Goal: Task Accomplishment & Management: Use online tool/utility

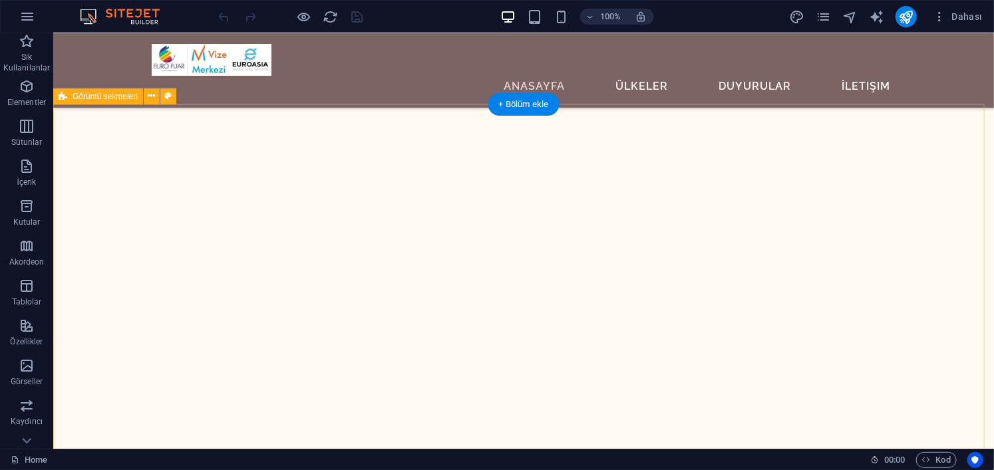
scroll to position [1530, 0]
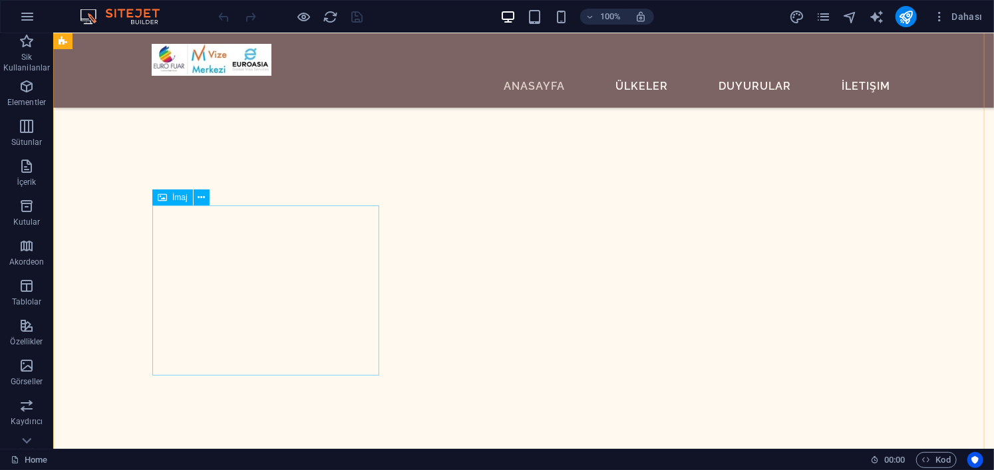
select select "%"
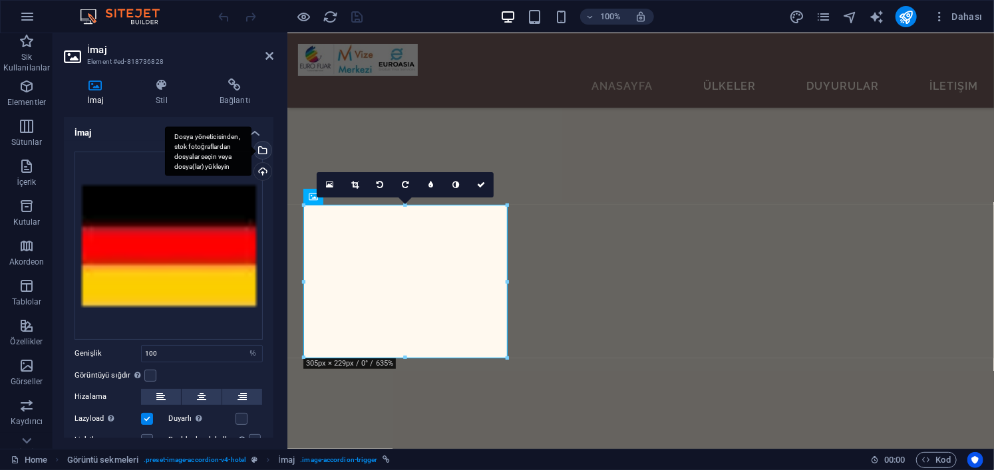
click at [267, 153] on div "Dosya yöneticisinden, stok fotoğraflardan dosyalar seçin veya dosya(lar) yükley…" at bounding box center [261, 152] width 20 height 20
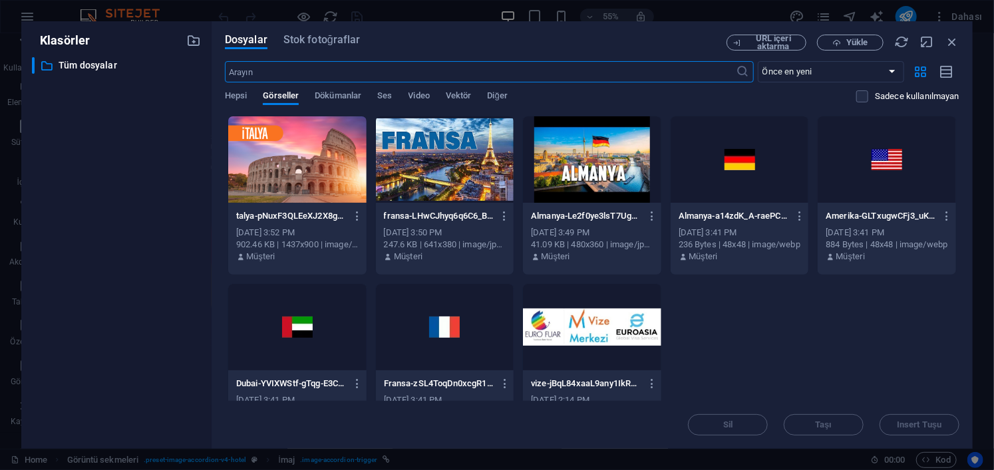
scroll to position [1808, 0]
click at [847, 42] on span "Yükle" at bounding box center [856, 43] width 21 height 8
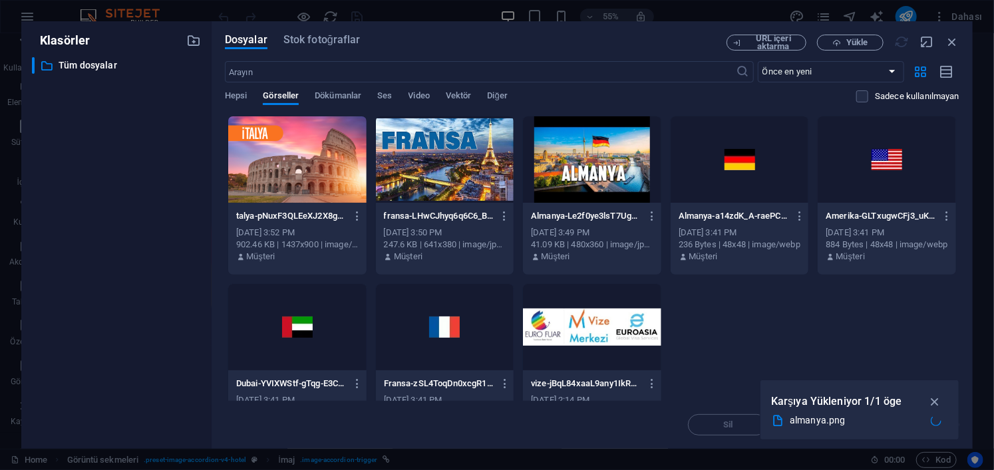
scroll to position [1471, 0]
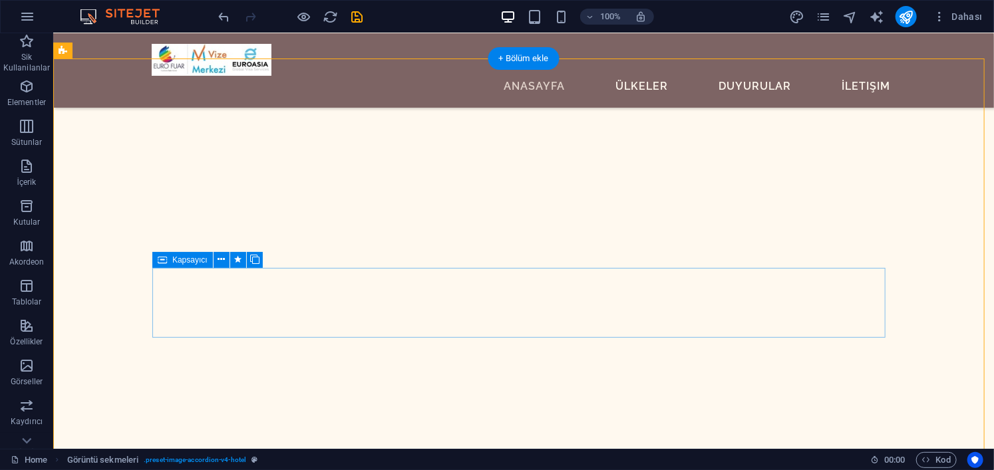
scroll to position [1264, 0]
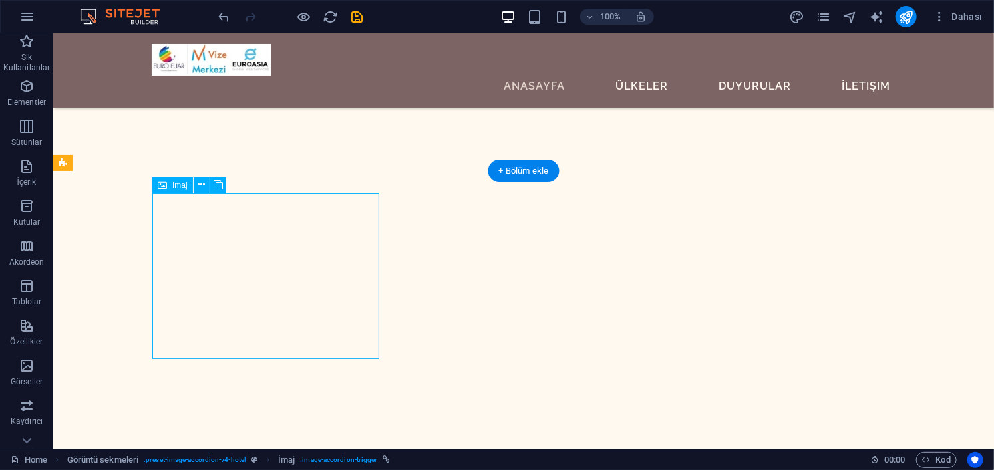
select select "%"
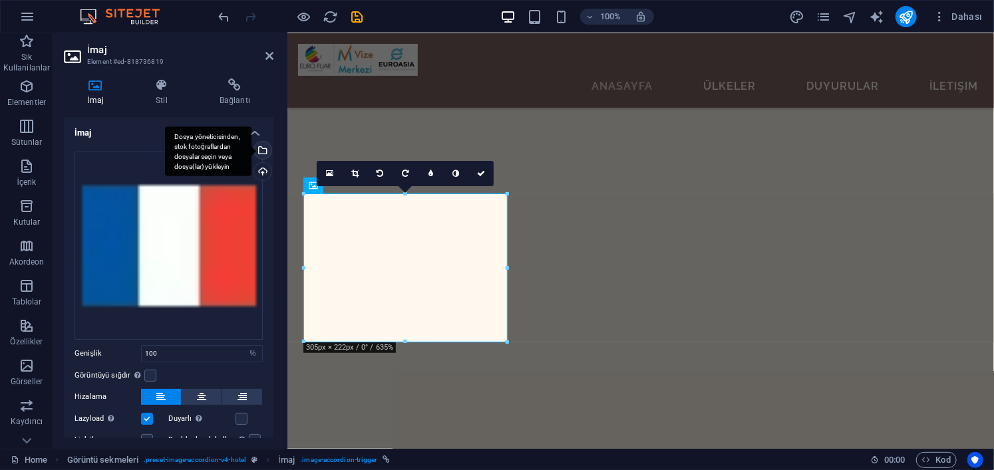
click at [263, 151] on div "Dosya yöneticisinden, stok fotoğraflardan dosyalar seçin veya dosya(lar) yükley…" at bounding box center [261, 152] width 20 height 20
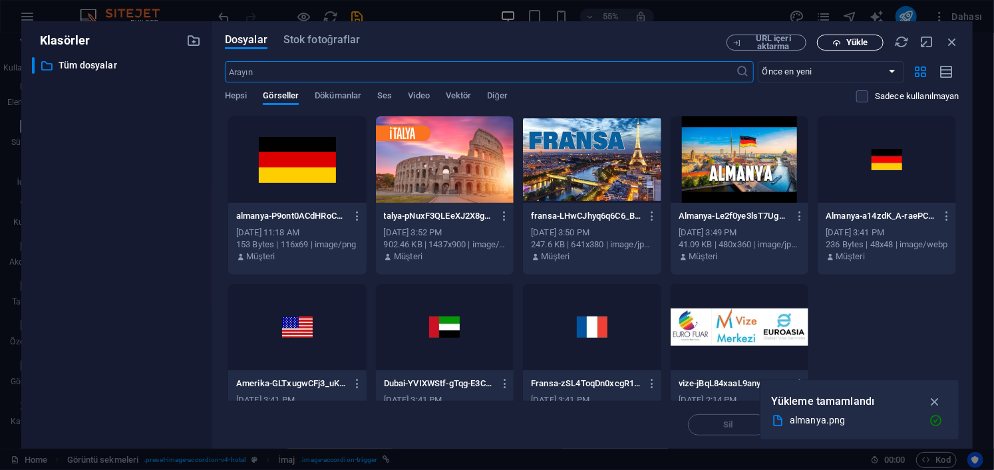
click at [853, 42] on span "Yükle" at bounding box center [856, 43] width 21 height 8
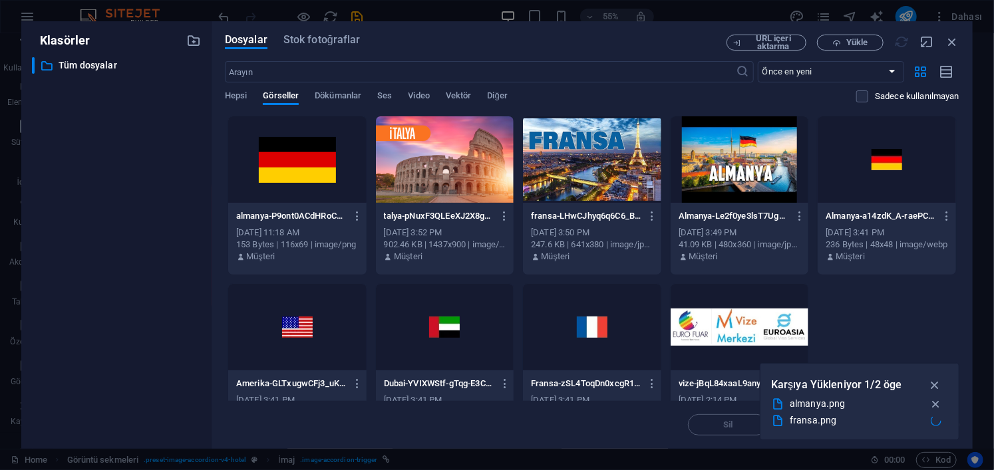
scroll to position [1205, 0]
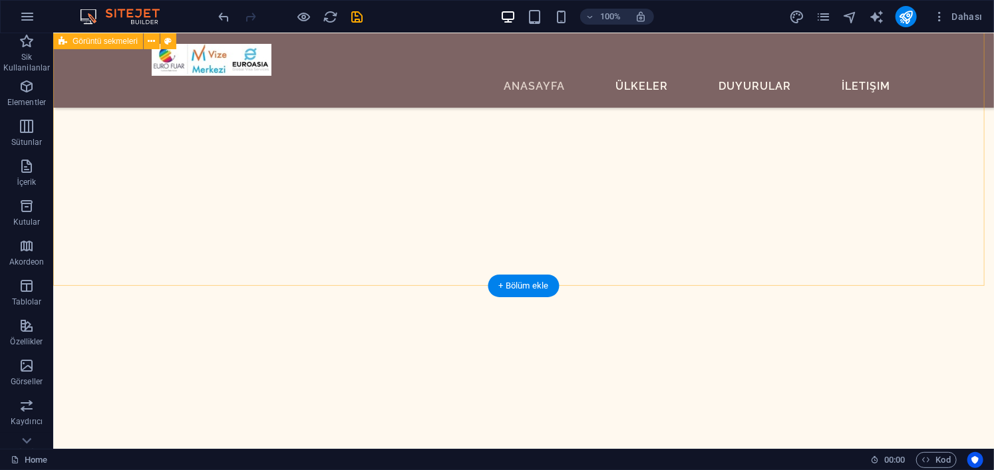
scroll to position [2129, 0]
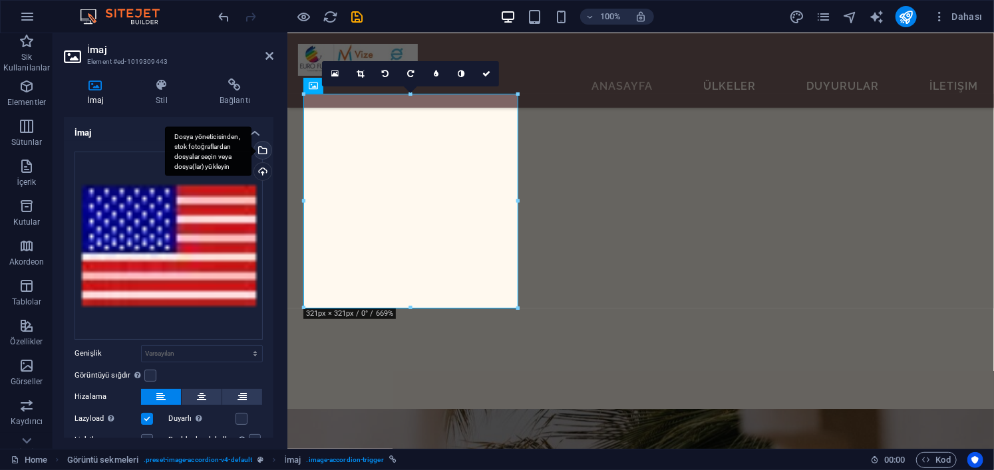
click at [259, 151] on div "Dosya yöneticisinden, stok fotoğraflardan dosyalar seçin veya dosya(lar) yükley…" at bounding box center [261, 152] width 20 height 20
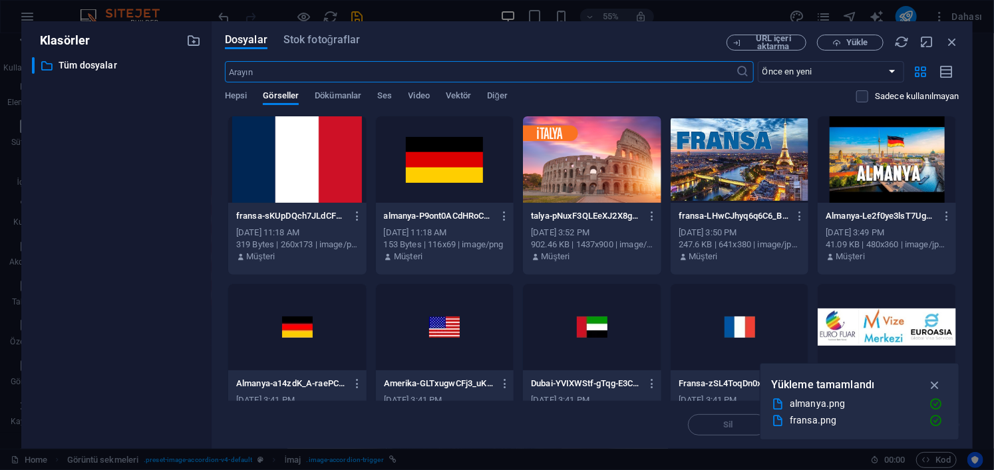
scroll to position [2606, 0]
click at [838, 43] on icon "button" at bounding box center [836, 43] width 9 height 9
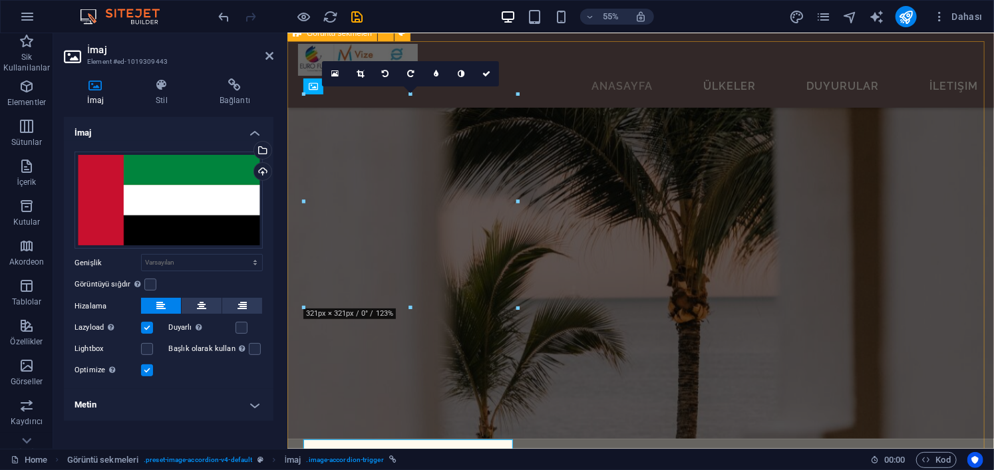
scroll to position [2270, 0]
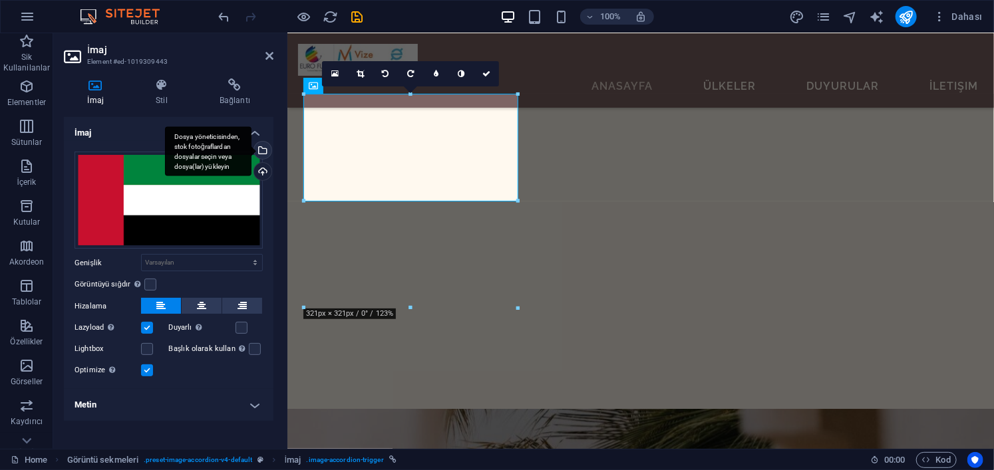
click at [263, 149] on div "Dosya yöneticisinden, stok fotoğraflardan dosyalar seçin veya dosya(lar) yükley…" at bounding box center [261, 152] width 20 height 20
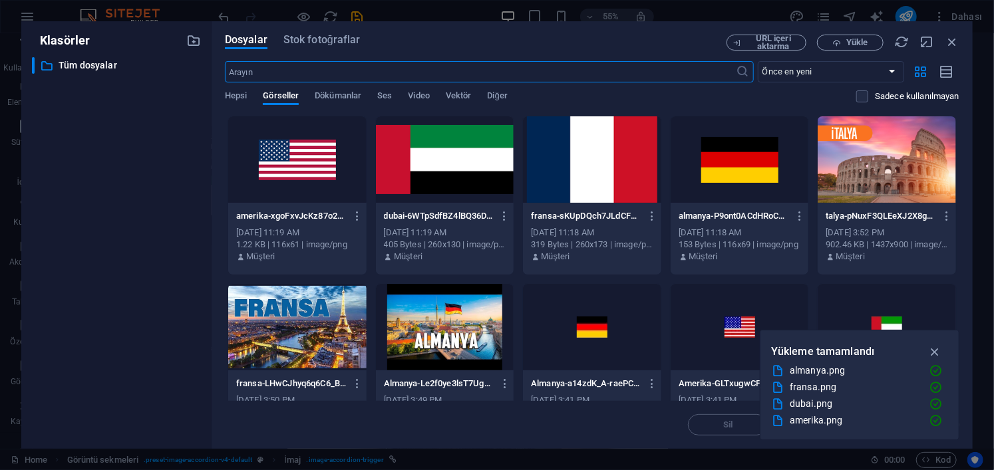
scroll to position [2606, 0]
click at [309, 172] on div at bounding box center [297, 159] width 138 height 86
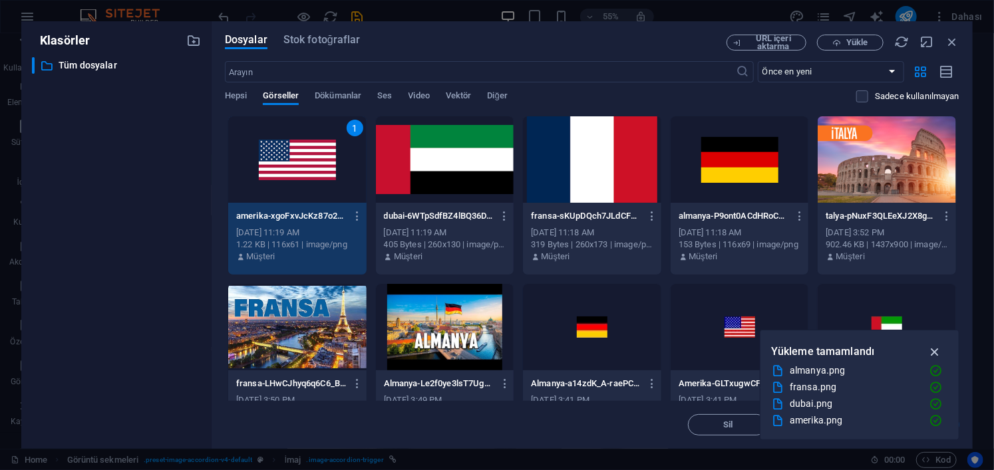
click at [937, 353] on icon "button" at bounding box center [934, 352] width 15 height 15
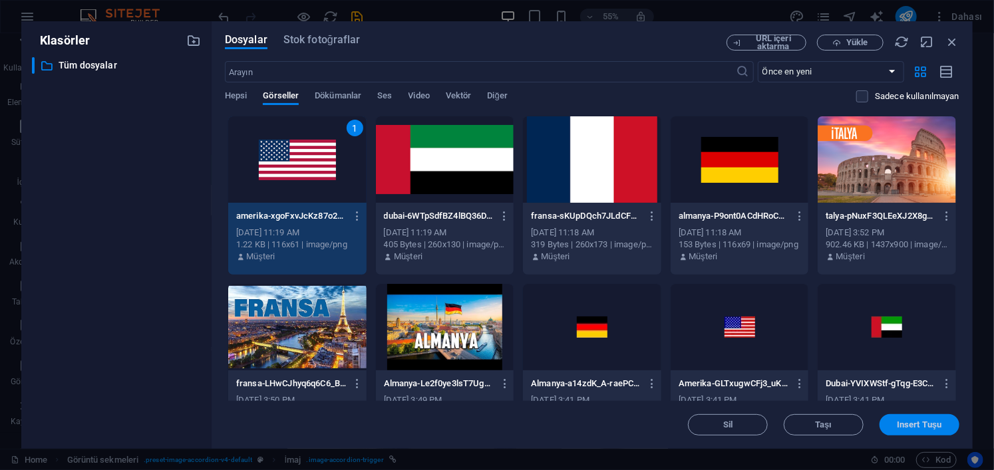
click at [905, 424] on span "Insert Tuşu" at bounding box center [919, 425] width 45 height 8
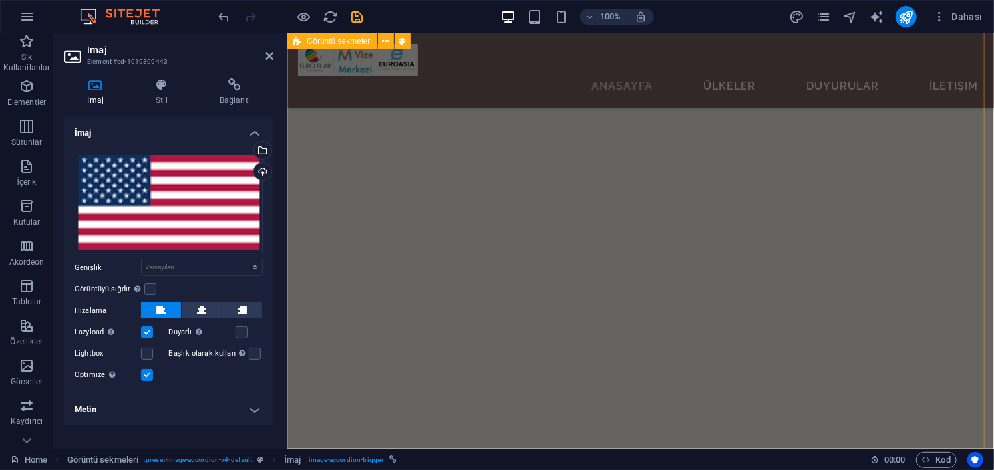
scroll to position [1737, 0]
select select "%"
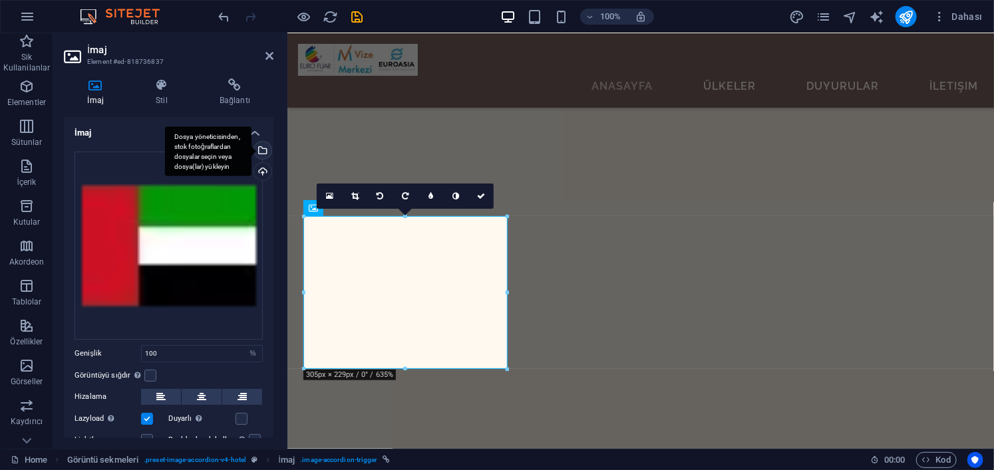
click at [262, 152] on div "Dosya yöneticisinden, stok fotoğraflardan dosyalar seçin veya dosya(lar) yükley…" at bounding box center [261, 152] width 20 height 20
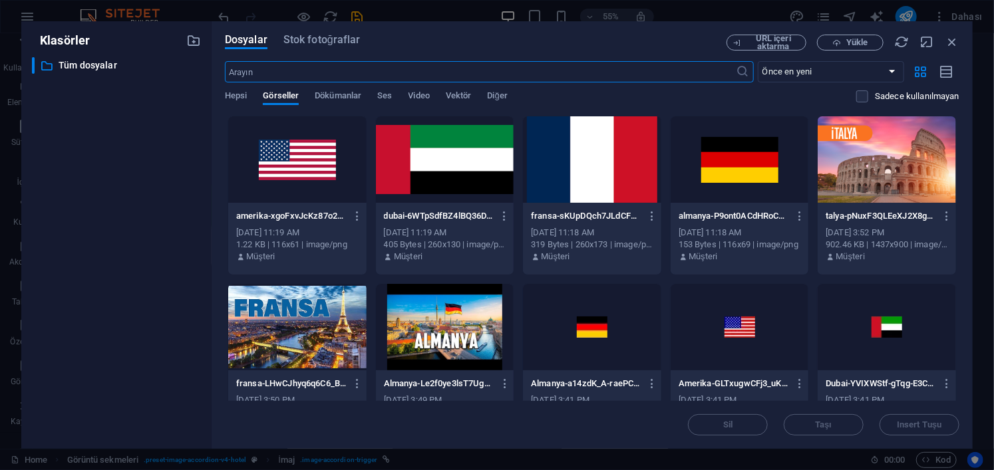
scroll to position [2070, 0]
click at [435, 170] on div at bounding box center [445, 159] width 138 height 86
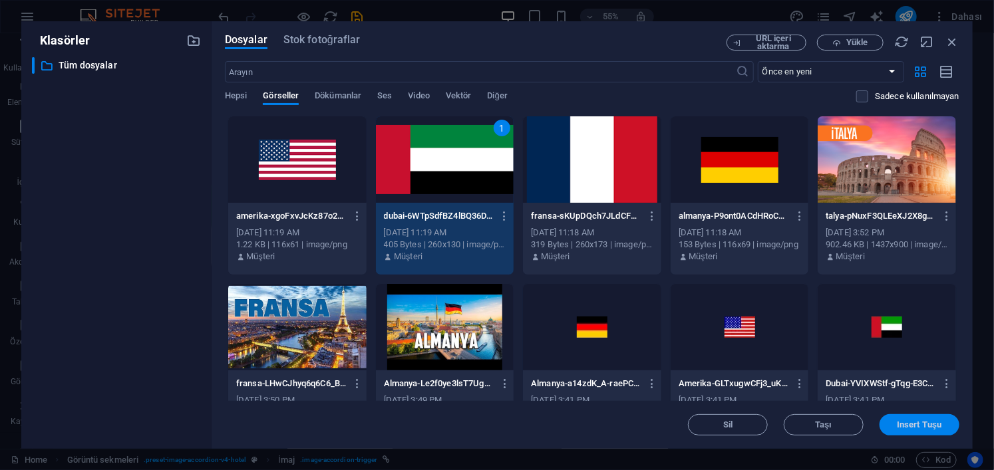
click at [925, 423] on span "Insert Tuşu" at bounding box center [919, 425] width 45 height 8
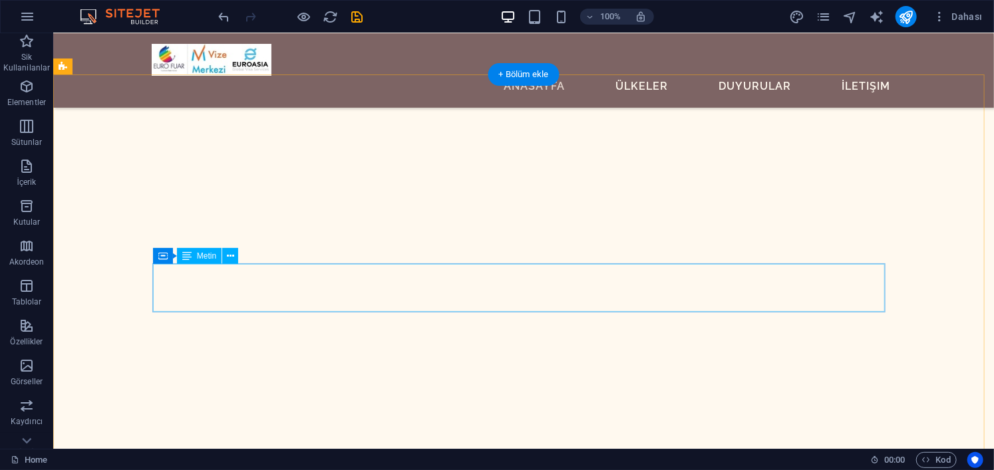
scroll to position [2528, 0]
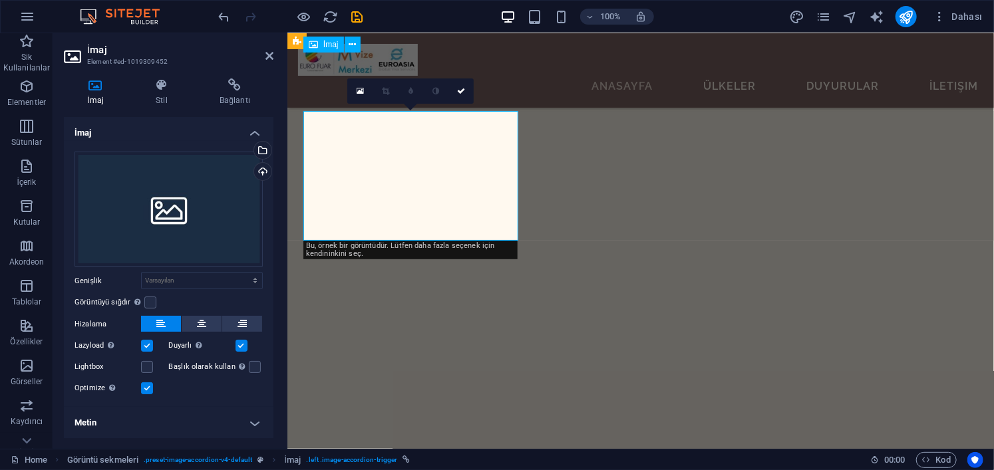
scroll to position [2435, 0]
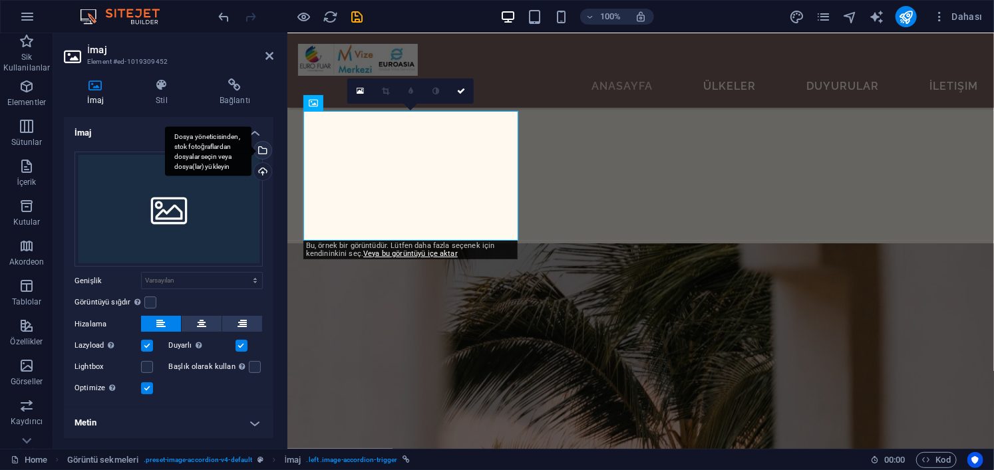
click at [251, 150] on div "Dosya yöneticisinden, stok fotoğraflardan dosyalar seçin veya dosya(lar) yükley…" at bounding box center [208, 151] width 86 height 50
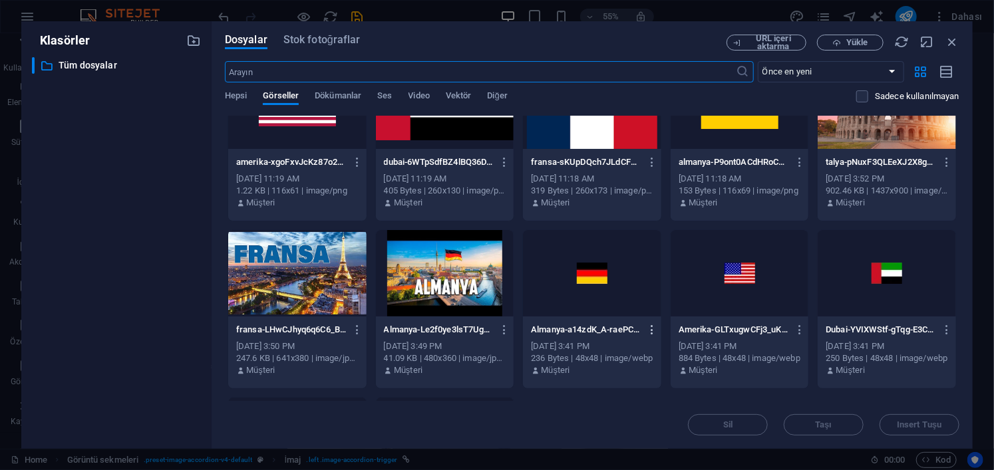
scroll to position [133, 0]
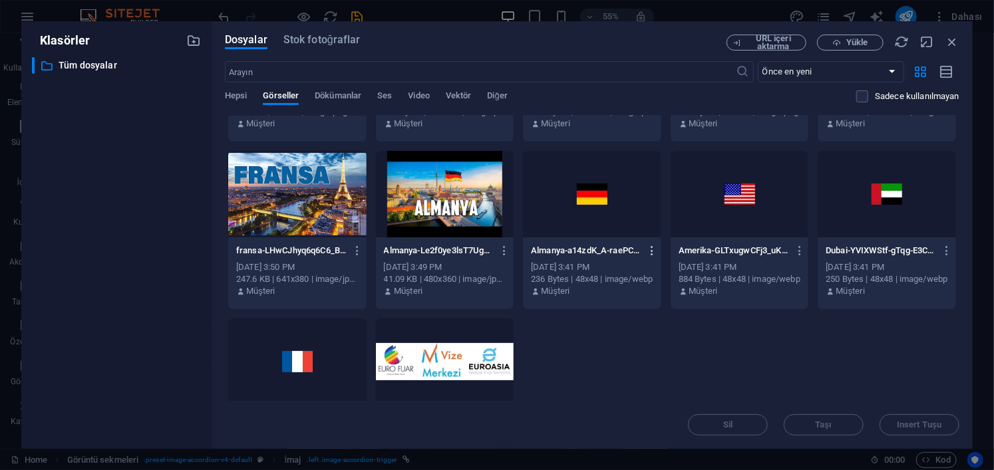
click at [650, 248] on icon "button" at bounding box center [652, 251] width 13 height 12
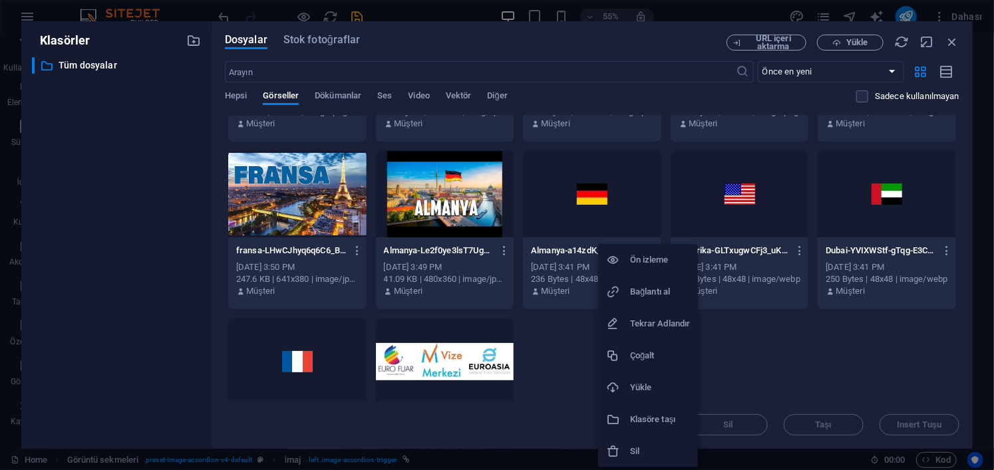
click at [641, 456] on h6 "Sil" at bounding box center [660, 452] width 60 height 16
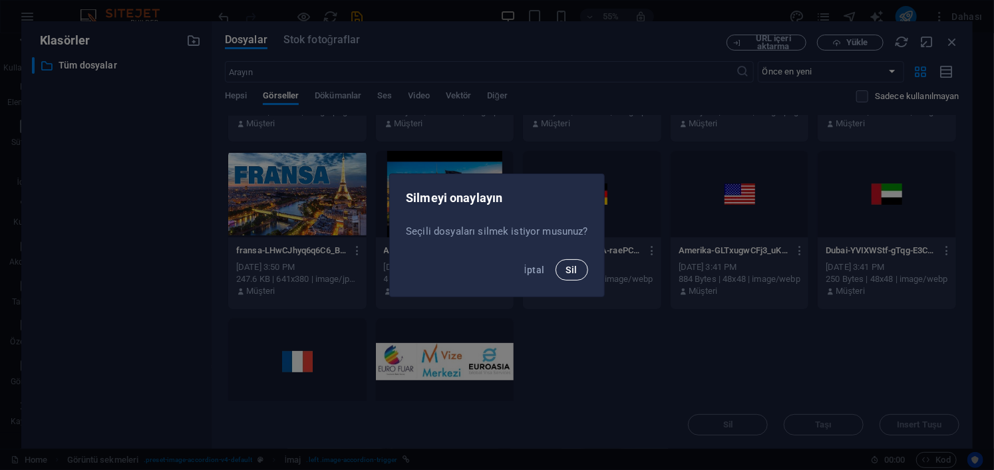
click at [563, 275] on button "Sil" at bounding box center [571, 269] width 33 height 21
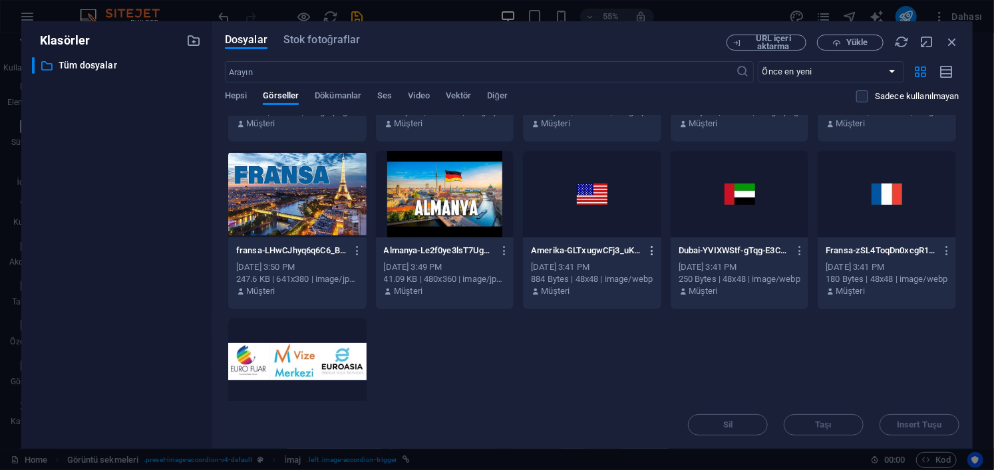
click at [653, 249] on icon "button" at bounding box center [652, 251] width 13 height 12
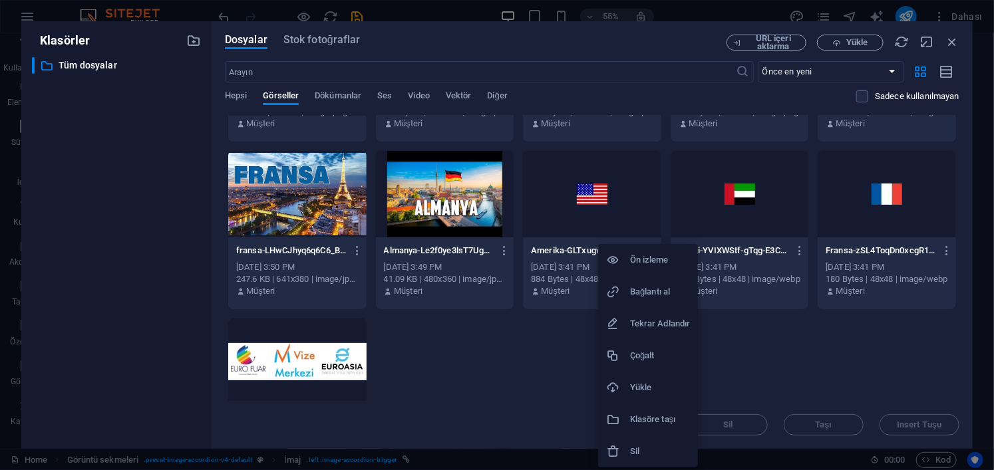
click at [648, 448] on h6 "Sil" at bounding box center [660, 452] width 60 height 16
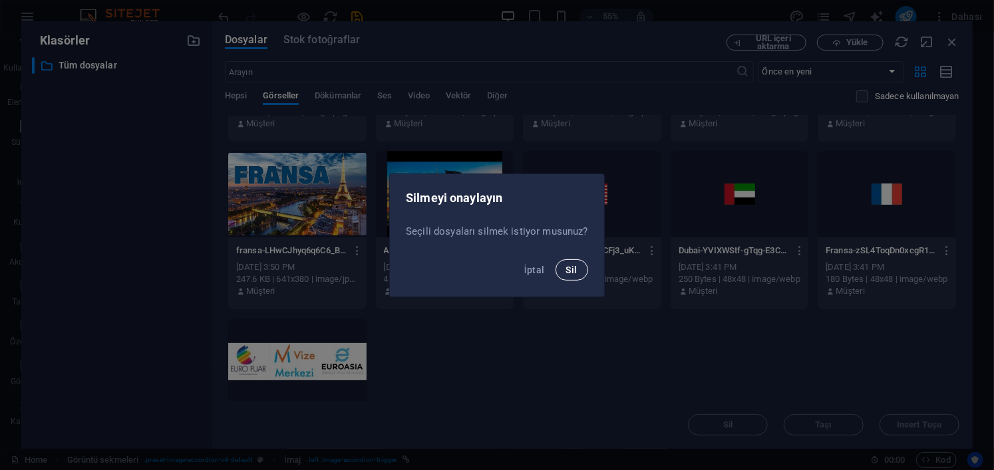
click at [567, 268] on span "Sil" at bounding box center [571, 270] width 11 height 11
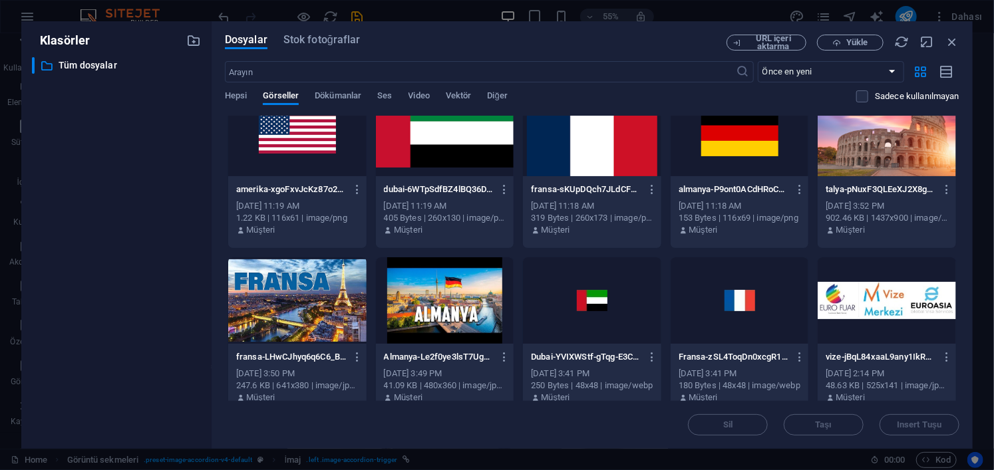
scroll to position [41, 0]
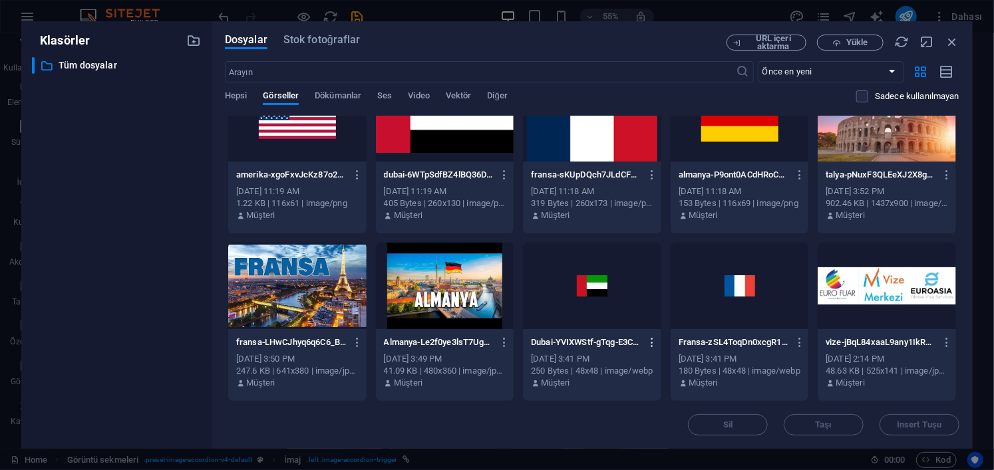
click at [647, 347] on icon "button" at bounding box center [652, 343] width 13 height 12
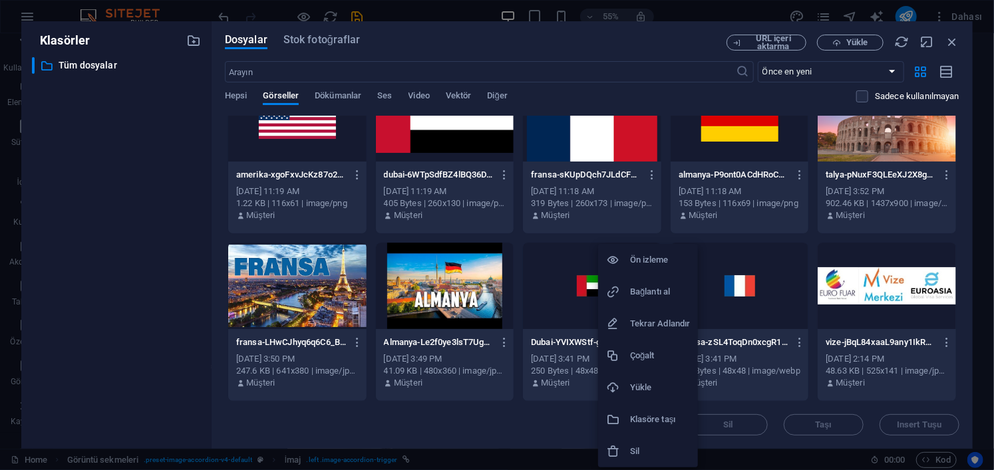
click at [647, 454] on h6 "Sil" at bounding box center [660, 452] width 60 height 16
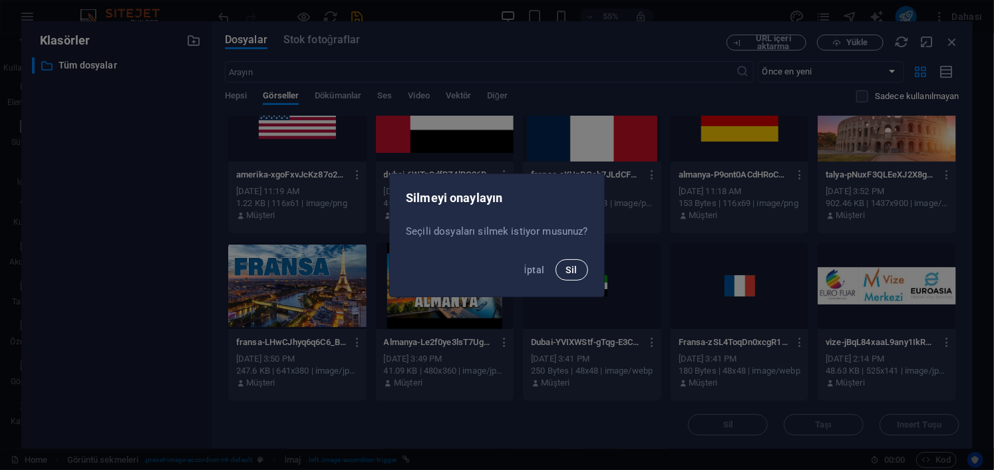
click at [569, 268] on span "Sil" at bounding box center [571, 270] width 11 height 11
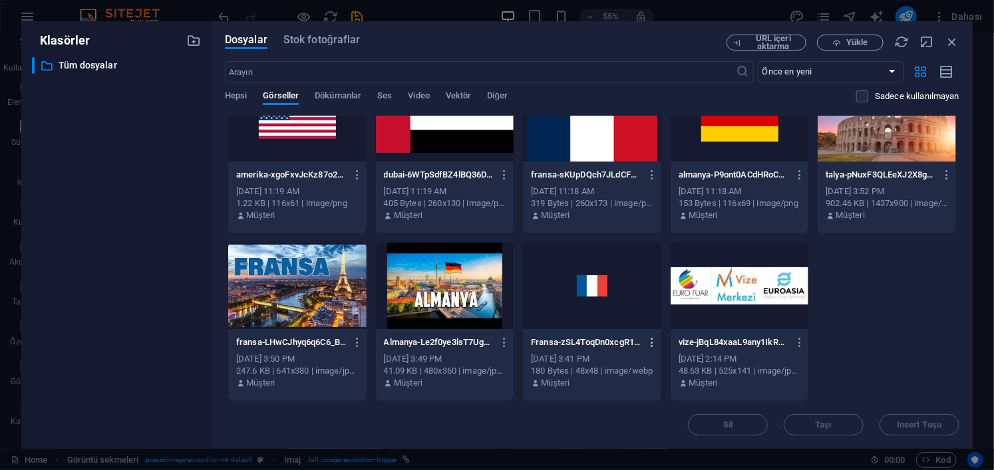
click at [653, 343] on icon "button" at bounding box center [652, 343] width 13 height 12
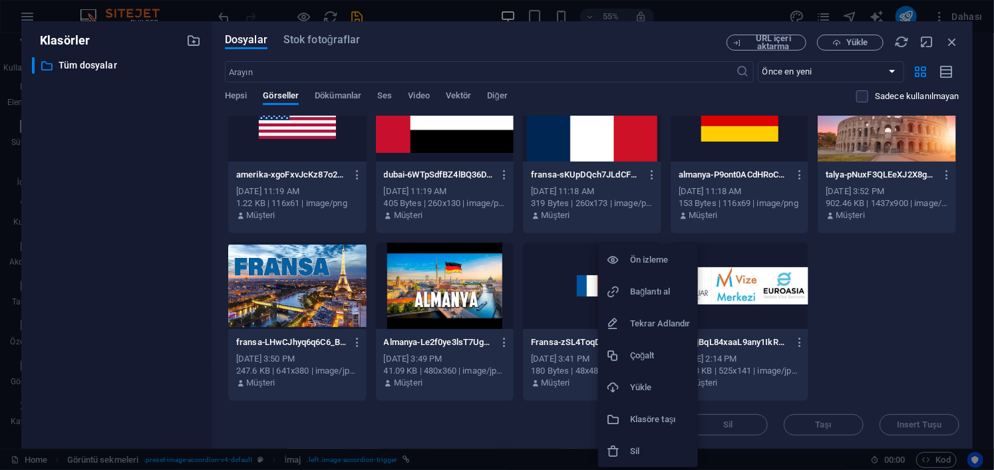
click at [668, 450] on h6 "Sil" at bounding box center [660, 452] width 60 height 16
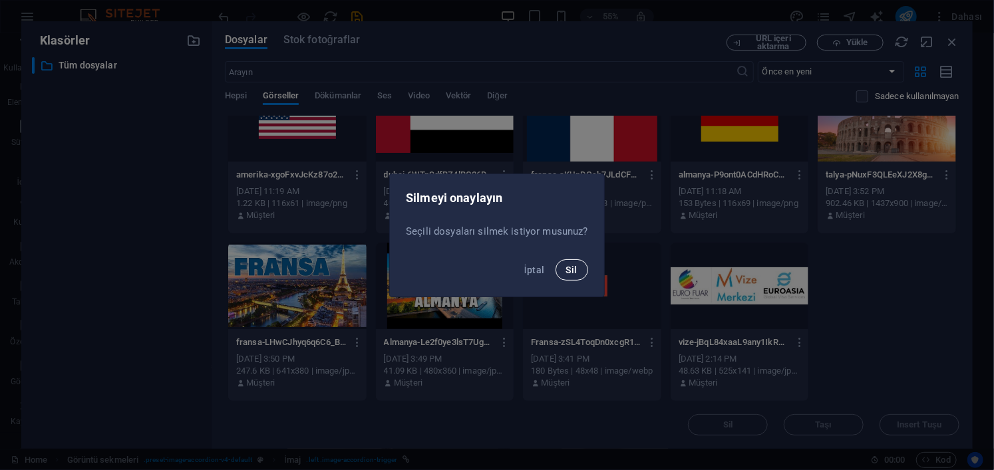
click at [575, 268] on span "Sil" at bounding box center [571, 270] width 11 height 11
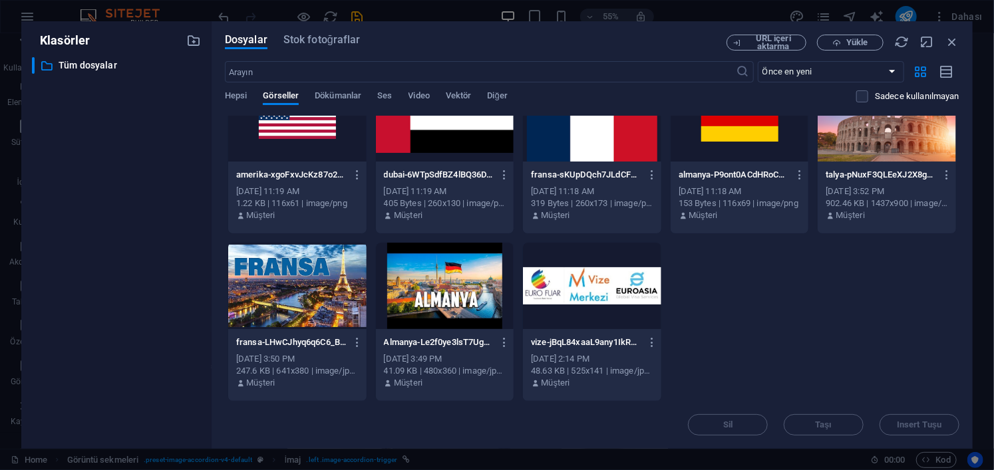
scroll to position [0, 0]
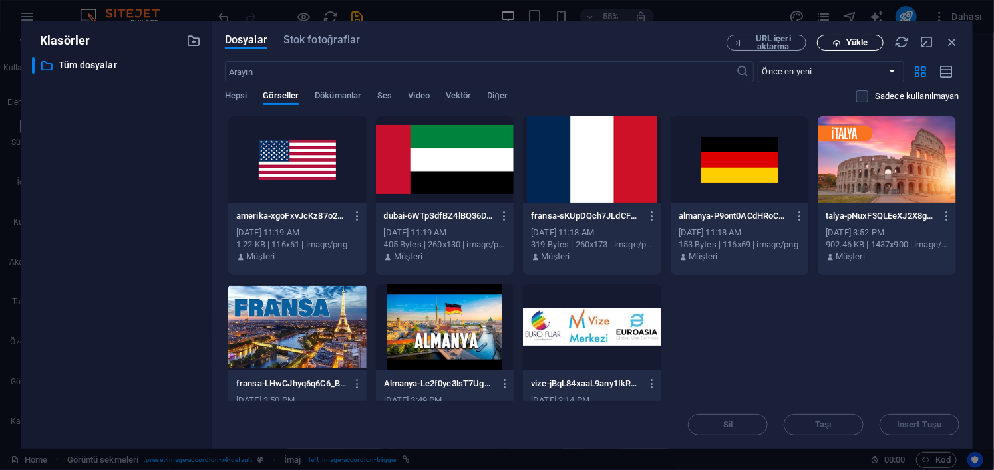
click at [861, 39] on span "Yükle" at bounding box center [856, 43] width 21 height 8
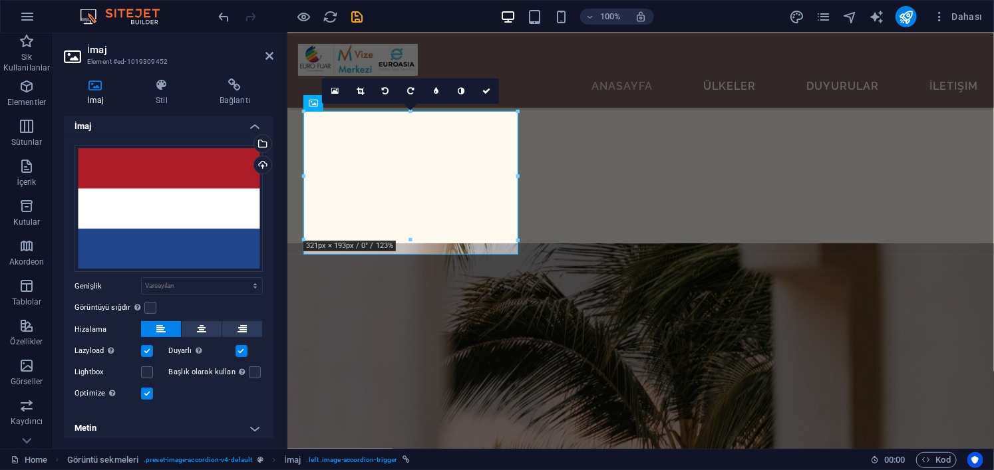
scroll to position [11, 0]
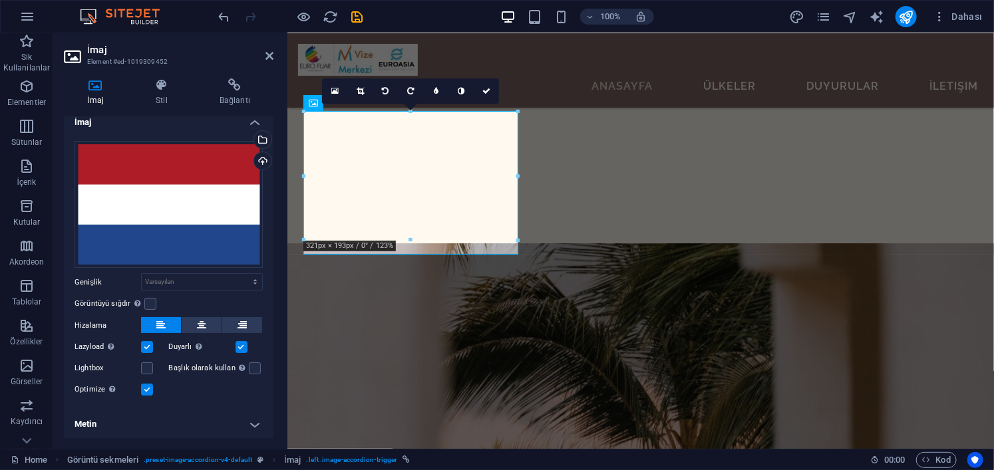
click at [204, 428] on h4 "Metin" at bounding box center [169, 424] width 210 height 32
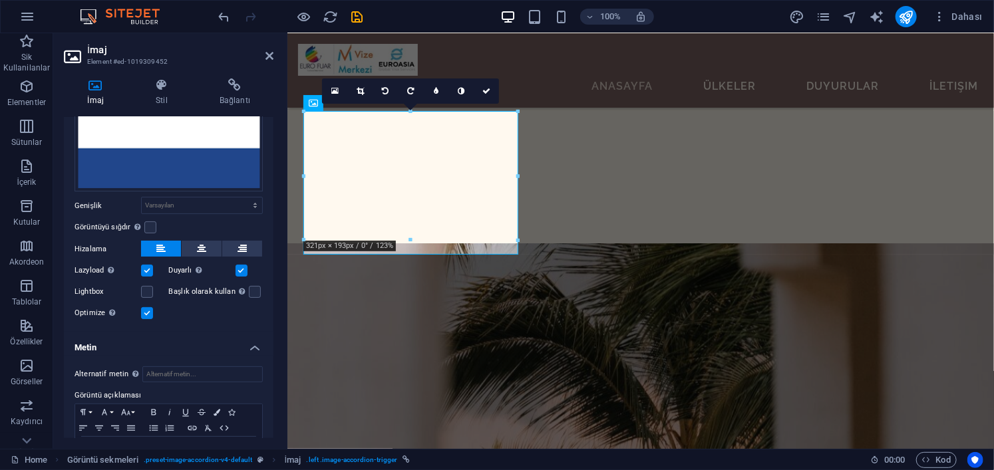
scroll to position [135, 0]
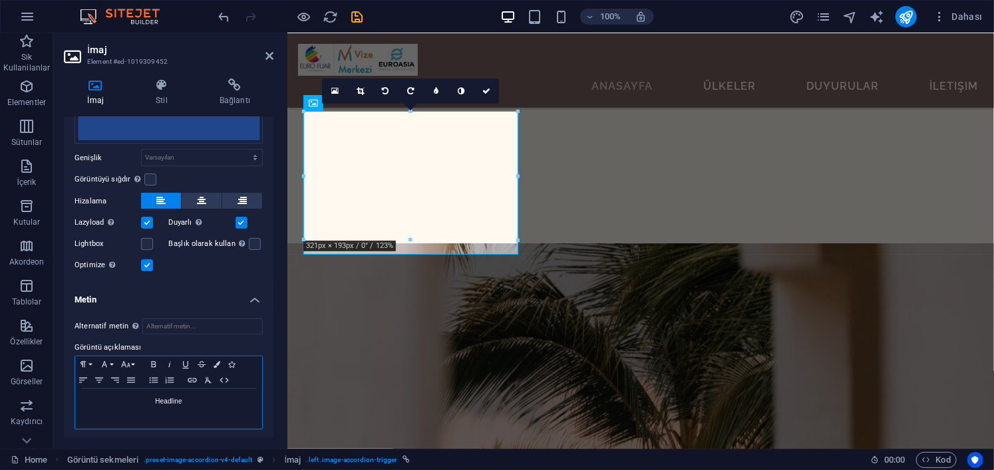
click at [199, 409] on div "Headline" at bounding box center [168, 409] width 187 height 40
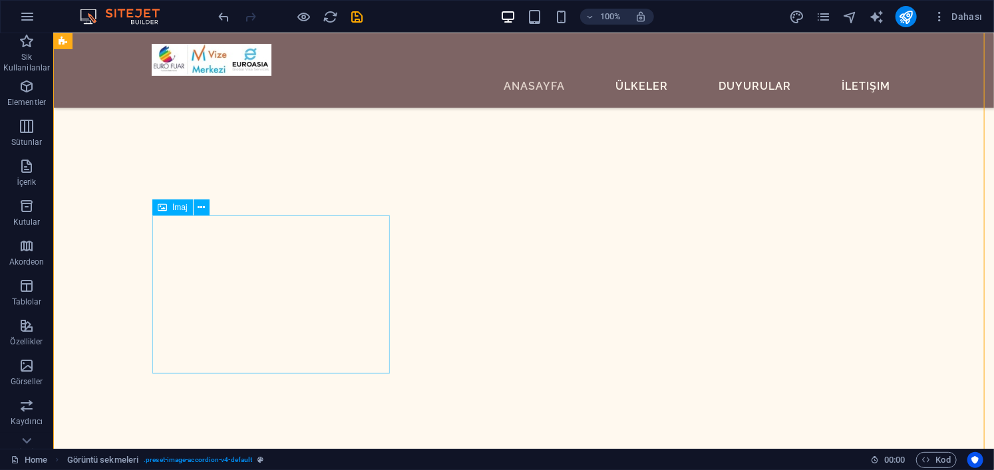
scroll to position [2661, 0]
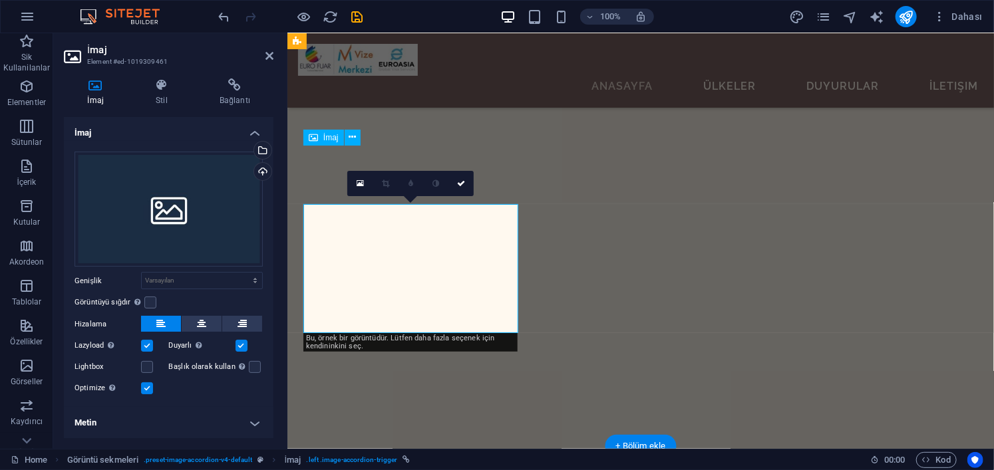
scroll to position [2556, 0]
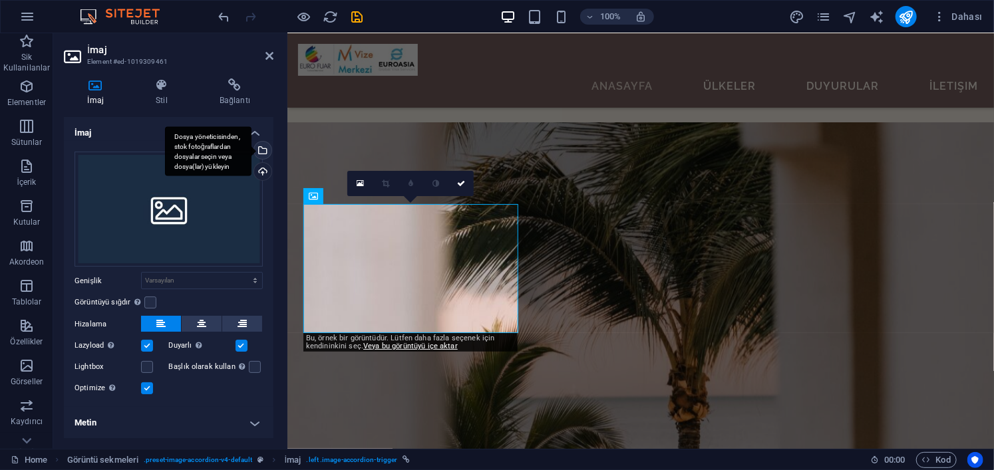
click at [267, 150] on div "Dosya yöneticisinden, stok fotoğraflardan dosyalar seçin veya dosya(lar) yükley…" at bounding box center [261, 152] width 20 height 20
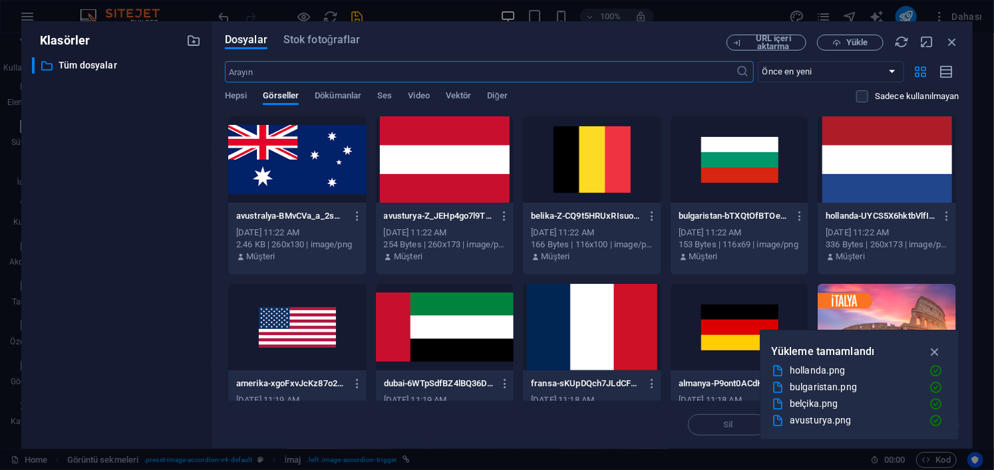
scroll to position [2896, 0]
click at [295, 153] on div at bounding box center [297, 159] width 138 height 86
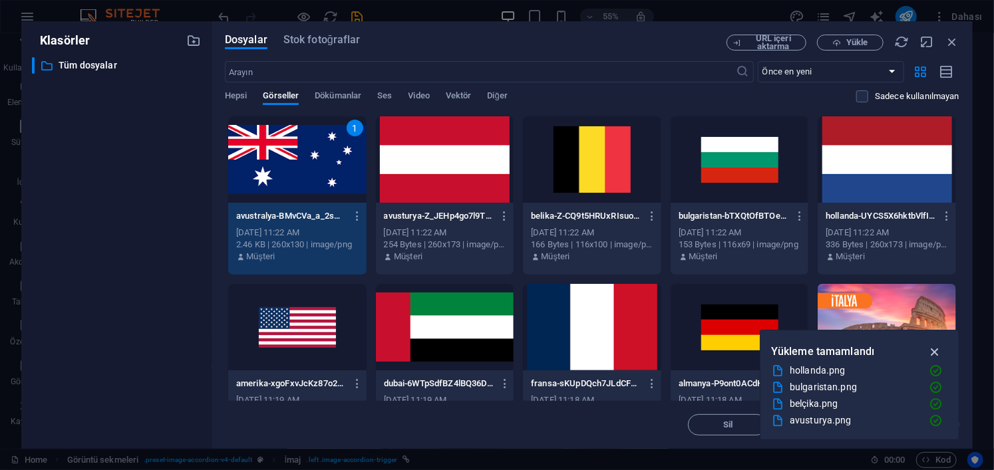
click at [937, 353] on icon "button" at bounding box center [934, 352] width 15 height 15
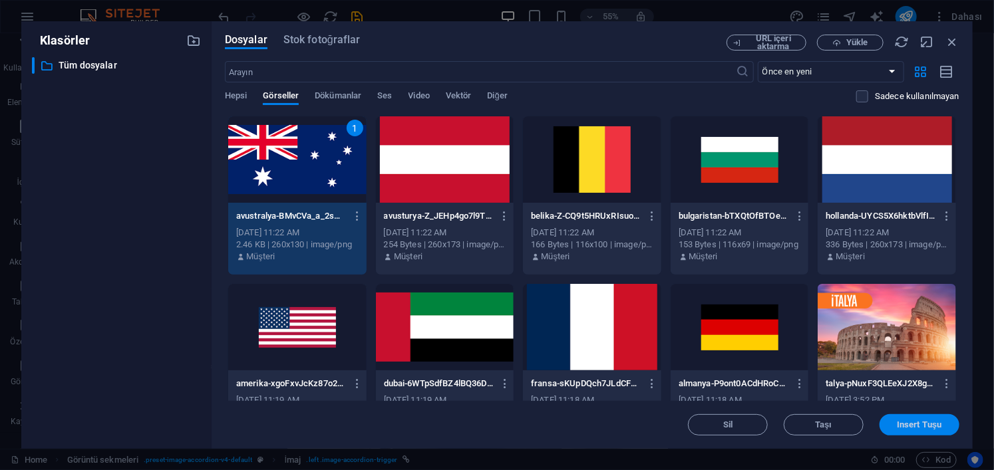
click at [926, 426] on span "Insert Tuşu" at bounding box center [919, 425] width 45 height 8
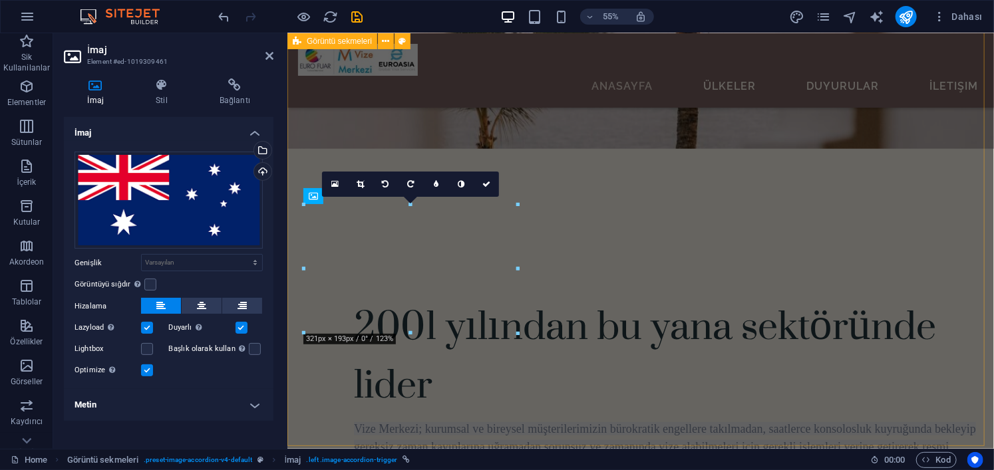
scroll to position [2556, 0]
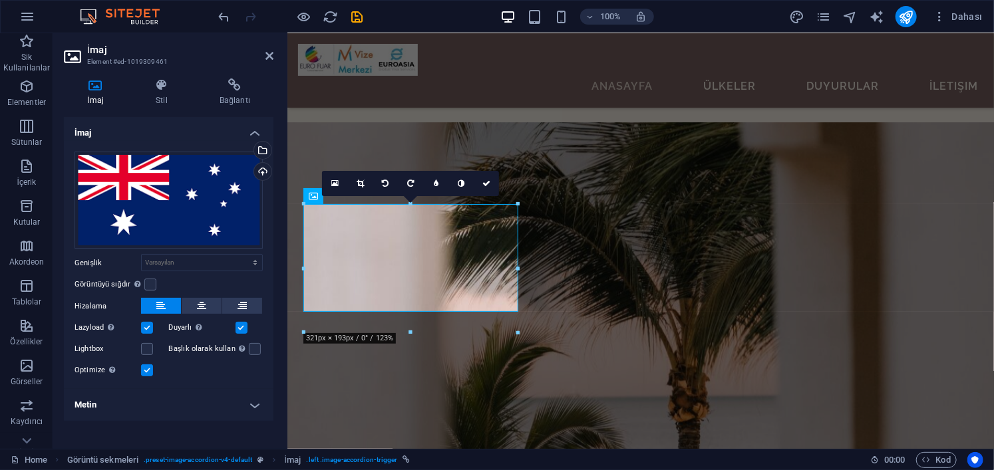
click at [257, 409] on h4 "Metin" at bounding box center [169, 405] width 210 height 32
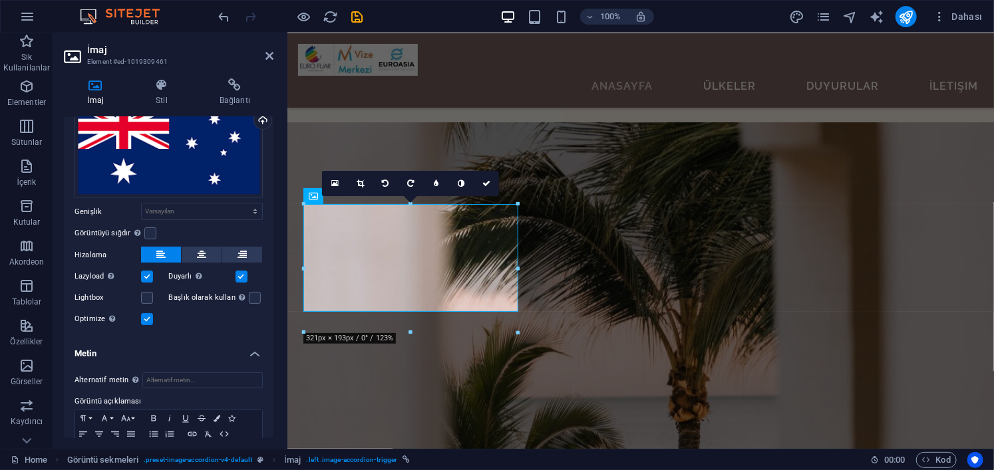
scroll to position [106, 0]
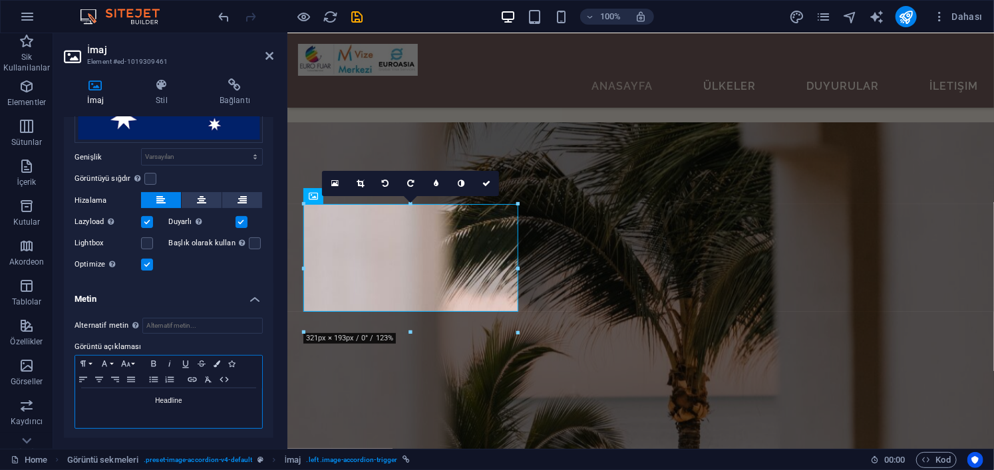
click at [200, 412] on div "Headline" at bounding box center [168, 408] width 187 height 40
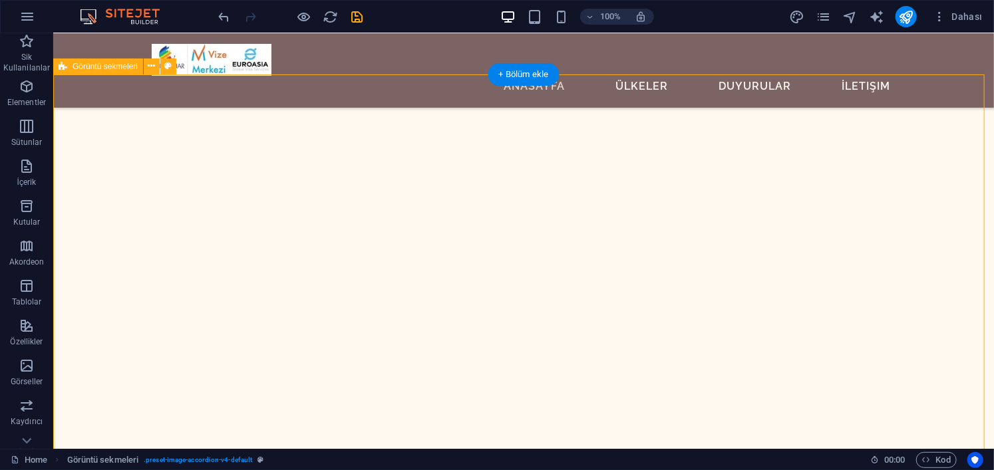
scroll to position [2195, 0]
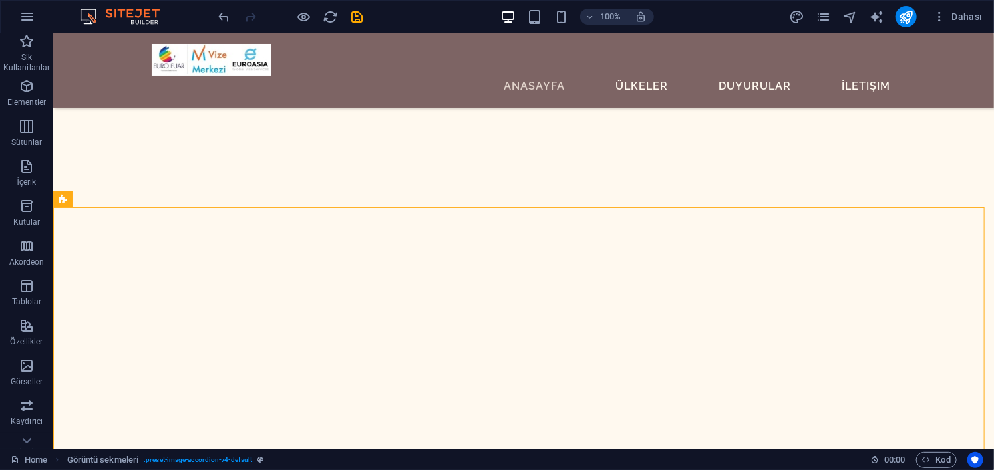
click at [366, 17] on div "100% Dahası" at bounding box center [602, 16] width 772 height 21
click at [363, 23] on icon "save" at bounding box center [357, 16] width 15 height 15
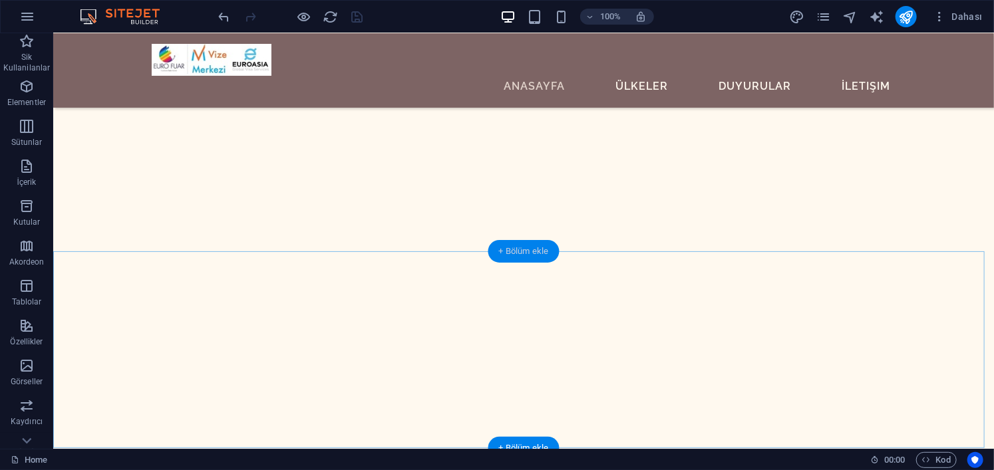
click at [519, 253] on div "+ Bölüm ekle" at bounding box center [523, 251] width 71 height 23
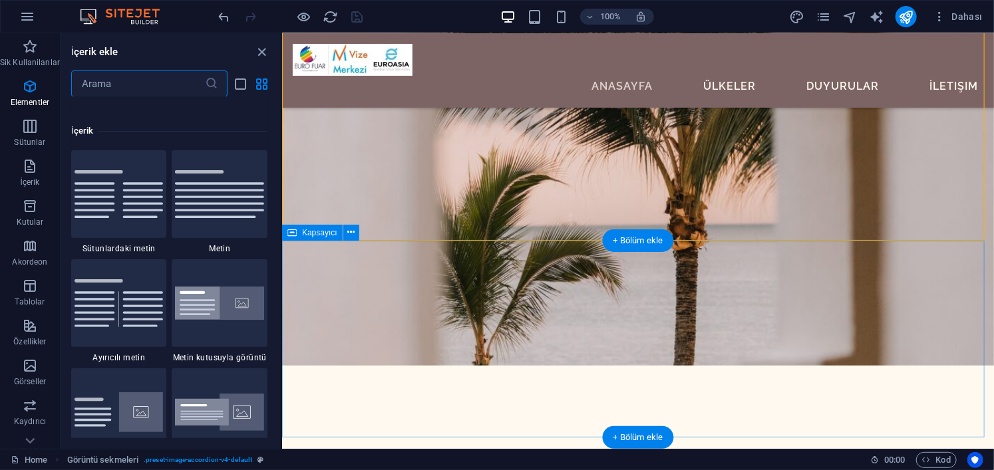
scroll to position [2437, 0]
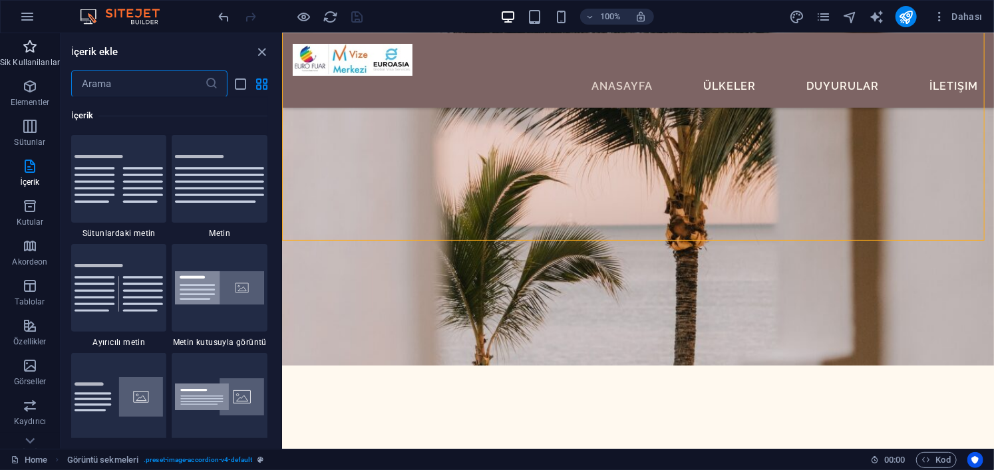
click at [25, 37] on button "Sik Kullanilanlar" at bounding box center [30, 53] width 60 height 40
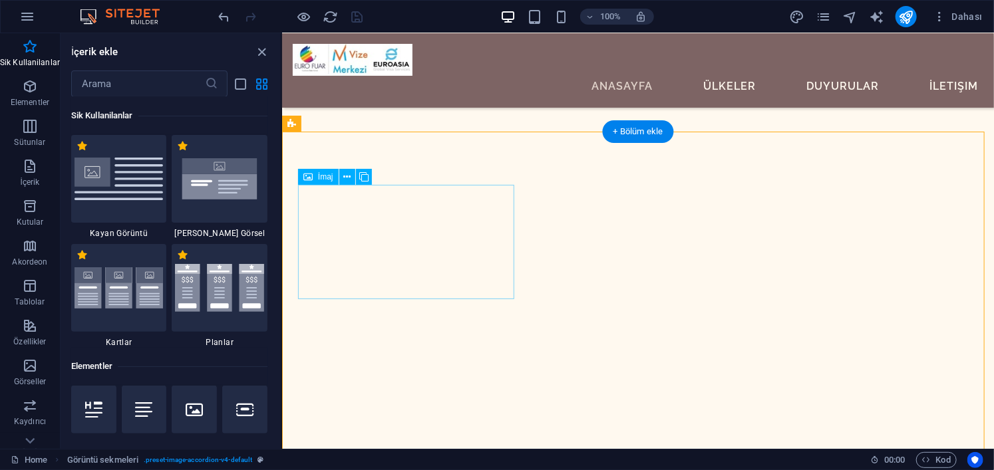
scroll to position [2083, 0]
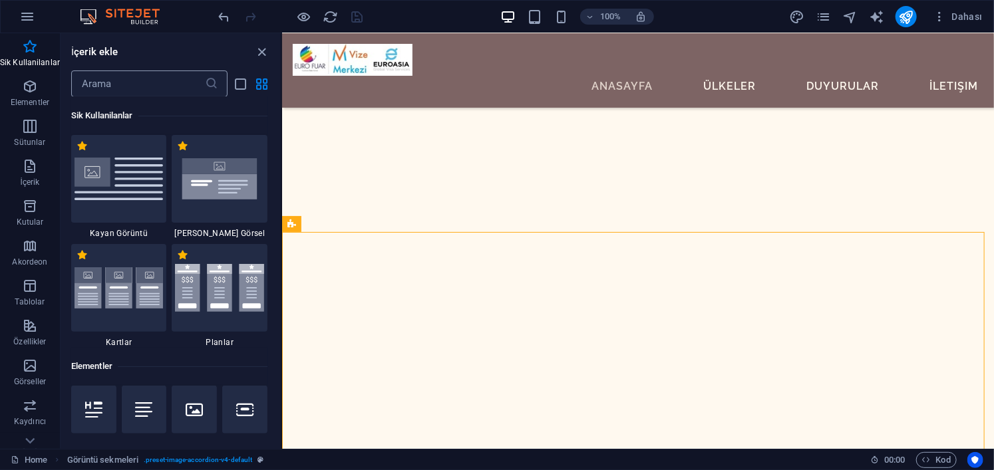
click at [126, 88] on input "text" at bounding box center [138, 84] width 134 height 27
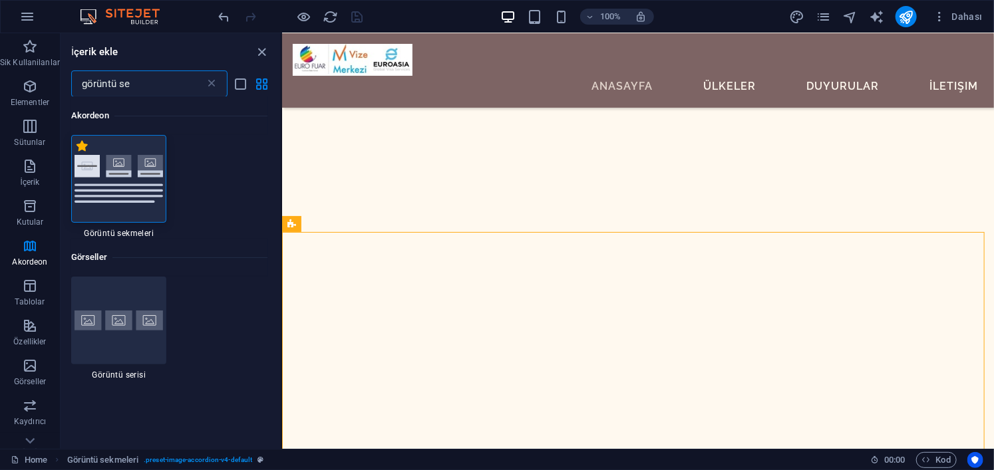
type input "görüntü se"
click at [80, 144] on label "1 Star" at bounding box center [81, 145] width 11 height 11
click at [76, 153] on input "1 Star" at bounding box center [76, 153] width 1 height 1
radio input "true"
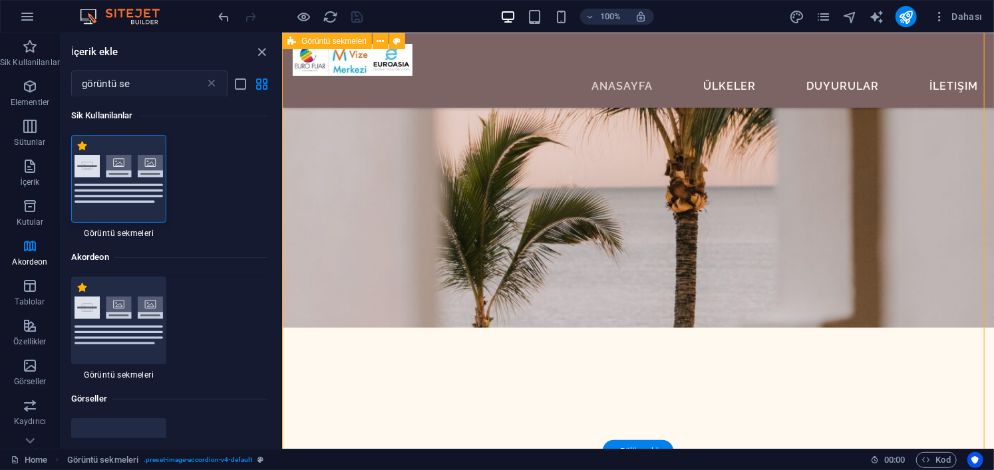
scroll to position [2815, 0]
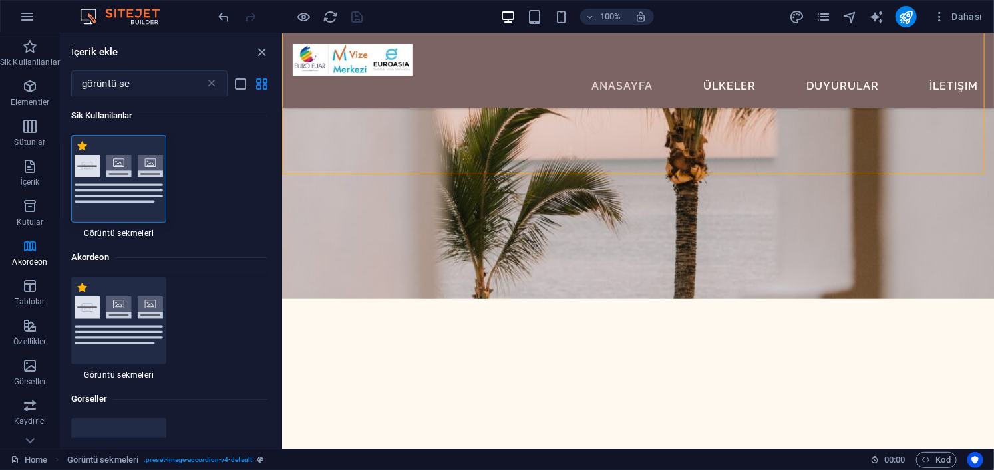
click at [123, 168] on img at bounding box center [119, 178] width 89 height 47
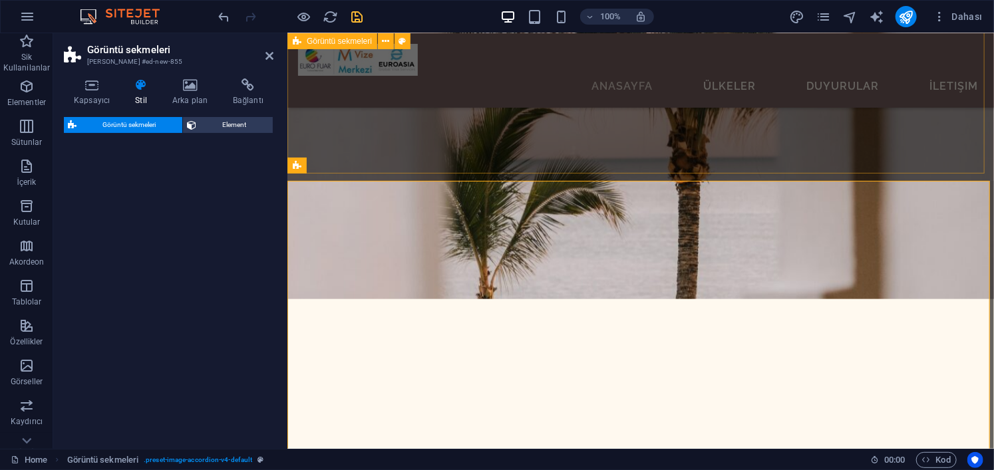
select select "rem"
select select "preset-image-accordion-v4-default"
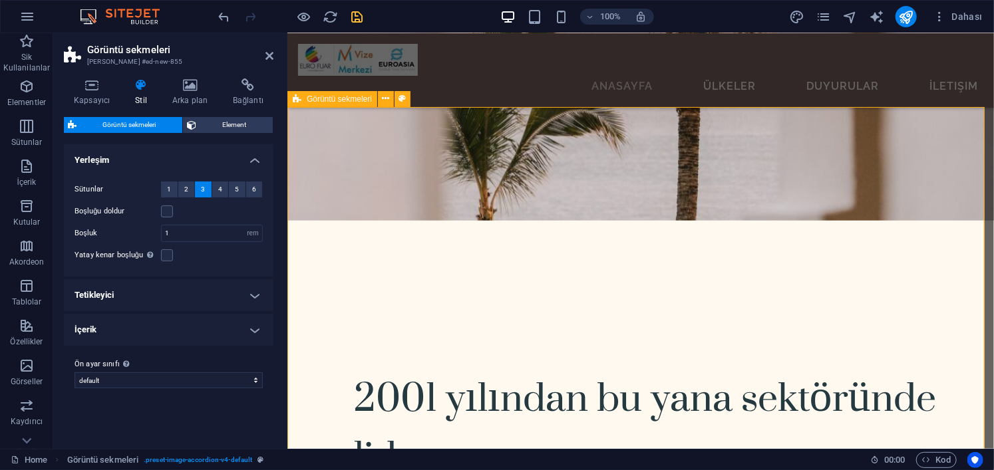
scroll to position [2874, 0]
click at [271, 51] on icon at bounding box center [269, 56] width 8 height 11
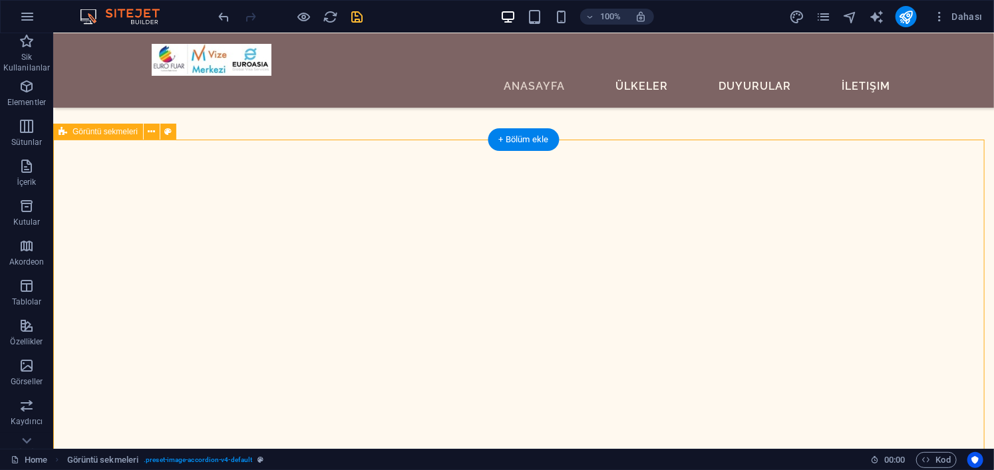
scroll to position [3005, 0]
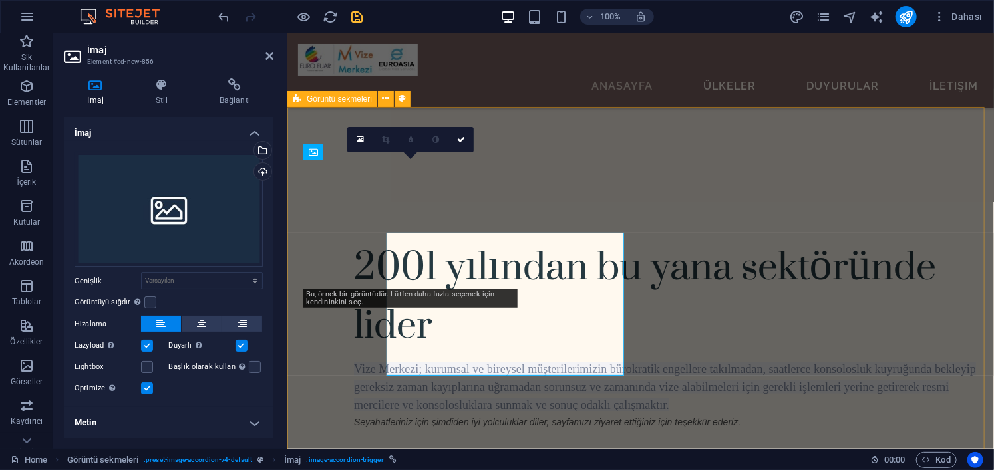
scroll to position [2874, 0]
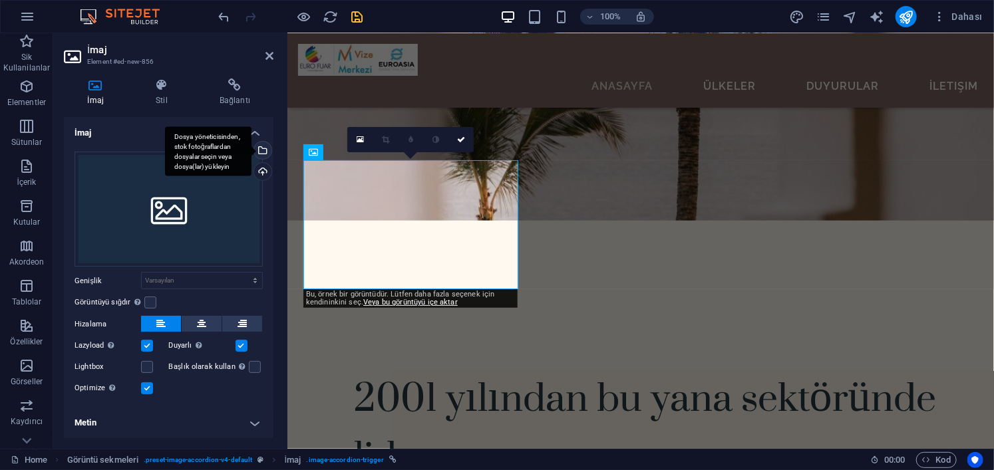
click at [261, 148] on div "Dosya yöneticisinden, stok fotoğraflardan dosyalar seçin veya dosya(lar) yükley…" at bounding box center [261, 152] width 20 height 20
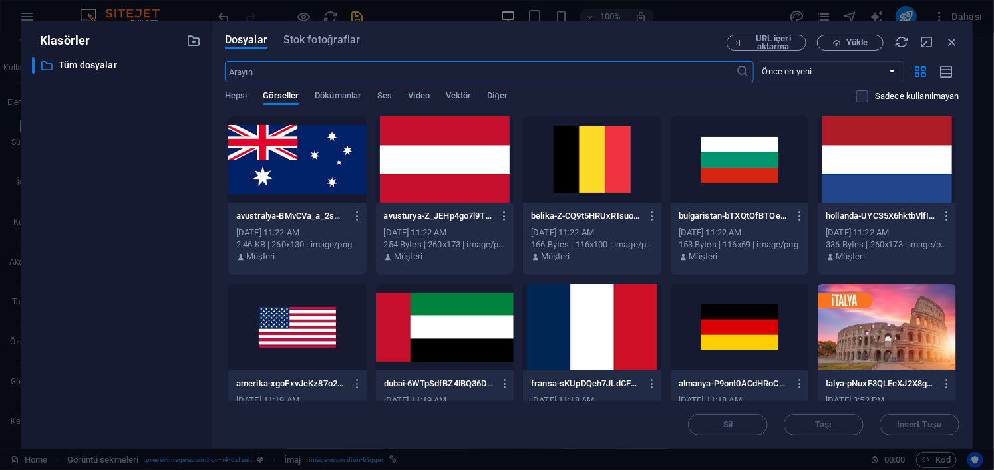
scroll to position [3208, 0]
click at [460, 170] on div at bounding box center [445, 159] width 138 height 86
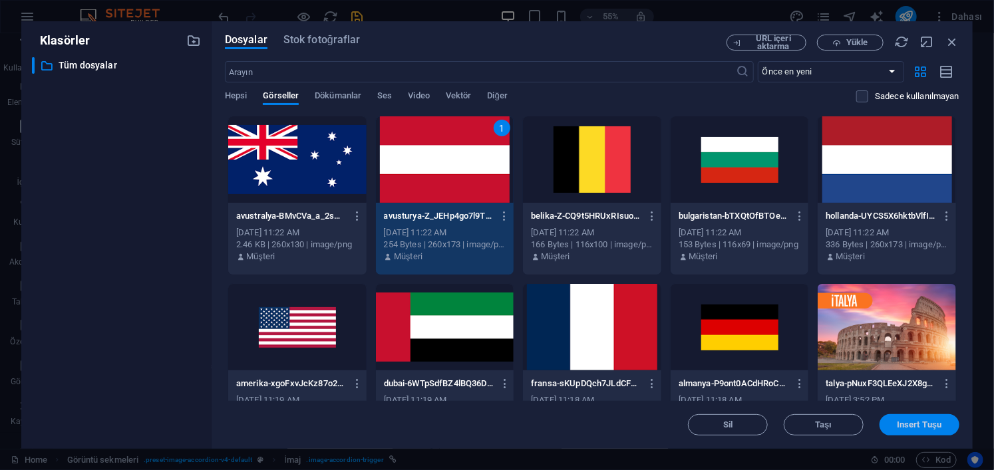
click at [909, 417] on button "Insert Tuşu" at bounding box center [919, 424] width 80 height 21
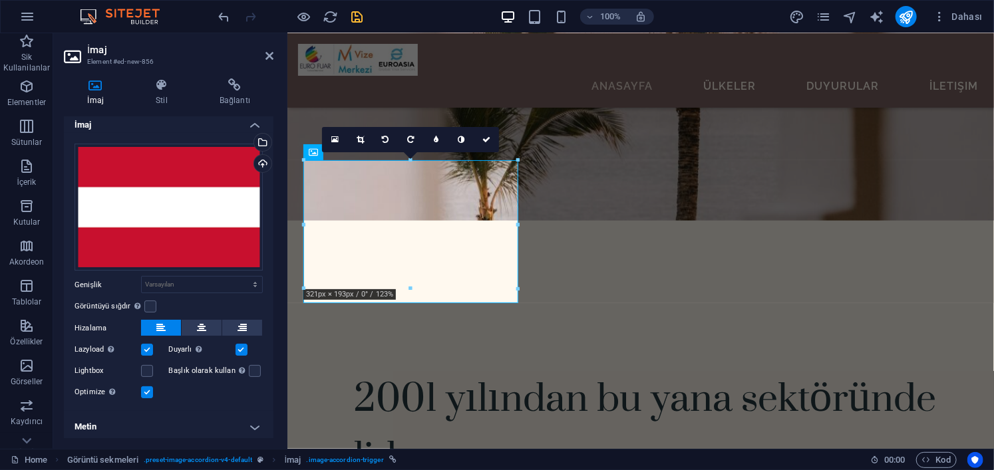
scroll to position [11, 0]
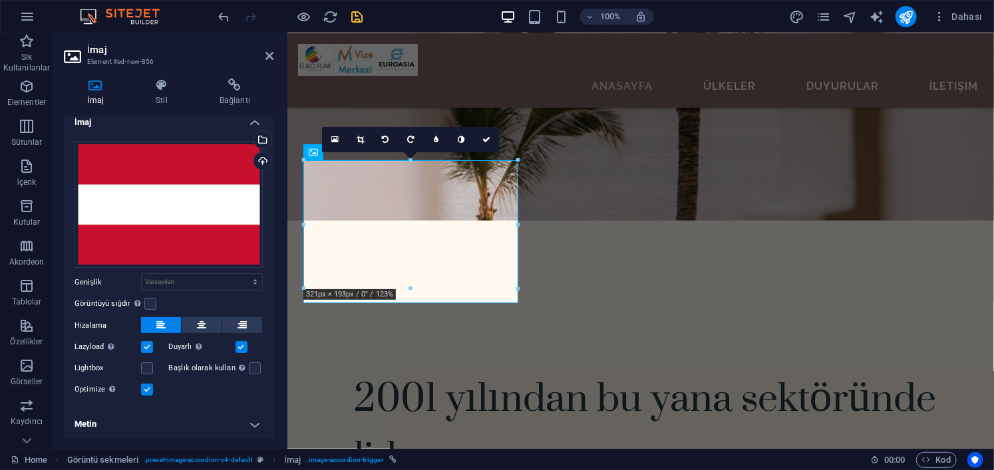
click at [198, 427] on h4 "Metin" at bounding box center [169, 424] width 210 height 32
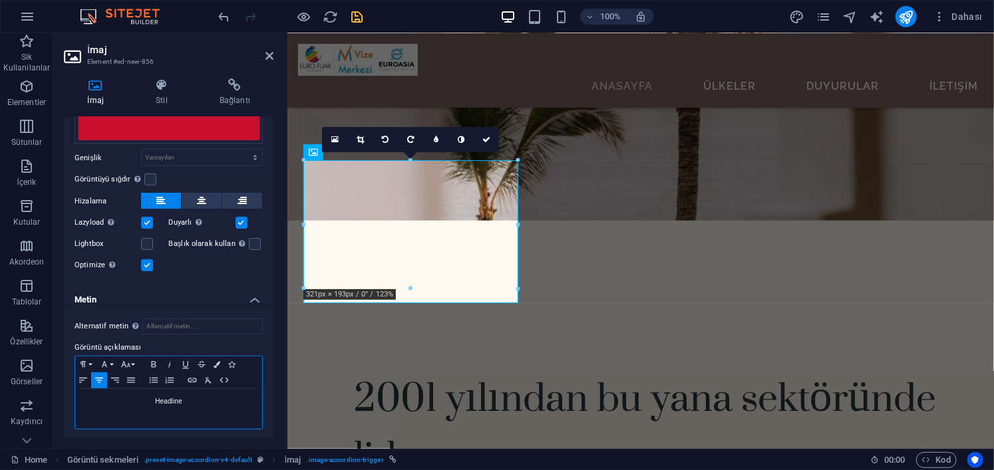
click at [201, 408] on div "Headline" at bounding box center [168, 409] width 187 height 40
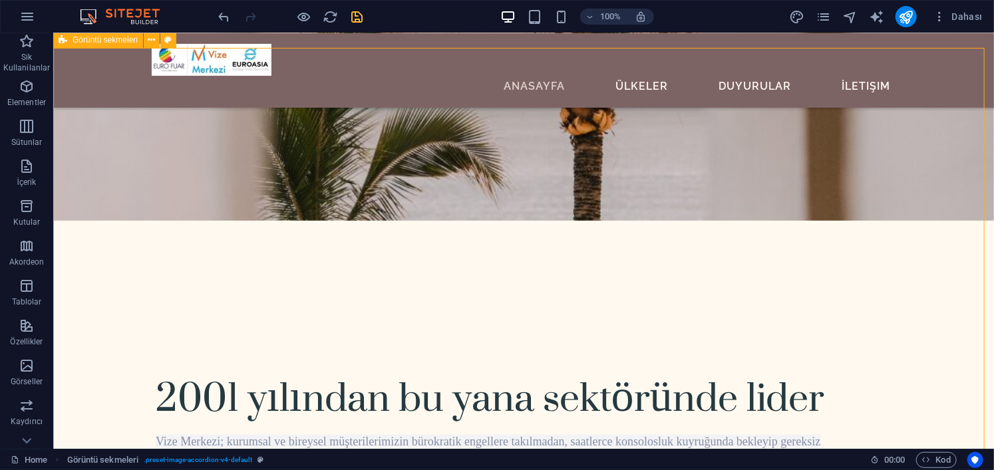
scroll to position [3005, 0]
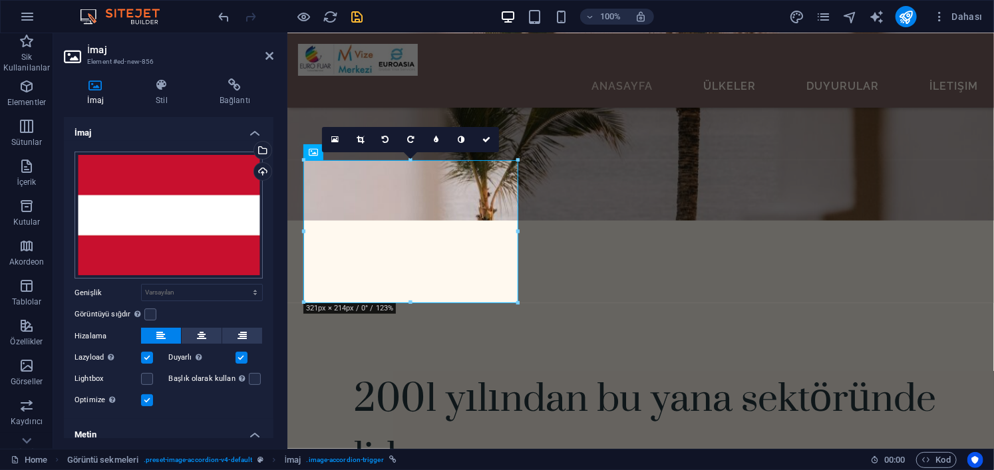
scroll to position [135, 0]
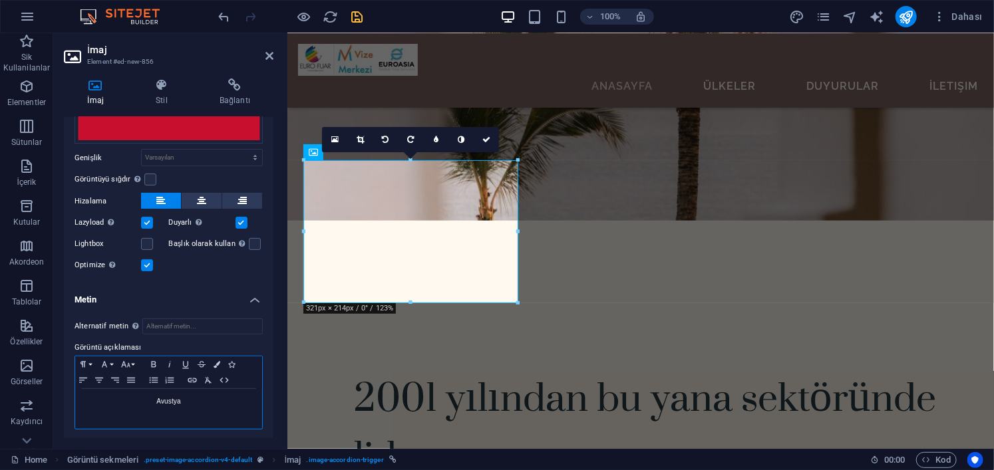
click at [172, 400] on p "Avustya" at bounding box center [169, 402] width 174 height 12
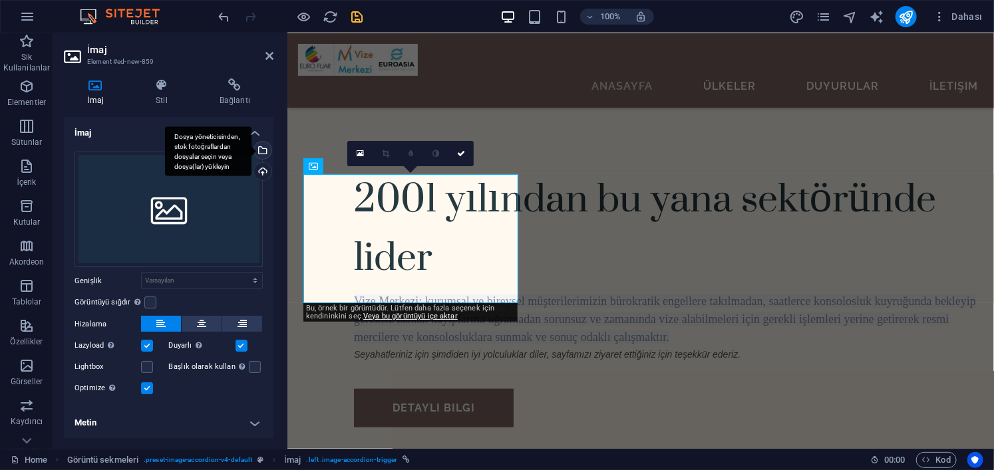
click at [251, 150] on div "Dosya yöneticisinden, stok fotoğraflardan dosyalar seçin veya dosya(lar) yükley…" at bounding box center [208, 151] width 86 height 50
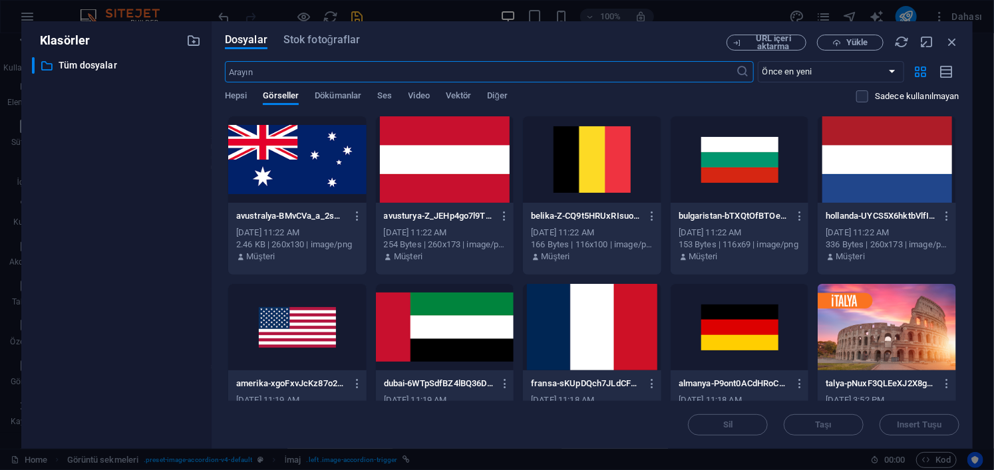
scroll to position [3408, 0]
click at [568, 152] on div at bounding box center [592, 159] width 138 height 86
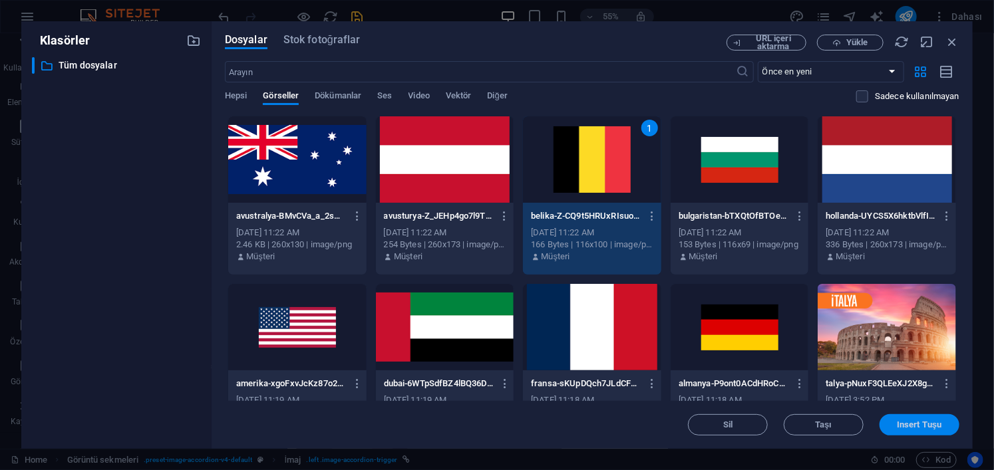
drag, startPoint x: 947, startPoint y: 422, endPoint x: 661, endPoint y: 386, distance: 288.3
click at [947, 422] on span "Insert Tuşu" at bounding box center [919, 425] width 69 height 8
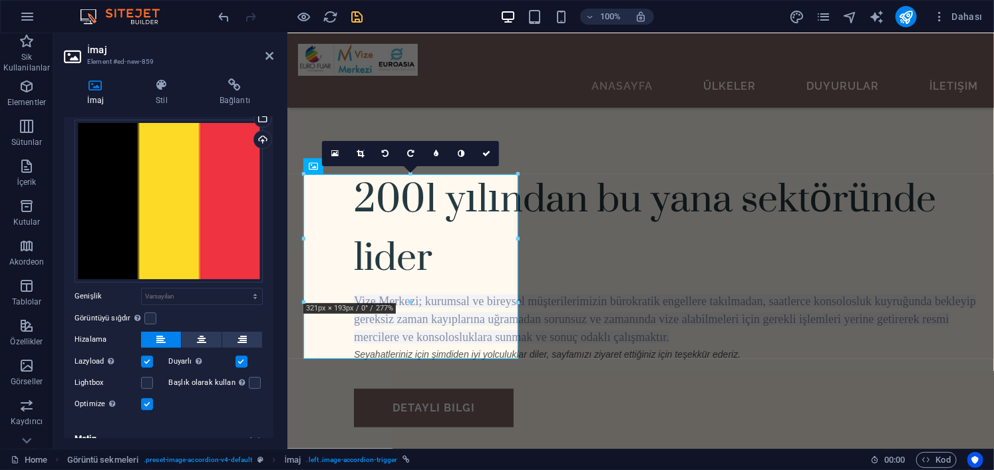
scroll to position [45, 0]
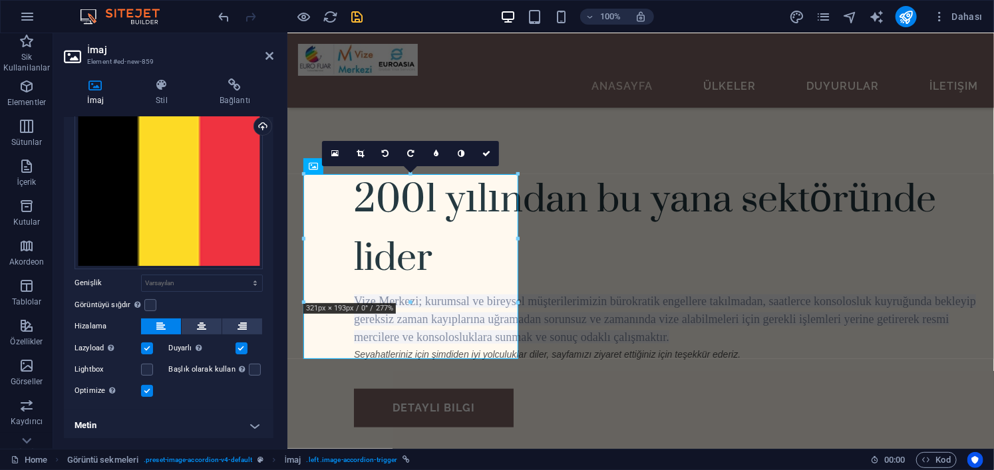
click at [192, 432] on h4 "Metin" at bounding box center [169, 426] width 210 height 32
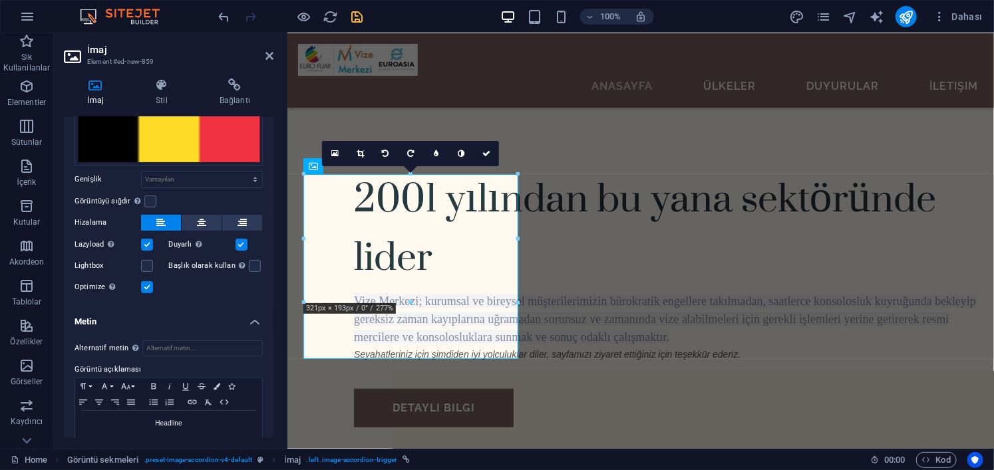
scroll to position [170, 0]
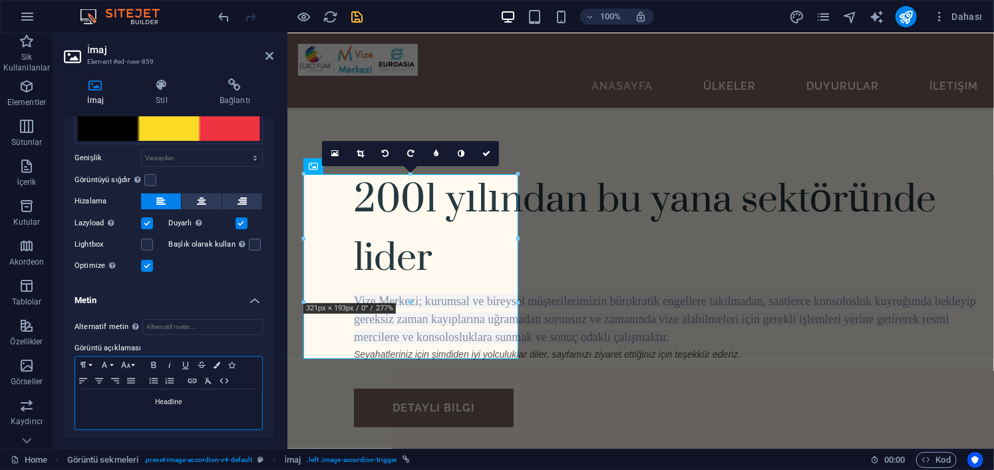
click at [204, 406] on div "Headline" at bounding box center [168, 410] width 187 height 40
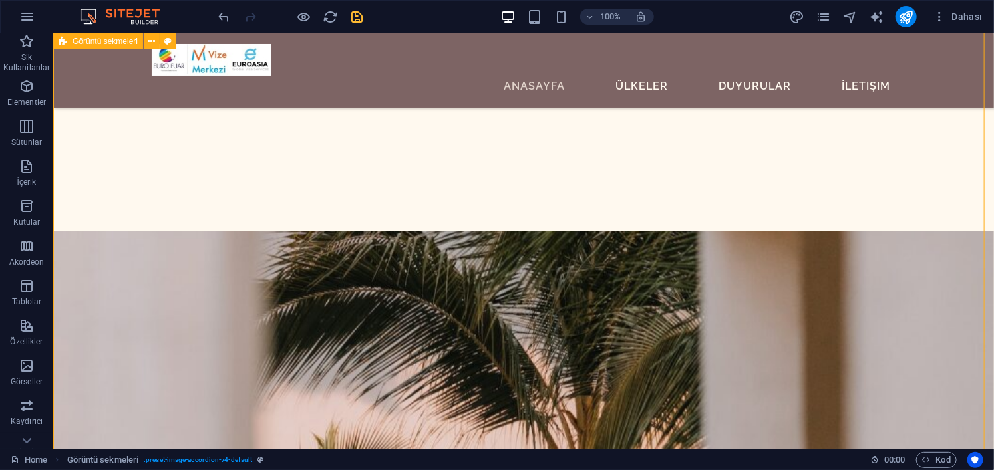
scroll to position [3404, 0]
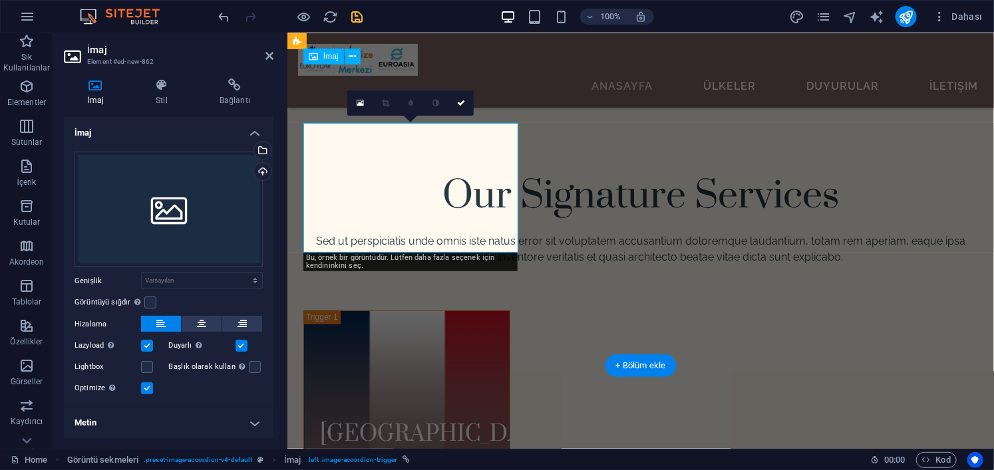
scroll to position [3438, 0]
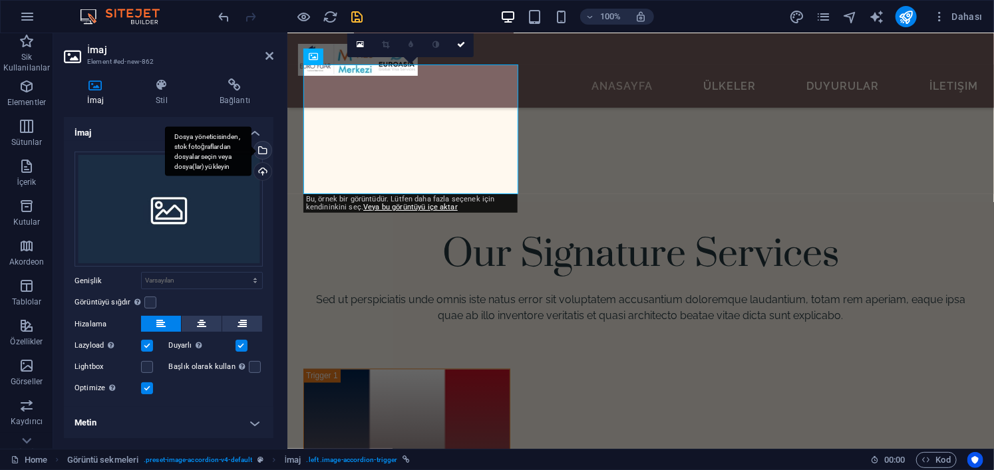
click at [262, 150] on div "Dosya yöneticisinden, stok fotoğraflardan dosyalar seçin veya dosya(lar) yükley…" at bounding box center [261, 152] width 20 height 20
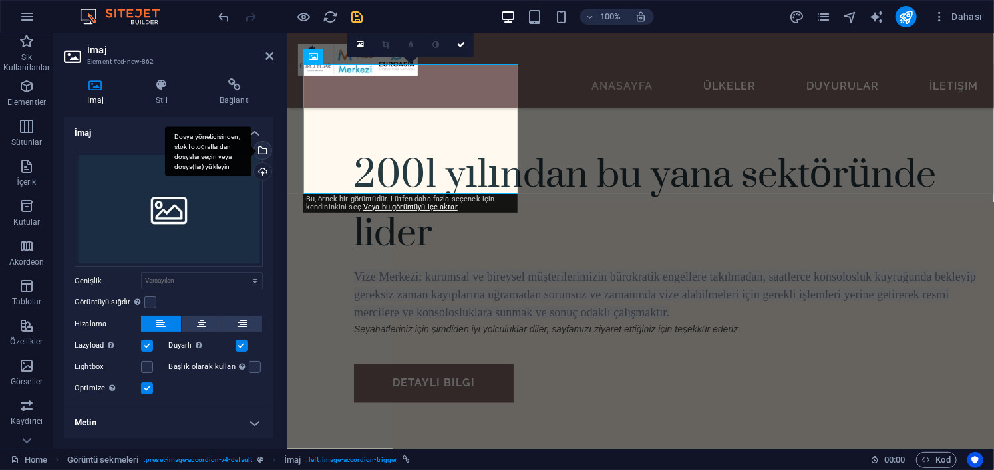
scroll to position [3765, 0]
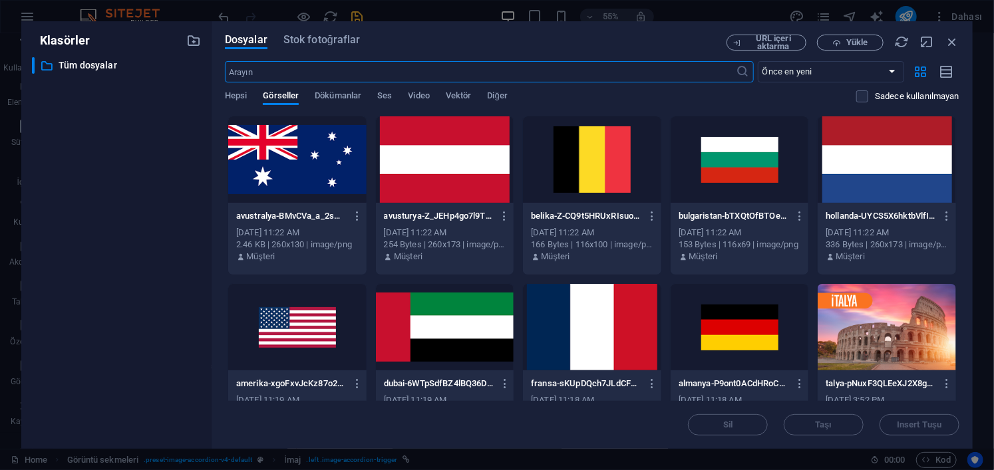
click at [746, 178] on div at bounding box center [740, 159] width 138 height 86
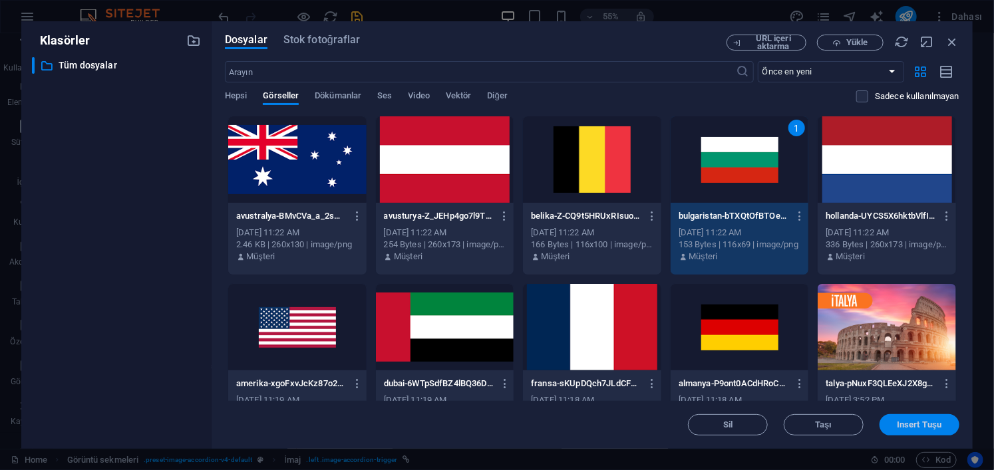
click at [903, 424] on span "Insert Tuşu" at bounding box center [919, 425] width 45 height 8
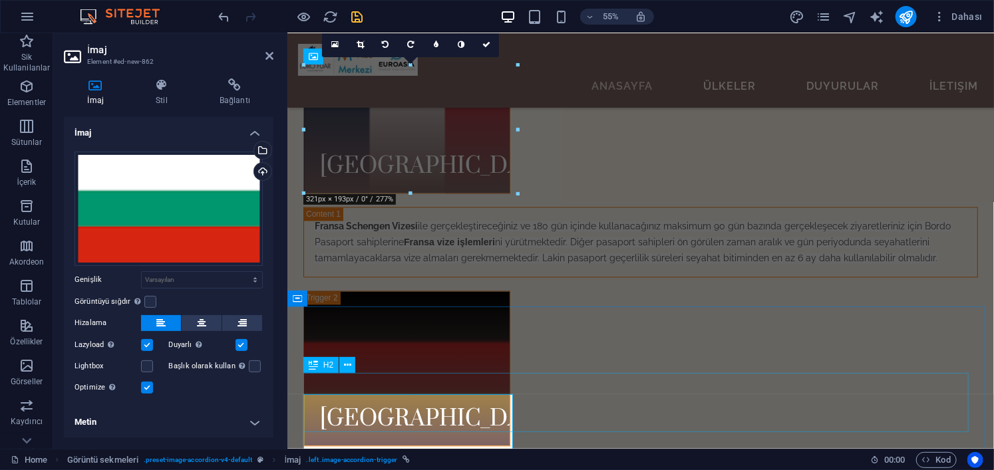
scroll to position [3438, 0]
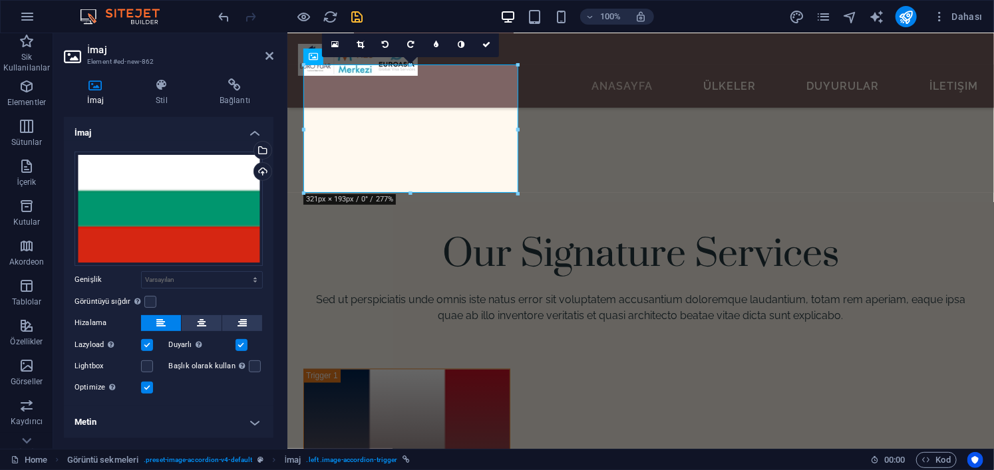
click at [251, 422] on h4 "Metin" at bounding box center [169, 422] width 210 height 32
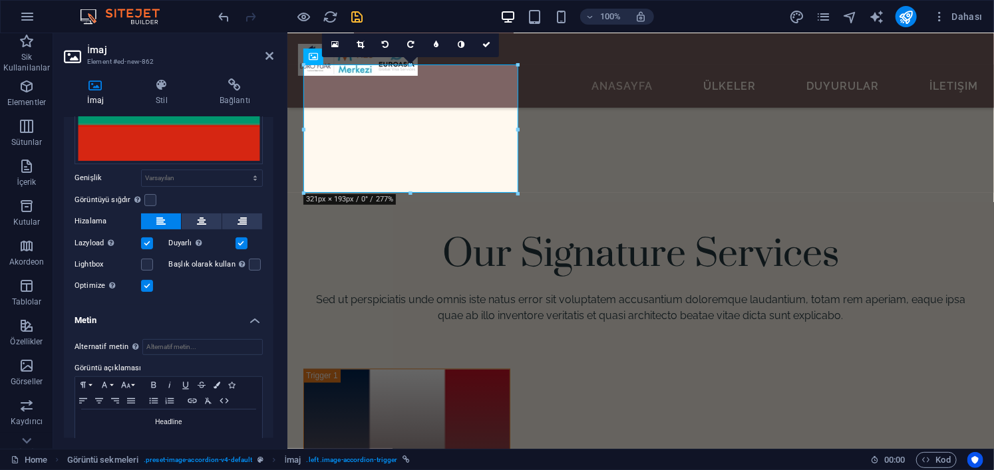
scroll to position [122, 0]
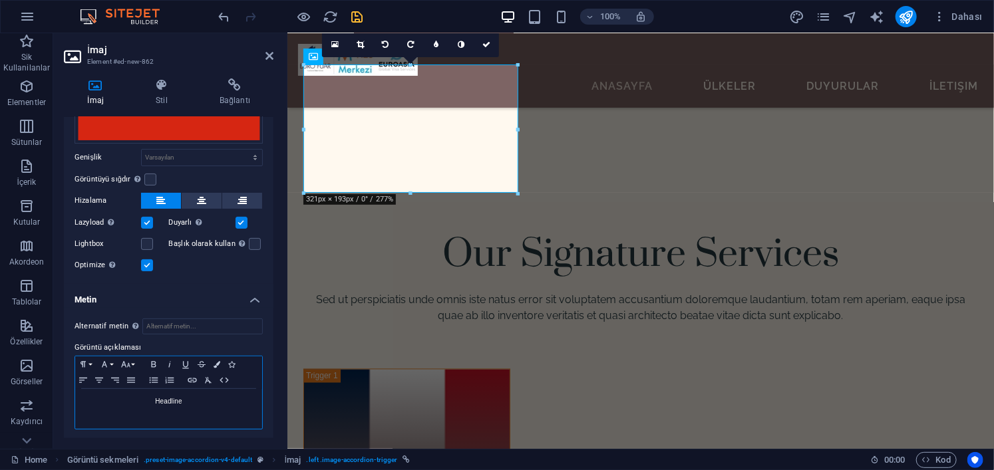
click at [199, 414] on div "Headline" at bounding box center [168, 409] width 187 height 40
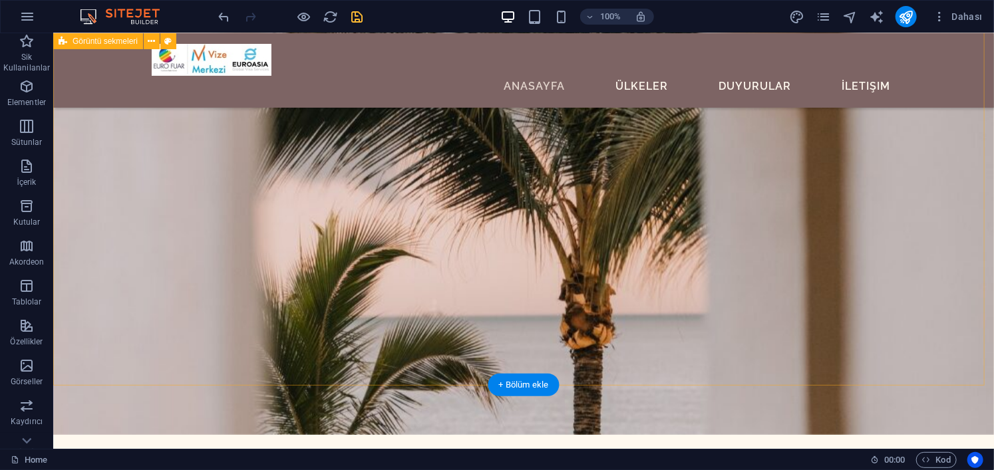
scroll to position [3737, 0]
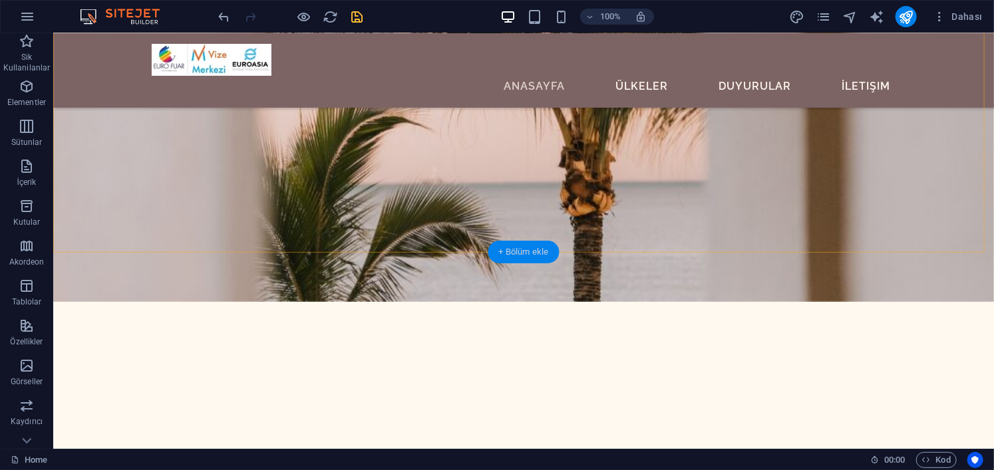
click at [534, 242] on div "+ Bölüm ekle" at bounding box center [523, 252] width 71 height 23
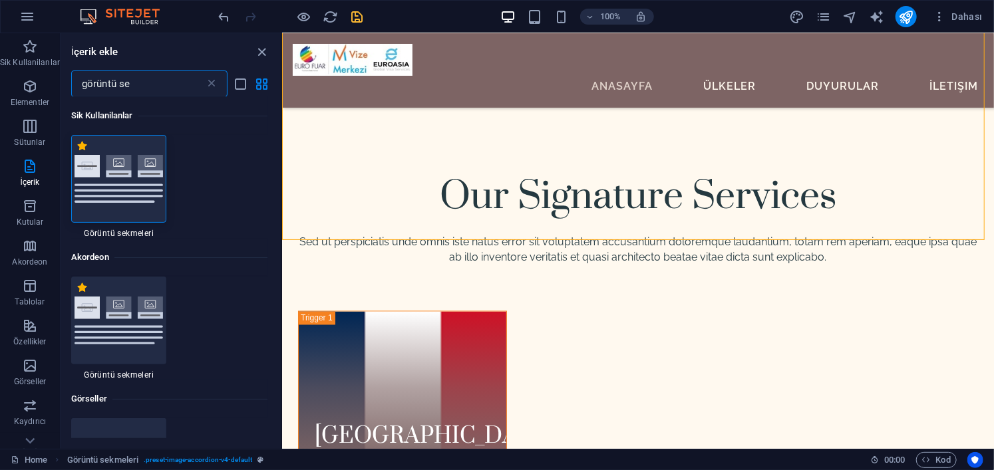
click at [137, 183] on img at bounding box center [119, 178] width 89 height 47
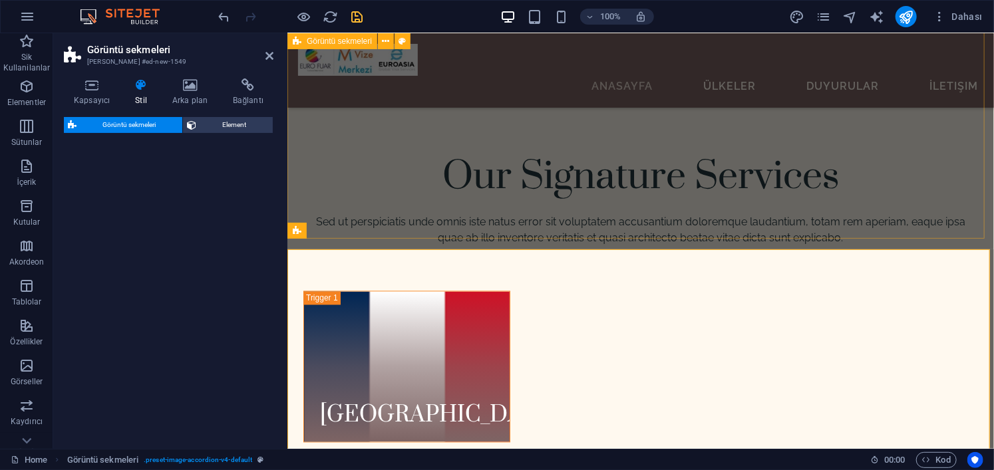
select select "rem"
select select "preset-image-accordion-v4-default"
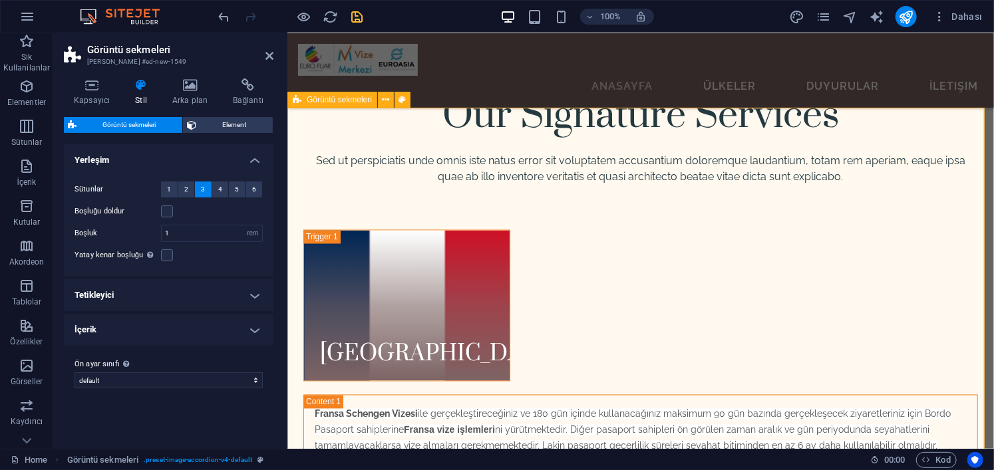
scroll to position [3637, 0]
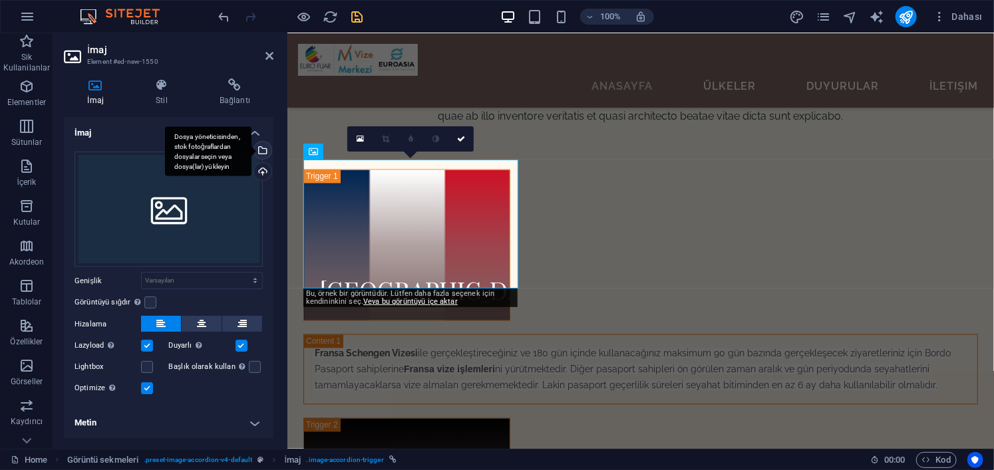
click at [251, 146] on div "Dosya yöneticisinden, stok fotoğraflardan dosyalar seçin veya dosya(lar) yükley…" at bounding box center [208, 151] width 86 height 50
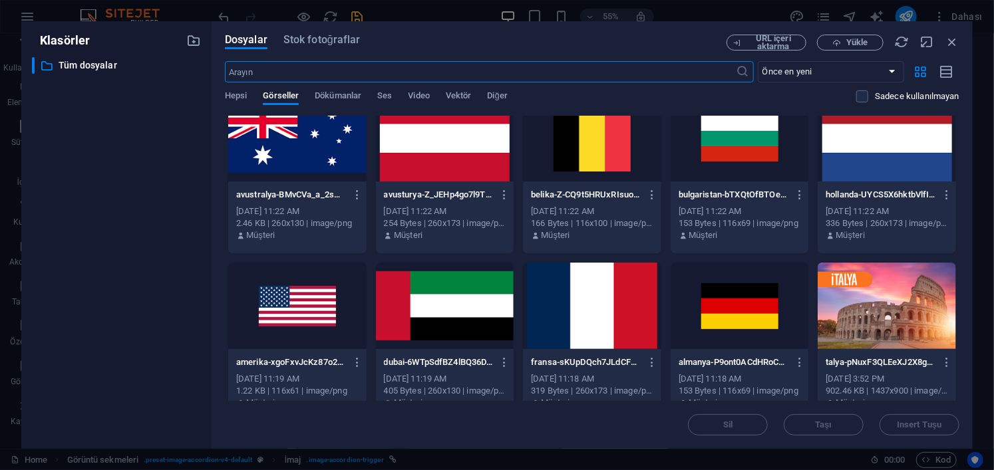
scroll to position [0, 0]
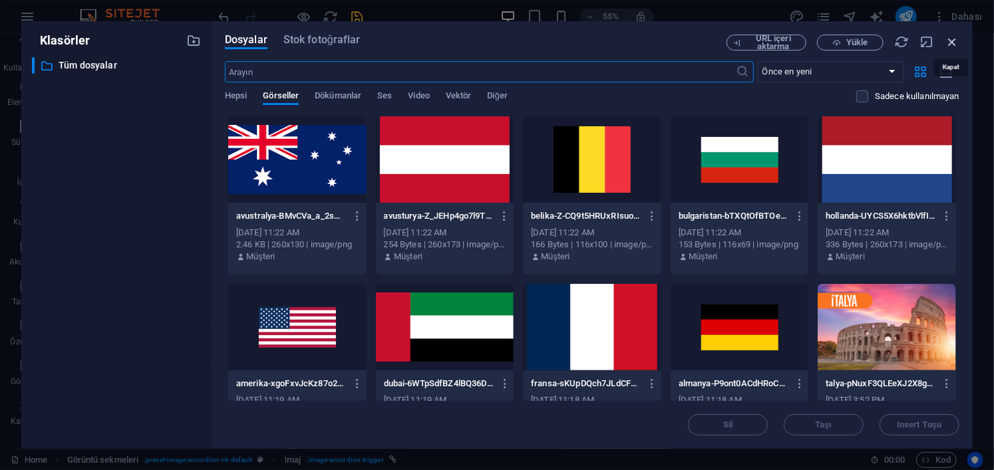
click at [951, 44] on icon "button" at bounding box center [952, 42] width 15 height 15
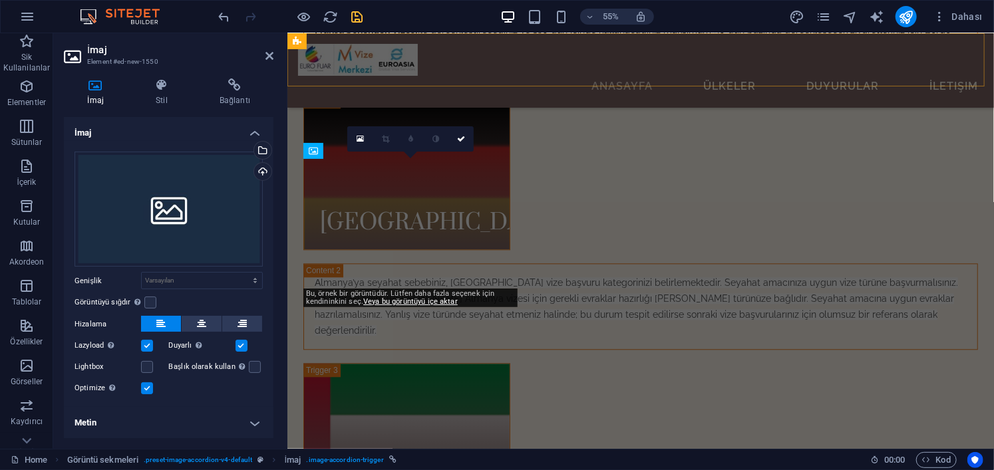
scroll to position [3637, 0]
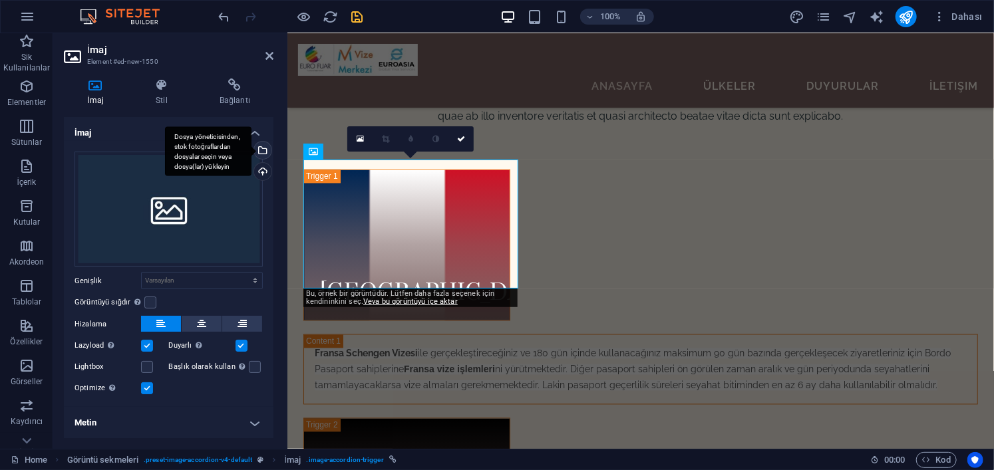
click at [263, 148] on div "Dosya yöneticisinden, stok fotoğraflardan dosyalar seçin veya dosya(lar) yükley…" at bounding box center [261, 152] width 20 height 20
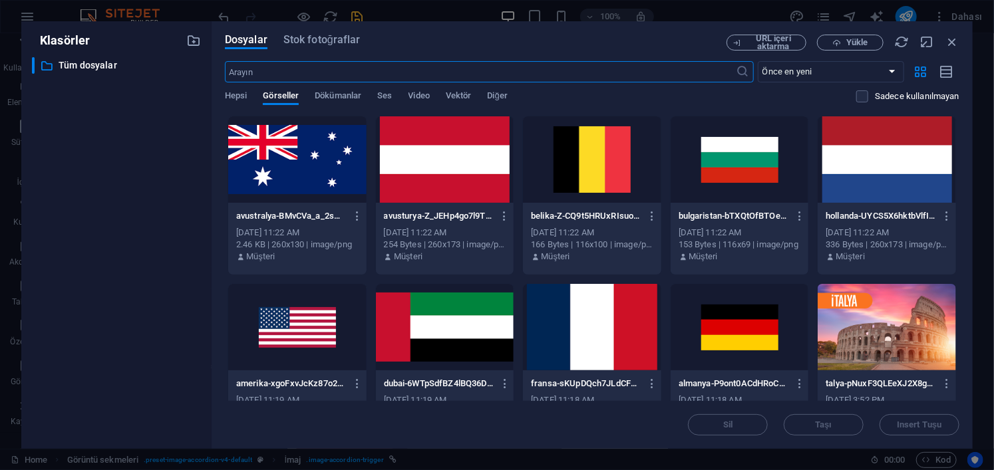
scroll to position [3961, 0]
click at [856, 43] on span "Yükle" at bounding box center [856, 43] width 21 height 8
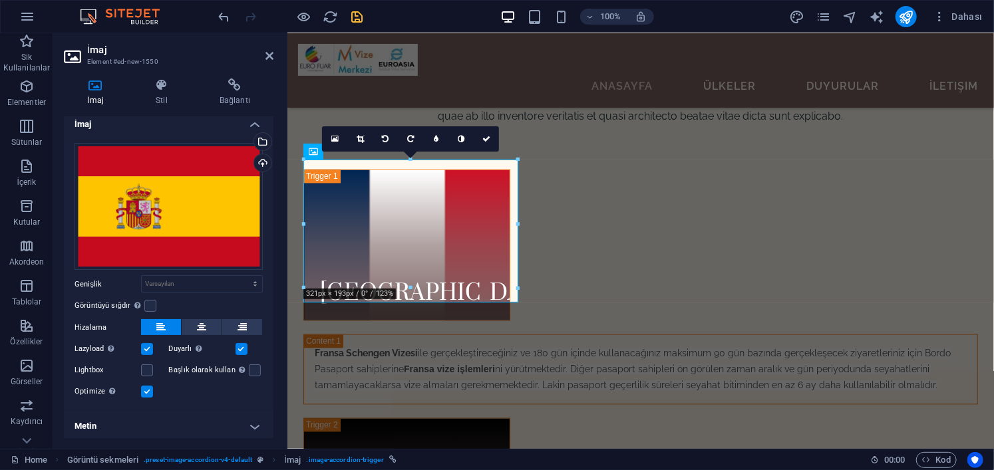
scroll to position [11, 0]
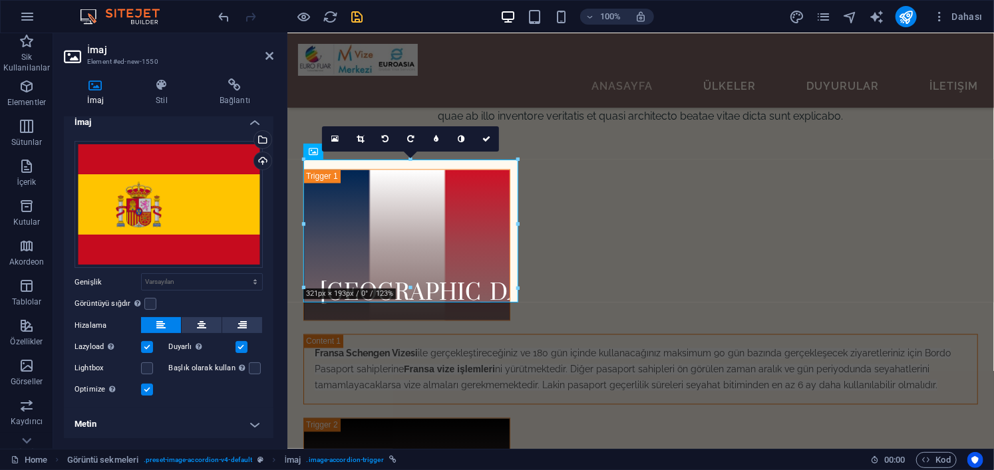
click at [257, 430] on h4 "Metin" at bounding box center [169, 424] width 210 height 32
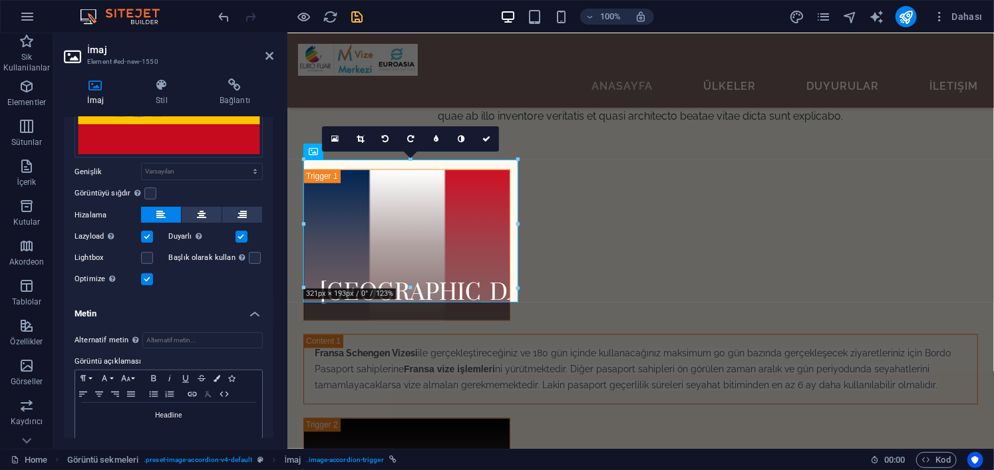
scroll to position [135, 0]
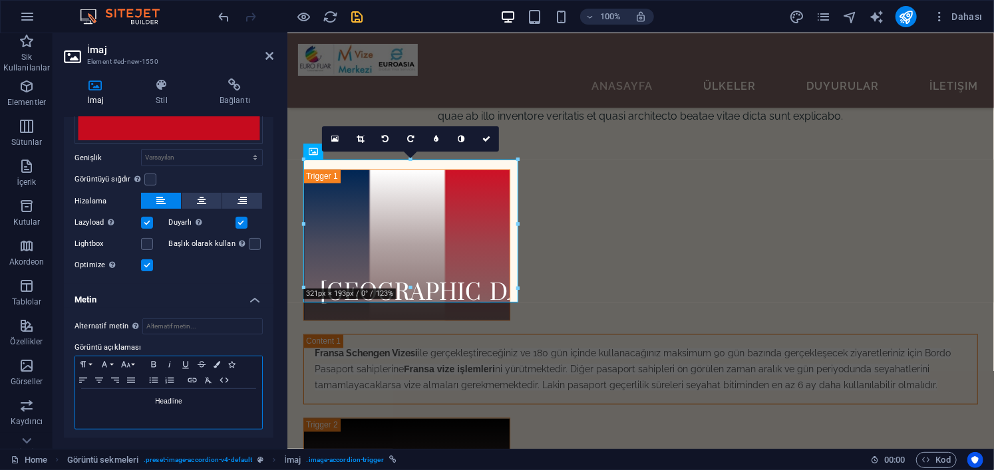
click at [198, 399] on p "Headline" at bounding box center [169, 402] width 174 height 12
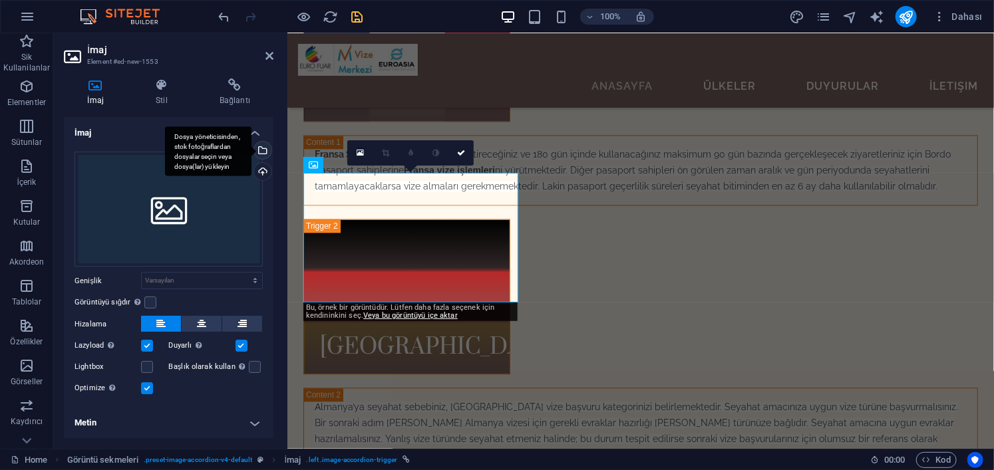
click at [262, 152] on div "Dosya yöneticisinden, stok fotoğraflardan dosyalar seçin veya dosya(lar) yükley…" at bounding box center [261, 152] width 20 height 20
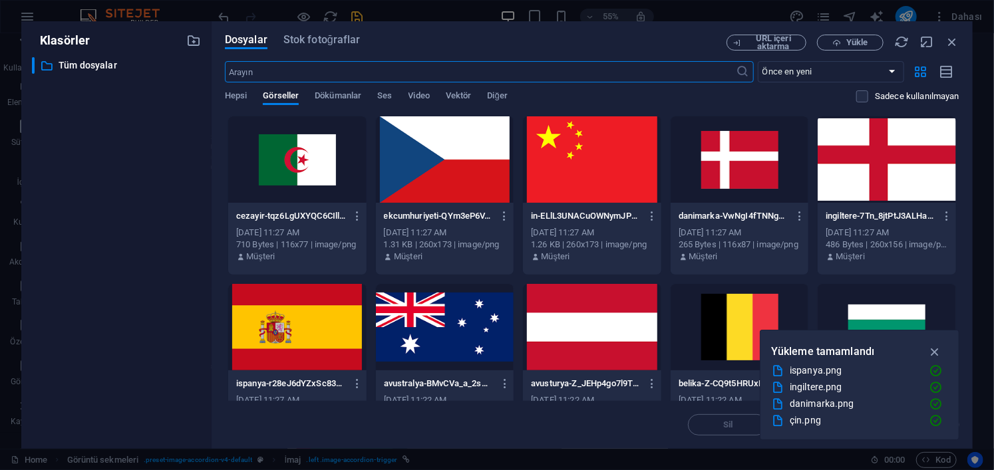
scroll to position [4161, 0]
click at [871, 164] on div at bounding box center [887, 159] width 138 height 86
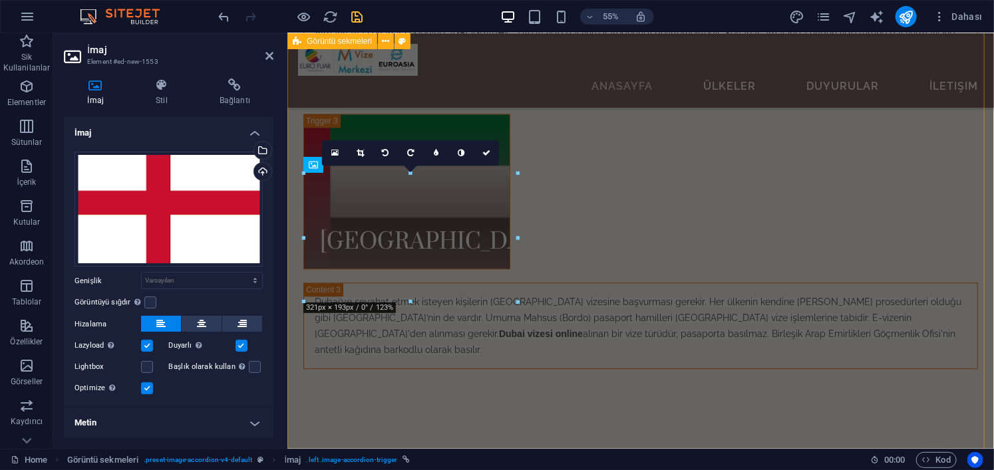
scroll to position [3837, 0]
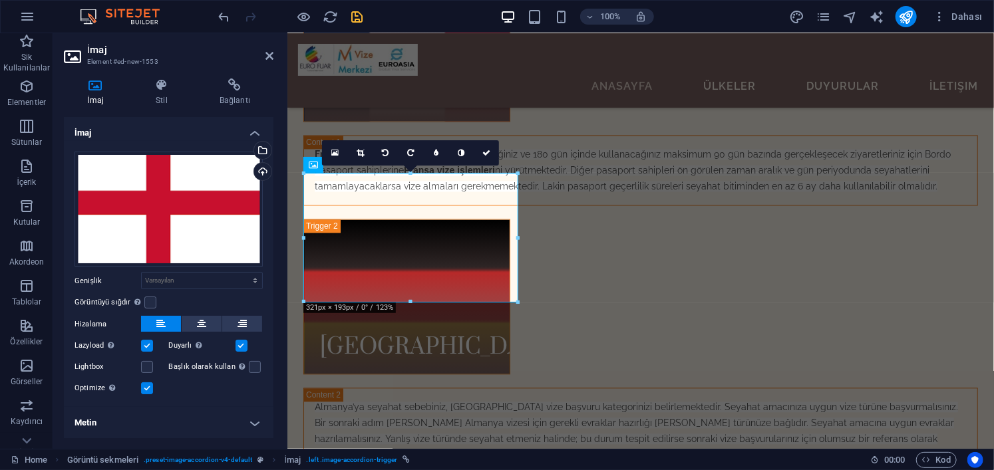
click at [225, 420] on h4 "Metin" at bounding box center [169, 423] width 210 height 32
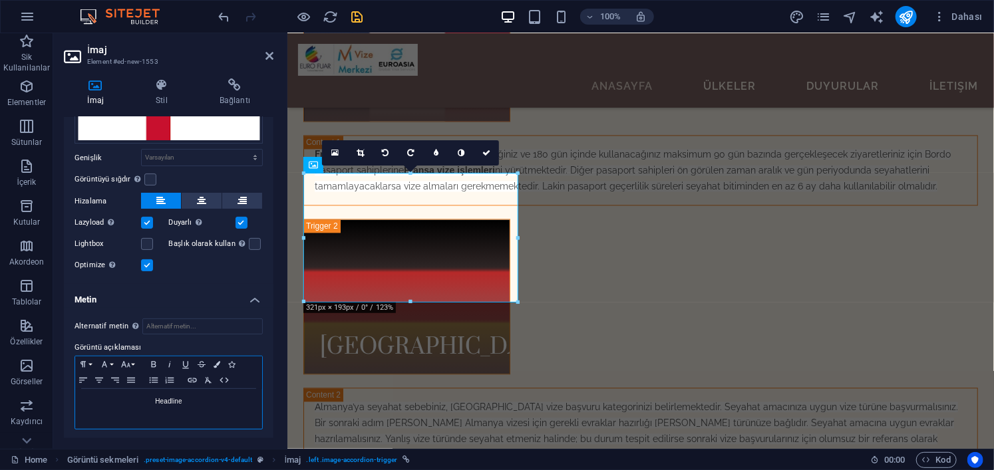
click at [198, 408] on div "Headline" at bounding box center [168, 409] width 187 height 40
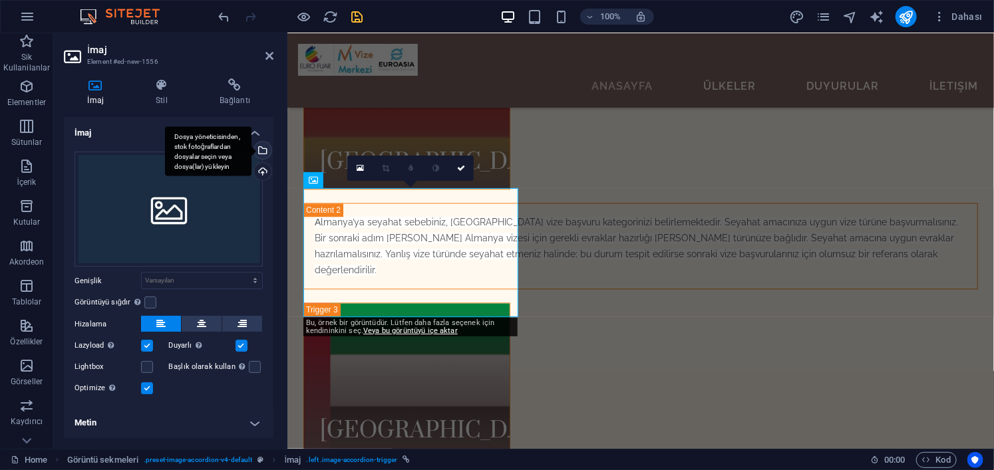
click at [259, 147] on div "Dosya yöneticisinden, stok fotoğraflardan dosyalar seçin veya dosya(lar) yükley…" at bounding box center [261, 152] width 20 height 20
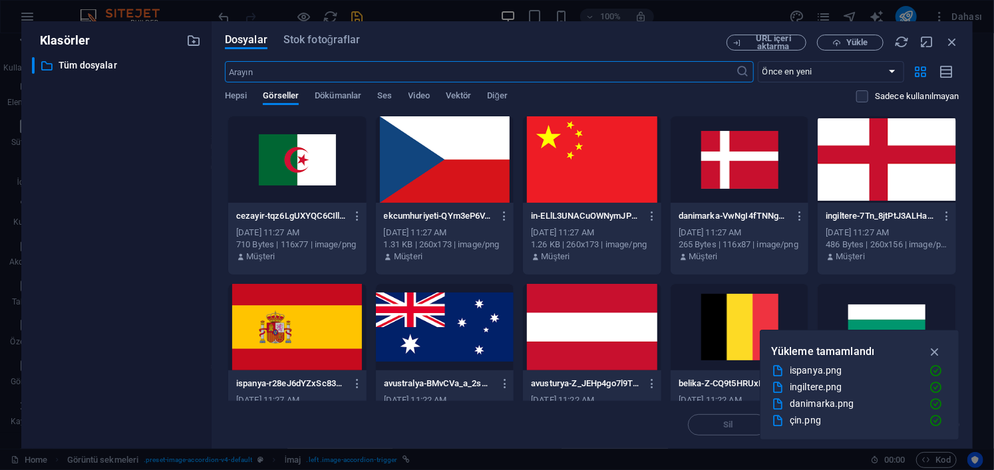
scroll to position [4342, 0]
click at [557, 158] on div at bounding box center [592, 159] width 138 height 86
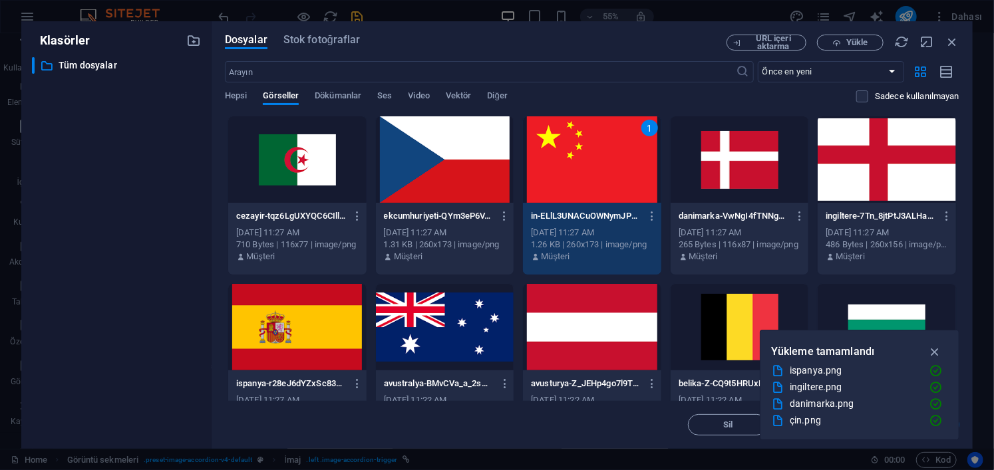
click at [557, 158] on div "1" at bounding box center [592, 159] width 138 height 86
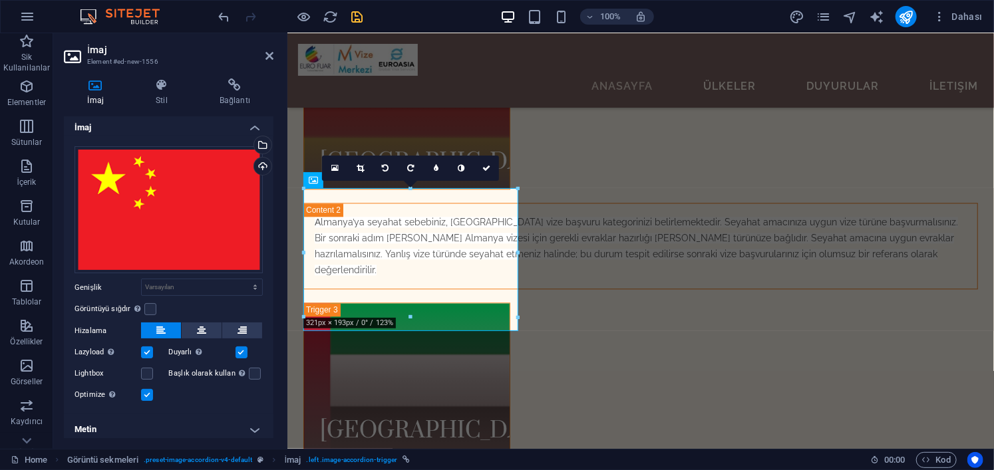
scroll to position [11, 0]
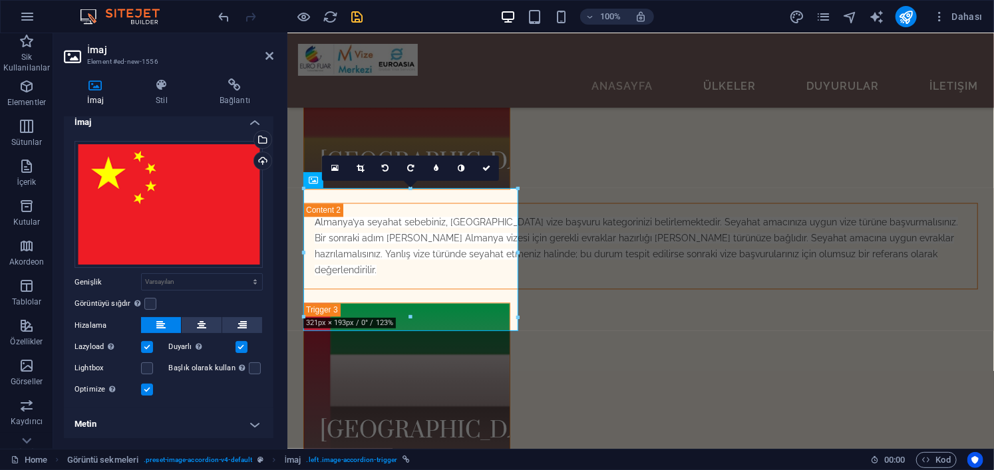
click at [217, 420] on h4 "Metin" at bounding box center [169, 424] width 210 height 32
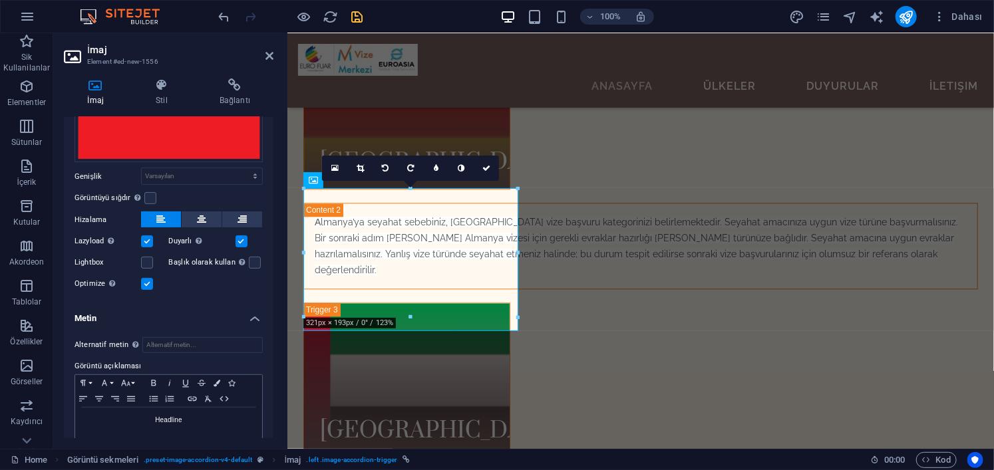
scroll to position [135, 0]
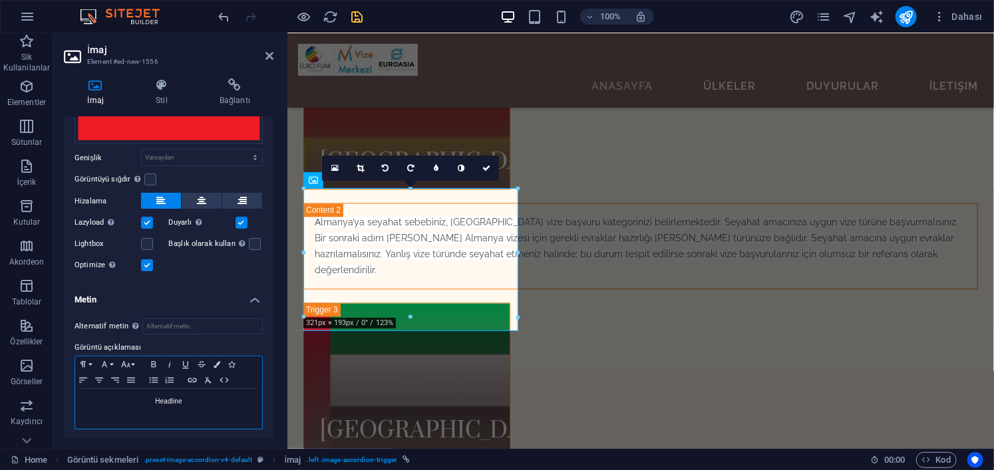
click at [190, 403] on p "Headline" at bounding box center [169, 402] width 174 height 12
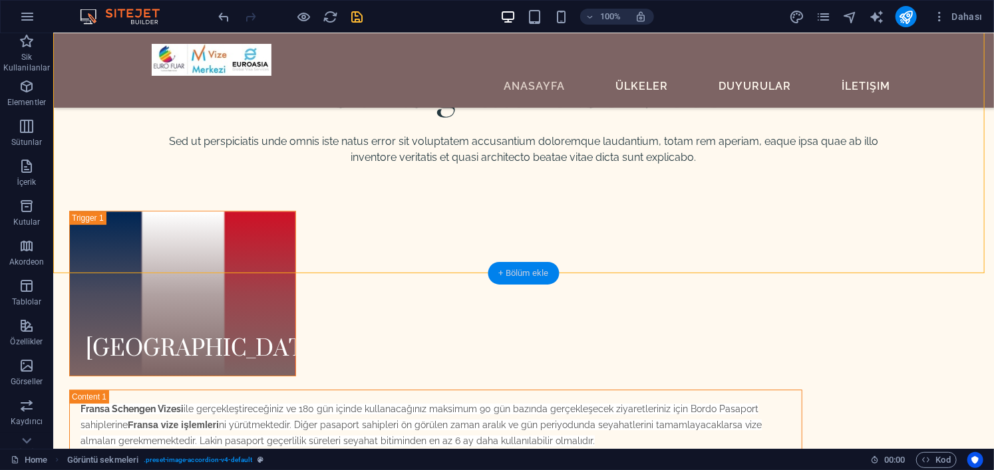
drag, startPoint x: 526, startPoint y: 273, endPoint x: 137, endPoint y: 188, distance: 398.5
click at [526, 273] on div "+ Bölüm ekle" at bounding box center [523, 273] width 71 height 23
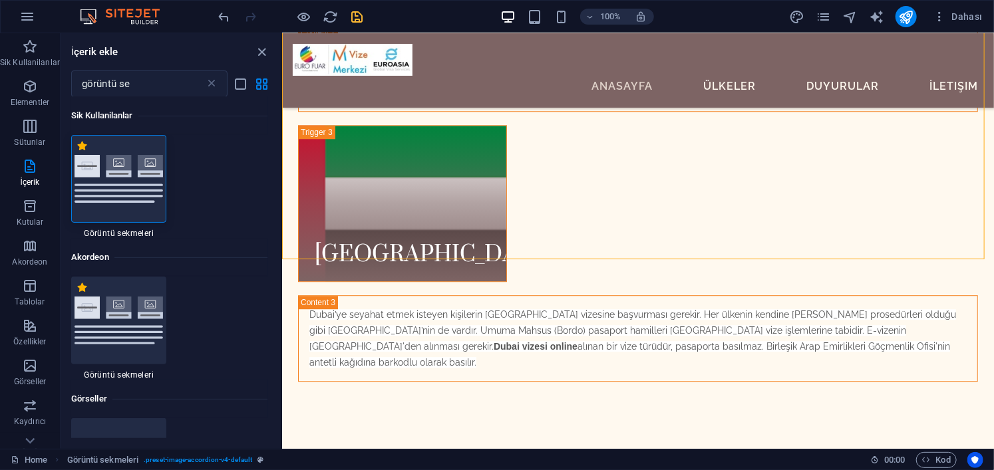
click at [123, 174] on img at bounding box center [119, 178] width 89 height 47
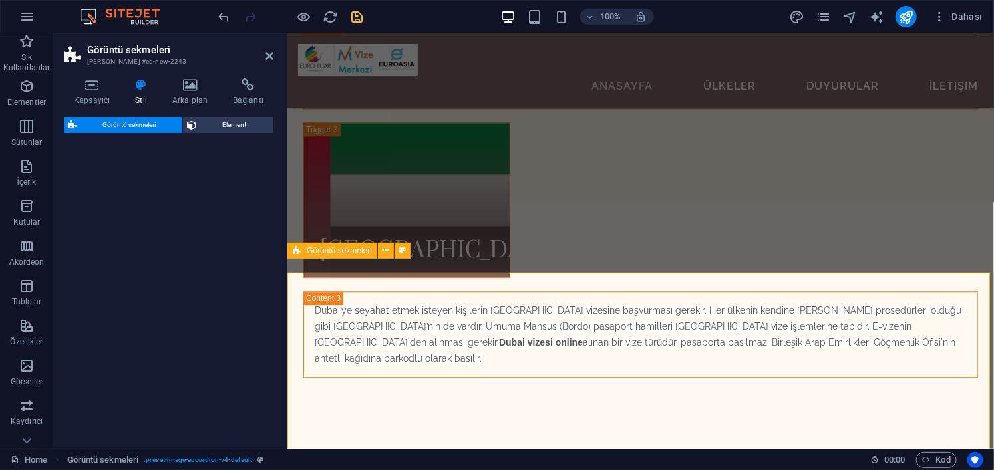
select select "rem"
select select "preset-image-accordion-v4-default"
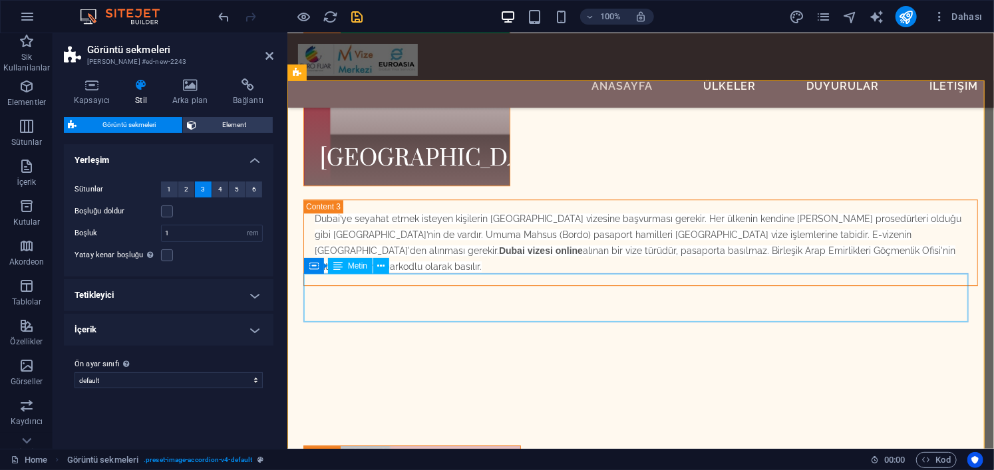
scroll to position [4407, 0]
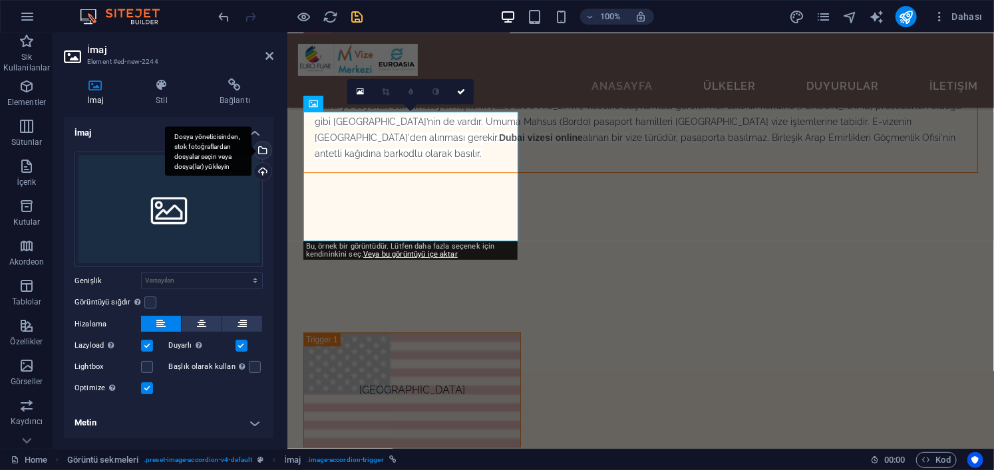
click at [263, 150] on div "Dosya yöneticisinden, stok fotoğraflardan dosyalar seçin veya dosya(lar) yükley…" at bounding box center [261, 152] width 20 height 20
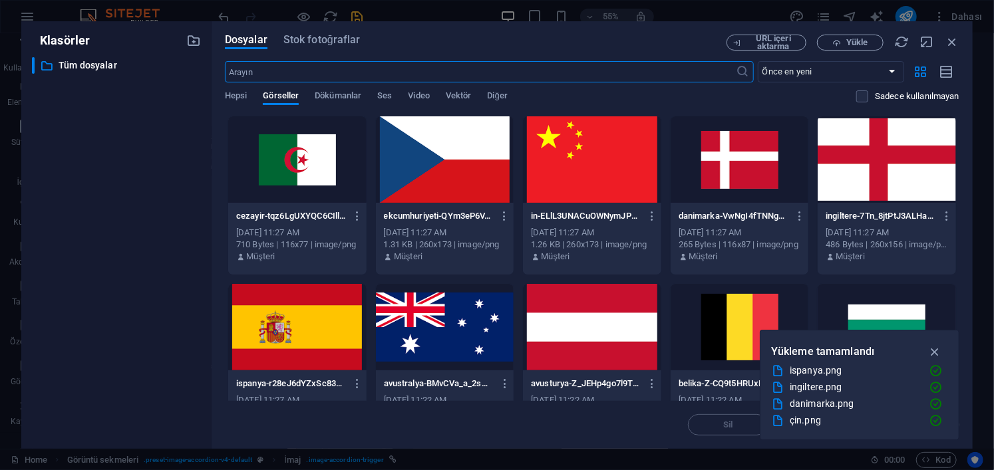
scroll to position [4731, 0]
click at [740, 176] on div at bounding box center [740, 159] width 138 height 86
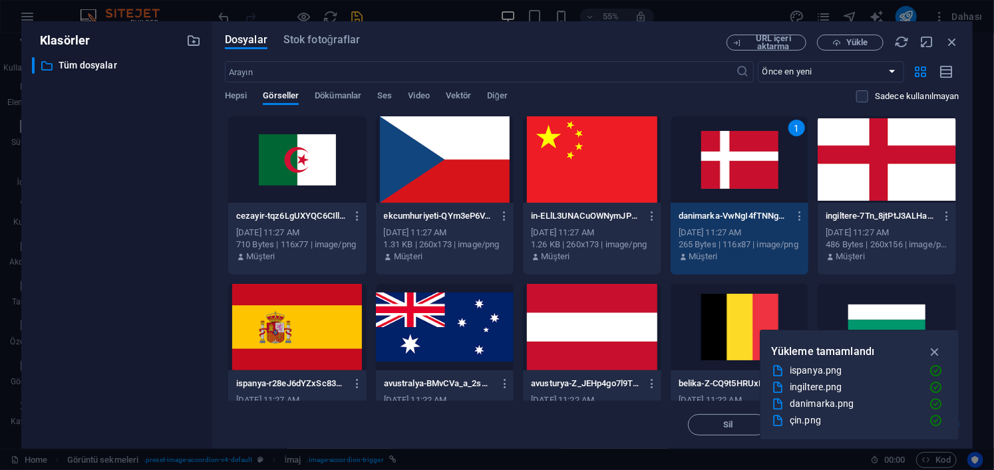
click at [740, 176] on div "1" at bounding box center [740, 159] width 138 height 86
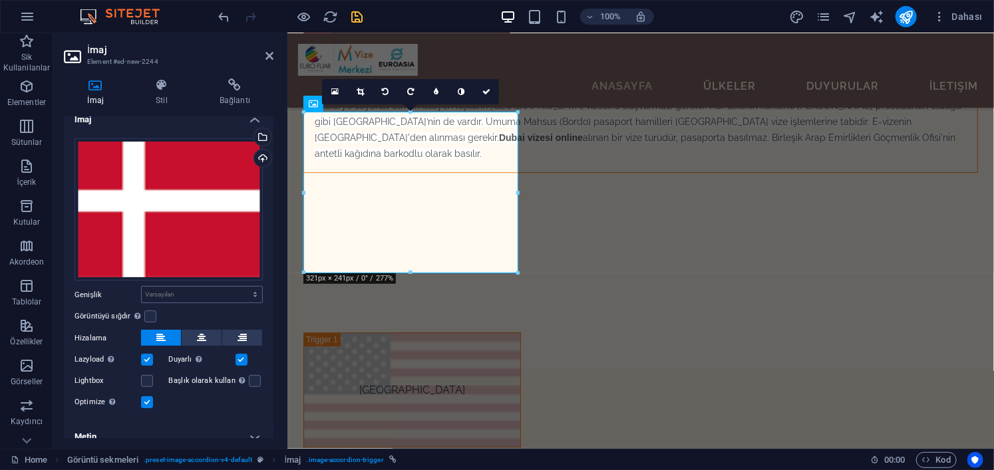
scroll to position [25, 0]
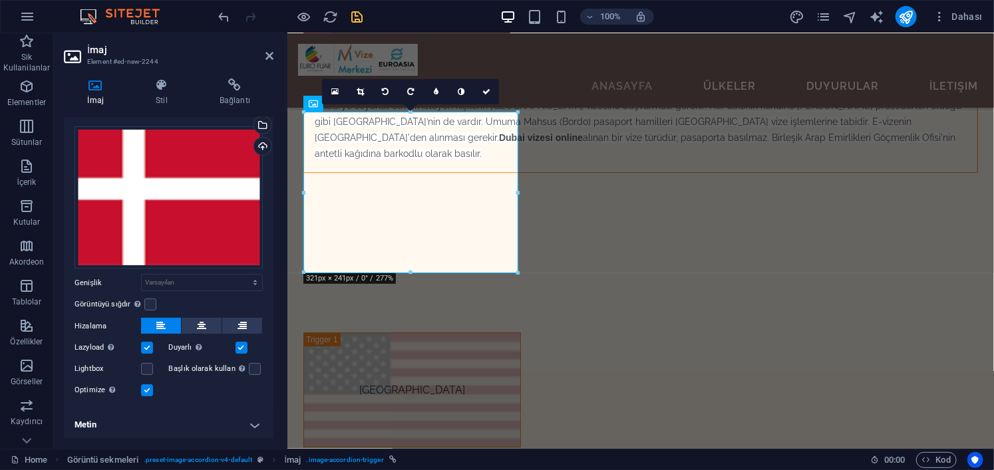
click at [203, 421] on h4 "Metin" at bounding box center [169, 425] width 210 height 32
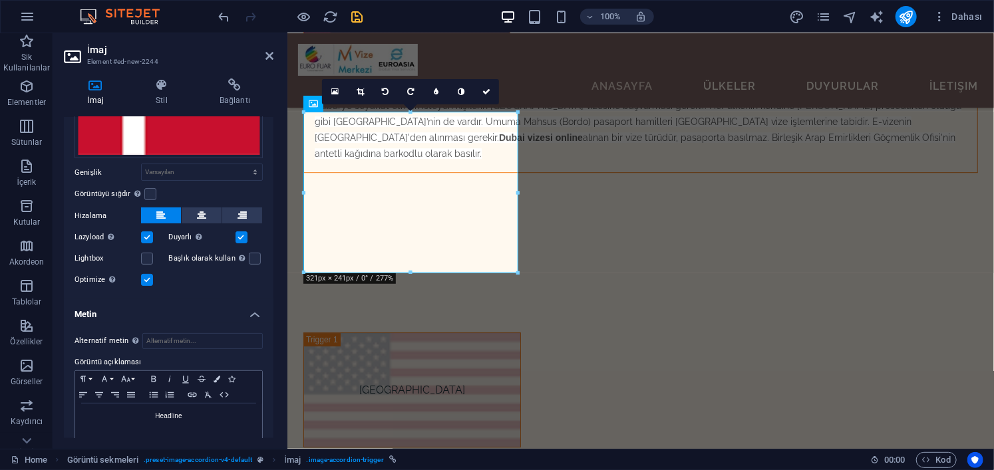
scroll to position [150, 0]
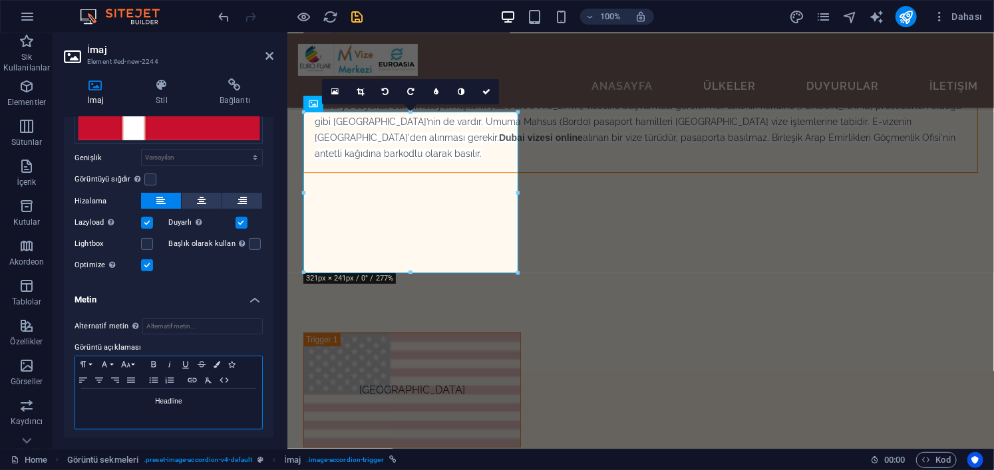
click at [182, 414] on div "Headline" at bounding box center [168, 409] width 187 height 40
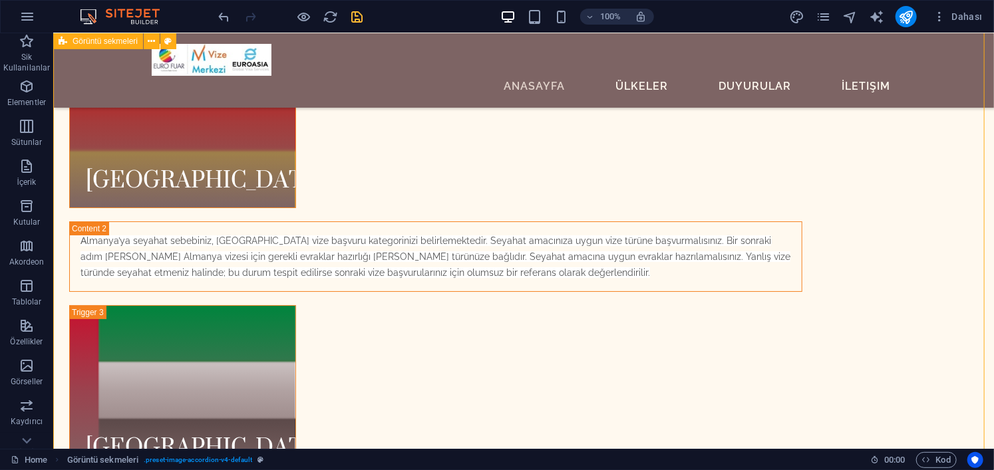
scroll to position [4853, 0]
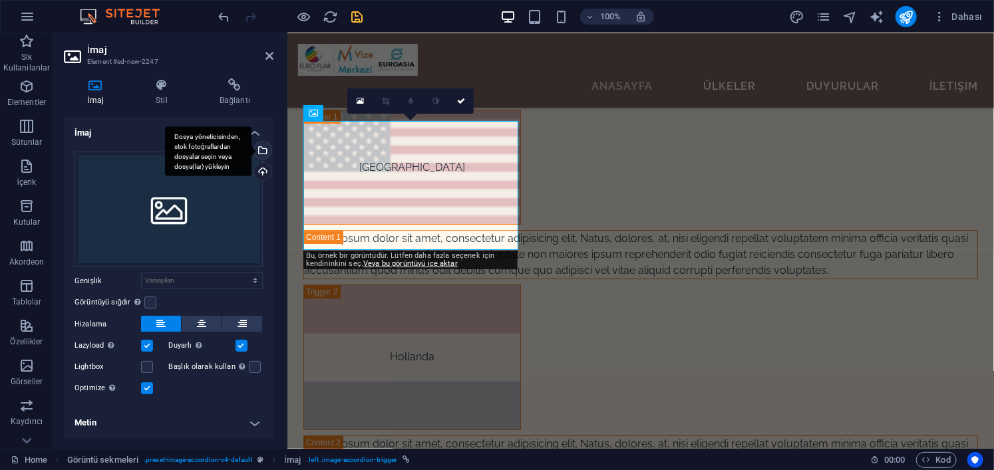
click at [257, 145] on div "Dosya yöneticisinden, stok fotoğraflardan dosyalar seçin veya dosya(lar) yükley…" at bounding box center [261, 152] width 20 height 20
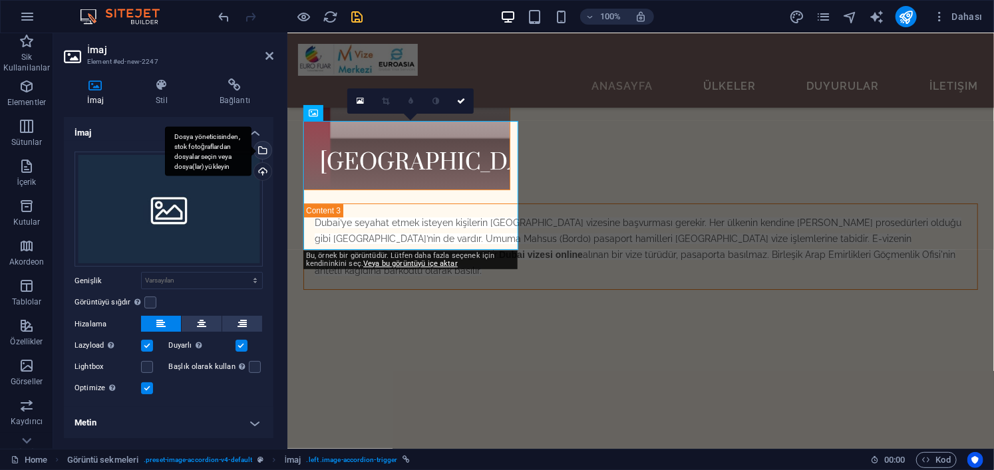
scroll to position [4944, 0]
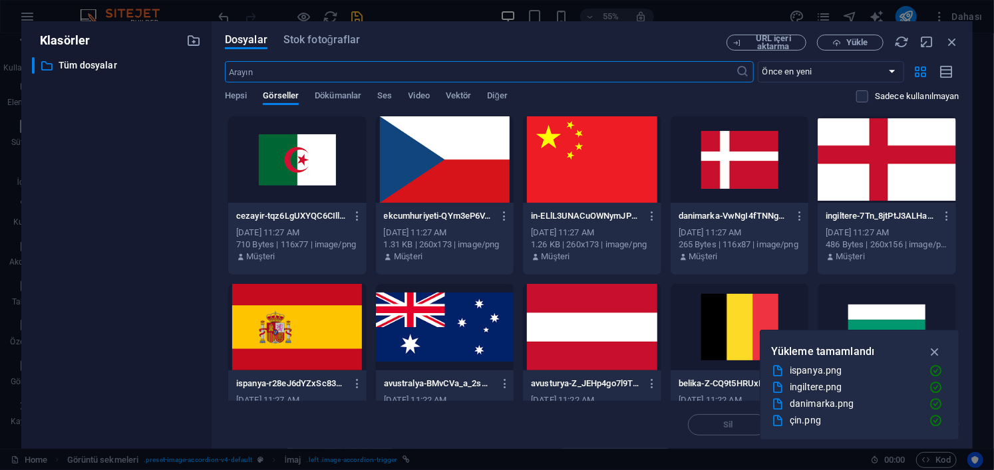
click at [329, 159] on div at bounding box center [297, 159] width 138 height 86
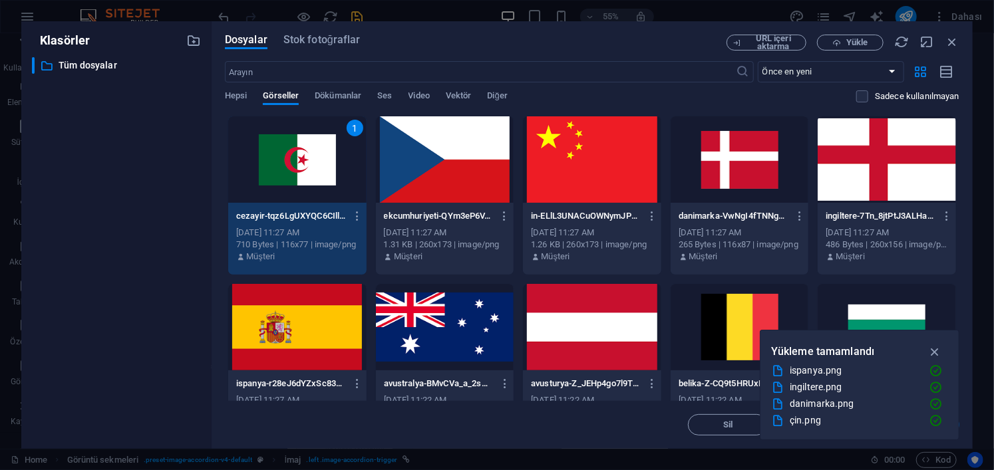
click at [329, 159] on div "1" at bounding box center [297, 159] width 138 height 86
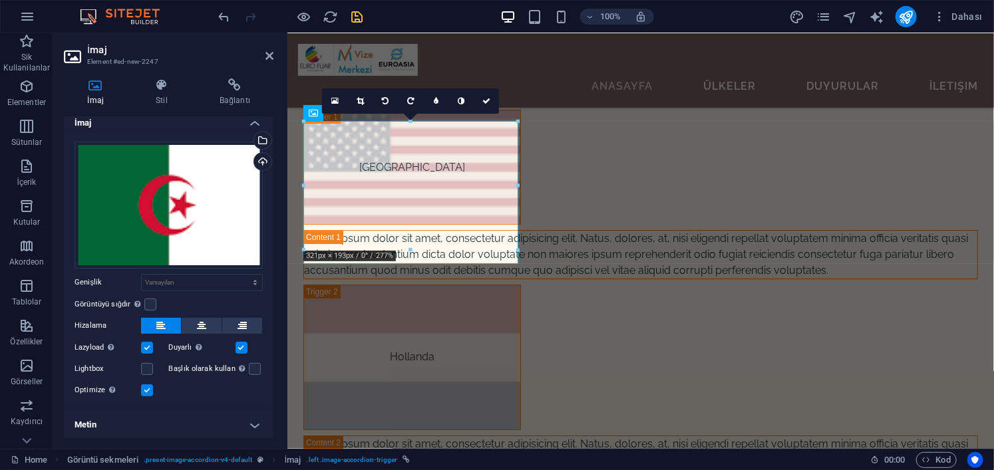
click at [215, 424] on h4 "Metin" at bounding box center [169, 425] width 210 height 32
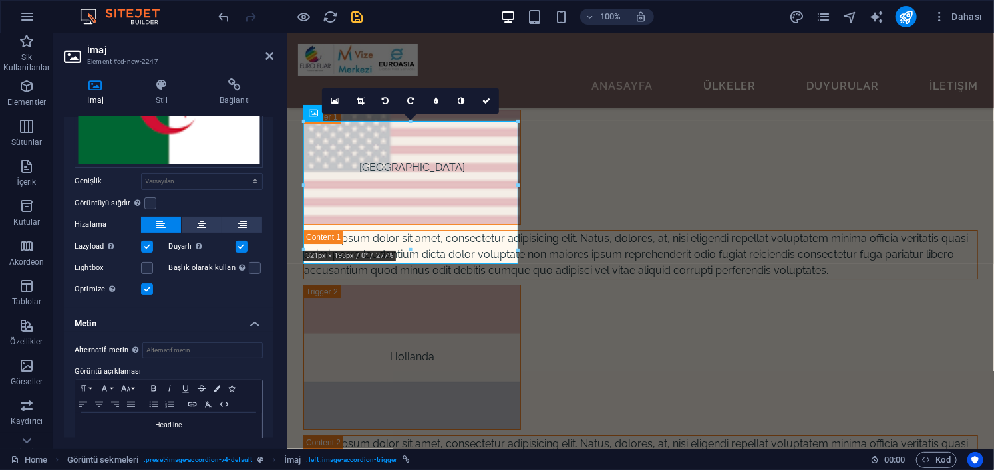
scroll to position [135, 0]
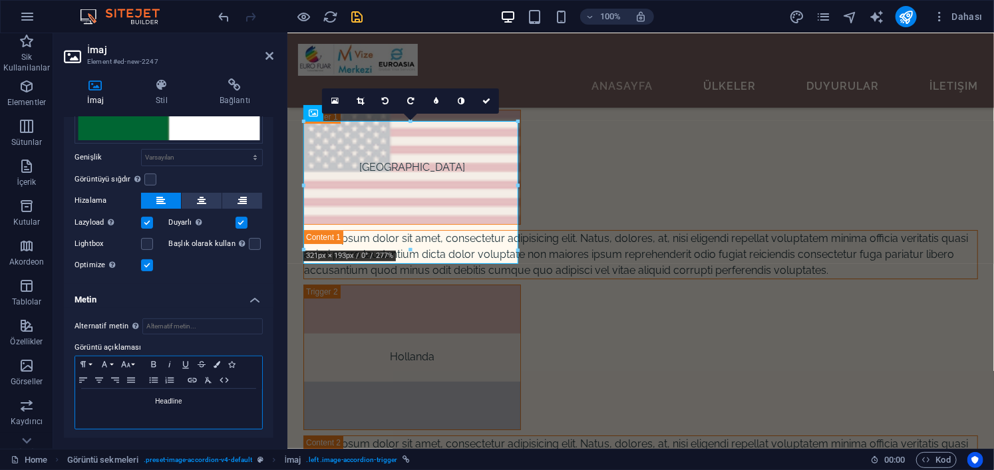
click at [199, 402] on p "Headline" at bounding box center [169, 402] width 174 height 12
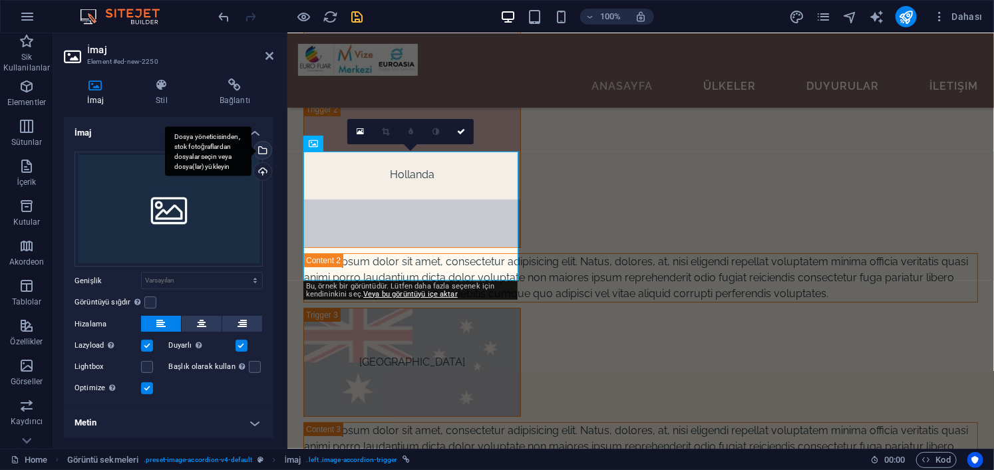
click at [251, 151] on div "Dosya yöneticisinden, stok fotoğraflardan dosyalar seçin veya dosya(lar) yükley…" at bounding box center [208, 151] width 86 height 50
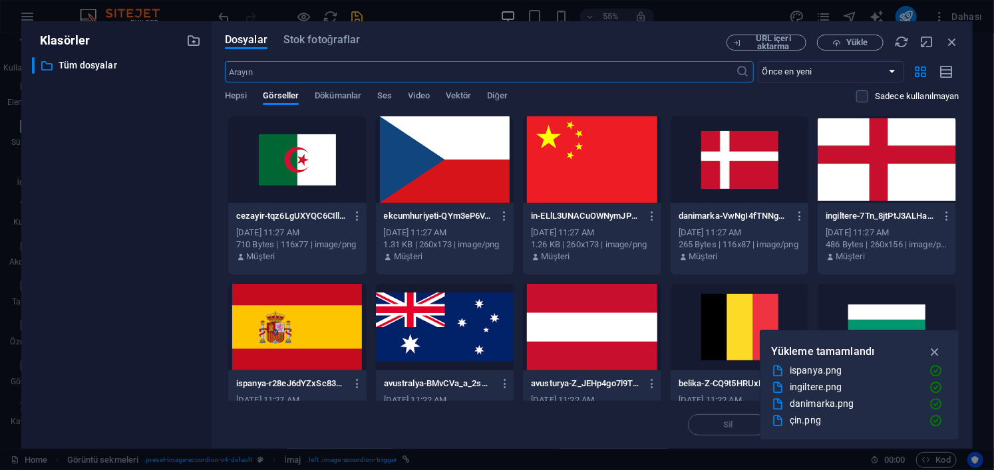
click at [448, 160] on div at bounding box center [445, 159] width 138 height 86
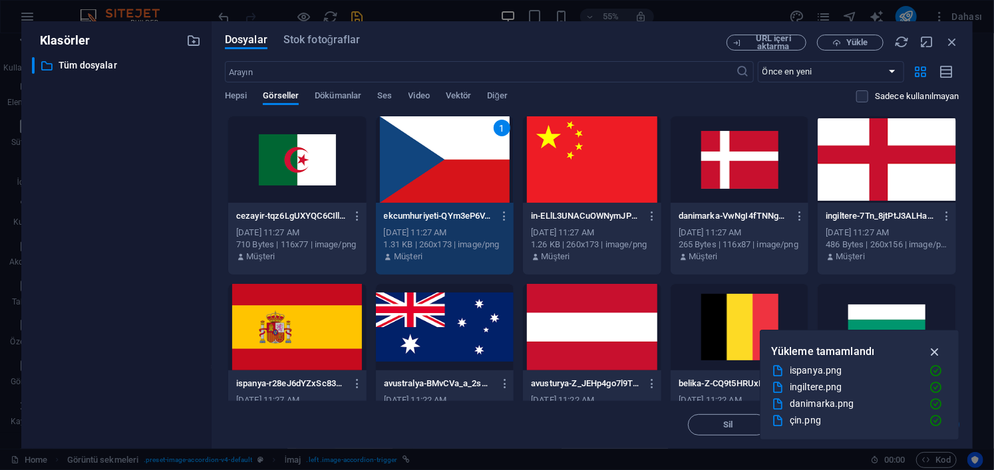
click at [934, 349] on icon "button" at bounding box center [934, 352] width 15 height 15
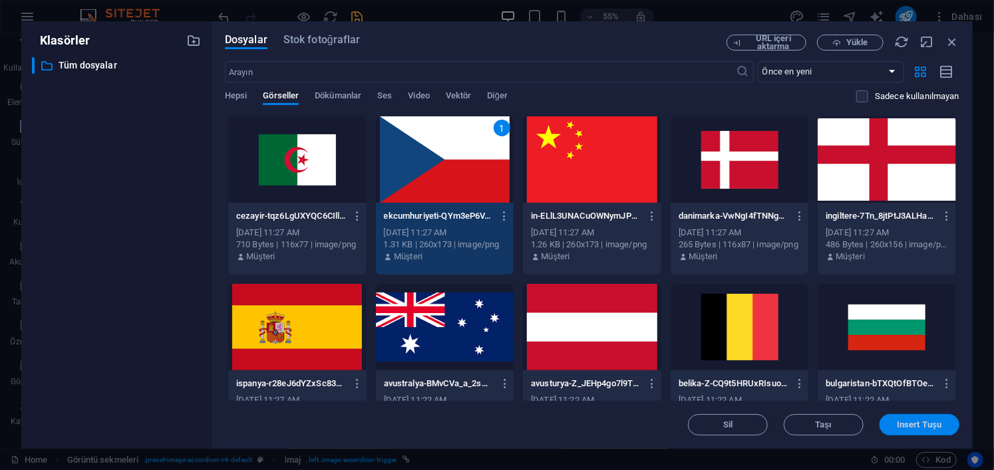
click at [913, 418] on button "Insert Tuşu" at bounding box center [919, 424] width 80 height 21
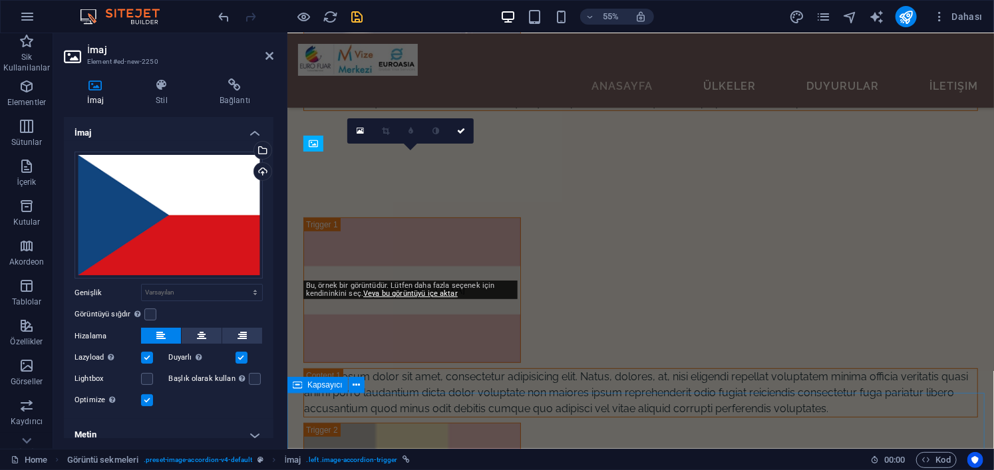
scroll to position [4812, 0]
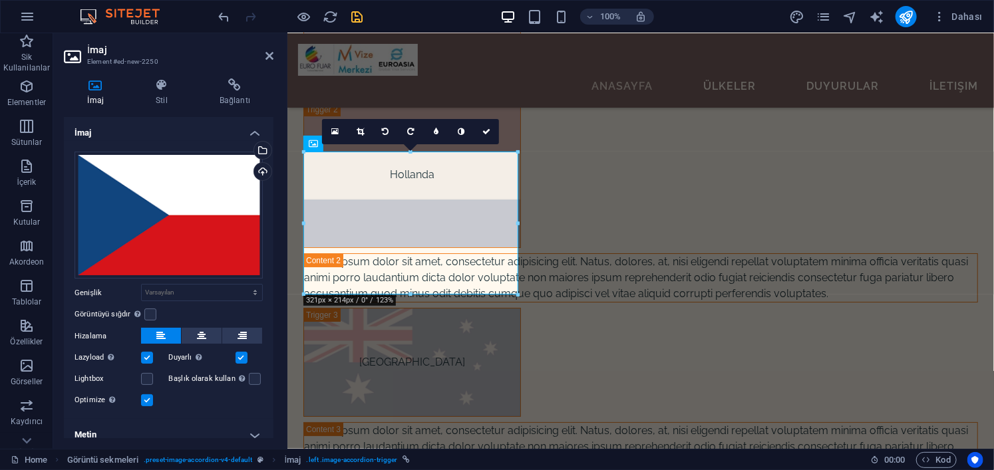
click at [241, 431] on h4 "Metin" at bounding box center [169, 435] width 210 height 32
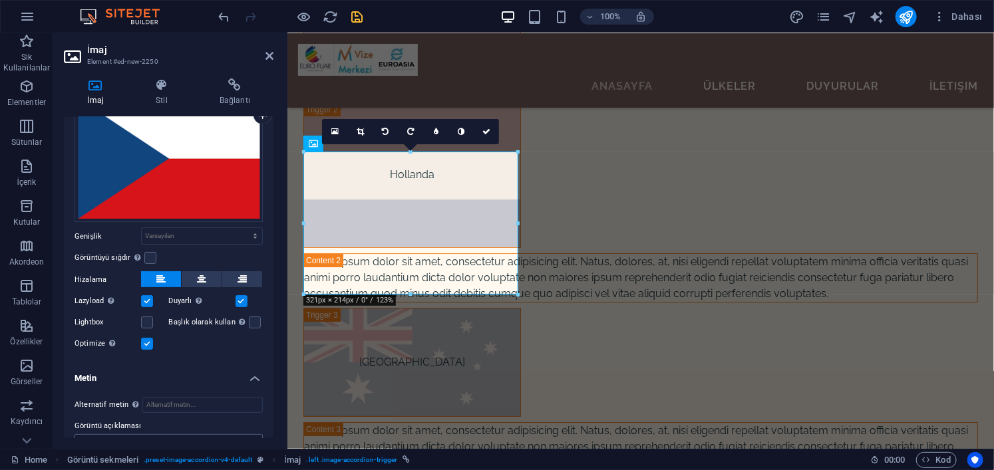
scroll to position [135, 0]
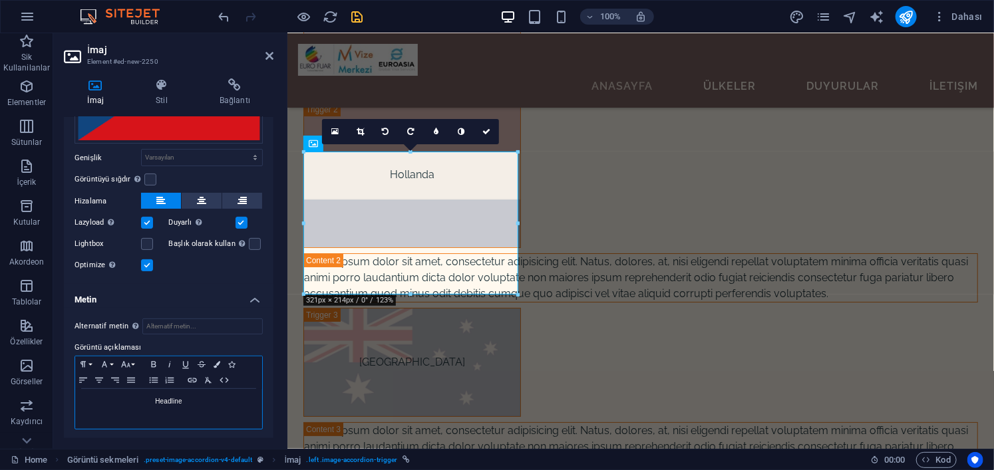
click at [209, 402] on p "Headline" at bounding box center [169, 402] width 174 height 12
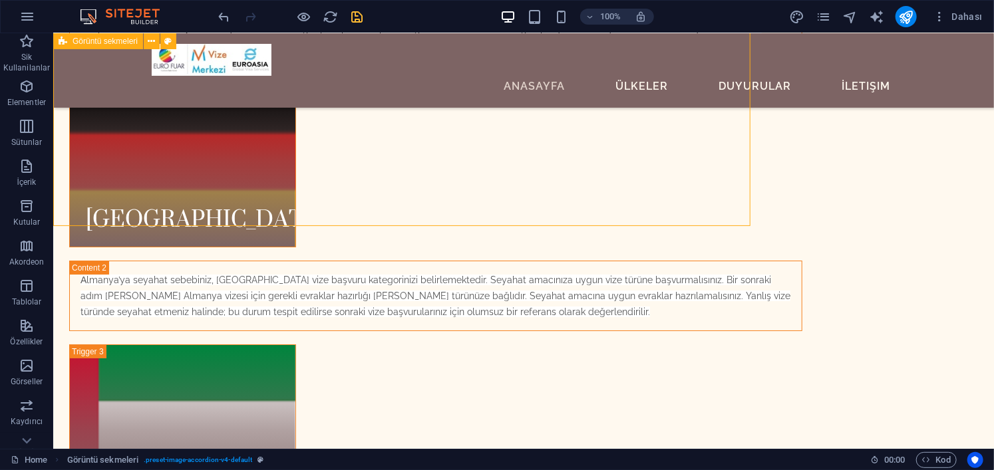
scroll to position [5052, 0]
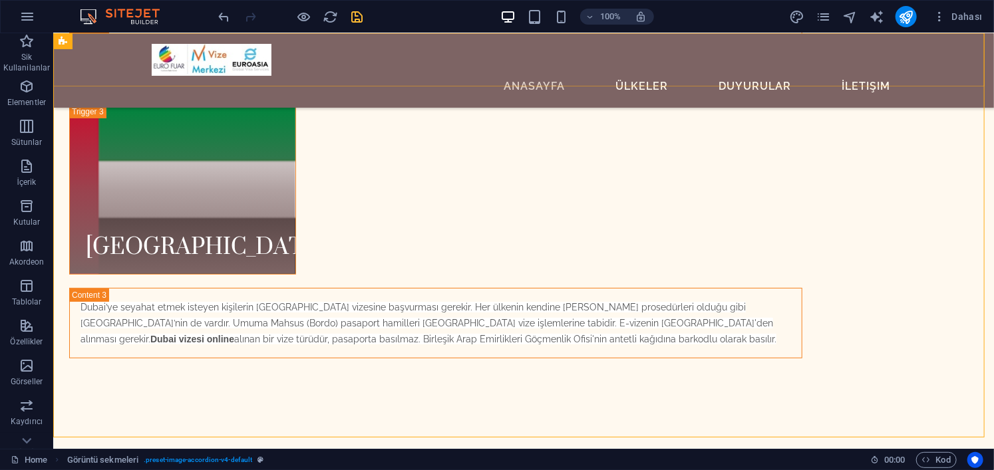
click at [359, 16] on icon "save" at bounding box center [357, 16] width 15 height 15
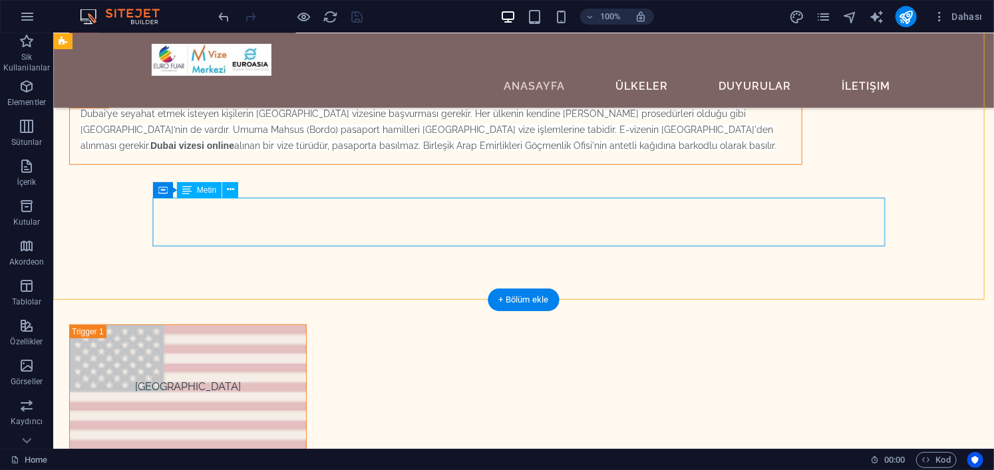
scroll to position [5318, 0]
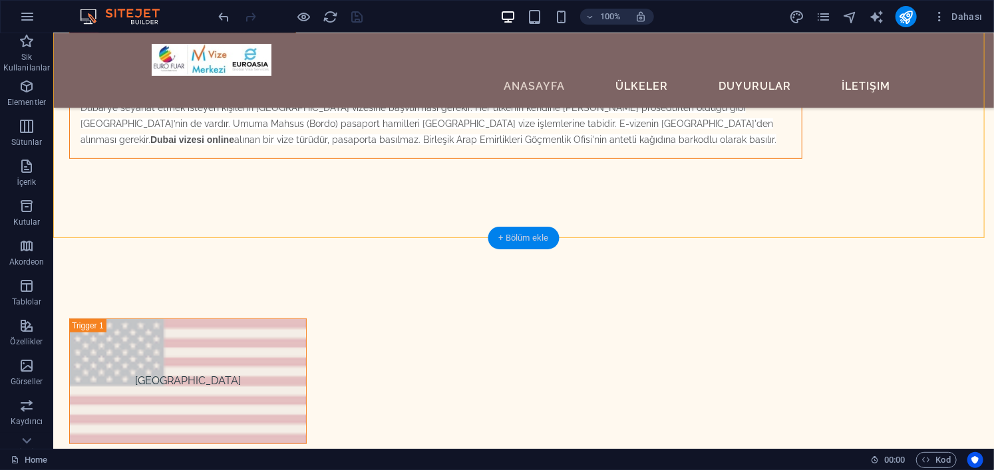
click at [551, 235] on div "+ Bölüm ekle" at bounding box center [523, 238] width 71 height 23
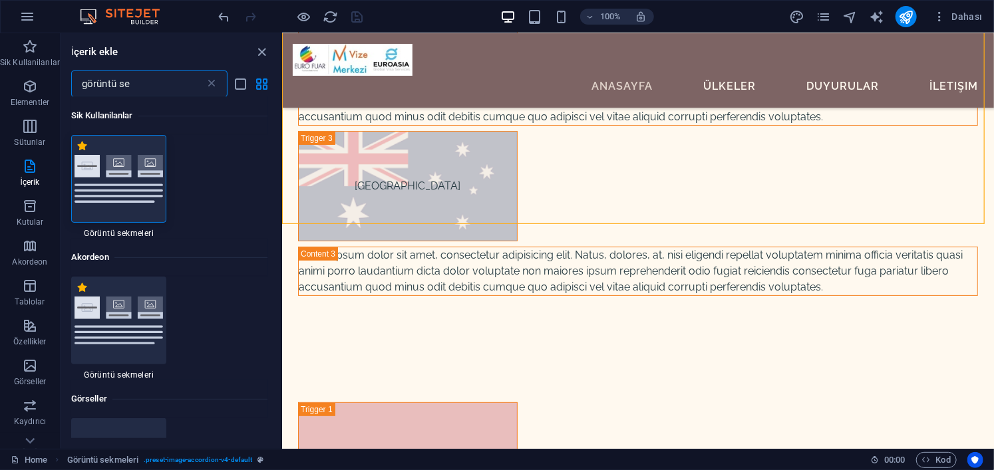
click at [121, 186] on img at bounding box center [119, 178] width 89 height 47
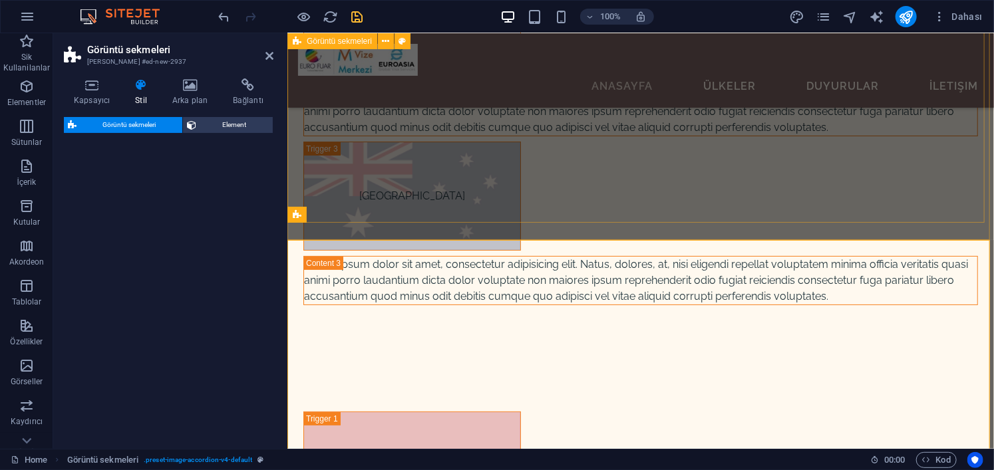
select select "rem"
select select "preset-image-accordion-v4-default"
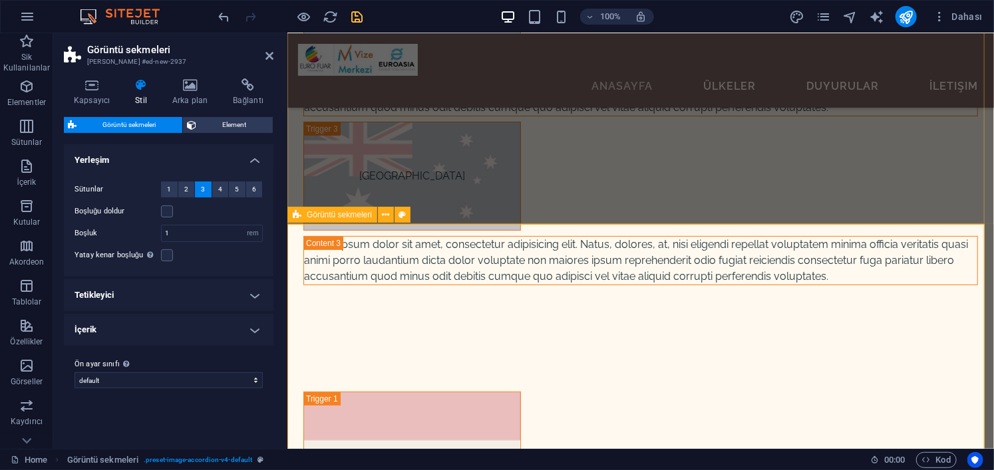
scroll to position [4997, 0]
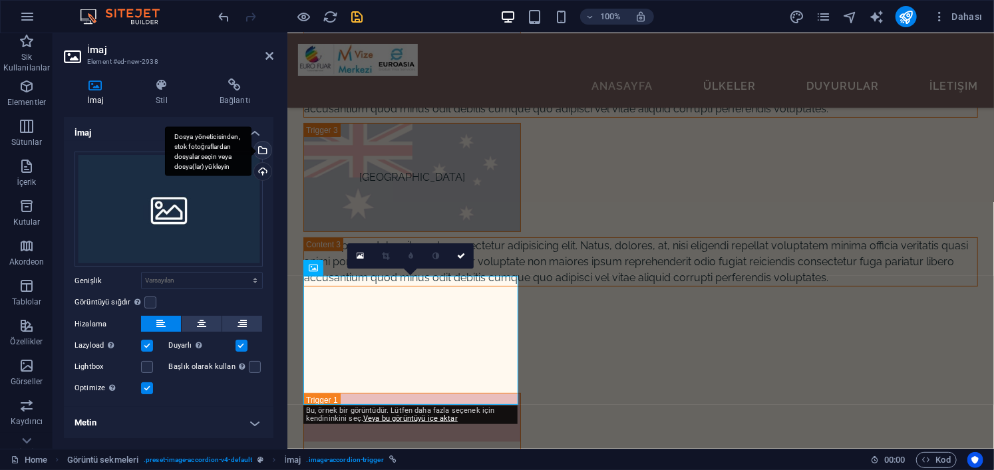
click at [259, 152] on div "Dosya yöneticisinden, stok fotoğraflardan dosyalar seçin veya dosya(lar) yükley…" at bounding box center [261, 152] width 20 height 20
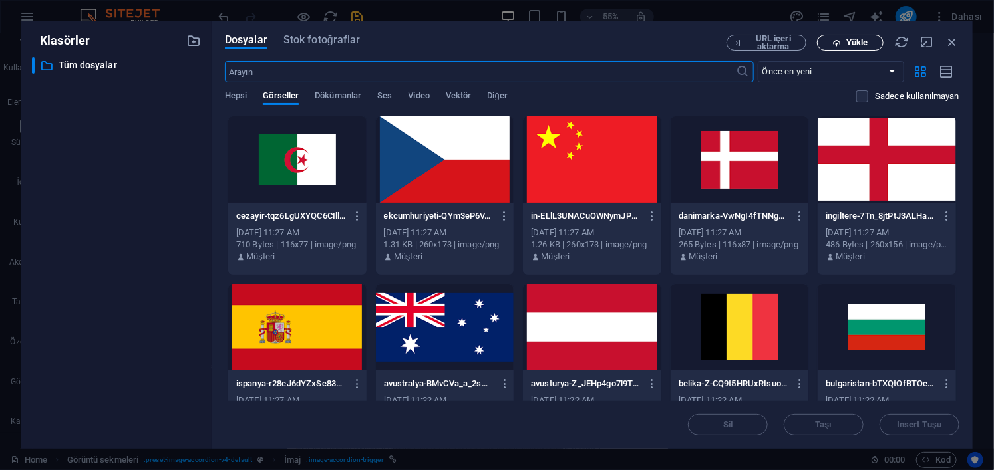
click at [838, 48] on button "Yükle" at bounding box center [850, 43] width 67 height 16
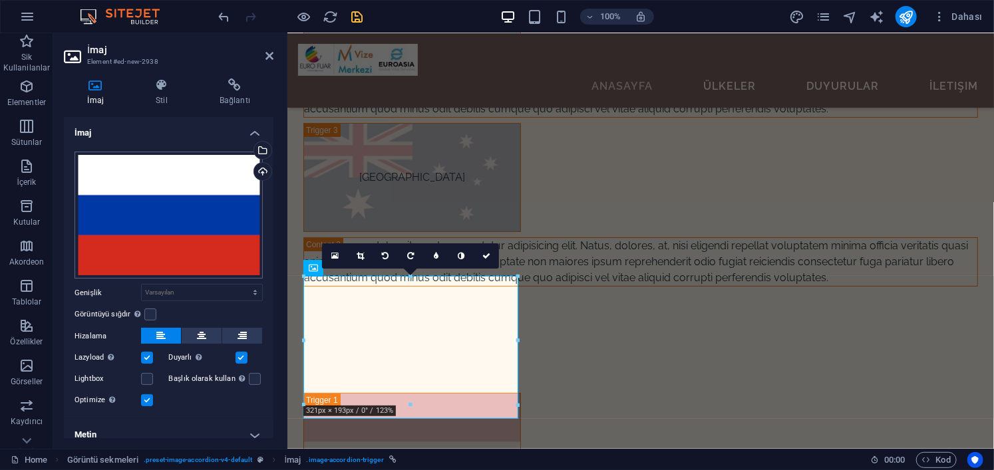
scroll to position [11, 0]
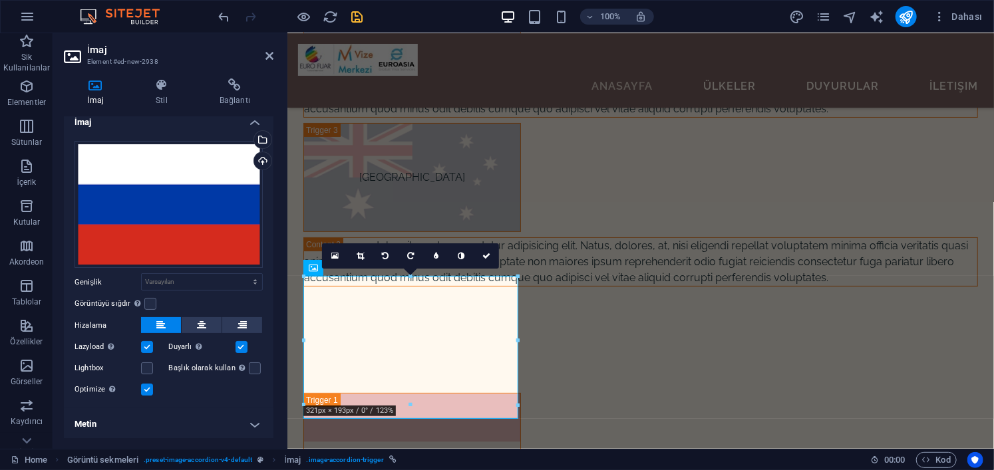
click at [253, 425] on h4 "Metin" at bounding box center [169, 424] width 210 height 32
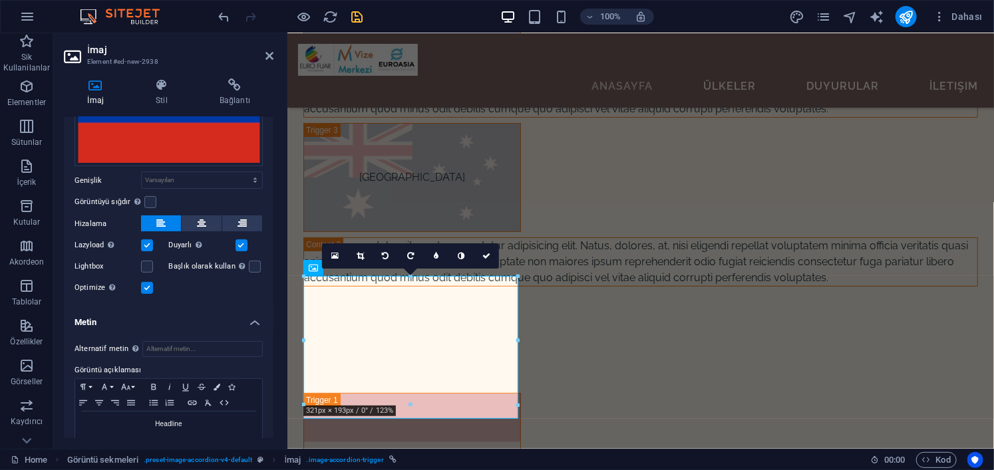
scroll to position [135, 0]
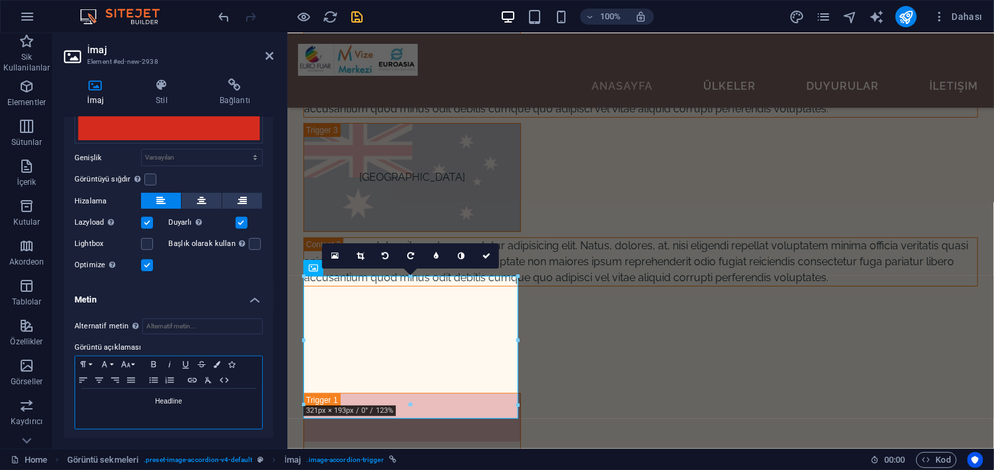
click at [219, 398] on p "Headline" at bounding box center [169, 402] width 174 height 12
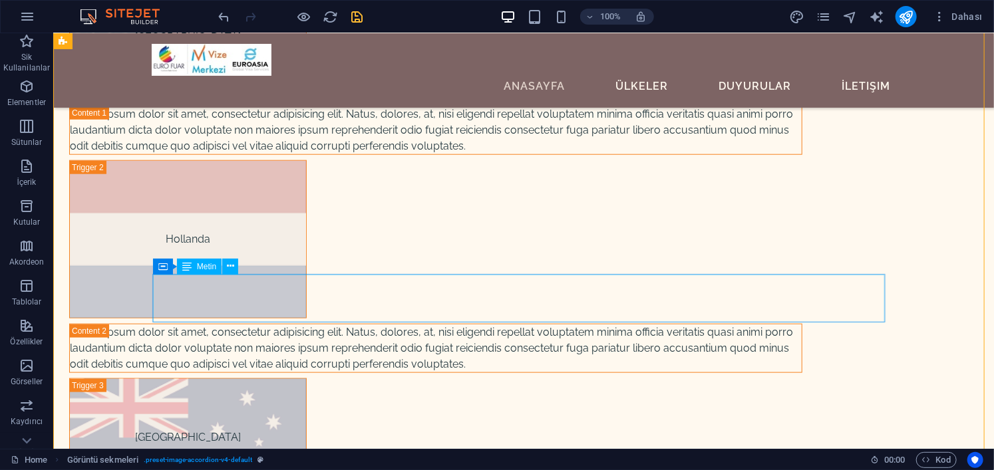
scroll to position [5651, 0]
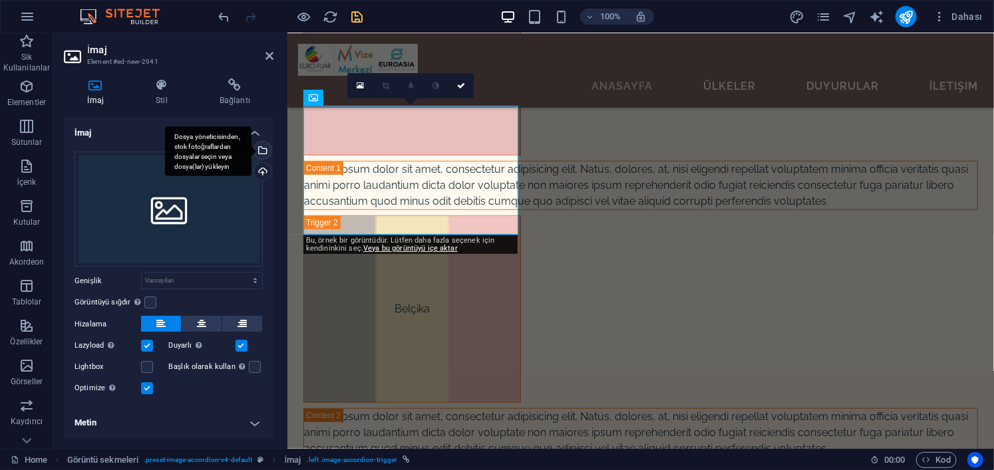
click at [251, 151] on div "Dosya yöneticisinden, stok fotoğraflardan dosyalar seçin veya dosya(lar) yükley…" at bounding box center [208, 151] width 86 height 50
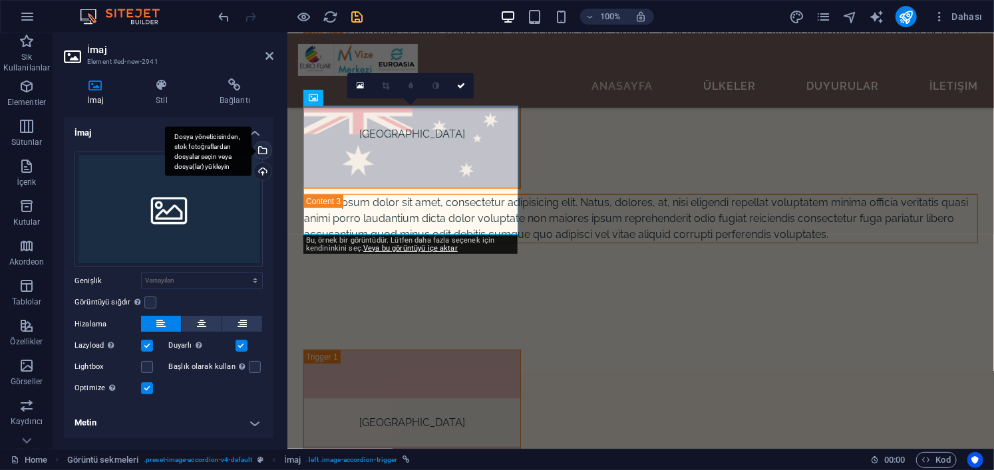
scroll to position [5685, 0]
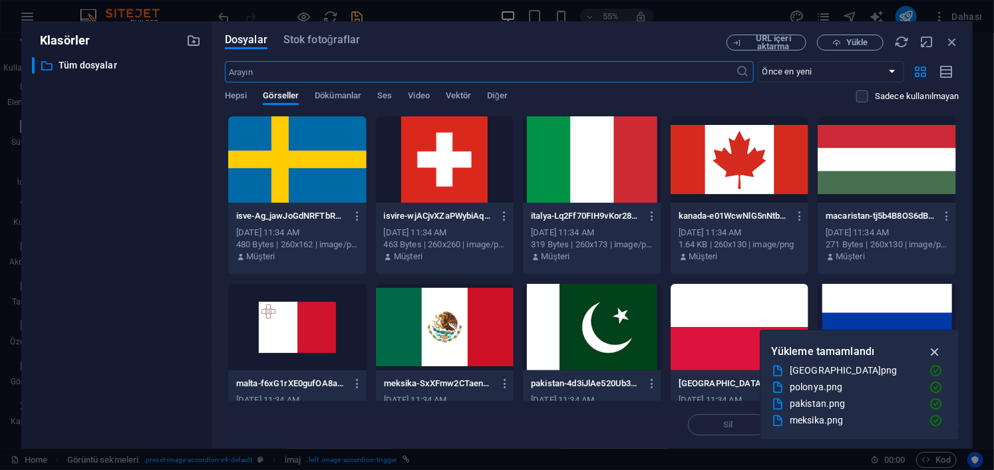
click at [931, 350] on icon "button" at bounding box center [934, 352] width 15 height 15
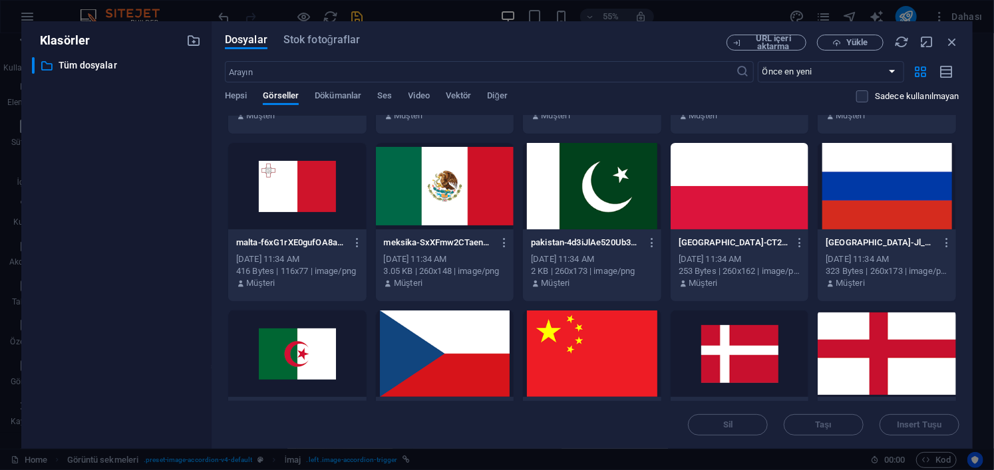
scroll to position [67, 0]
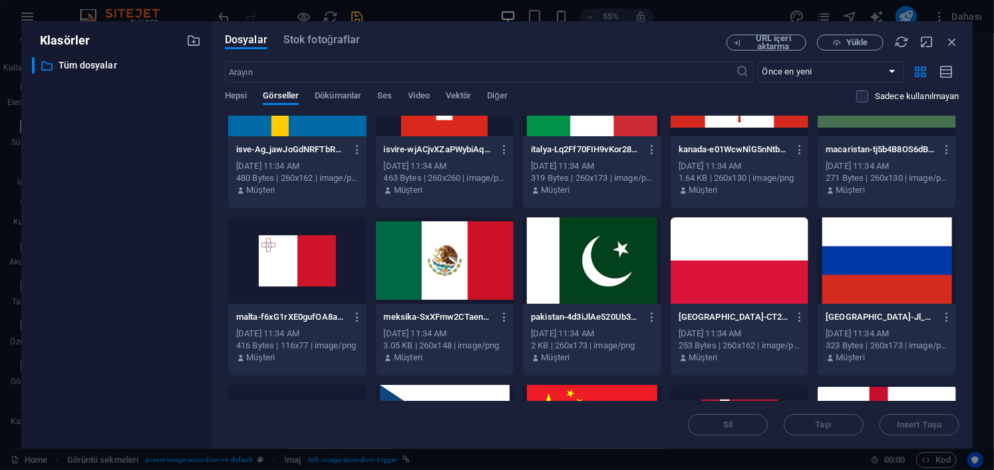
click at [744, 265] on div at bounding box center [740, 261] width 138 height 86
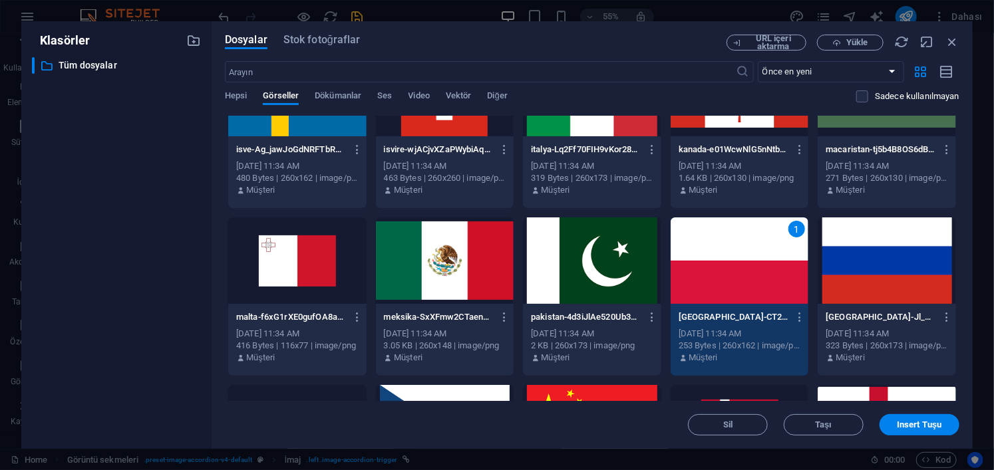
click at [744, 265] on div "1" at bounding box center [740, 261] width 138 height 86
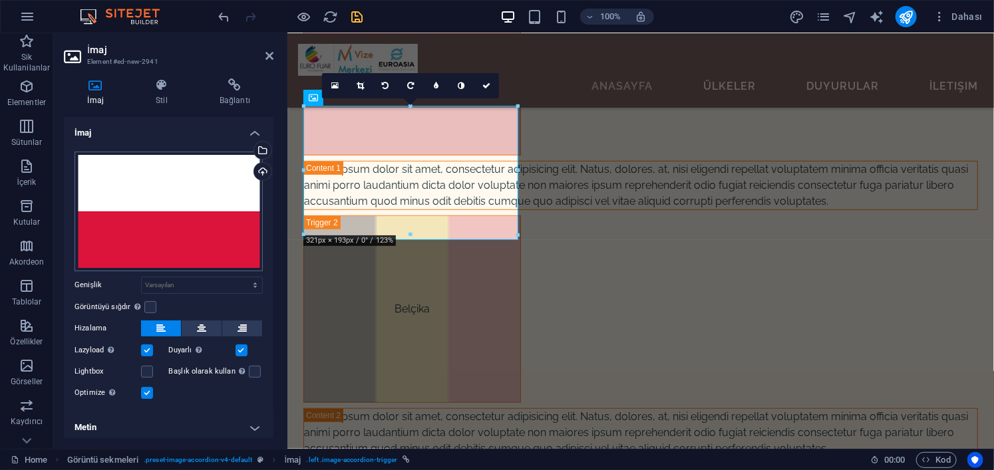
scroll to position [3, 0]
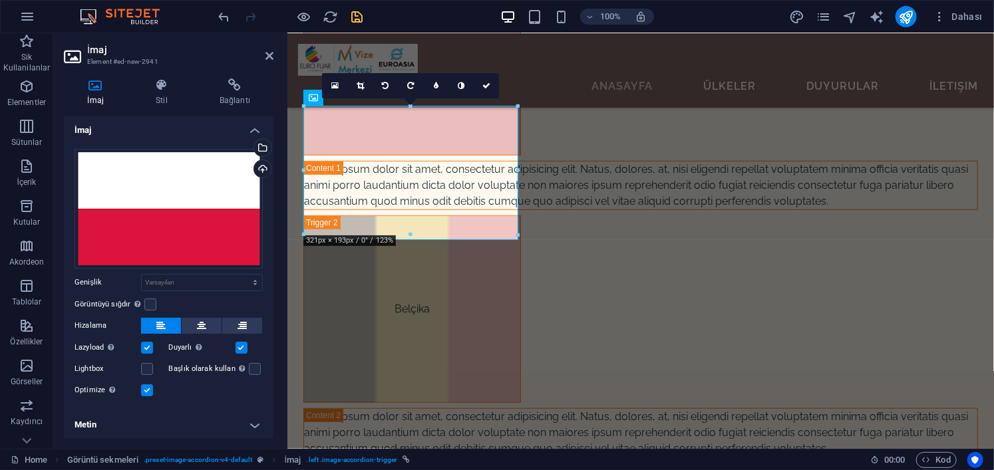
click at [233, 423] on h4 "Metin" at bounding box center [169, 425] width 210 height 32
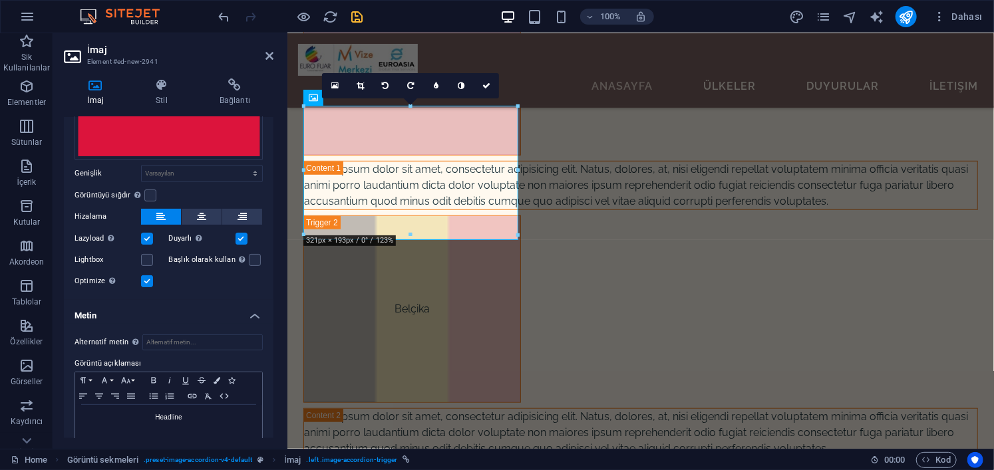
scroll to position [128, 0]
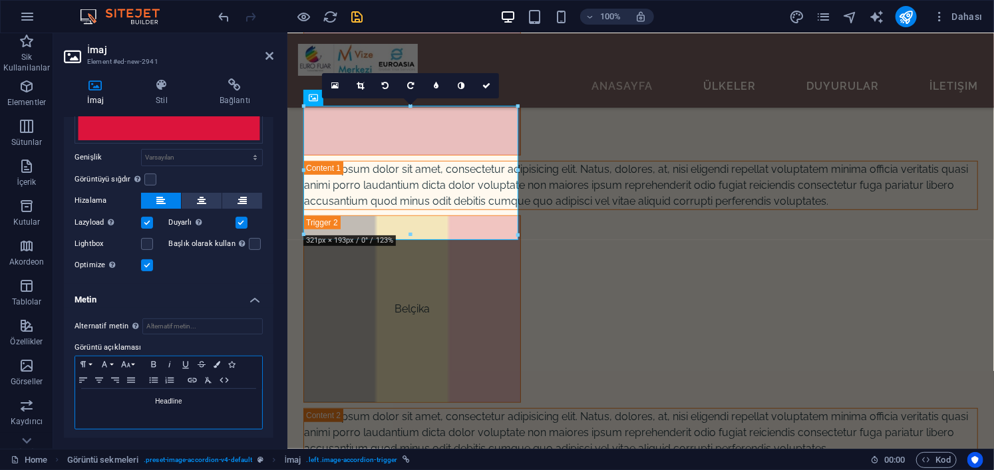
click at [214, 405] on p "Headline" at bounding box center [169, 402] width 174 height 12
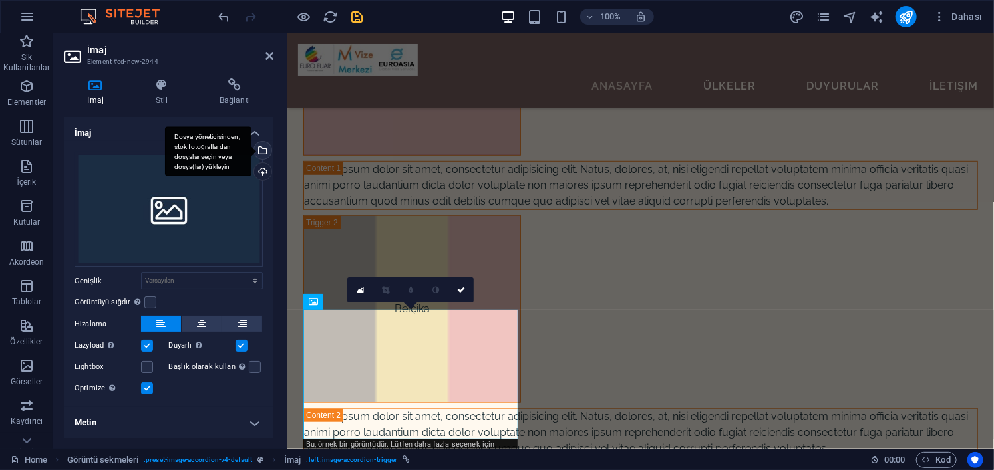
click at [251, 153] on div "Dosya yöneticisinden, stok fotoğraflardan dosyalar seçin veya dosya(lar) yükley…" at bounding box center [208, 151] width 86 height 50
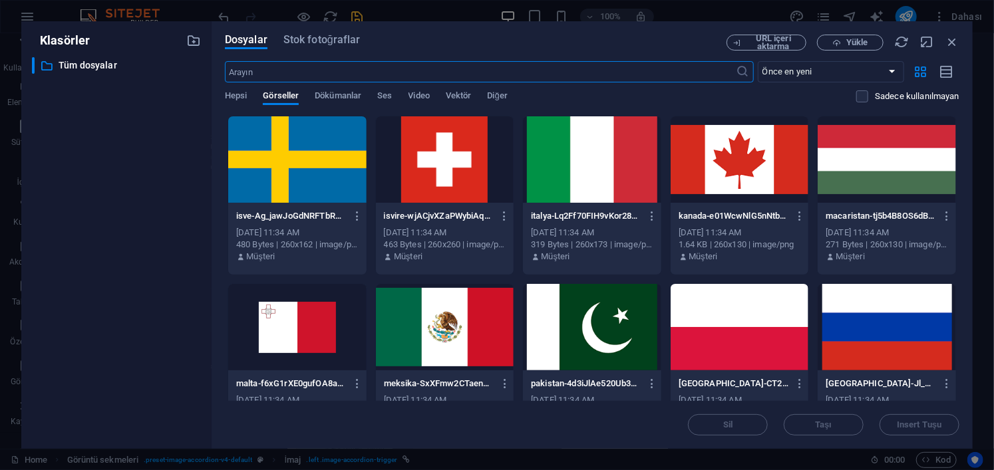
scroll to position [5685, 0]
click at [608, 303] on div at bounding box center [592, 327] width 138 height 86
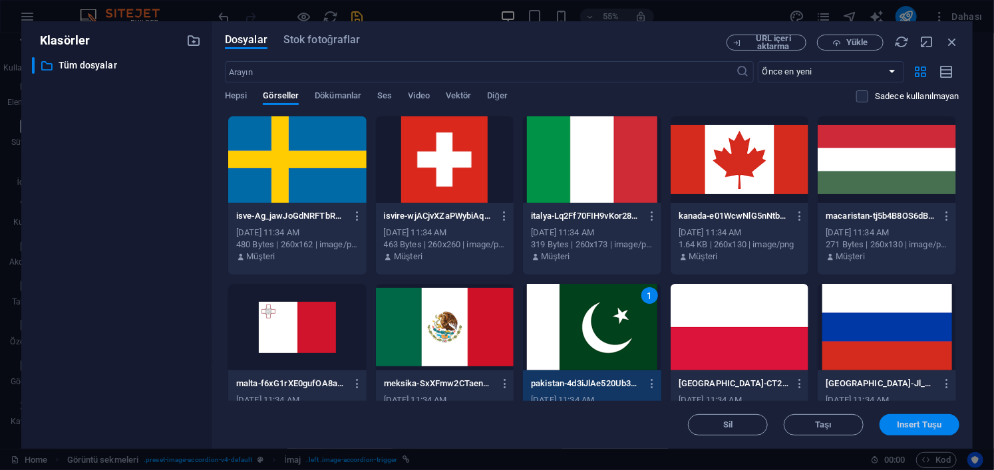
click at [893, 429] on button "Insert Tuşu" at bounding box center [919, 424] width 80 height 21
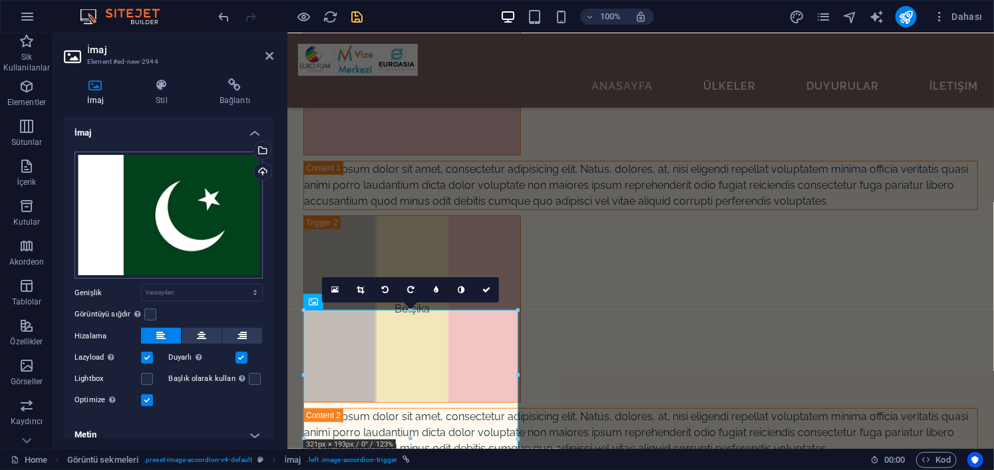
scroll to position [11, 0]
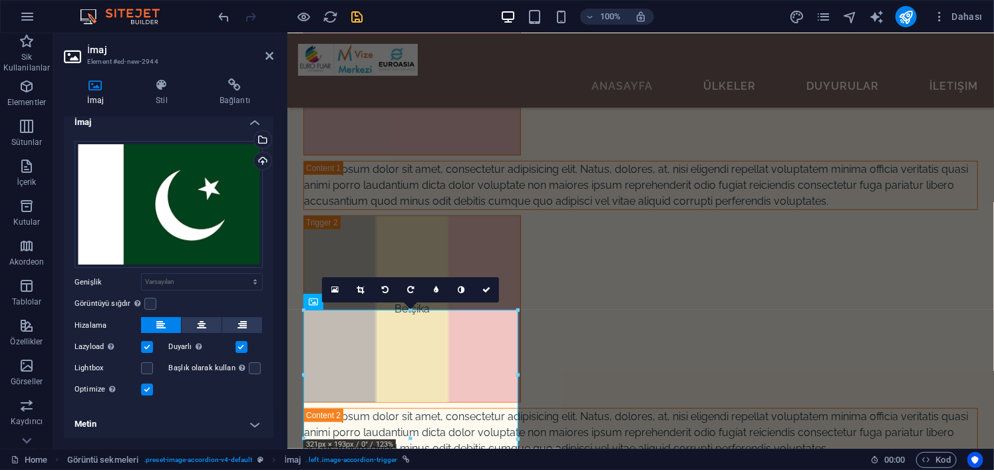
click at [218, 436] on h4 "Metin" at bounding box center [169, 424] width 210 height 32
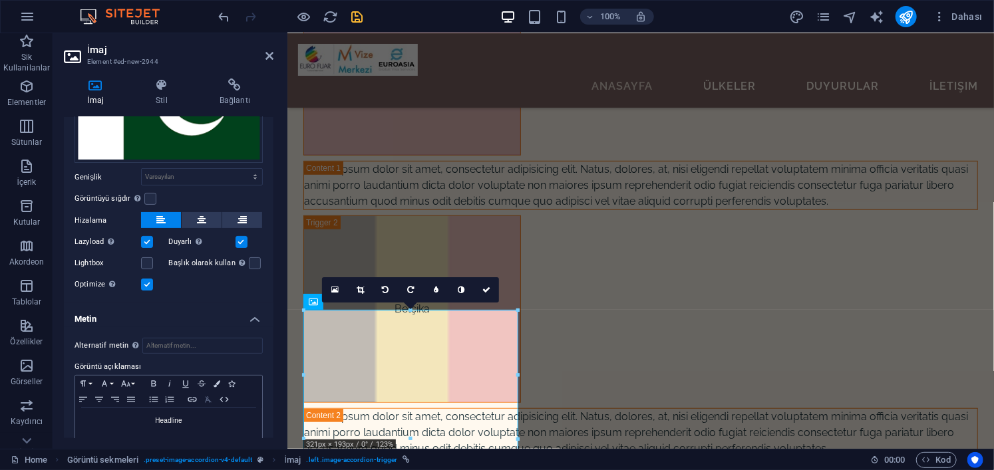
scroll to position [135, 0]
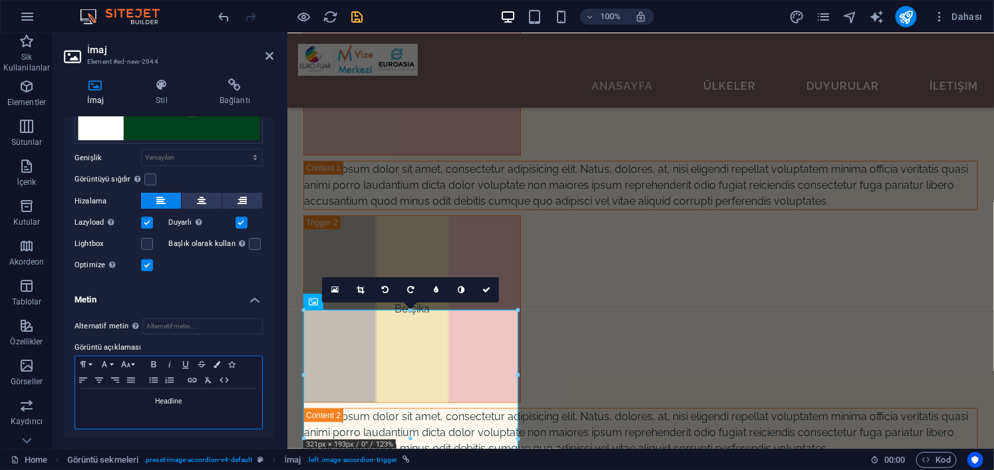
click at [204, 402] on p "Headline" at bounding box center [169, 402] width 174 height 12
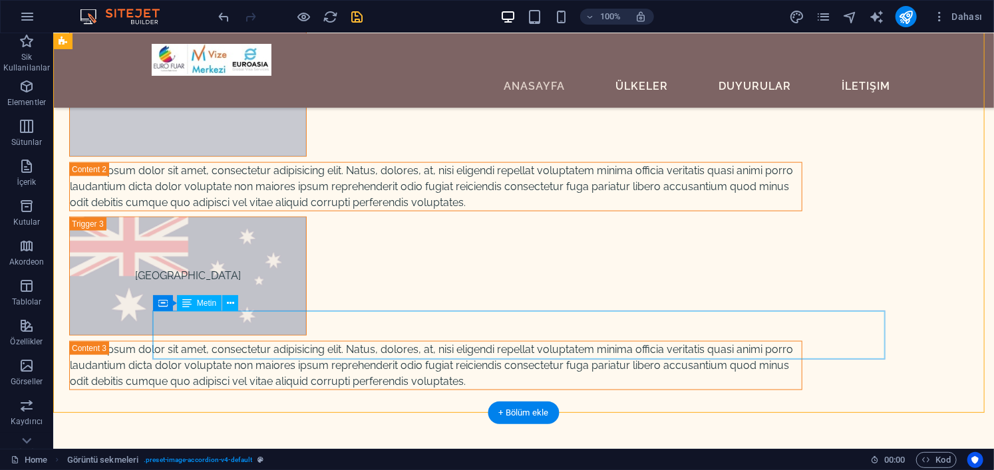
scroll to position [5917, 0]
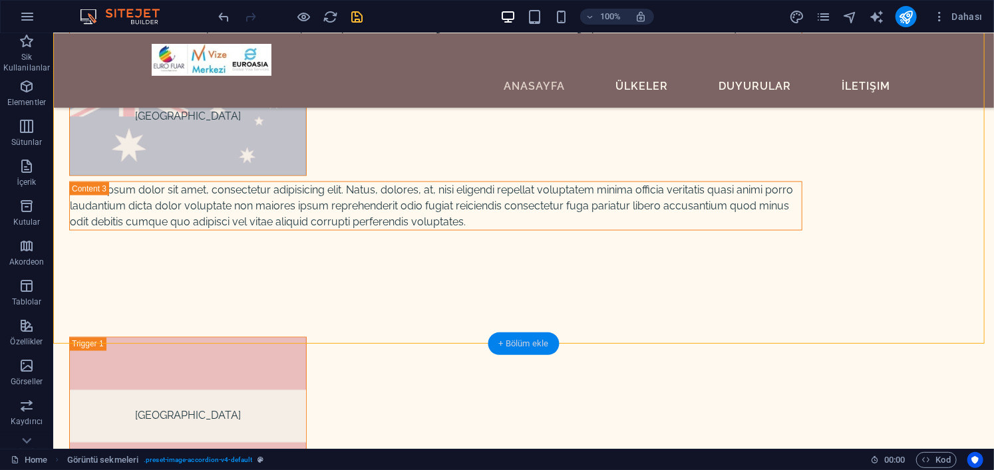
click at [524, 335] on div "+ Bölüm ekle" at bounding box center [523, 344] width 71 height 23
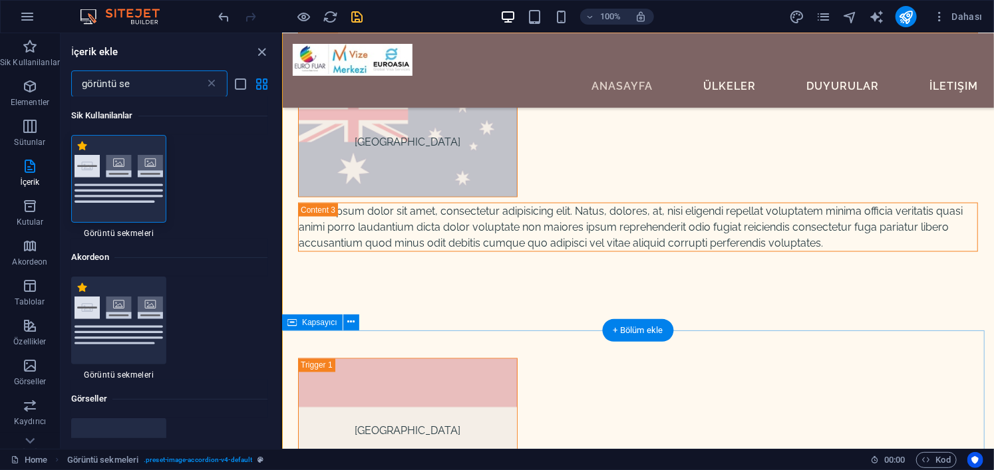
scroll to position [5639, 0]
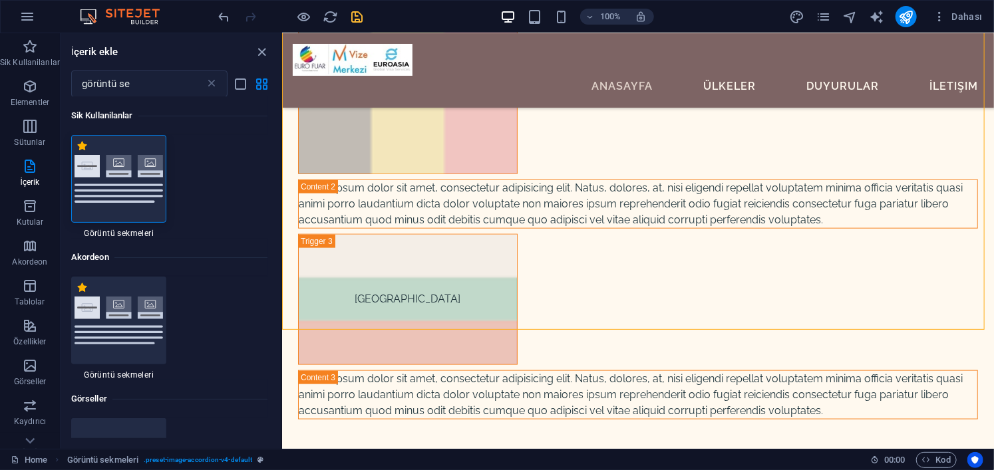
drag, startPoint x: 157, startPoint y: 185, endPoint x: 468, endPoint y: 296, distance: 330.5
click at [157, 185] on img at bounding box center [119, 178] width 89 height 47
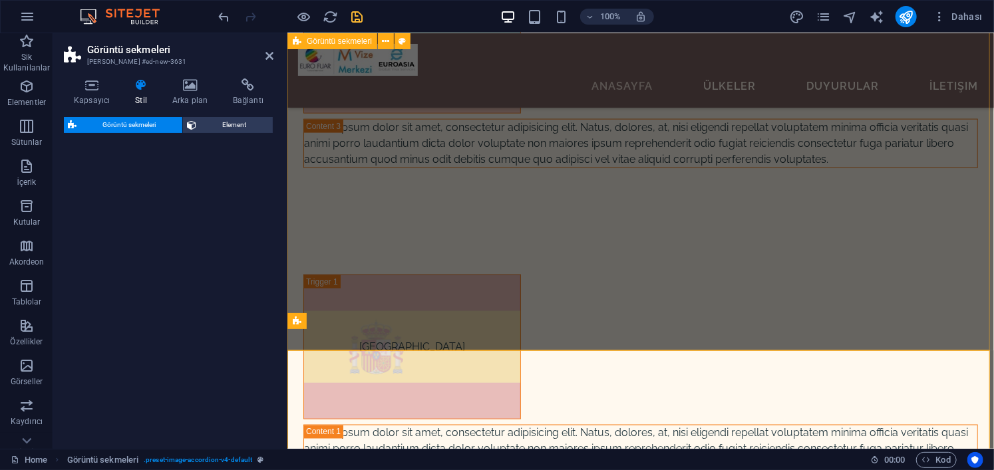
select select "rem"
select select "preset-image-accordion-v4-default"
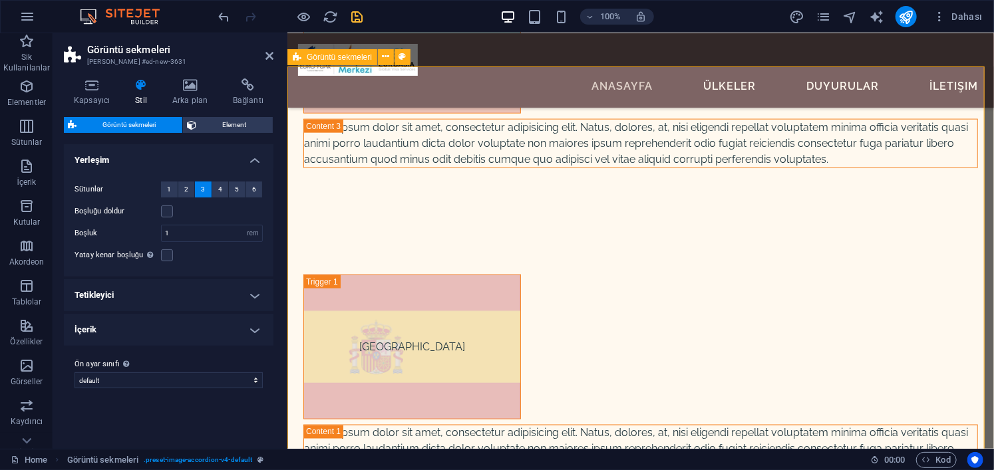
scroll to position [5883, 0]
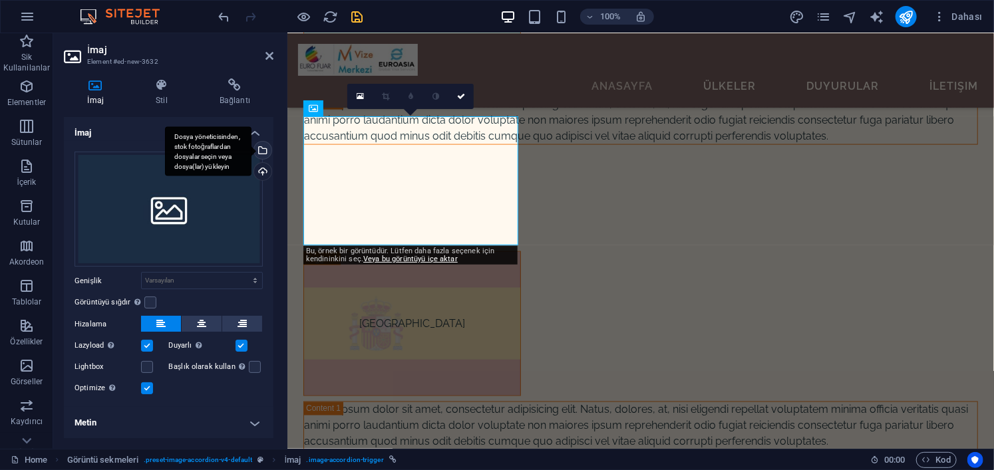
click at [251, 148] on div "Dosya yöneticisinden, stok fotoğraflardan dosyalar seçin veya dosya(lar) yükley…" at bounding box center [208, 151] width 86 height 50
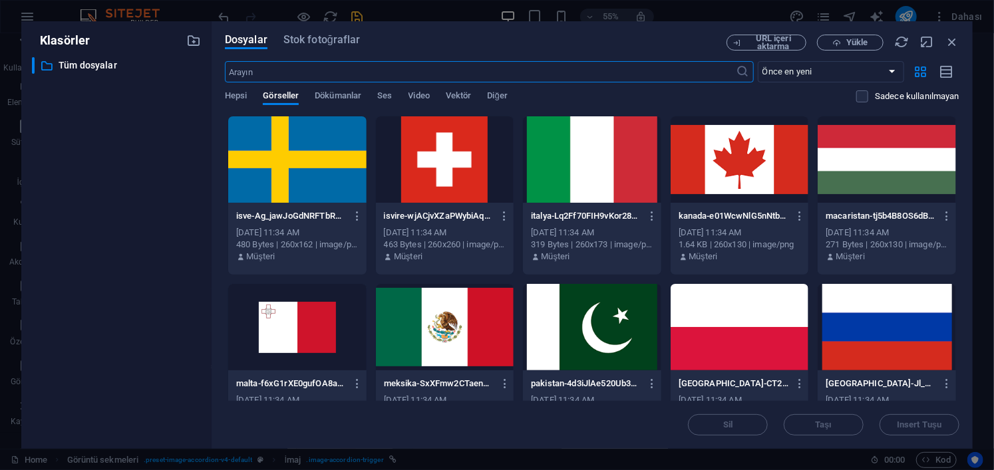
scroll to position [6188, 0]
click at [454, 318] on div at bounding box center [445, 327] width 138 height 86
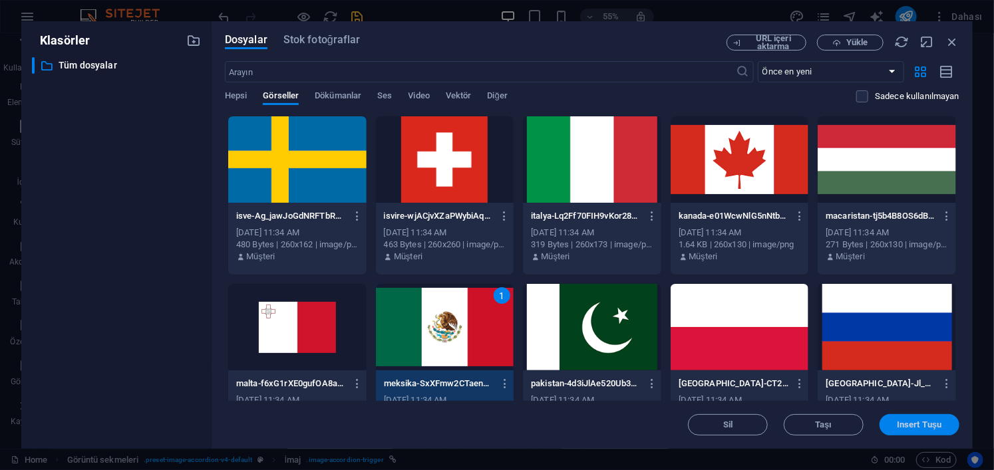
click at [923, 425] on span "Insert Tuşu" at bounding box center [919, 425] width 45 height 8
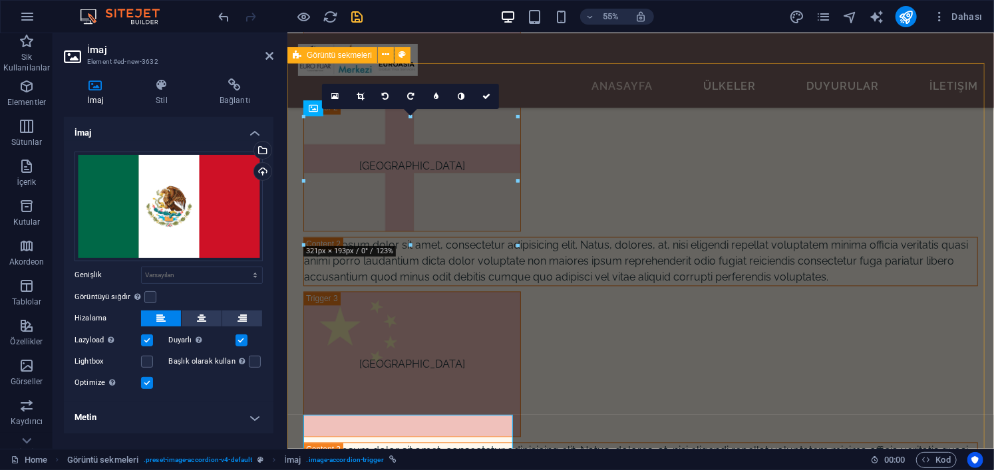
scroll to position [5883, 0]
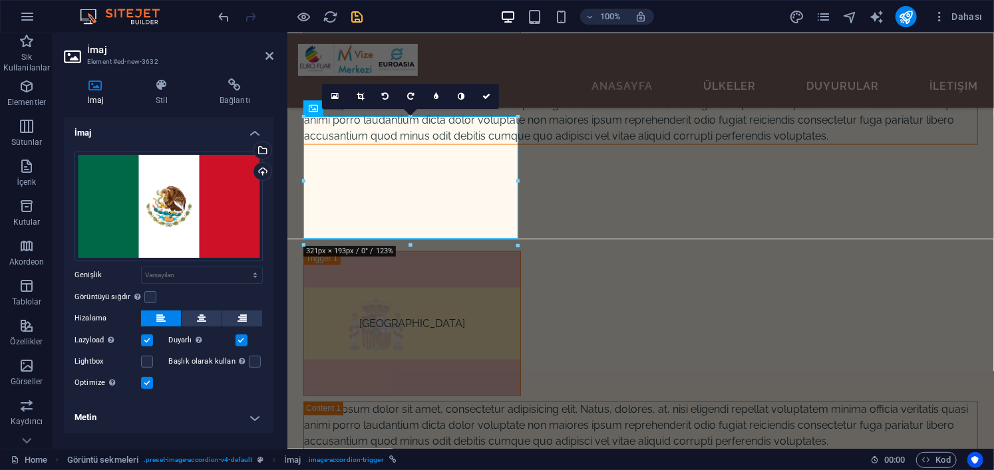
click at [235, 417] on h4 "Metin" at bounding box center [169, 418] width 210 height 32
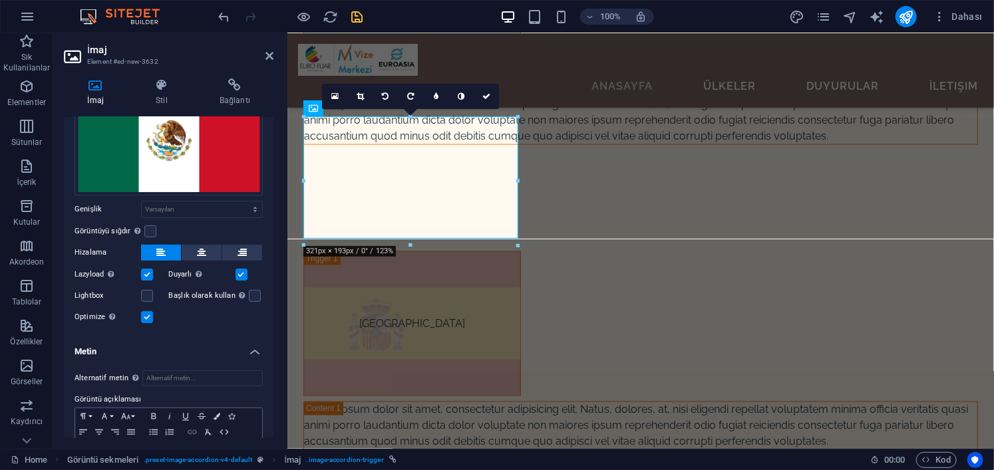
scroll to position [118, 0]
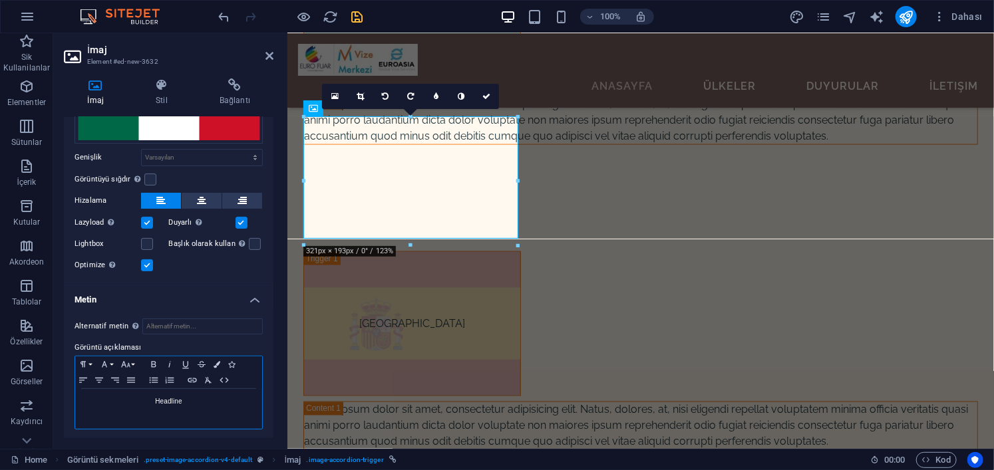
click at [221, 414] on div "Headline" at bounding box center [168, 409] width 187 height 40
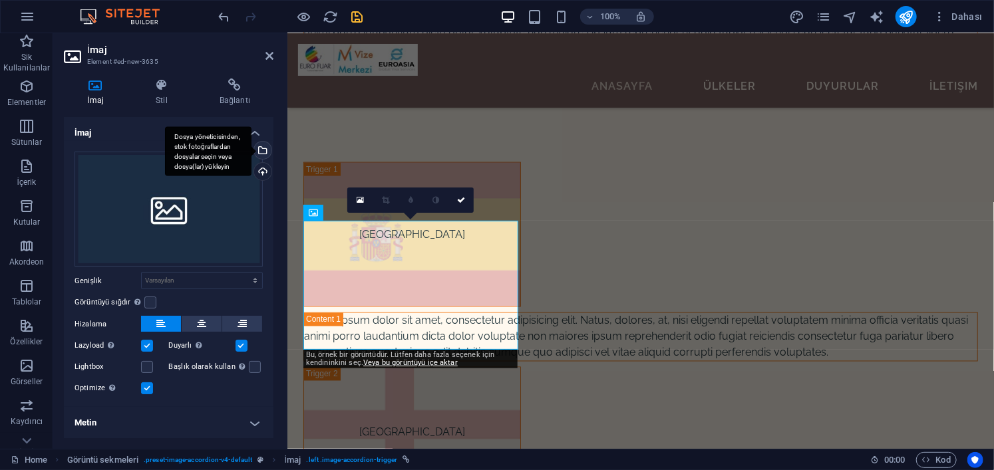
click at [259, 144] on div "Dosya yöneticisinden, stok fotoğraflardan dosyalar seçin veya dosya(lar) yükley…" at bounding box center [261, 152] width 20 height 20
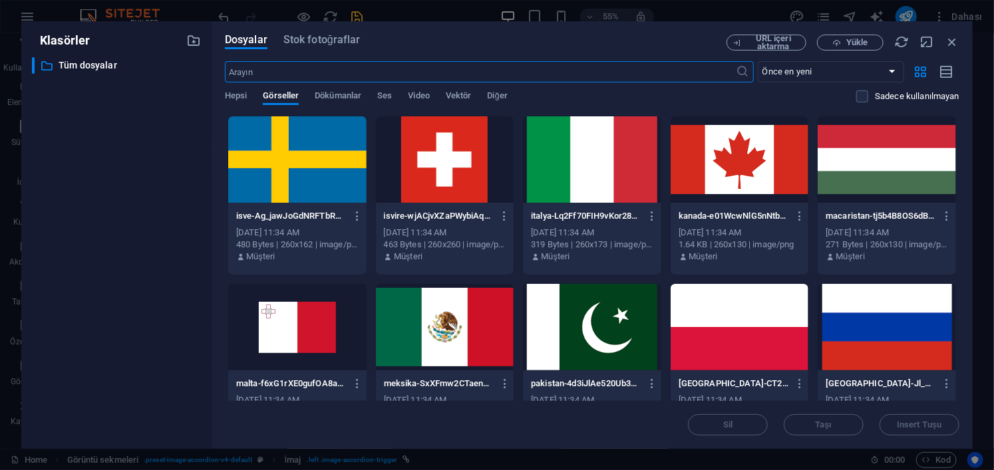
scroll to position [6267, 0]
click at [297, 319] on div at bounding box center [297, 327] width 138 height 86
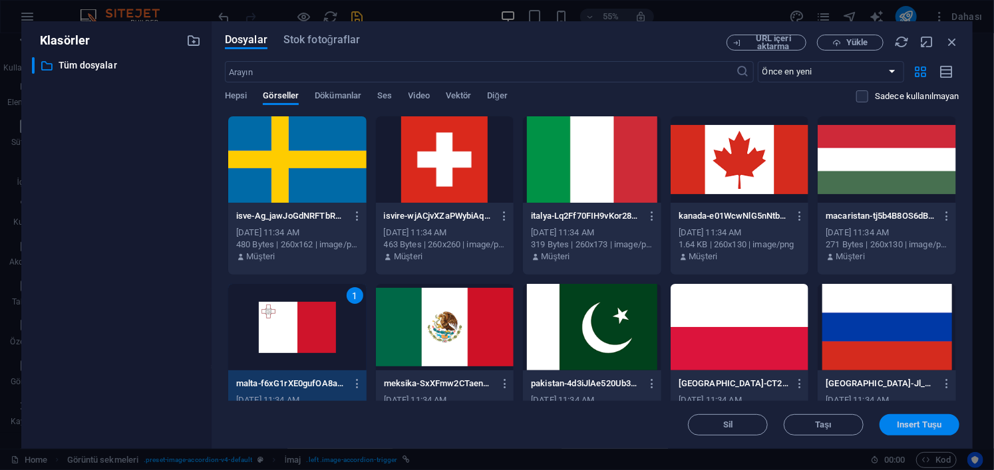
click at [923, 428] on span "Insert Tuşu" at bounding box center [919, 425] width 45 height 8
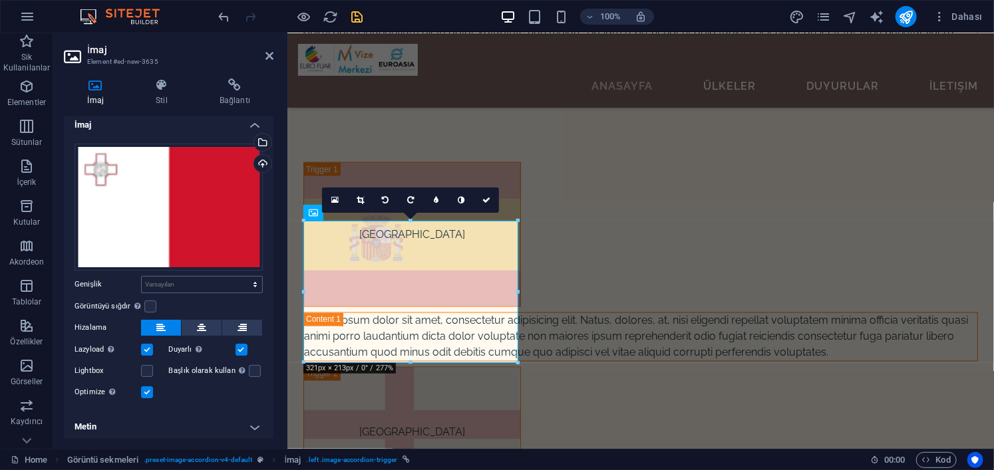
scroll to position [10, 0]
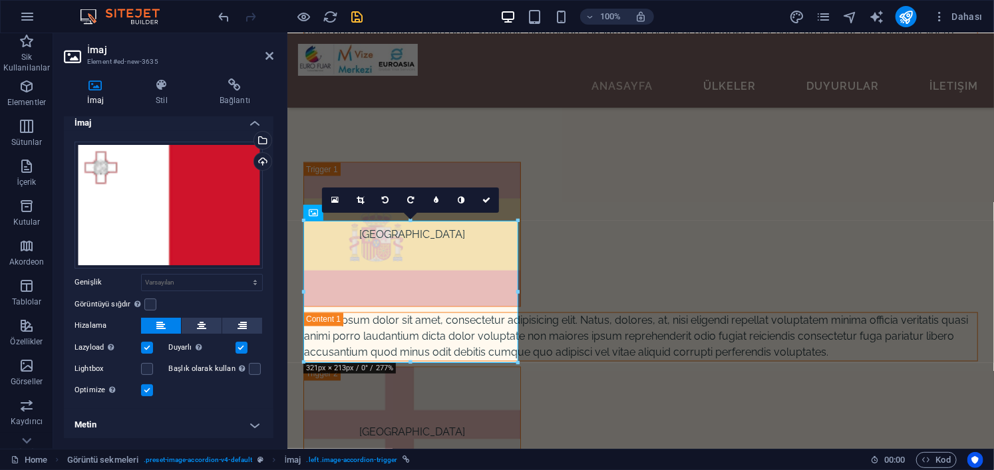
click at [249, 423] on h4 "Metin" at bounding box center [169, 425] width 210 height 32
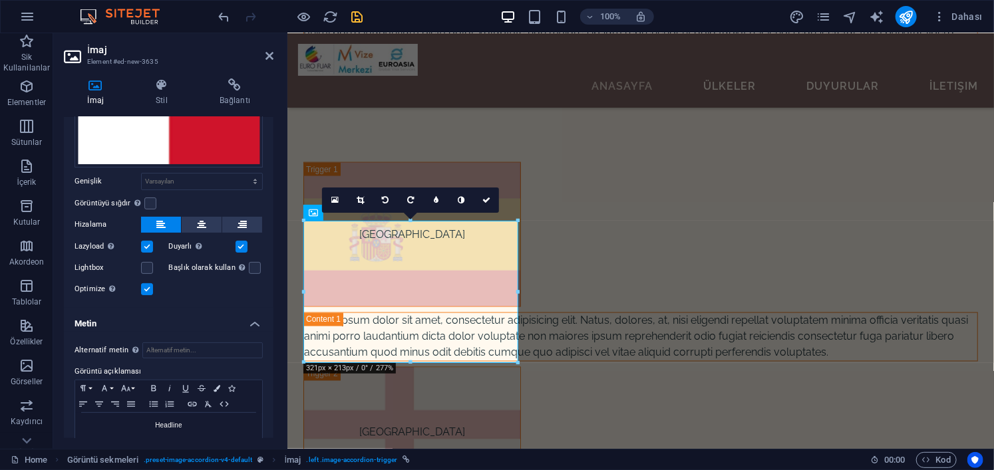
scroll to position [135, 0]
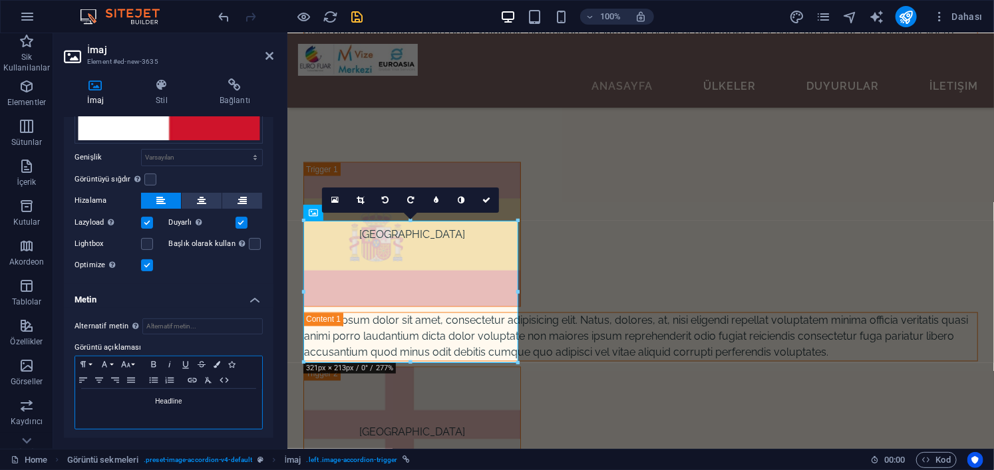
click at [201, 411] on div "Headline" at bounding box center [168, 409] width 187 height 40
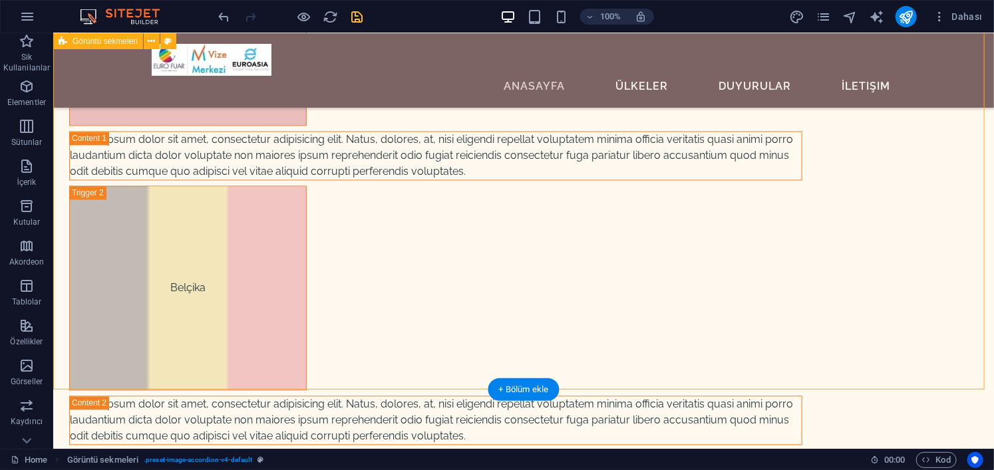
scroll to position [6619, 0]
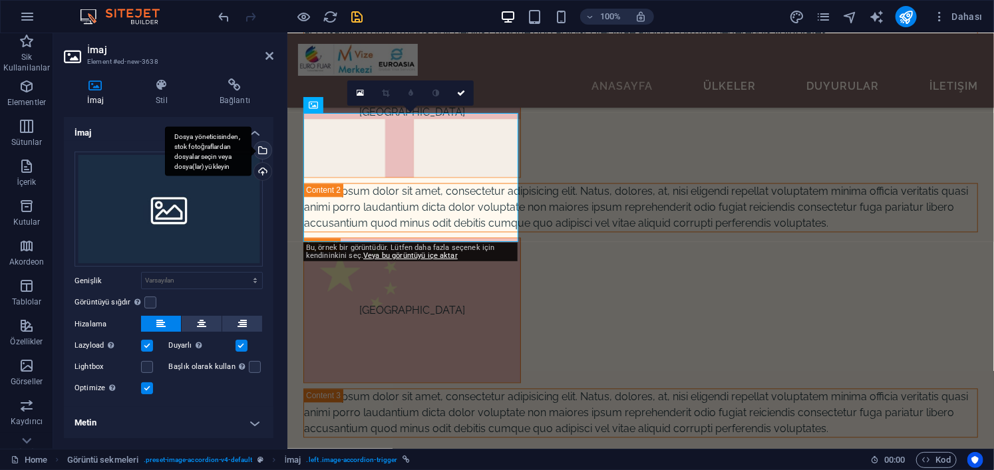
click at [262, 152] on div "Dosya yöneticisinden, stok fotoğraflardan dosyalar seçin veya dosya(lar) yükley…" at bounding box center [261, 152] width 20 height 20
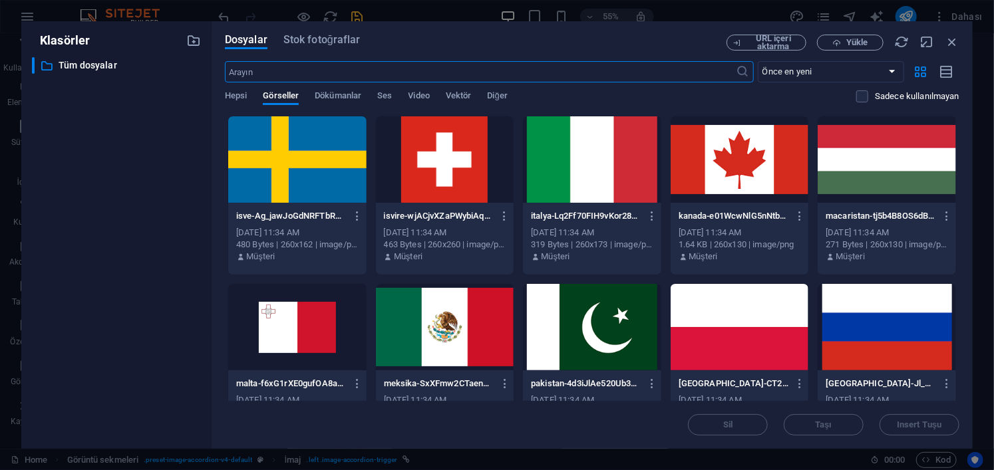
click at [897, 200] on div at bounding box center [887, 159] width 138 height 86
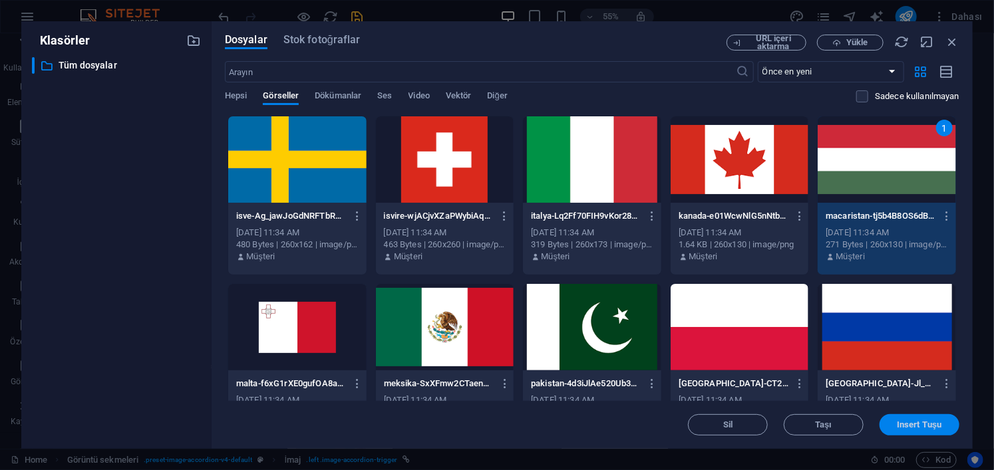
drag, startPoint x: 921, startPoint y: 422, endPoint x: 632, endPoint y: 385, distance: 291.1
click at [921, 422] on span "Insert Tuşu" at bounding box center [919, 425] width 45 height 8
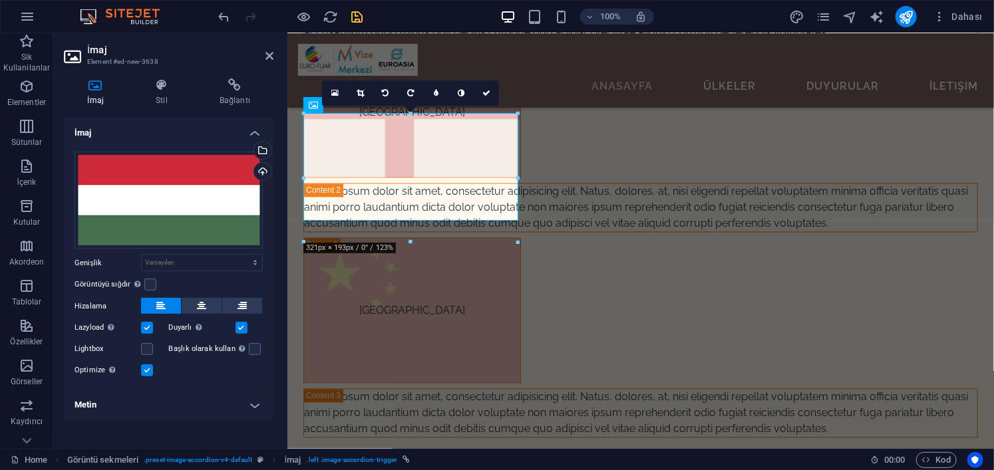
click at [255, 412] on h4 "Metin" at bounding box center [169, 405] width 210 height 32
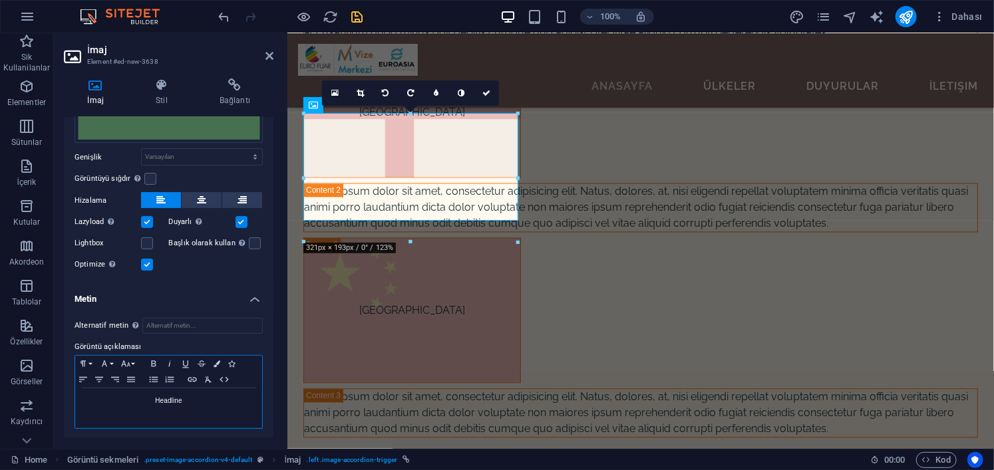
click at [216, 398] on p "Headline" at bounding box center [169, 401] width 174 height 12
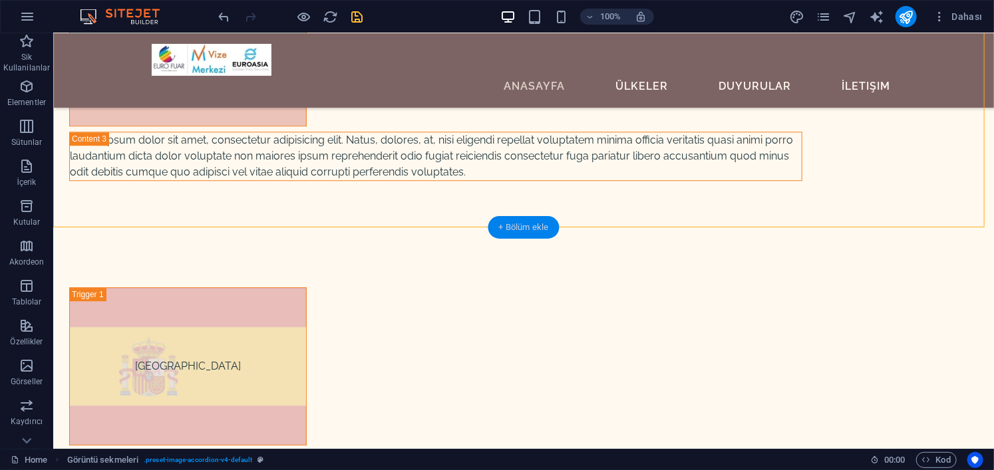
click at [533, 224] on div "+ Bölüm ekle" at bounding box center [523, 227] width 71 height 23
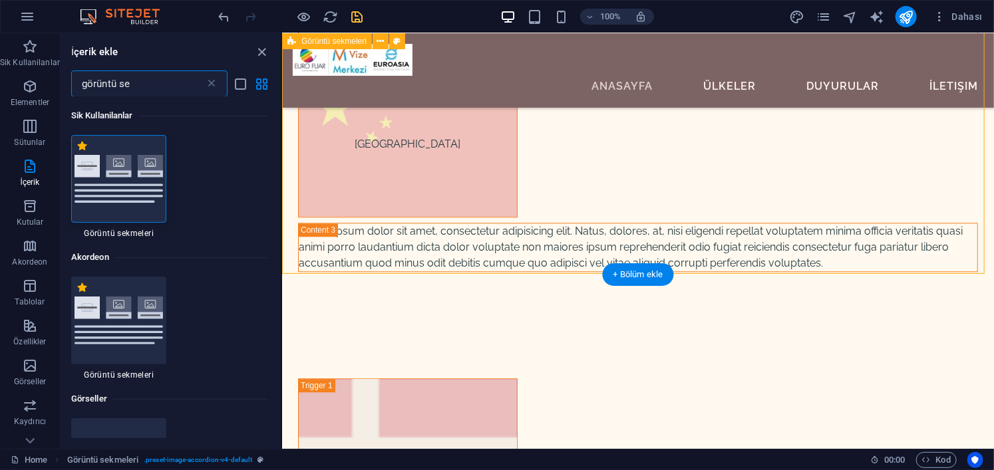
scroll to position [6435, 0]
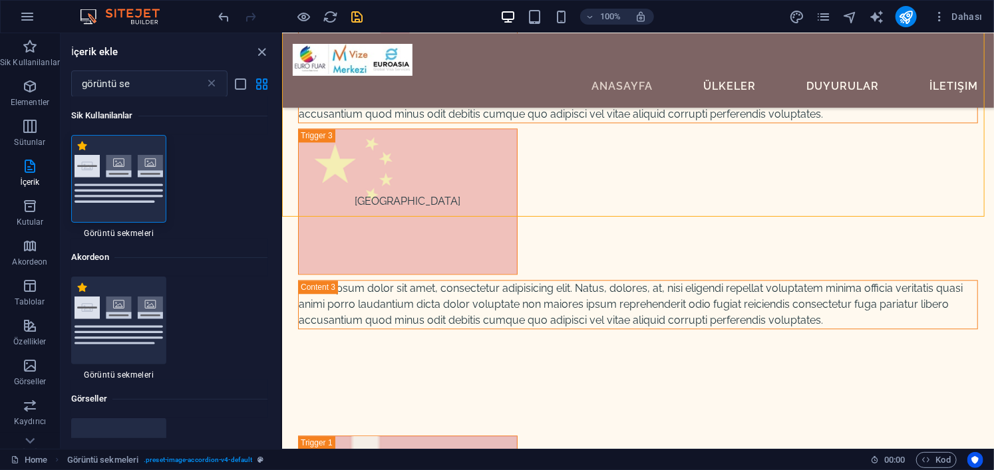
click at [142, 176] on img at bounding box center [119, 178] width 89 height 47
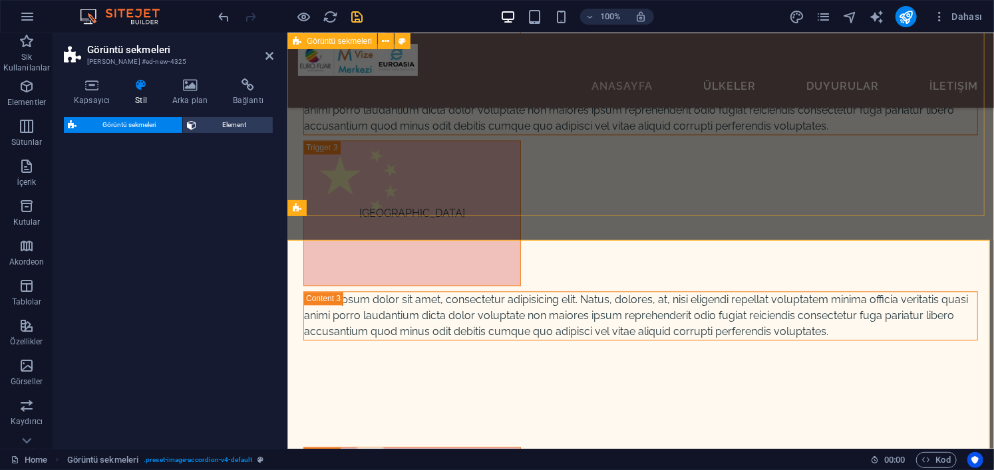
select select "rem"
select select "preset-image-accordion-v4-default"
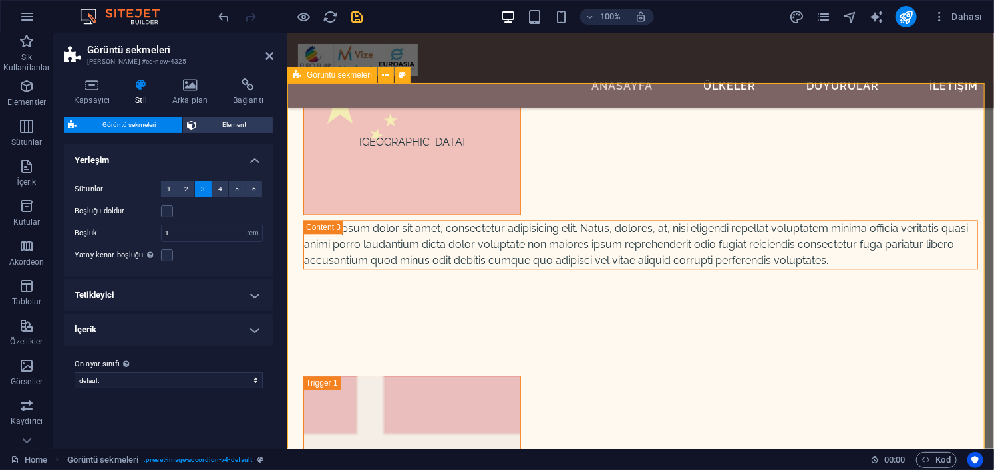
scroll to position [6543, 0]
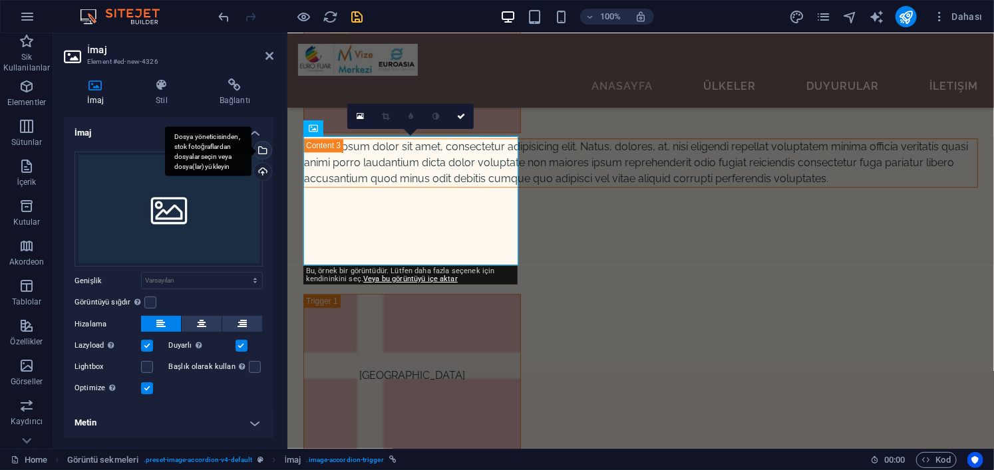
click at [251, 146] on div "Dosya yöneticisinden, stok fotoğraflardan dosyalar seçin veya dosya(lar) yükley…" at bounding box center [208, 151] width 86 height 50
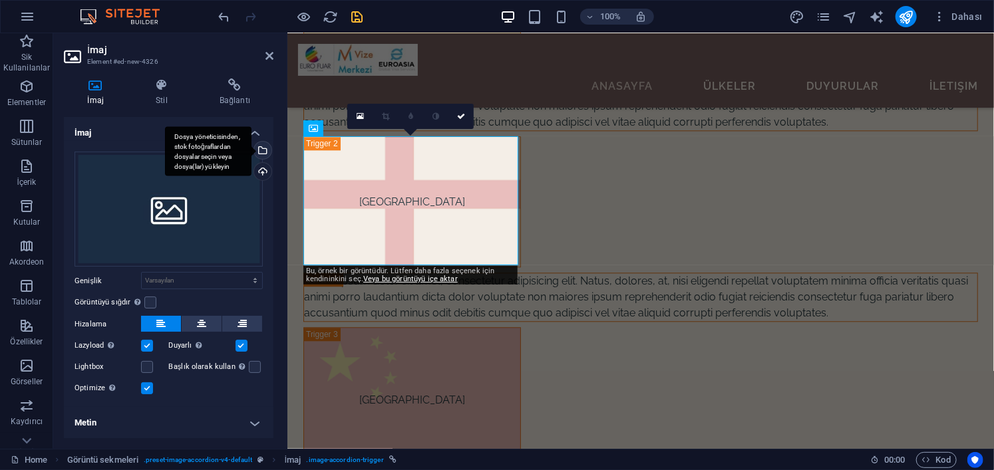
scroll to position [6838, 0]
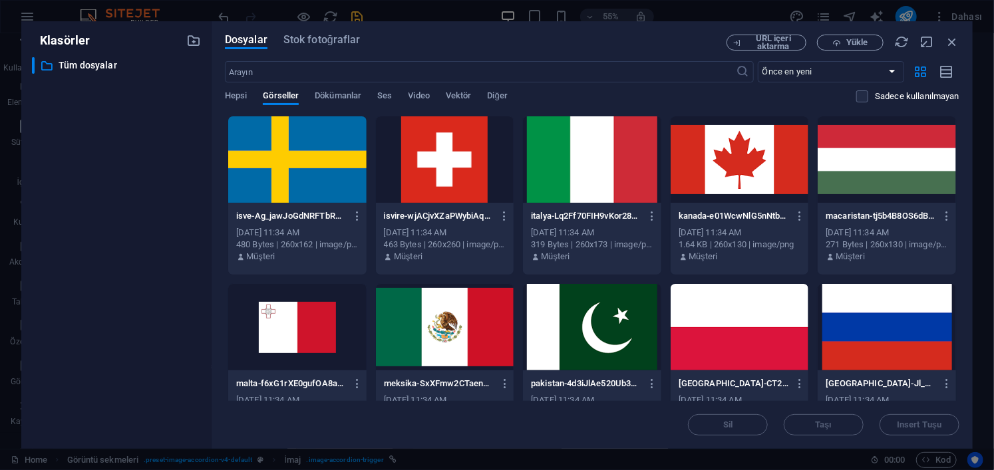
click at [728, 190] on div at bounding box center [740, 159] width 138 height 86
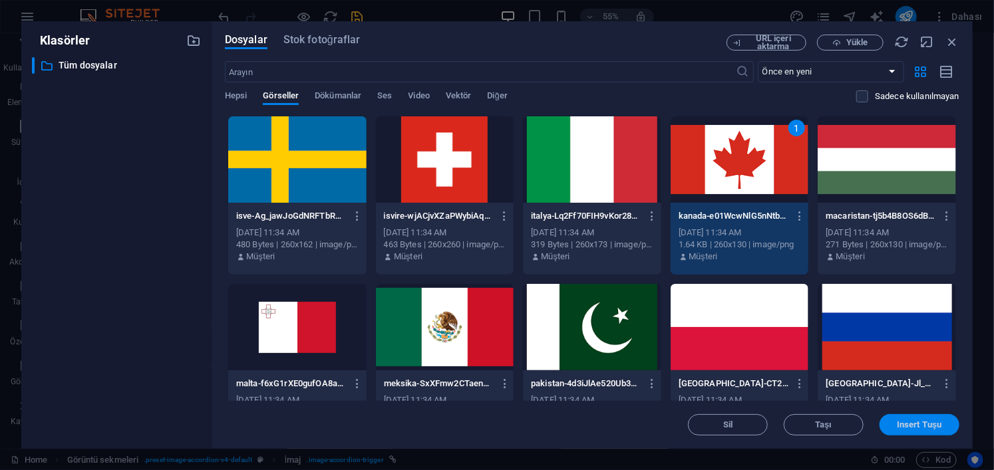
click at [923, 422] on span "Insert Tuşu" at bounding box center [919, 425] width 45 height 8
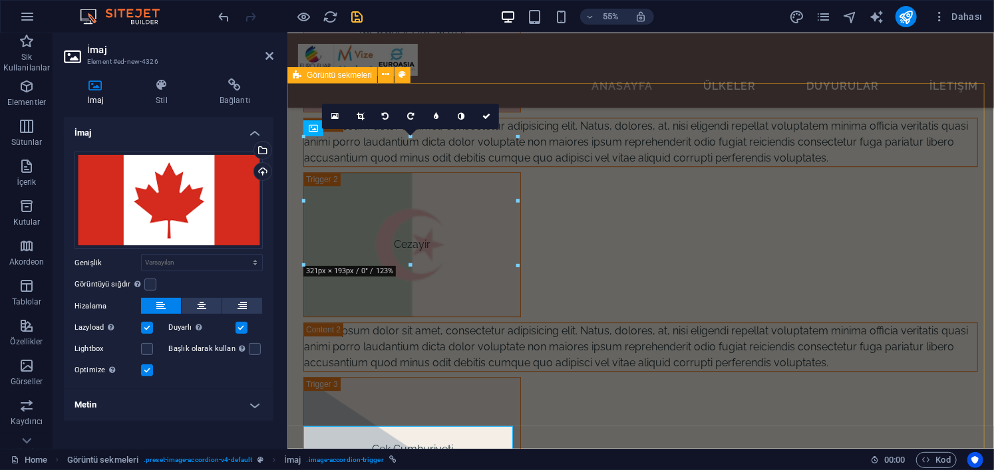
scroll to position [6543, 0]
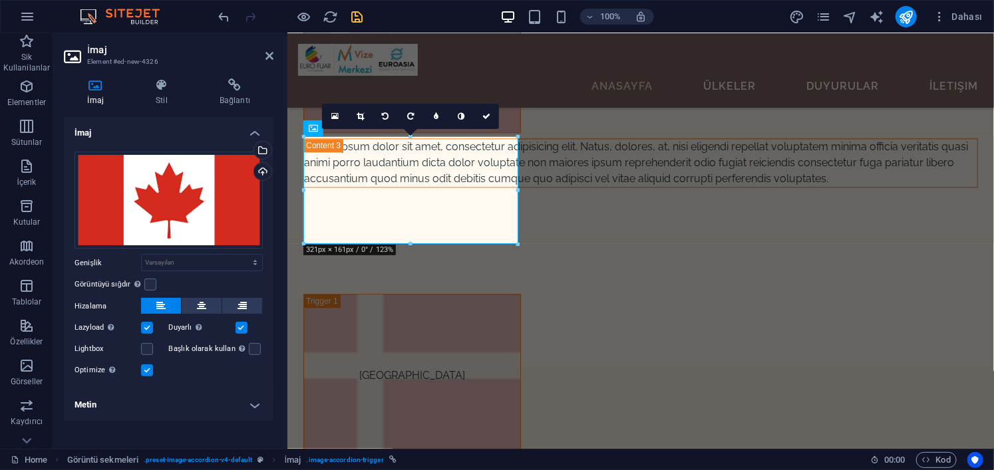
click at [222, 402] on h4 "Metin" at bounding box center [169, 405] width 210 height 32
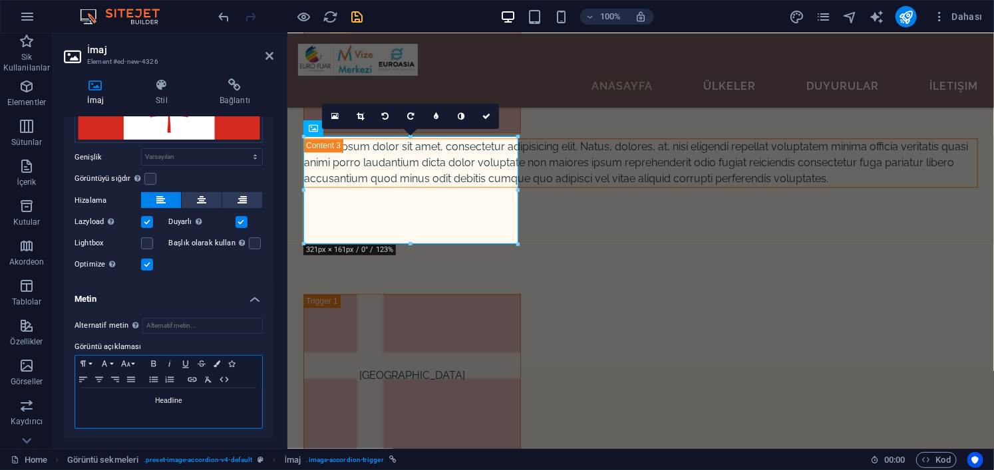
click at [214, 406] on div "Headline" at bounding box center [168, 408] width 187 height 40
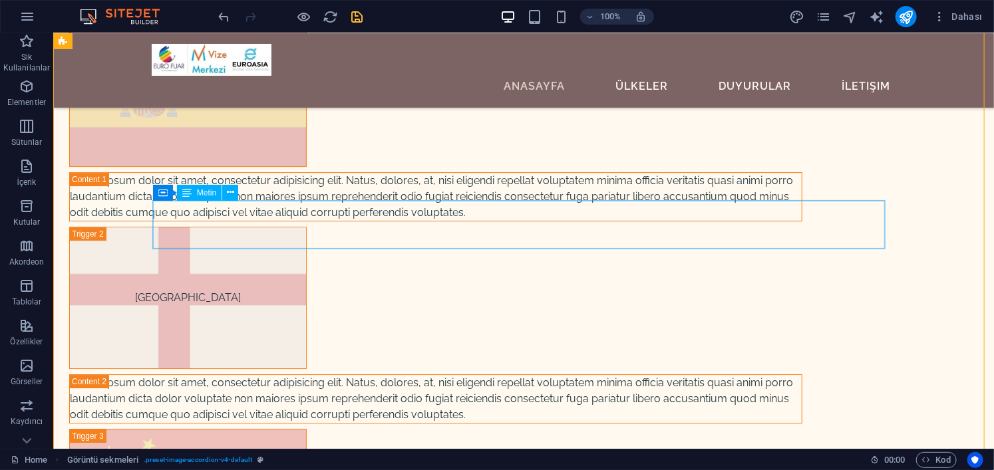
scroll to position [7124, 0]
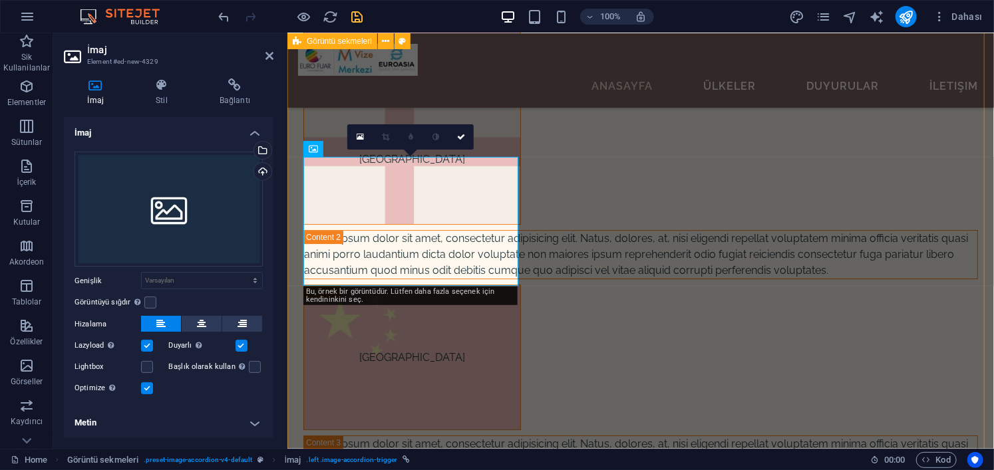
scroll to position [6759, 0]
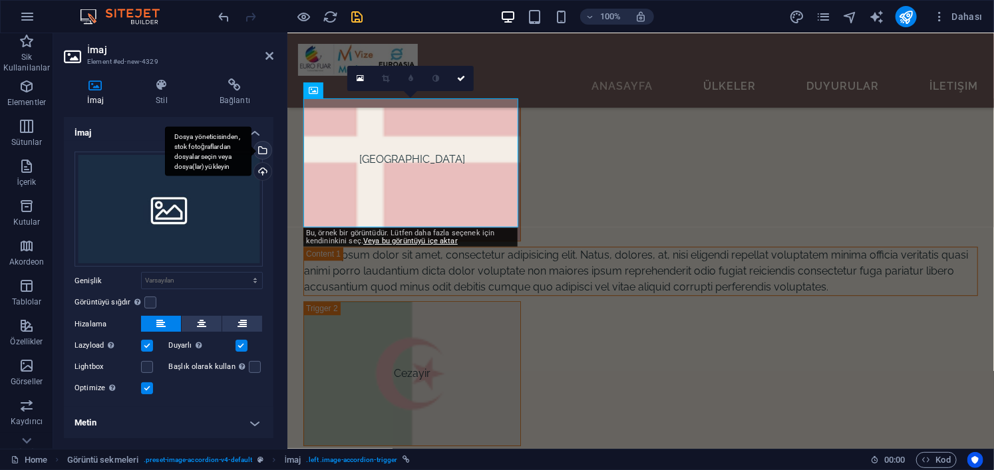
click at [261, 146] on div "Dosya yöneticisinden, stok fotoğraflardan dosyalar seçin veya dosya(lar) yükley…" at bounding box center [261, 152] width 20 height 20
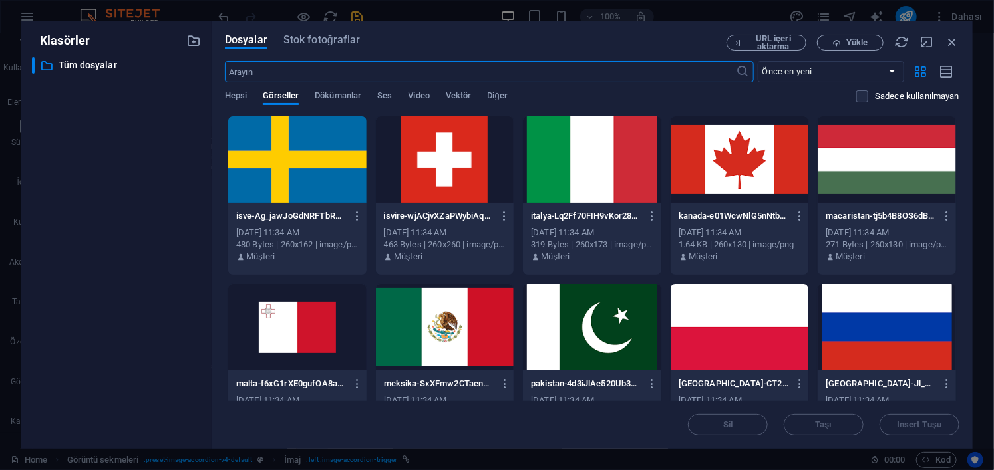
scroll to position [7043, 0]
click at [603, 159] on div at bounding box center [592, 159] width 138 height 86
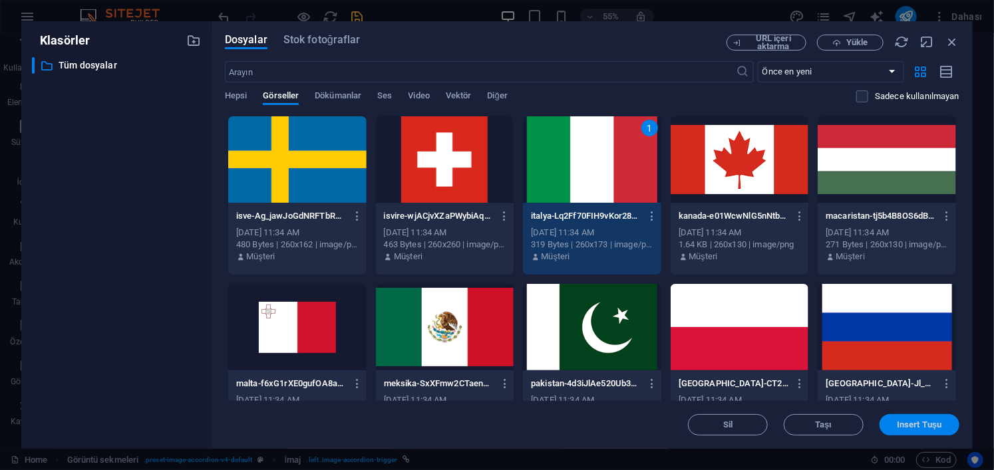
click at [893, 420] on button "Insert Tuşu" at bounding box center [919, 424] width 80 height 21
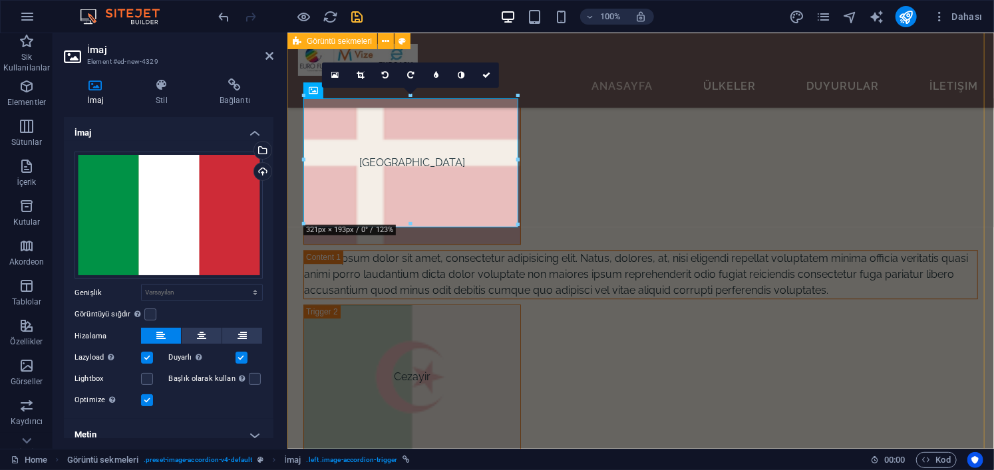
scroll to position [6759, 0]
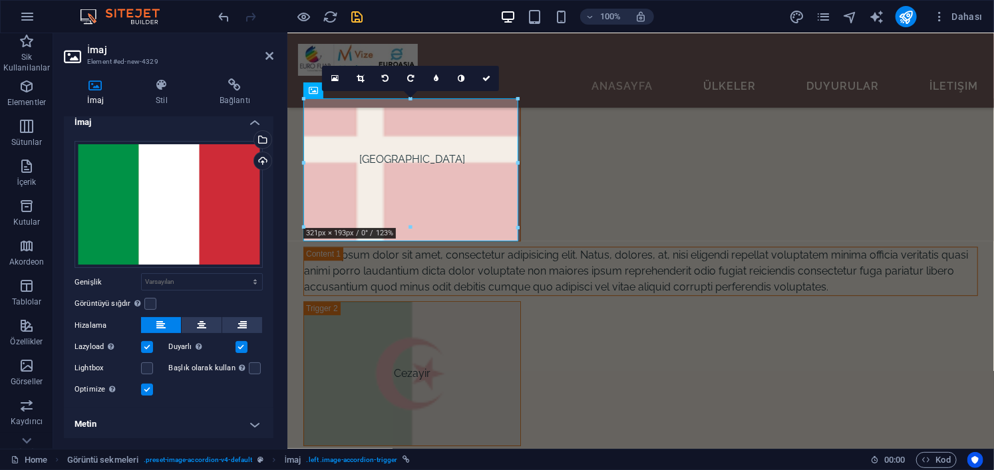
click at [239, 411] on h4 "Metin" at bounding box center [169, 424] width 210 height 32
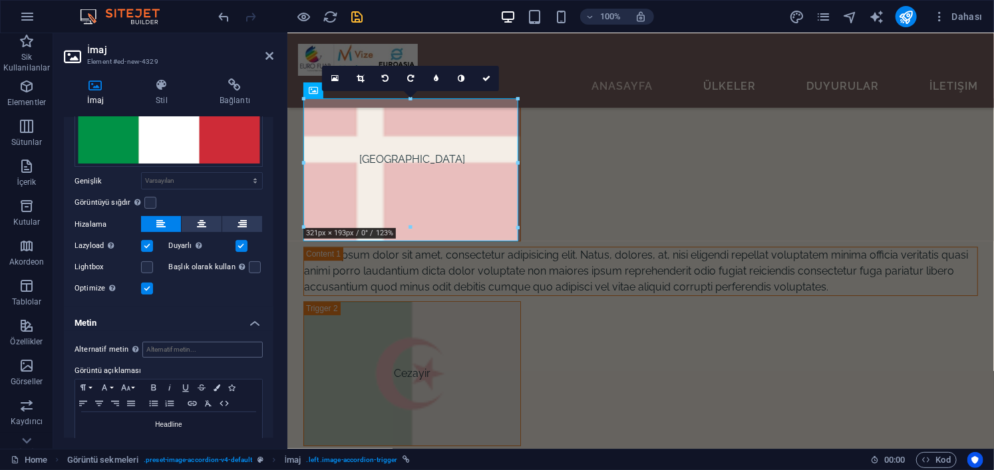
scroll to position [135, 0]
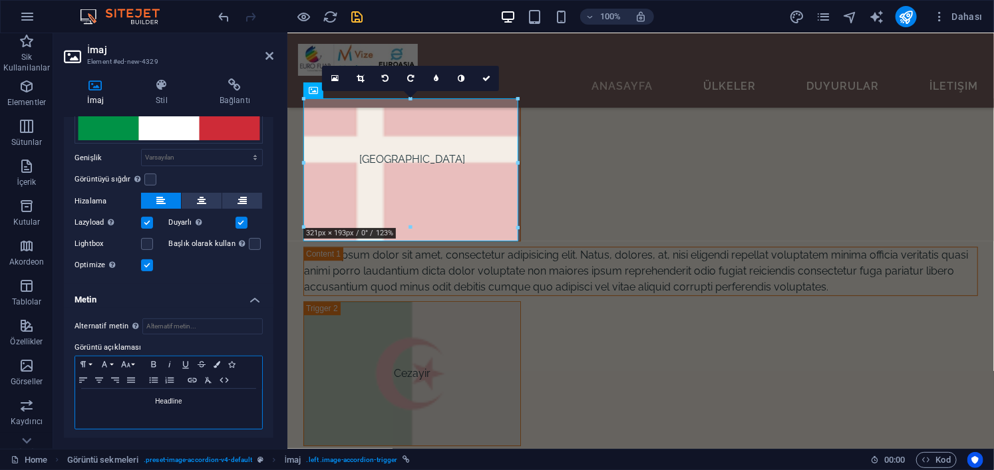
click at [202, 406] on div "Headline" at bounding box center [168, 409] width 187 height 40
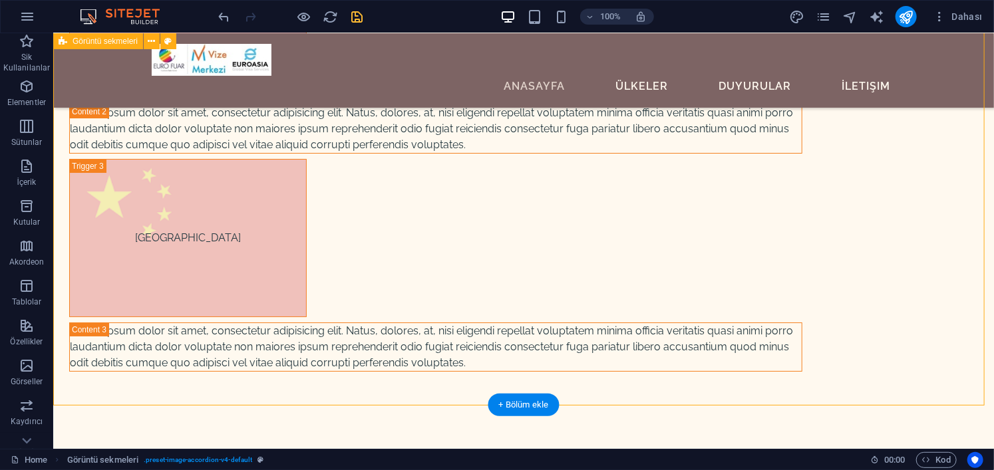
scroll to position [7323, 0]
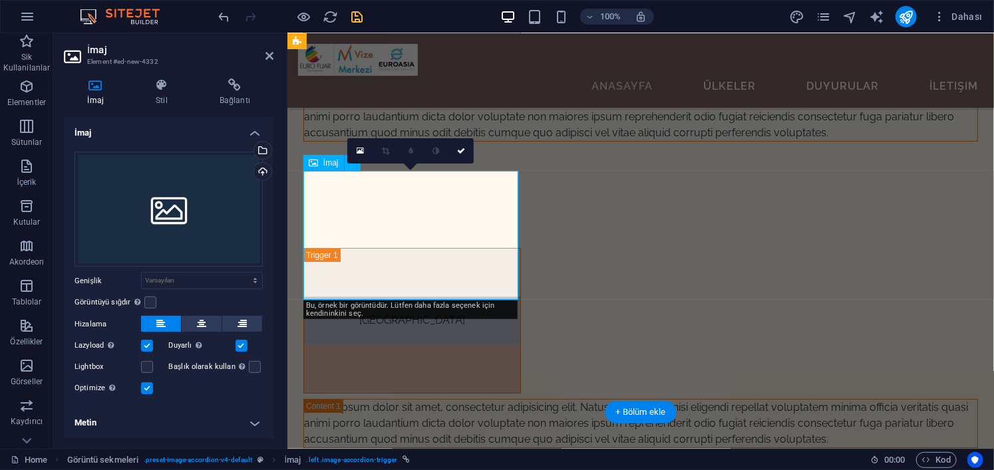
scroll to position [6959, 0]
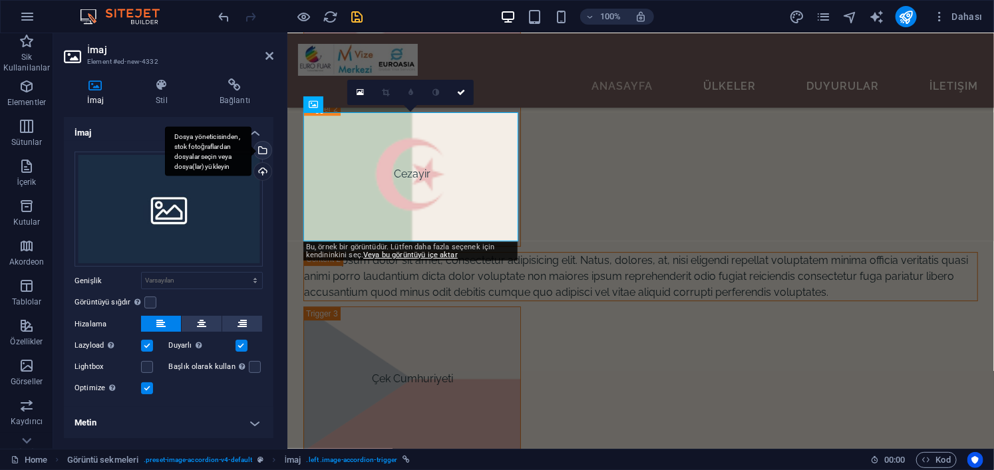
click at [259, 146] on div "Dosya yöneticisinden, stok fotoğraflardan dosyalar seçin veya dosya(lar) yükley…" at bounding box center [261, 152] width 20 height 20
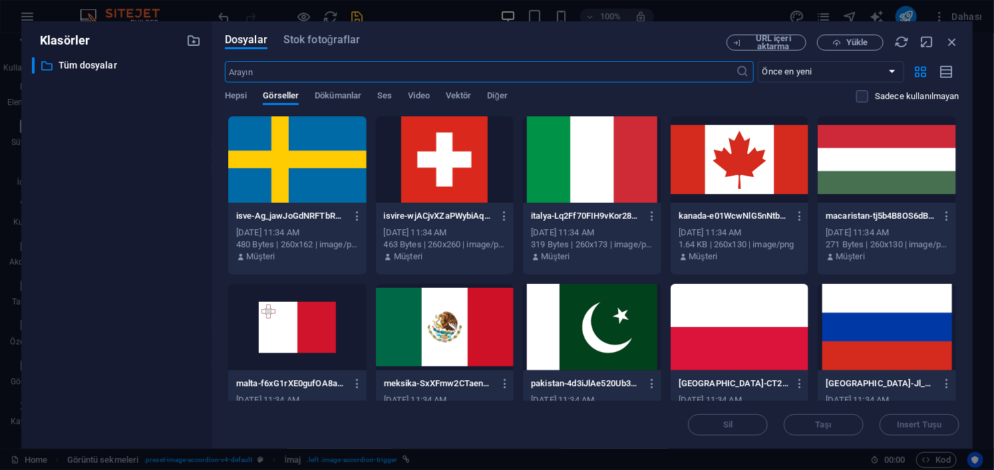
scroll to position [7243, 0]
click at [408, 169] on div at bounding box center [445, 159] width 138 height 86
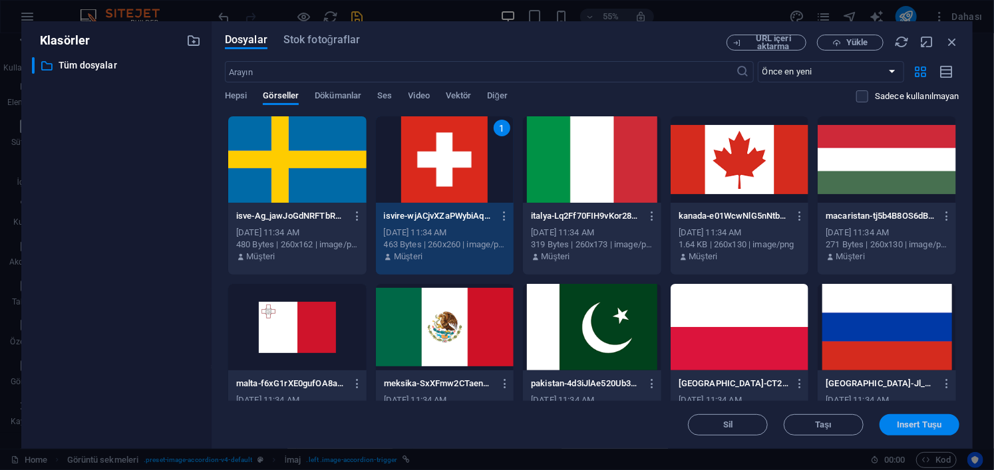
click at [904, 428] on span "Insert Tuşu" at bounding box center [919, 425] width 45 height 8
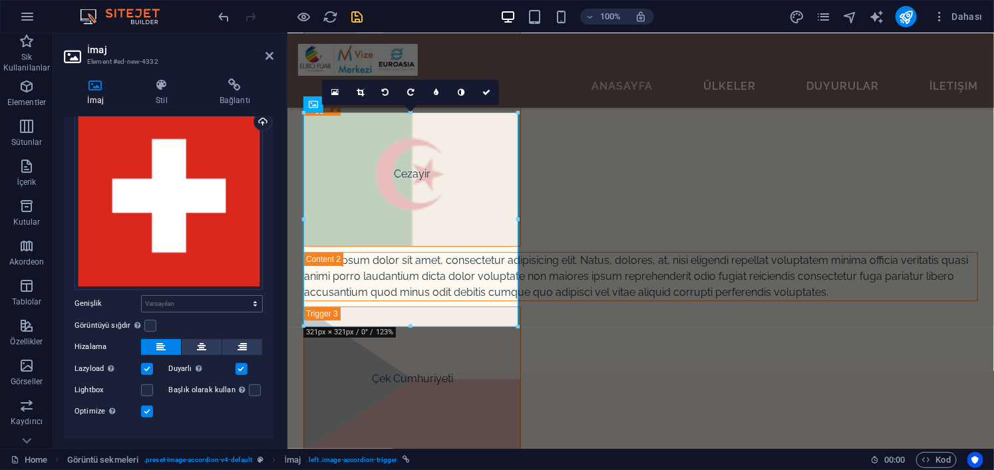
scroll to position [70, 0]
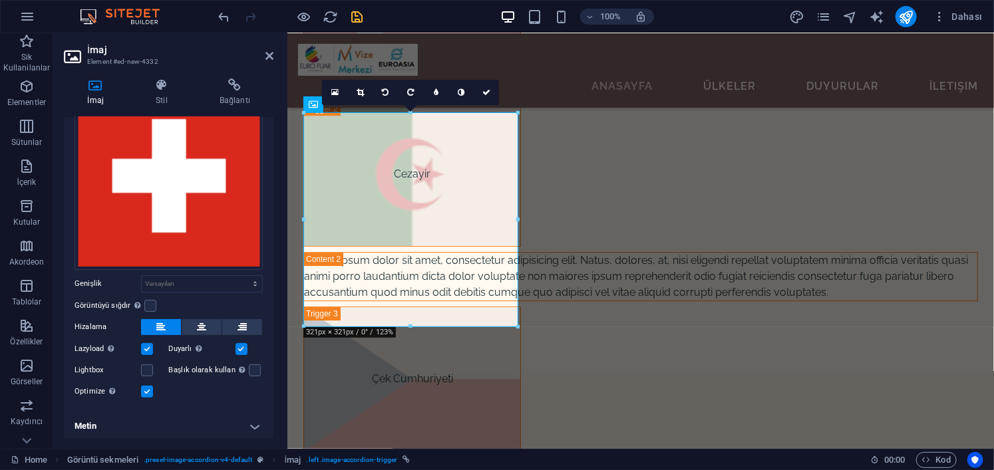
click at [227, 416] on h4 "Metin" at bounding box center [169, 426] width 210 height 32
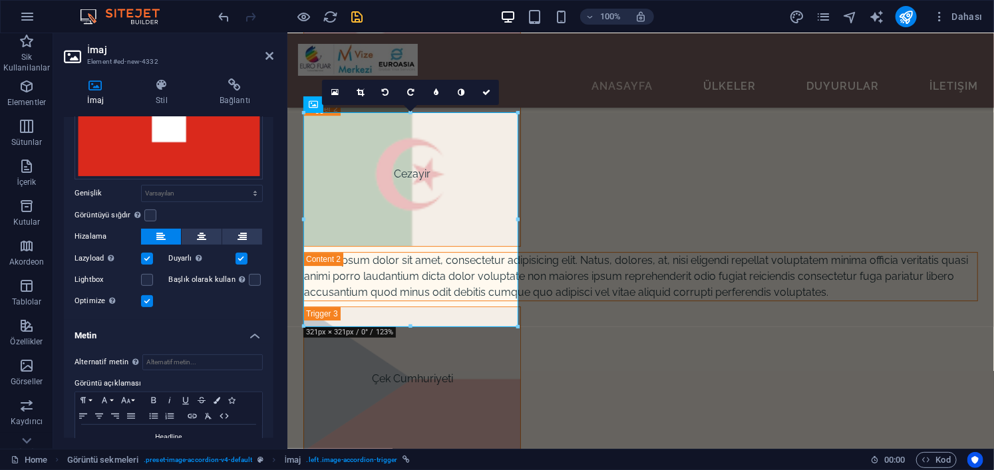
scroll to position [195, 0]
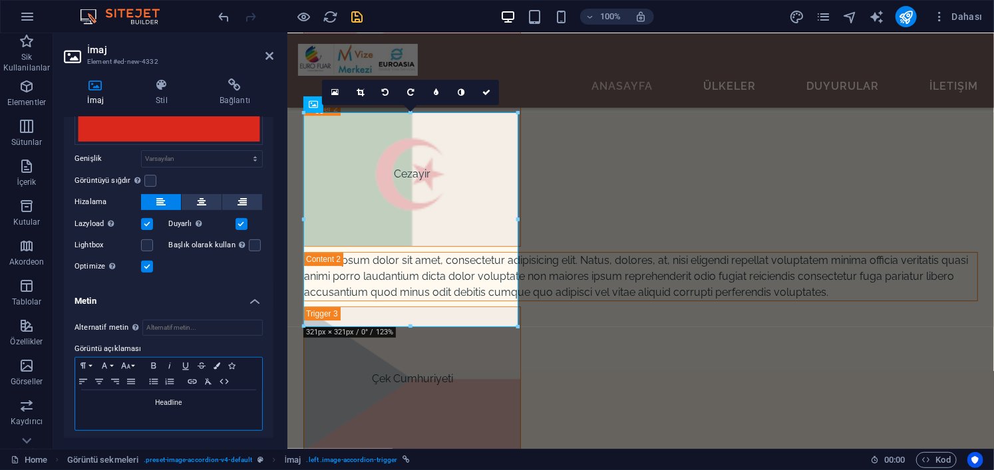
click at [210, 400] on p "Headline" at bounding box center [169, 403] width 174 height 12
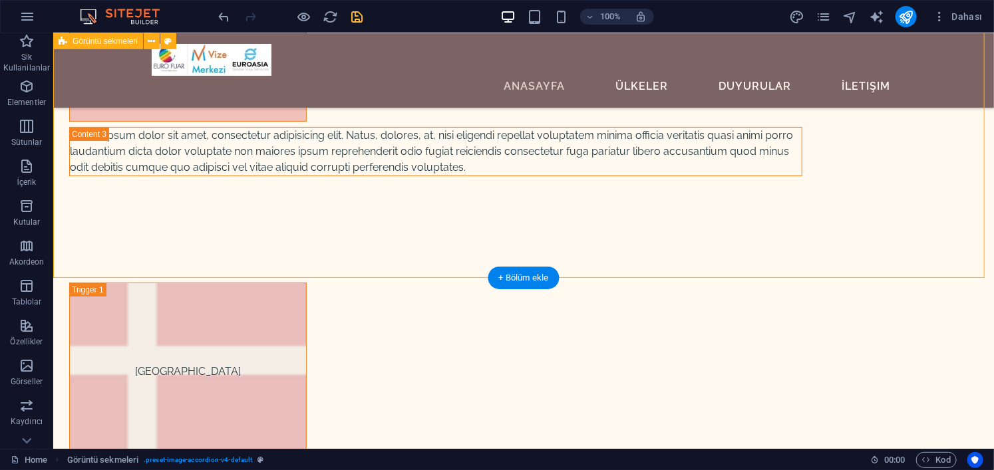
scroll to position [7523, 0]
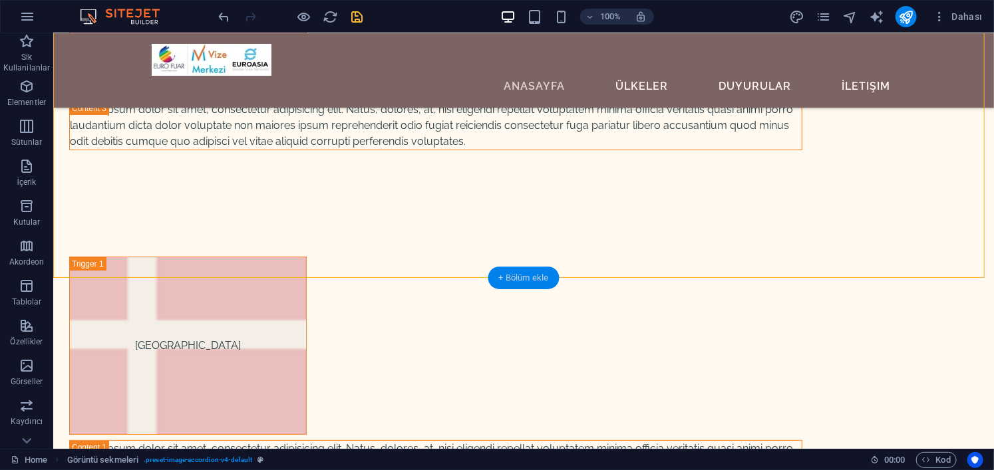
click at [531, 276] on div "+ Bölüm ekle" at bounding box center [523, 278] width 71 height 23
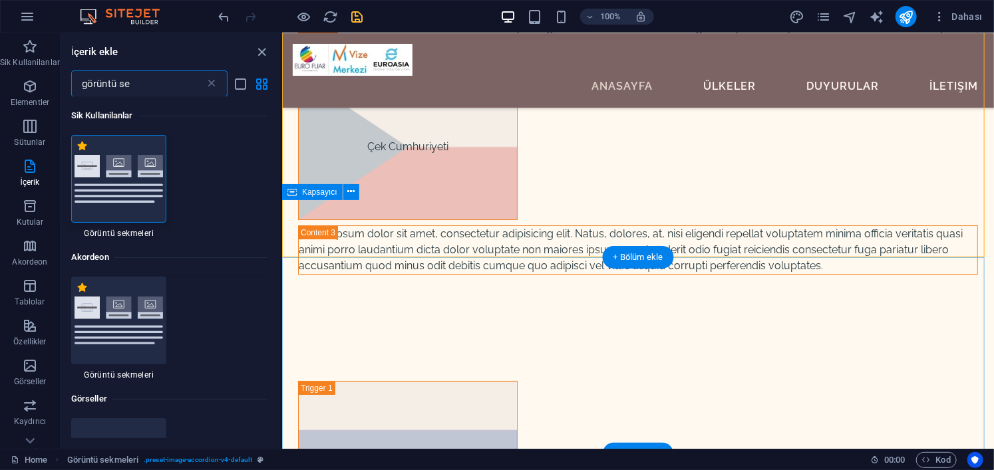
scroll to position [7171, 0]
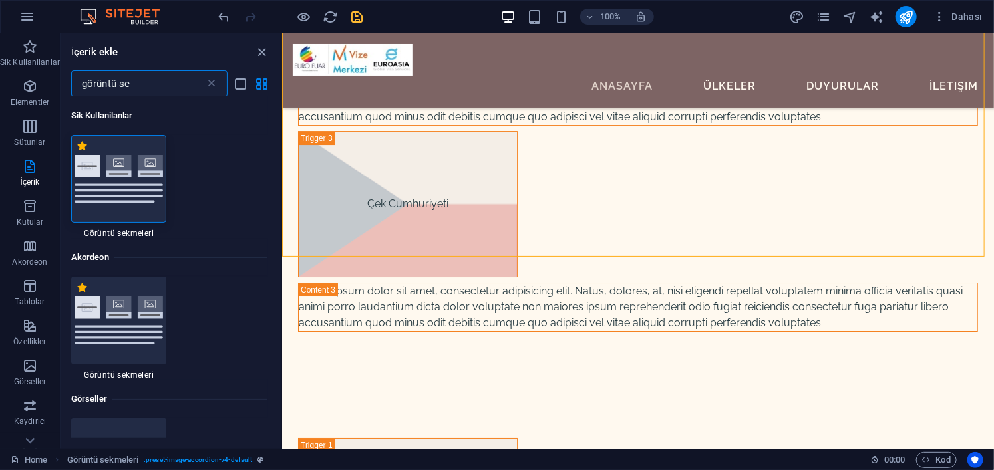
click at [126, 188] on img at bounding box center [119, 178] width 89 height 47
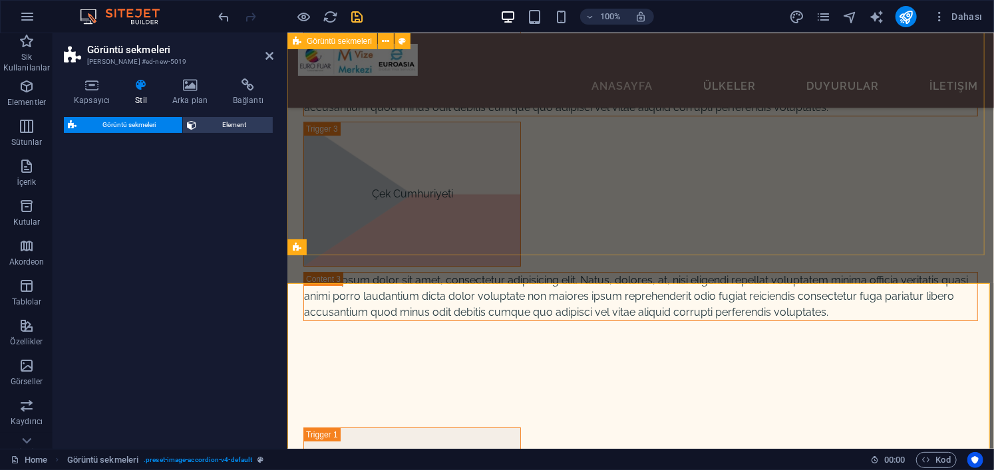
select select "rem"
select select "preset-image-accordion-v4-default"
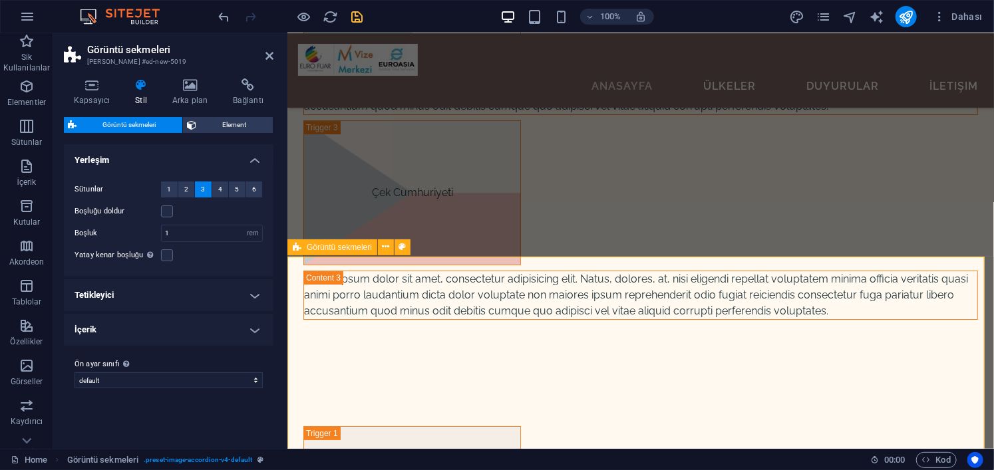
scroll to position [7277, 0]
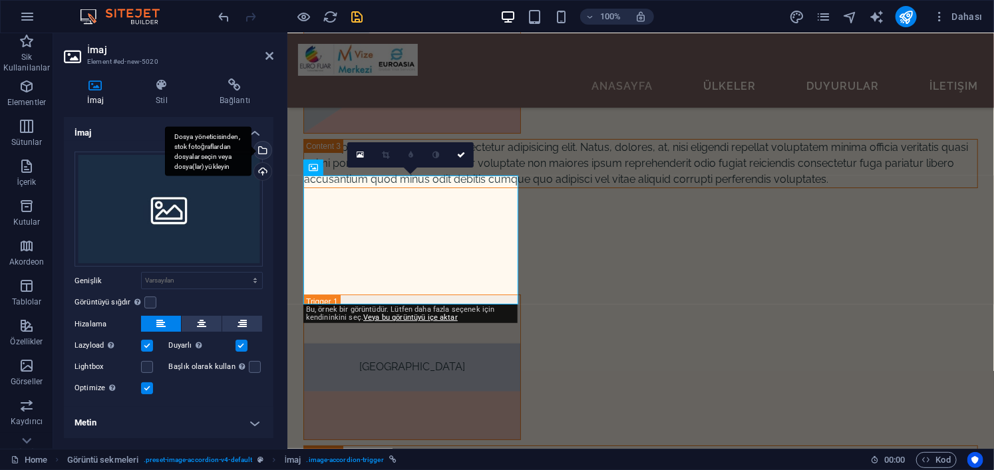
click at [251, 151] on div "Dosya yöneticisinden, stok fotoğraflardan dosyalar seçin veya dosya(lar) yükley…" at bounding box center [208, 151] width 86 height 50
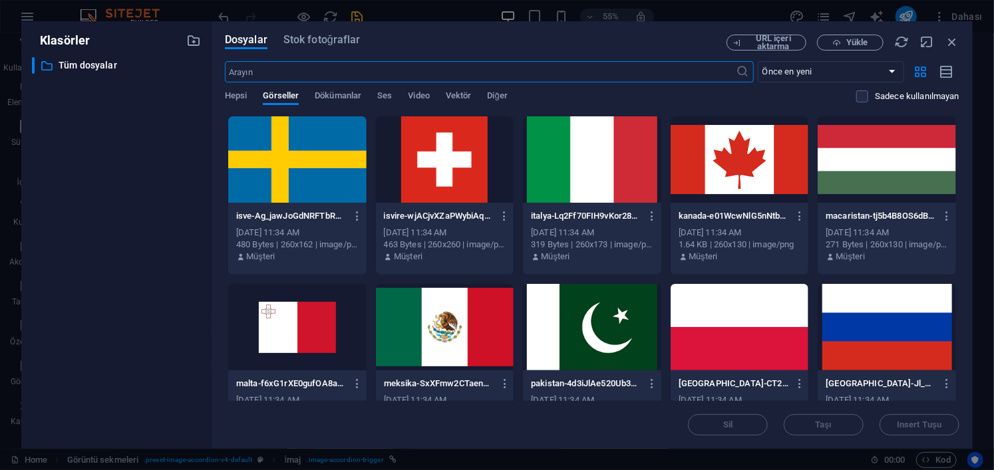
scroll to position [7553, 0]
click at [284, 170] on div at bounding box center [297, 159] width 138 height 86
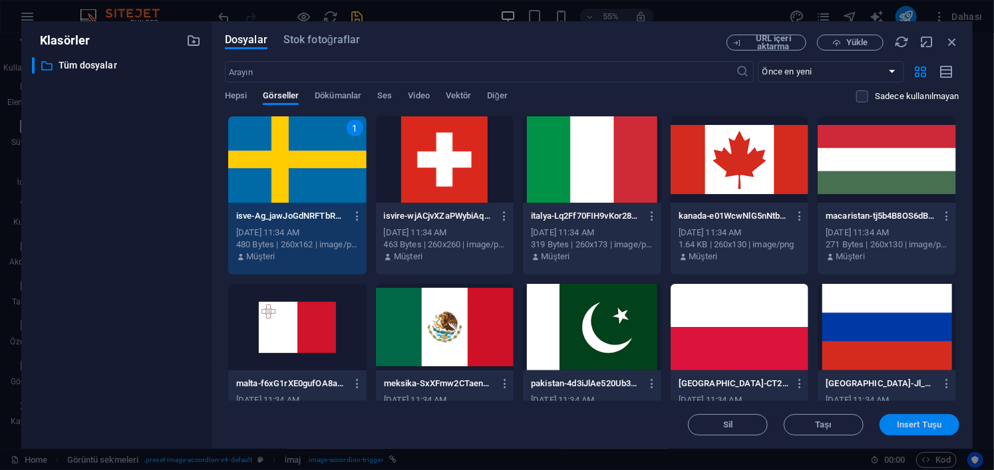
click at [911, 425] on span "Insert Tuşu" at bounding box center [919, 425] width 45 height 8
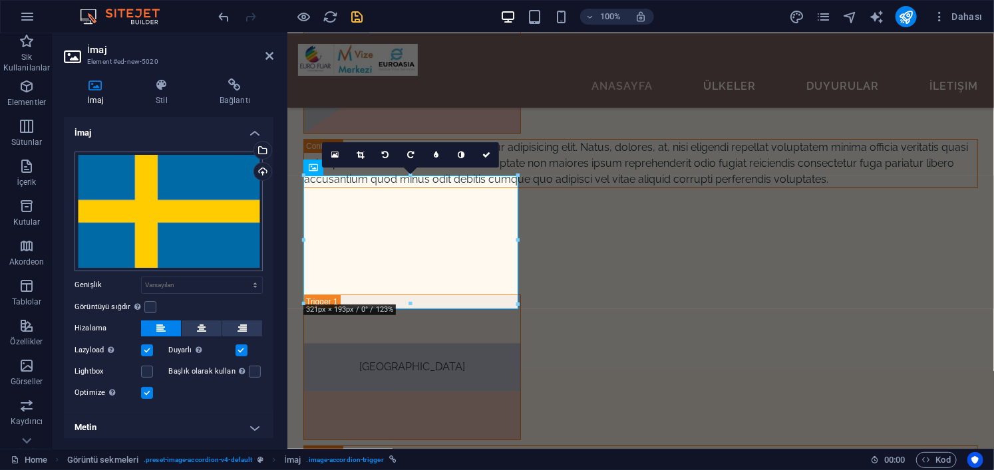
scroll to position [3, 0]
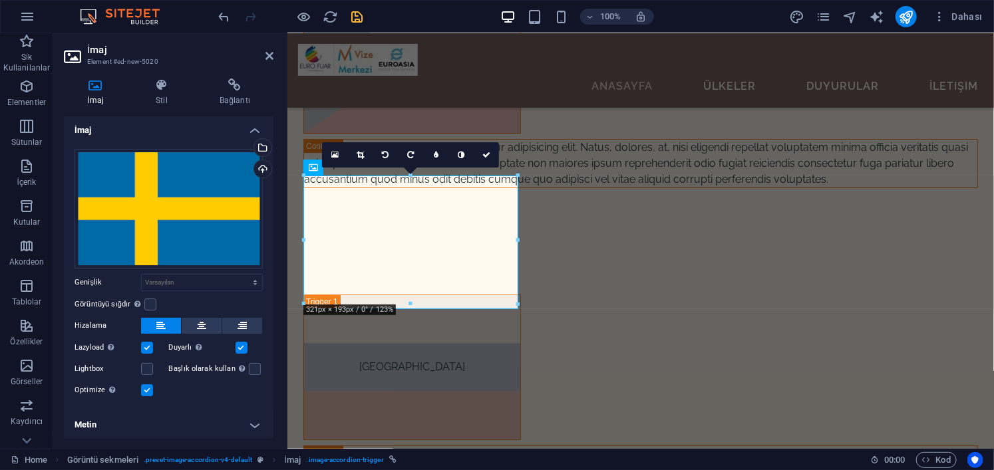
click at [228, 411] on h4 "Metin" at bounding box center [169, 425] width 210 height 32
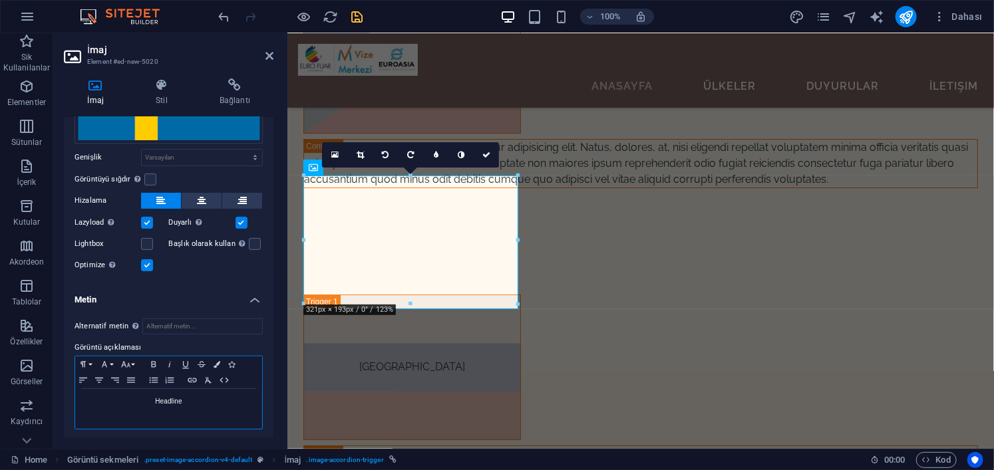
click at [174, 412] on div "Headline" at bounding box center [168, 409] width 187 height 40
click at [195, 408] on div "Headline" at bounding box center [168, 409] width 187 height 40
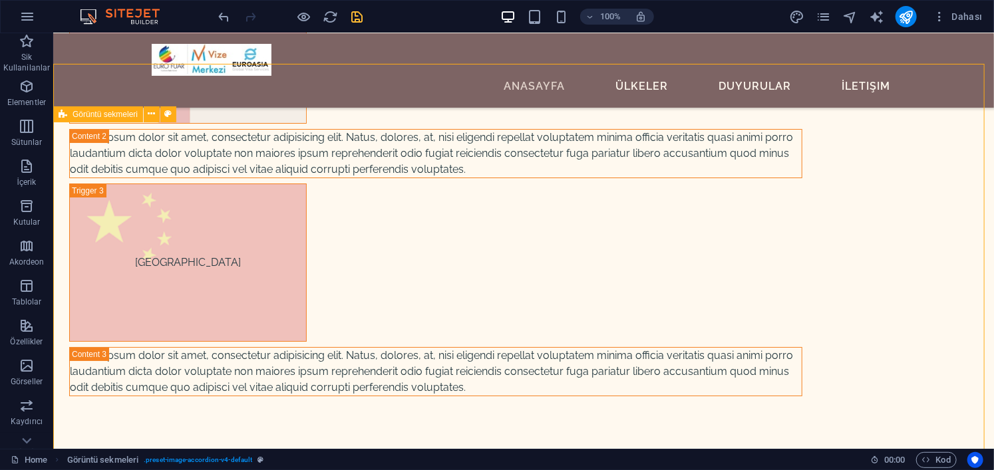
scroll to position [7679, 0]
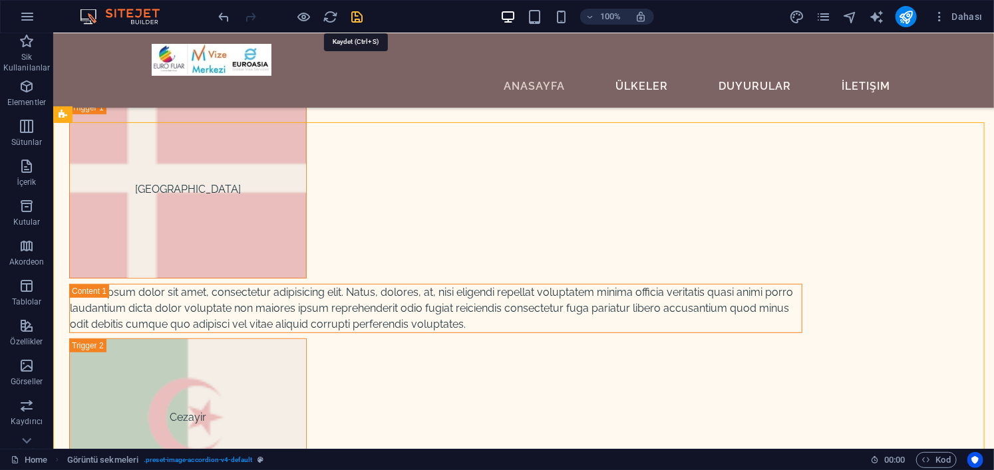
click at [357, 18] on icon "save" at bounding box center [357, 16] width 15 height 15
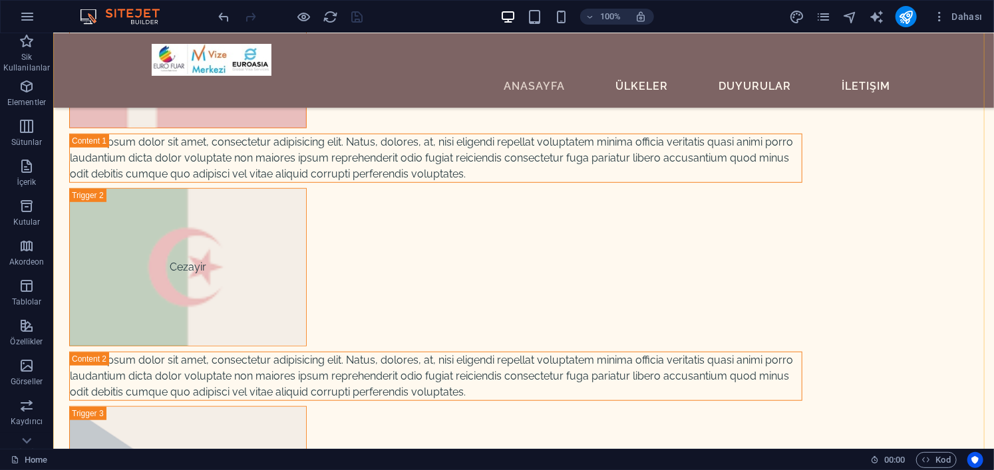
scroll to position [7945, 0]
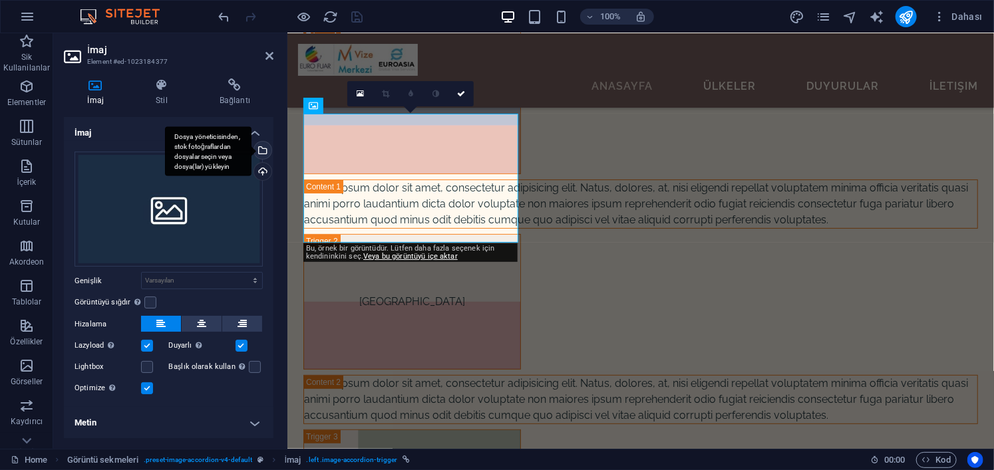
click at [251, 148] on div "Dosya yöneticisinden, stok fotoğraflardan dosyalar seçin veya dosya(lar) yükley…" at bounding box center [208, 151] width 86 height 50
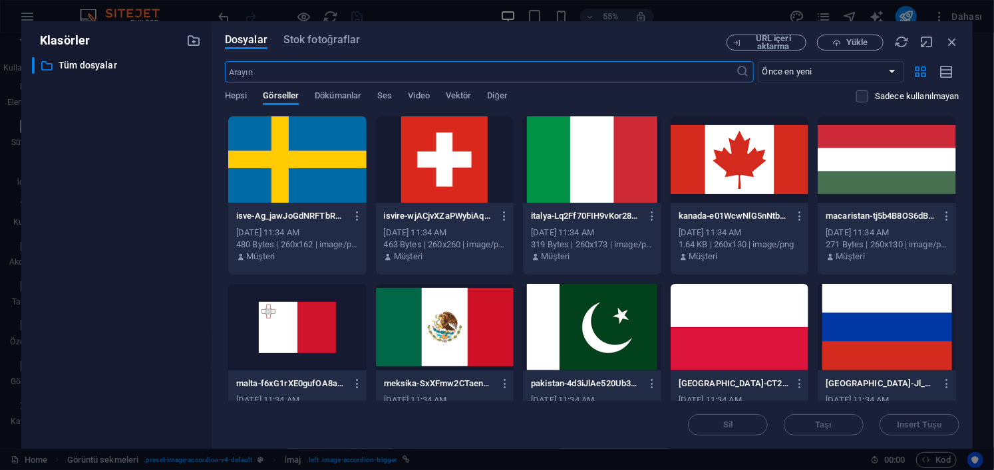
scroll to position [7819, 0]
click at [839, 39] on icon "button" at bounding box center [836, 43] width 9 height 9
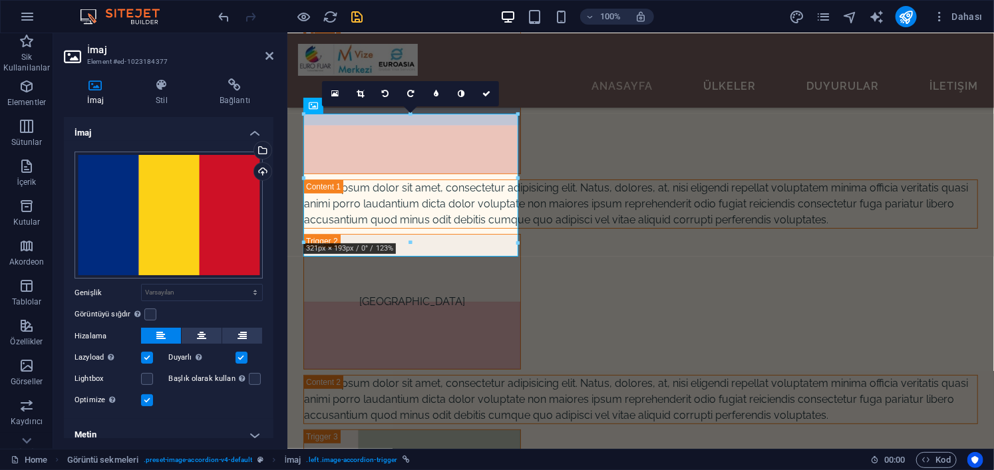
scroll to position [11, 0]
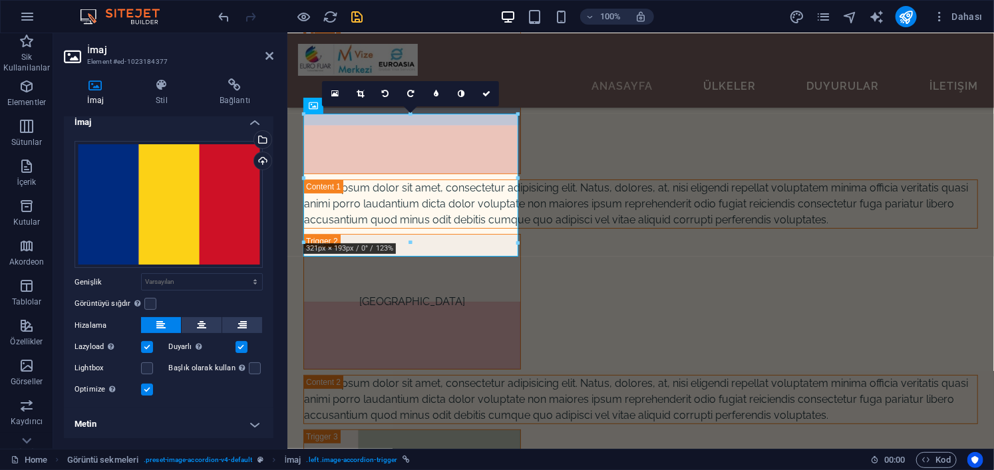
click at [229, 424] on h4 "Metin" at bounding box center [169, 424] width 210 height 32
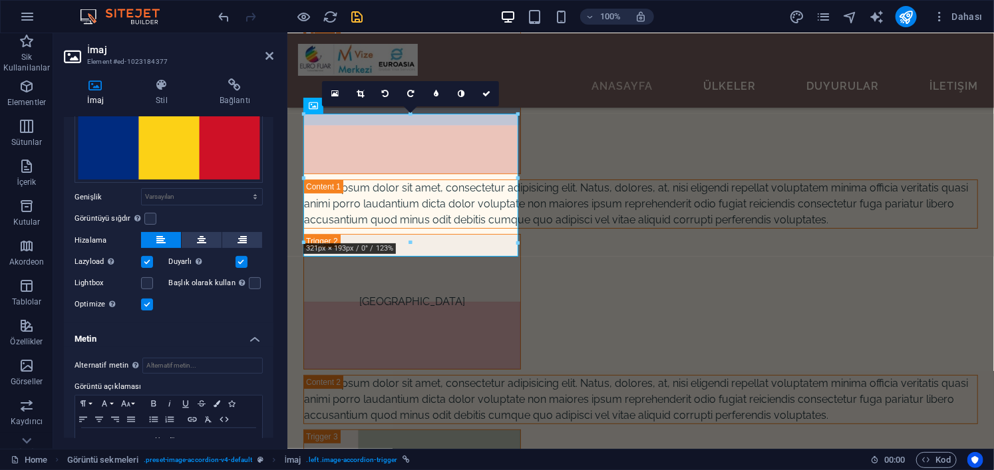
scroll to position [135, 0]
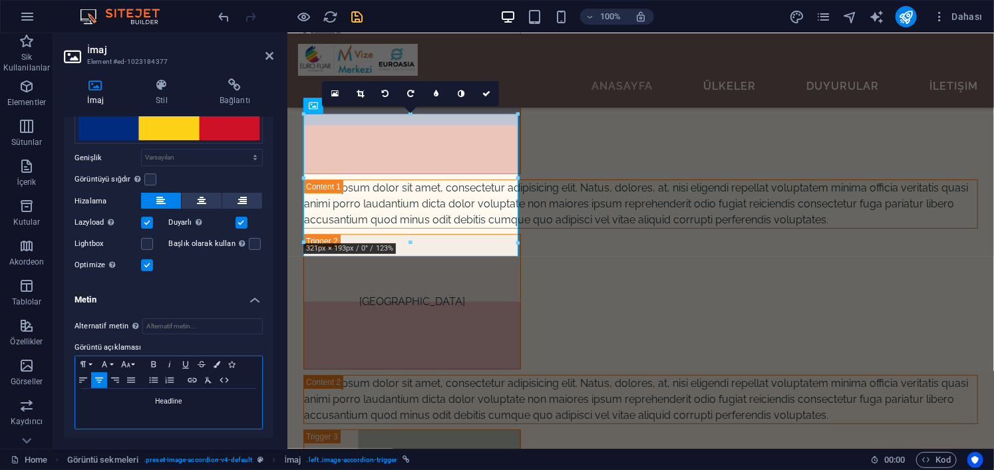
click at [204, 404] on p "Headline" at bounding box center [169, 402] width 174 height 12
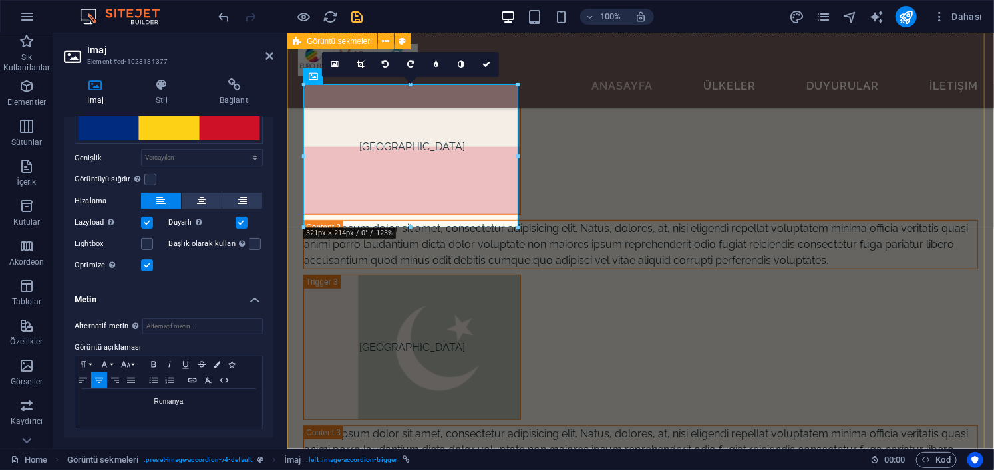
scroll to position [7742, 0]
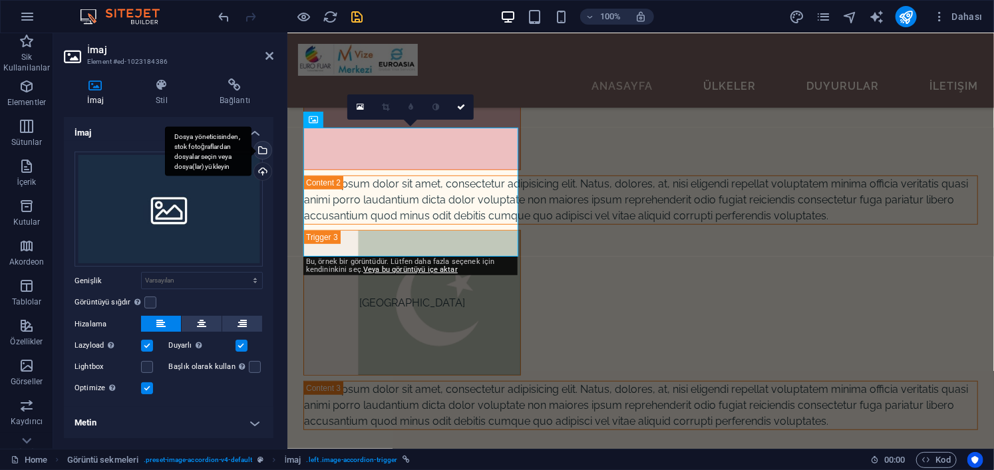
click at [251, 151] on div "Dosya yöneticisinden, stok fotoğraflardan dosyalar seçin veya dosya(lar) yükley…" at bounding box center [208, 151] width 86 height 50
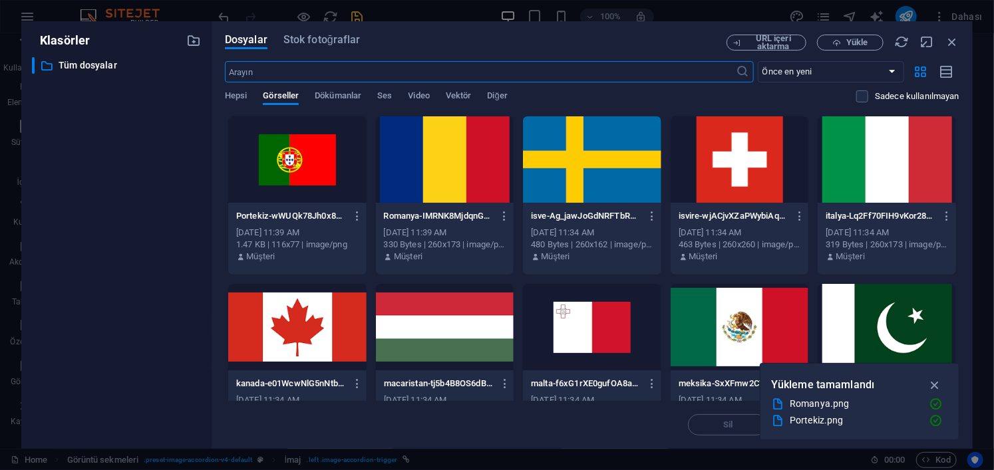
scroll to position [8016, 0]
click at [321, 162] on div at bounding box center [297, 159] width 138 height 86
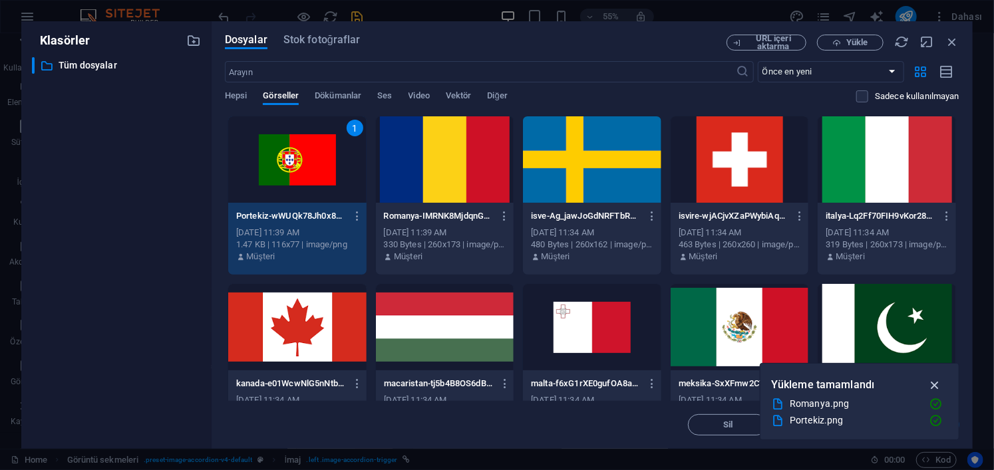
click at [933, 382] on icon "button" at bounding box center [934, 385] width 15 height 15
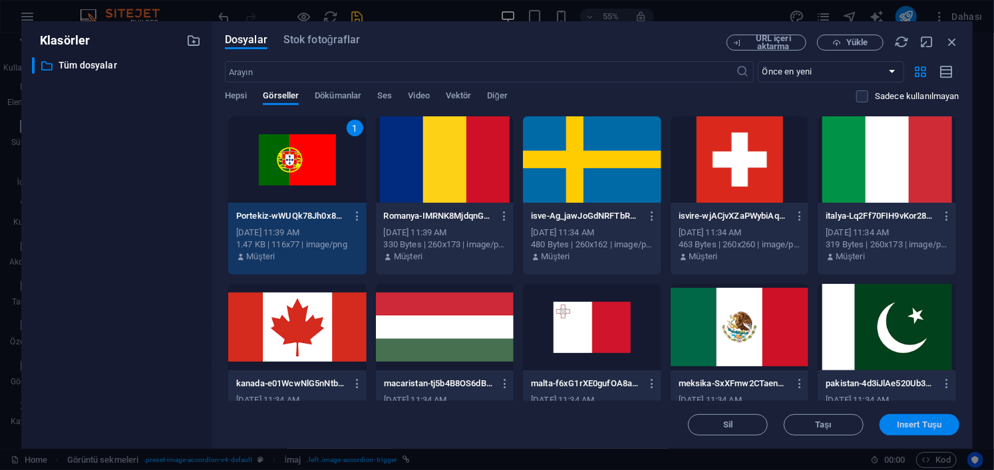
click at [925, 421] on span "Insert Tuşu" at bounding box center [919, 425] width 45 height 8
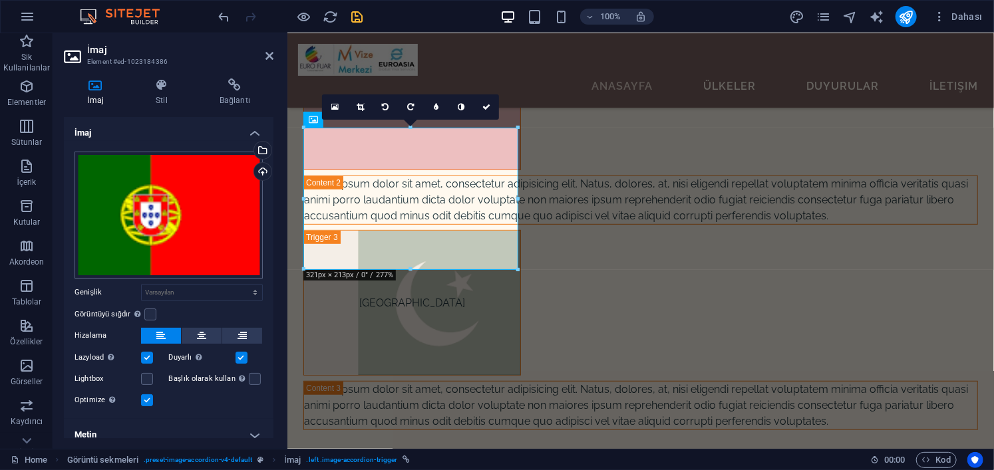
scroll to position [10, 0]
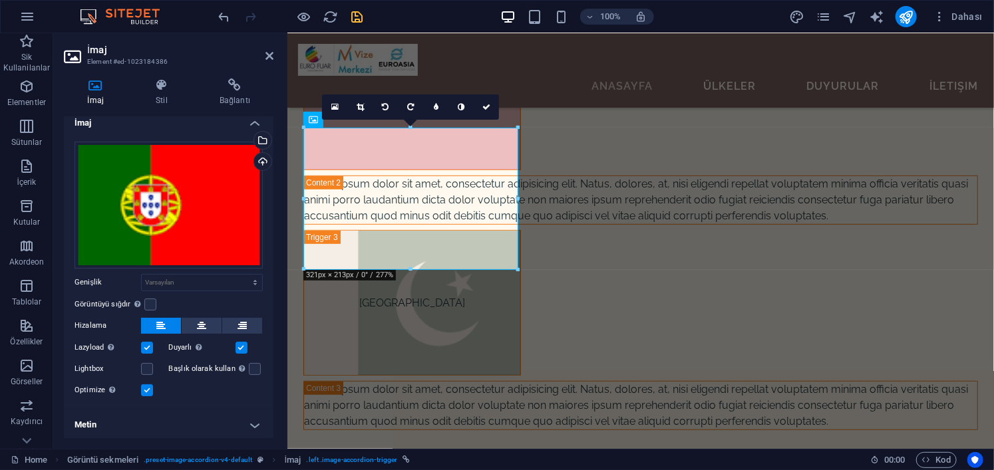
click at [215, 425] on h4 "Metin" at bounding box center [169, 425] width 210 height 32
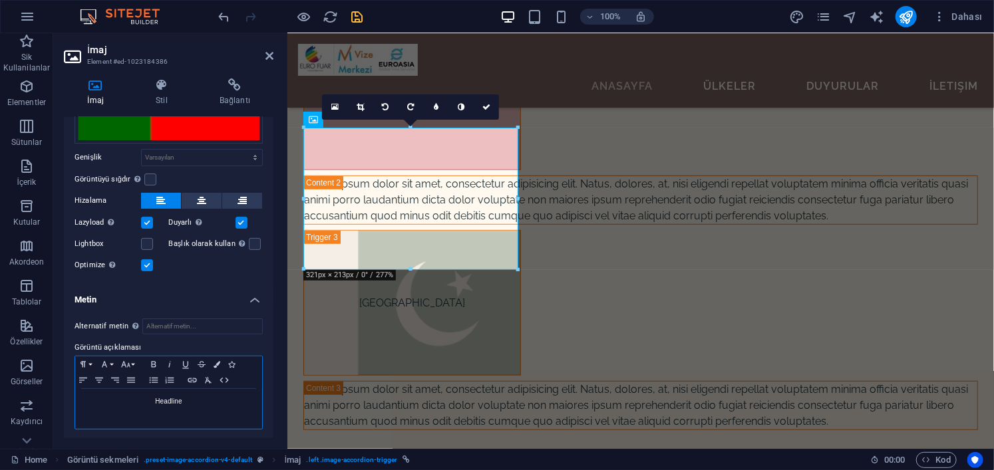
click at [201, 410] on div "Headline" at bounding box center [168, 409] width 187 height 40
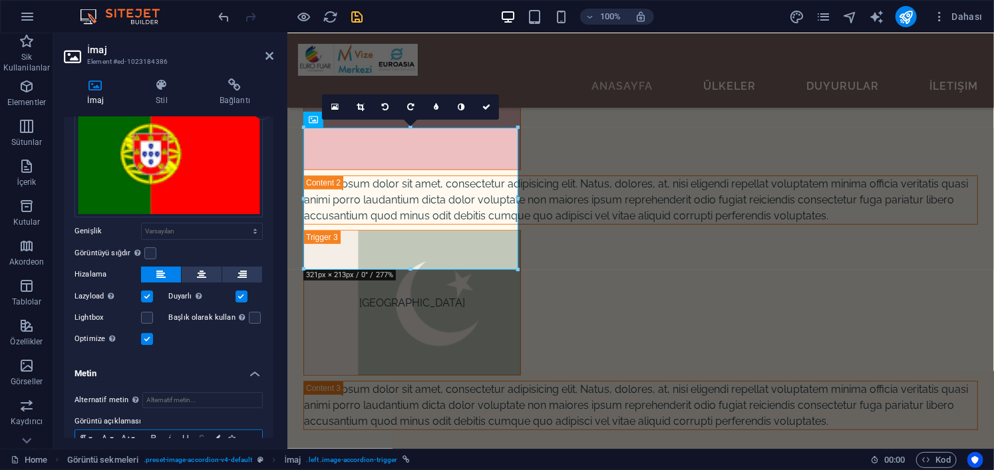
scroll to position [0, 0]
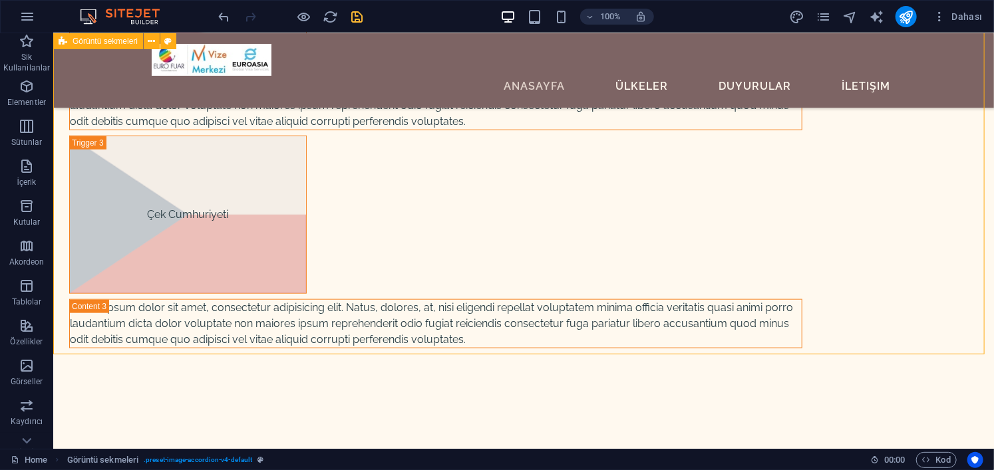
scroll to position [8159, 0]
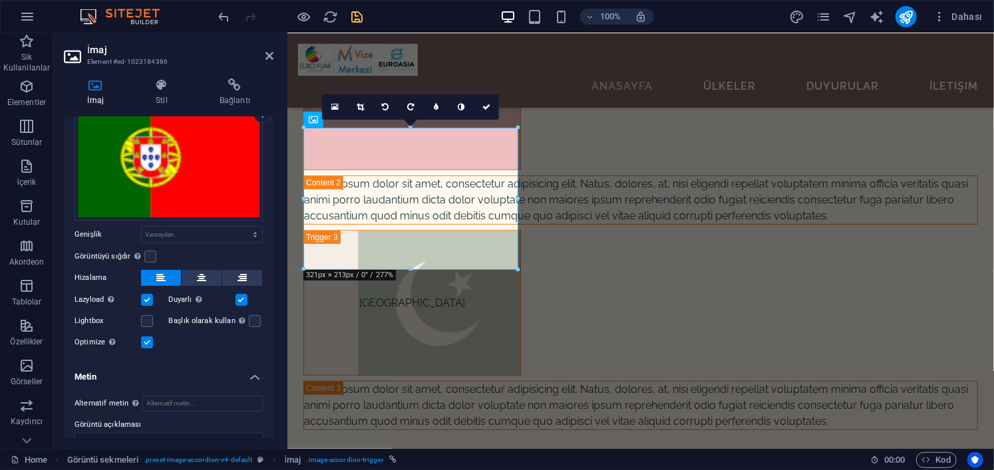
scroll to position [135, 0]
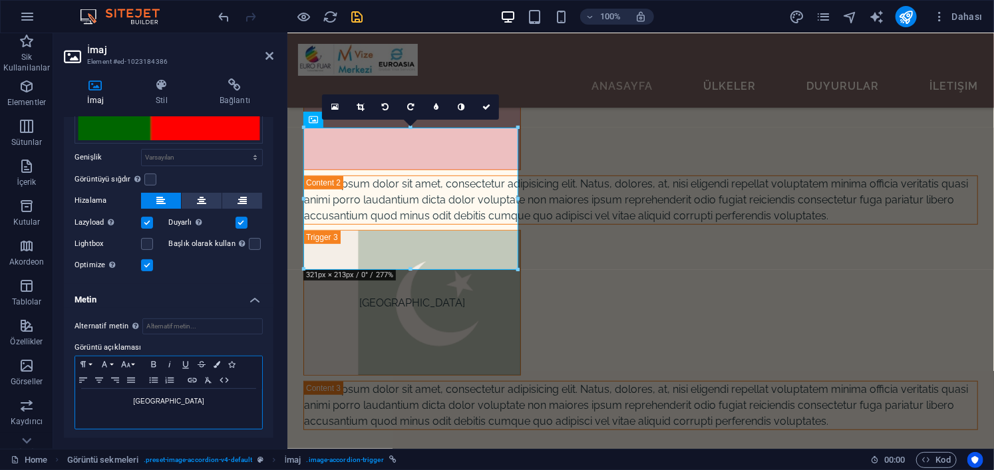
click at [169, 406] on div "[GEOGRAPHIC_DATA]" at bounding box center [168, 409] width 187 height 40
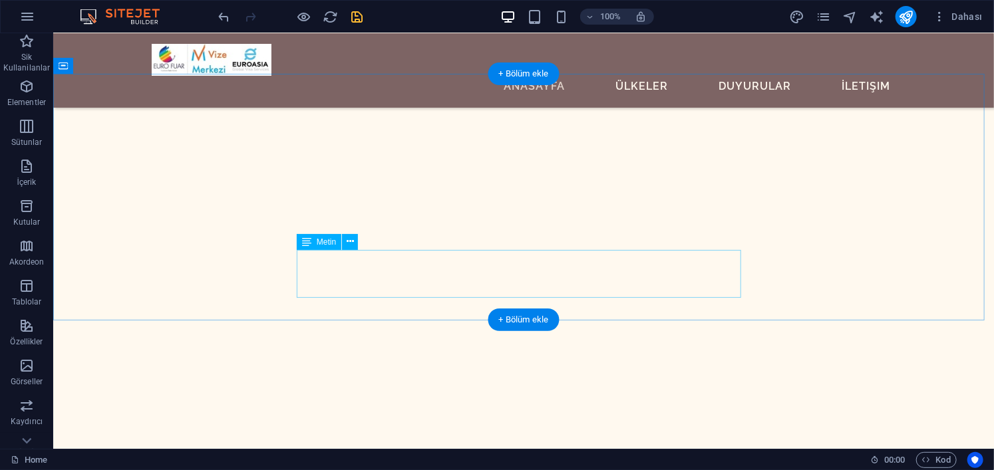
scroll to position [1064, 0]
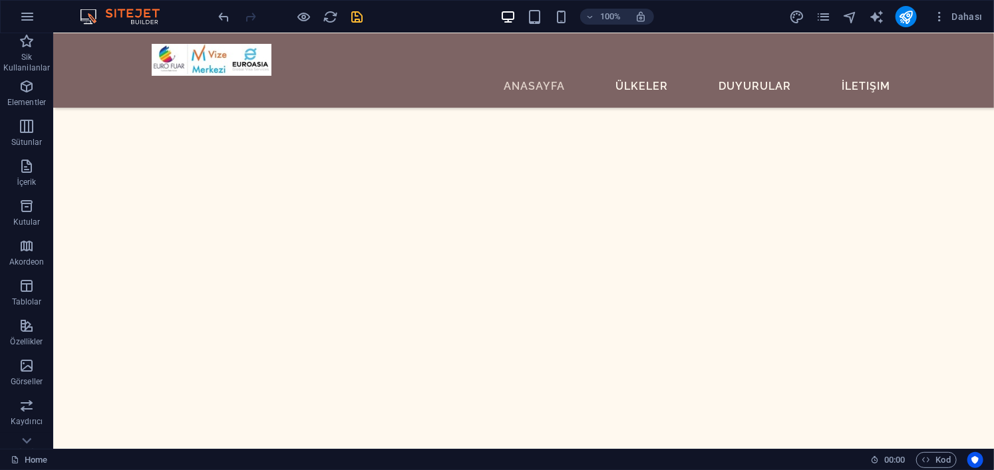
click at [364, 15] on icon "save" at bounding box center [357, 16] width 15 height 15
click at [826, 15] on icon "pages" at bounding box center [823, 16] width 15 height 15
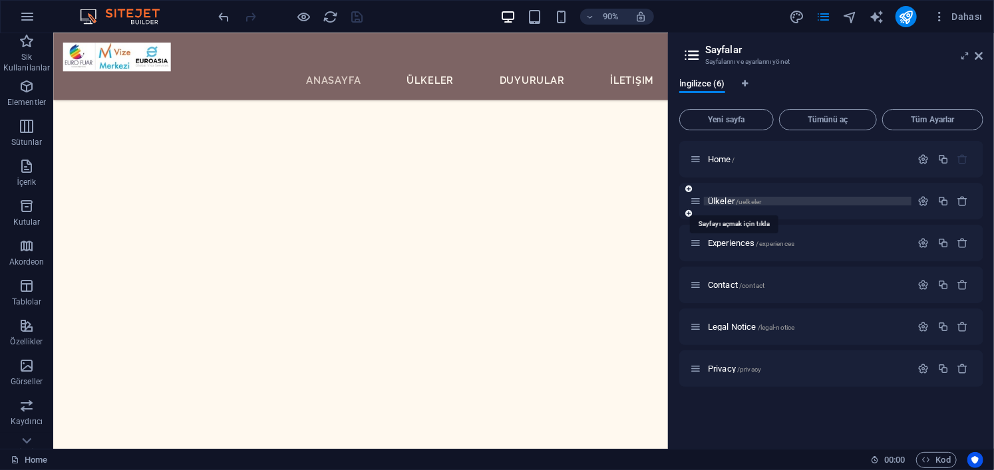
click at [726, 203] on span "Ülkeler /uelkeler" at bounding box center [734, 201] width 53 height 10
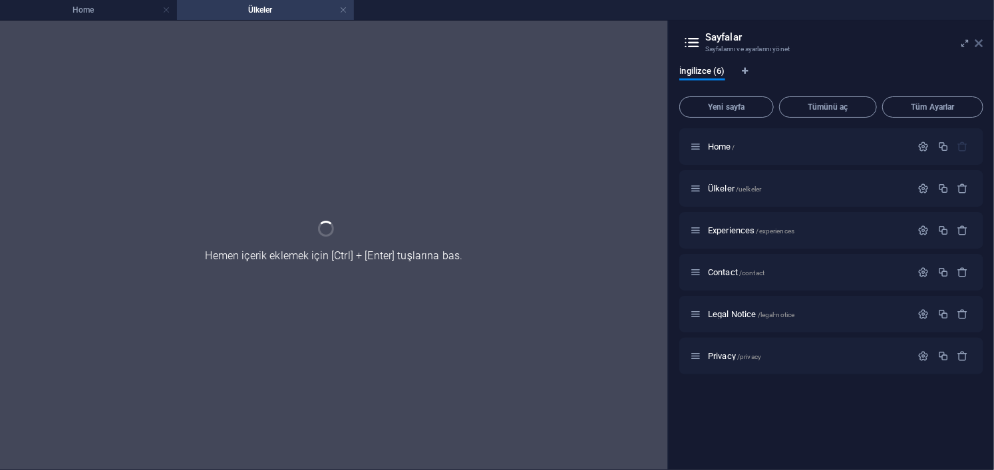
click at [980, 43] on icon at bounding box center [979, 43] width 8 height 11
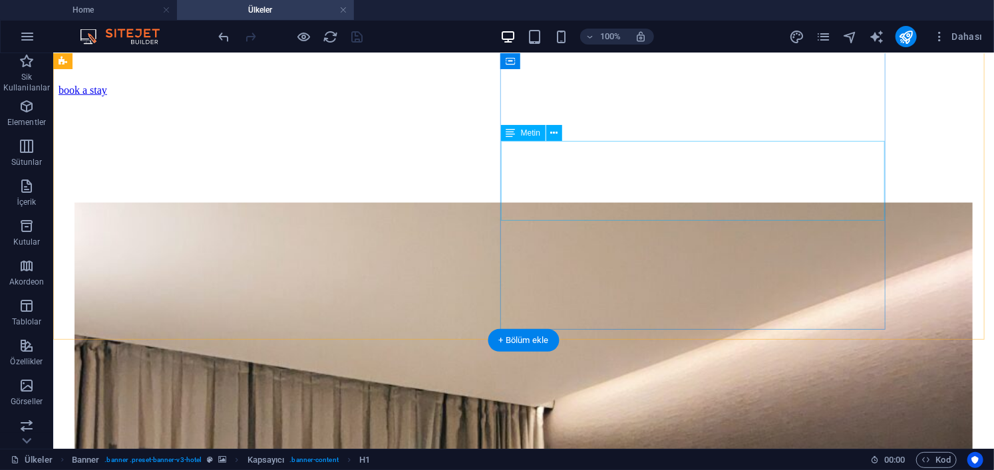
scroll to position [798, 0]
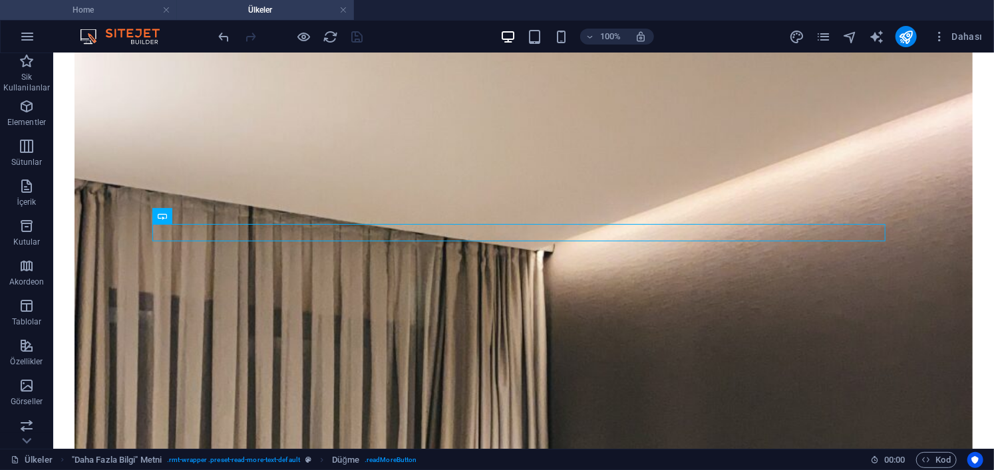
click at [97, 14] on h4 "Home" at bounding box center [88, 10] width 177 height 15
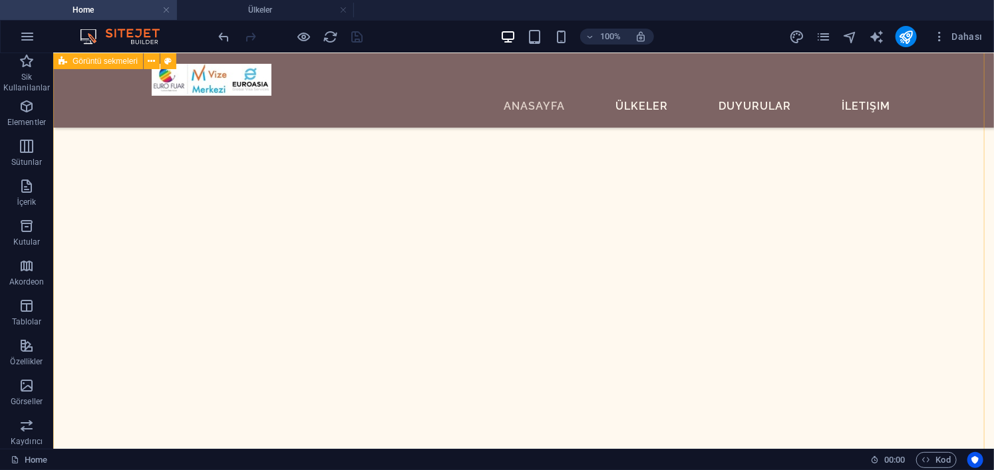
scroll to position [1684, 0]
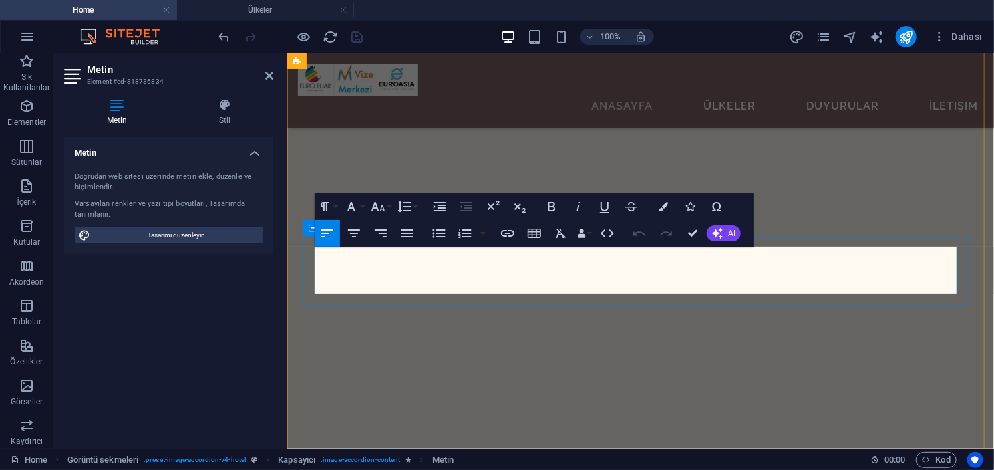
scroll to position [1625, 0]
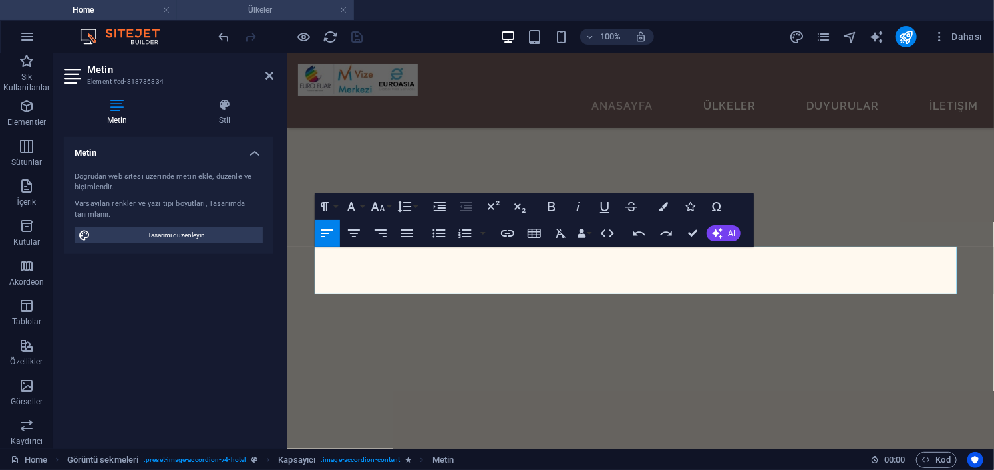
click at [261, 7] on h4 "Ülkeler" at bounding box center [265, 10] width 177 height 15
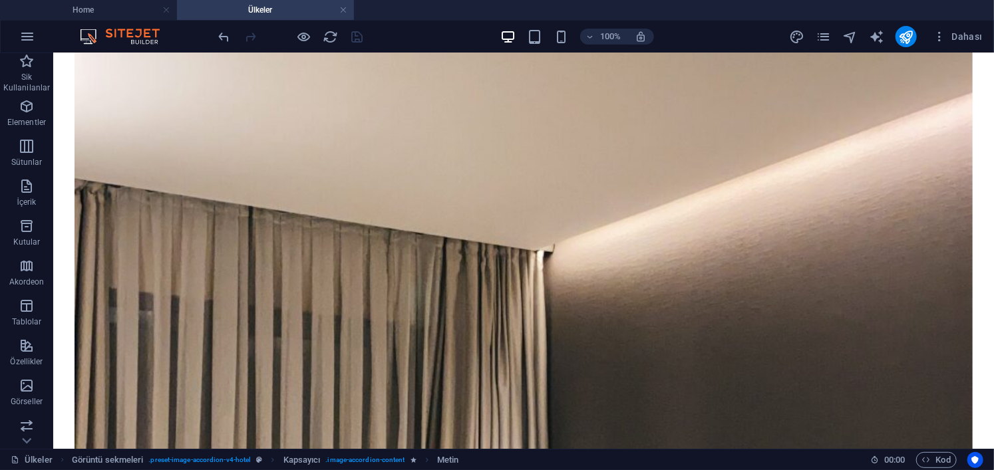
scroll to position [0, 0]
click at [216, 218] on button at bounding box center [212, 216] width 16 height 16
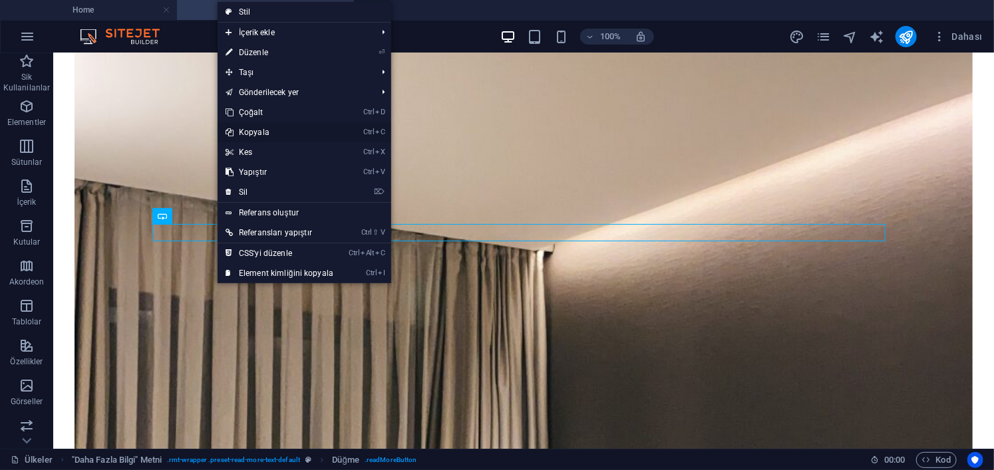
drag, startPoint x: 275, startPoint y: 127, endPoint x: 208, endPoint y: 61, distance: 94.1
click at [275, 127] on link "Ctrl C Kopyala" at bounding box center [280, 132] width 124 height 20
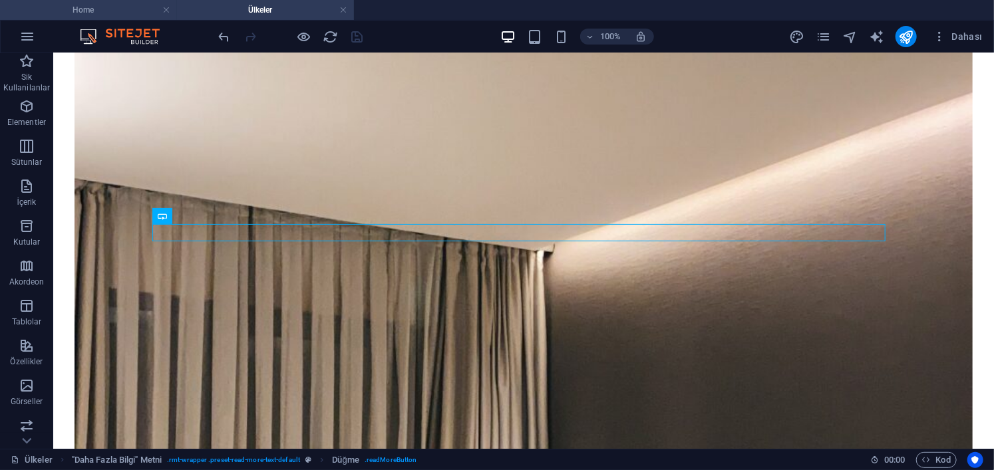
click at [84, 18] on li "Home" at bounding box center [88, 10] width 177 height 20
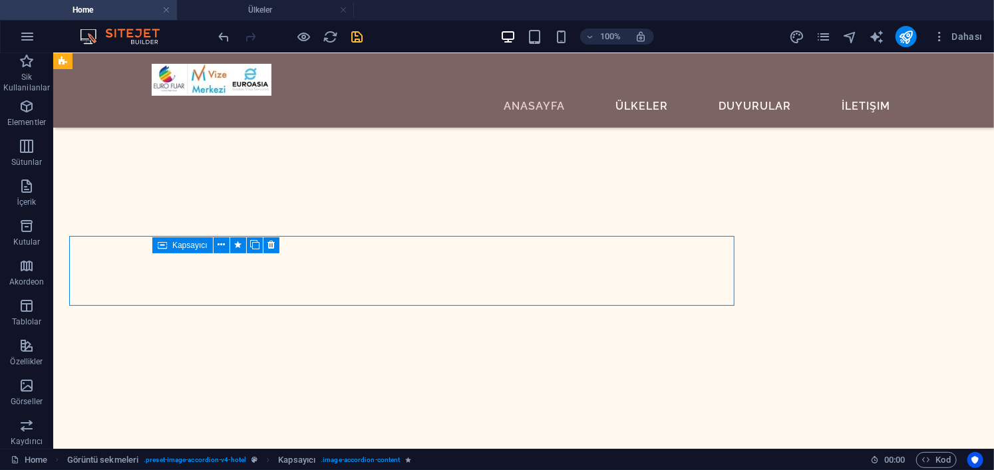
scroll to position [1684, 0]
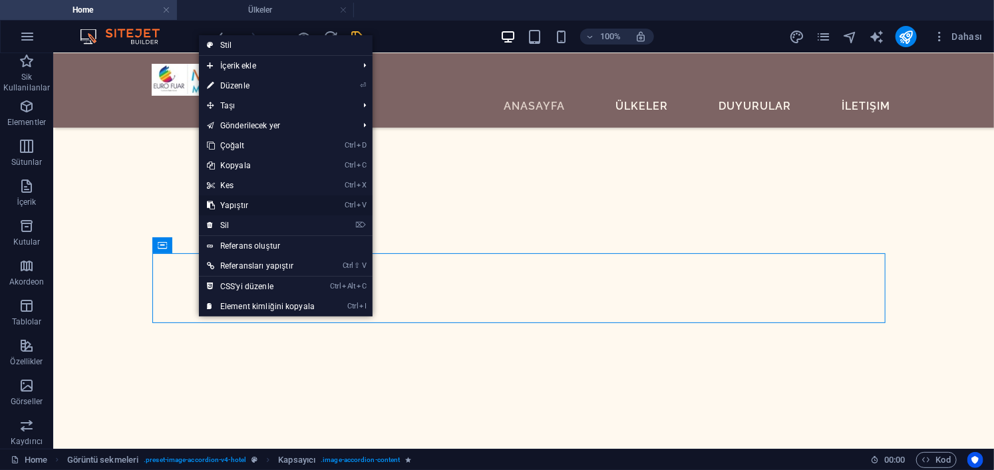
click at [246, 200] on link "Ctrl V Yapıştır" at bounding box center [261, 206] width 124 height 20
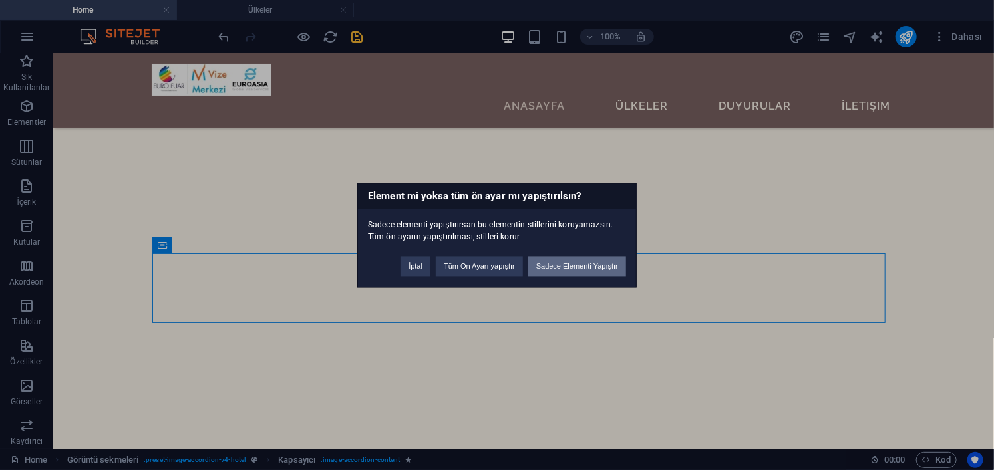
click at [563, 265] on button "Sadece Elementi Yapıştır" at bounding box center [577, 266] width 98 height 20
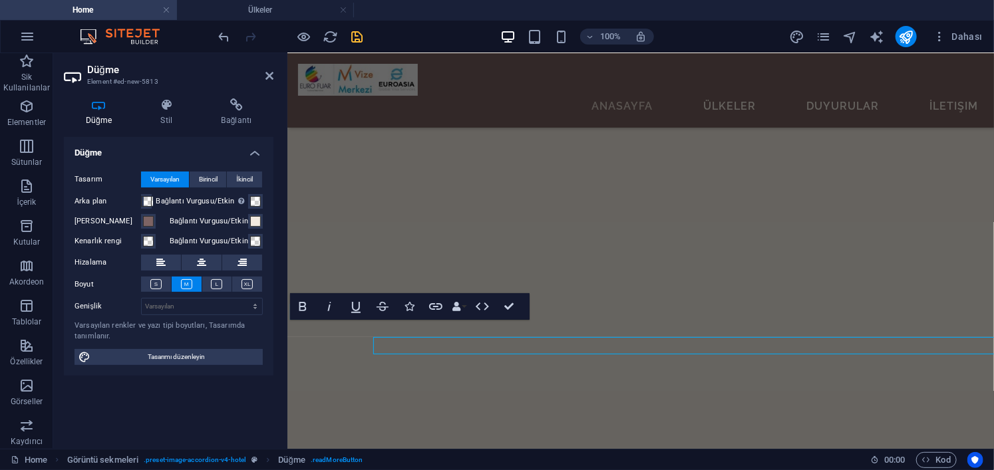
scroll to position [1624, 0]
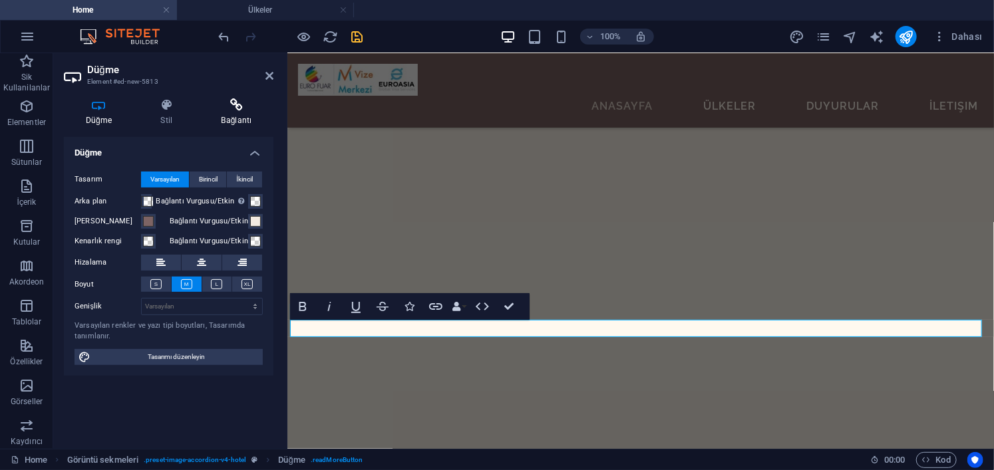
click at [253, 116] on h4 "Bağlantı" at bounding box center [237, 112] width 74 height 28
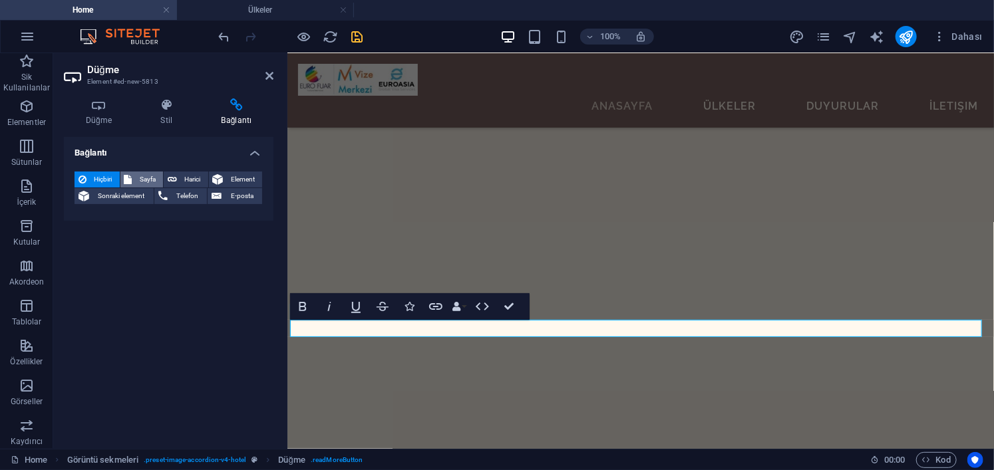
click at [140, 178] on span "Sayfa" at bounding box center [147, 180] width 23 height 16
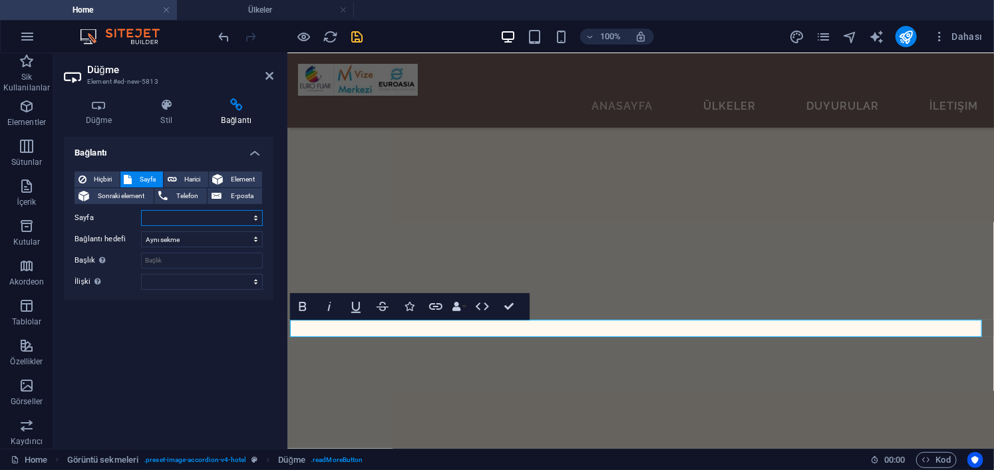
click at [182, 220] on select "Home Ülkeler Experiences Contact Legal Notice Privacy" at bounding box center [202, 218] width 122 height 16
select select "3"
click at [141, 210] on select "Home Ülkeler Experiences Contact Legal Notice Privacy" at bounding box center [202, 218] width 122 height 16
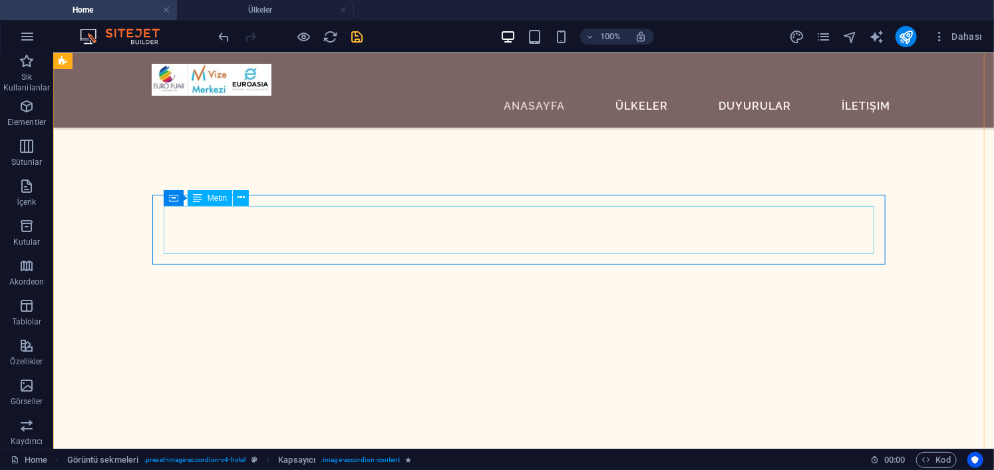
scroll to position [1684, 0]
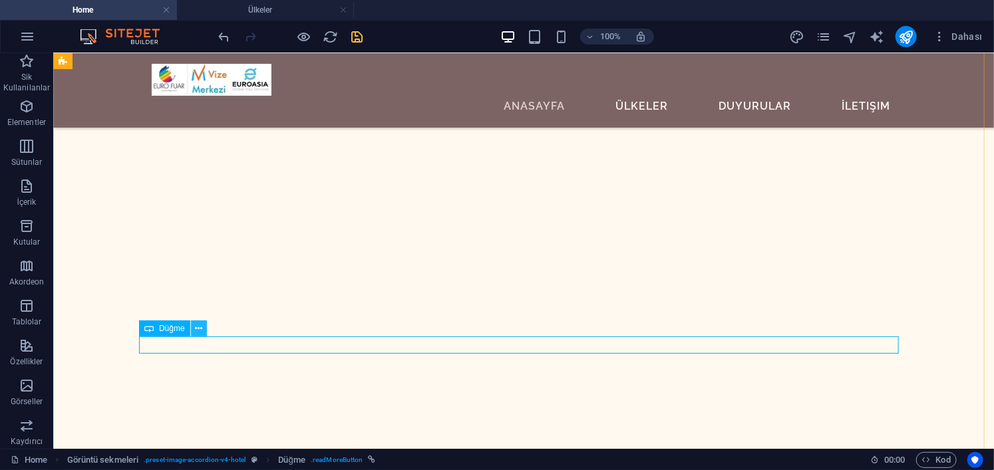
click at [201, 327] on icon at bounding box center [198, 329] width 7 height 14
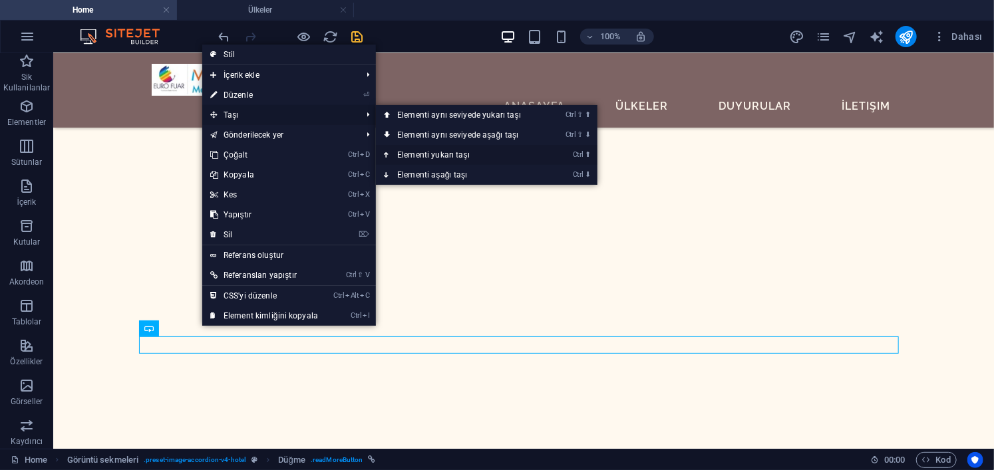
click at [449, 152] on link "Ctrl ⬆ Elementi yukarı taşı" at bounding box center [462, 155] width 172 height 20
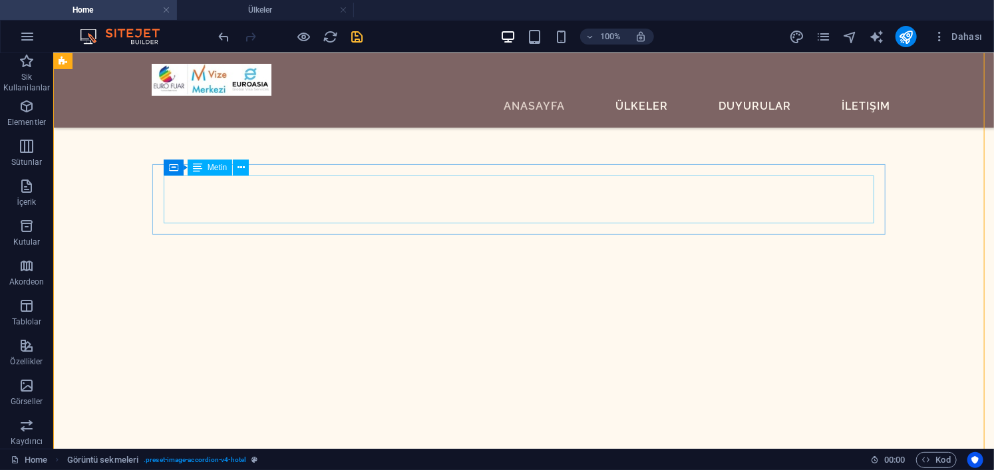
scroll to position [1617, 0]
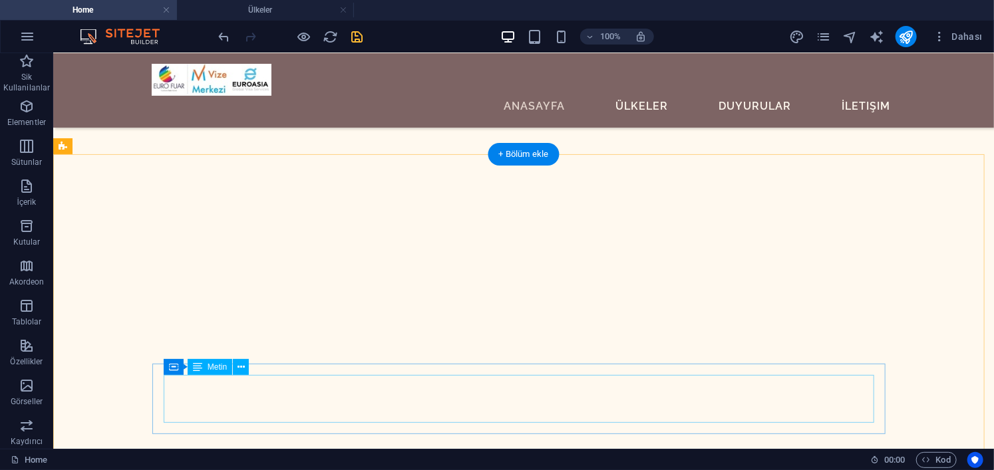
scroll to position [1418, 0]
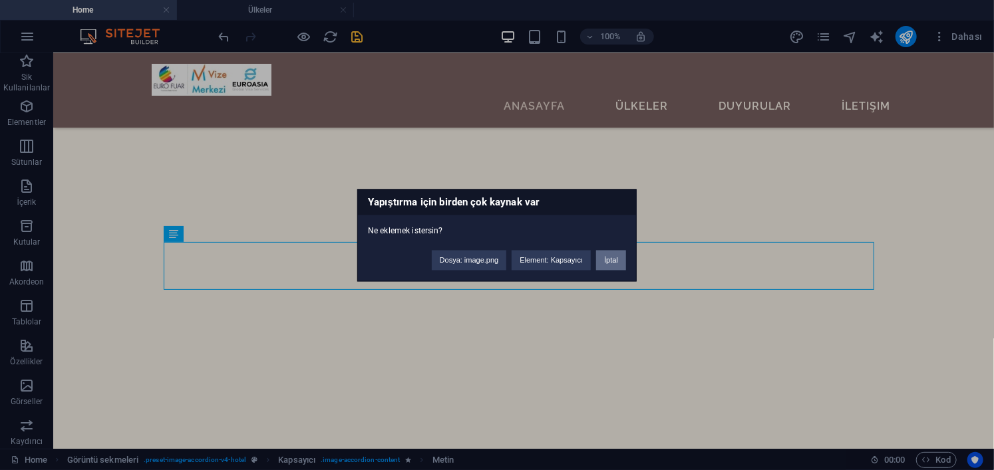
click at [613, 258] on button "İptal" at bounding box center [611, 260] width 30 height 20
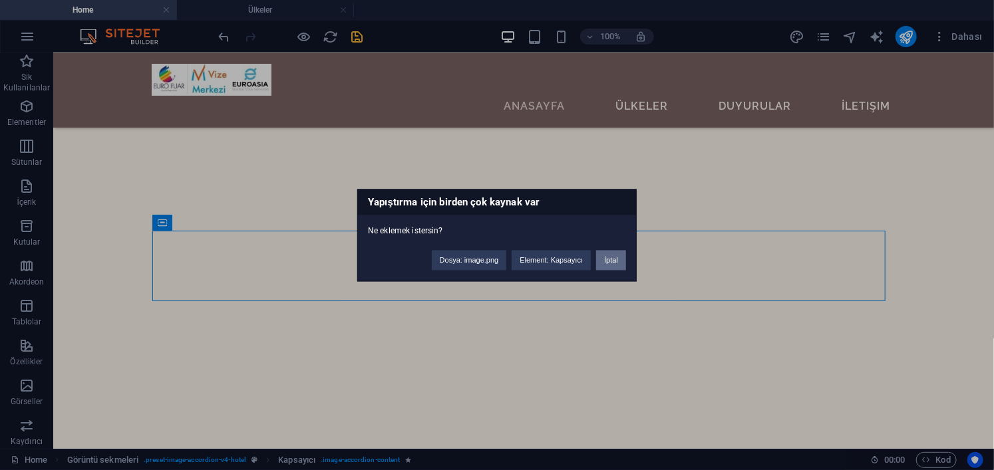
click at [609, 262] on button "İptal" at bounding box center [611, 260] width 30 height 20
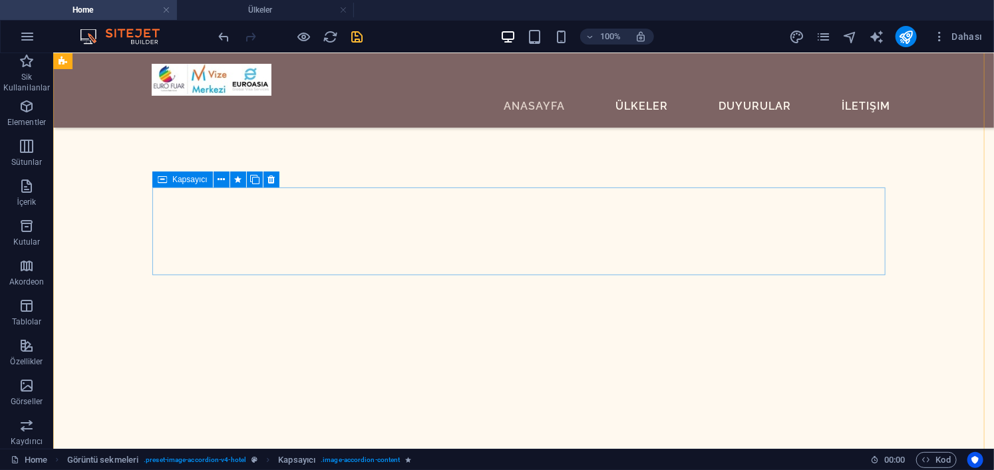
scroll to position [1750, 0]
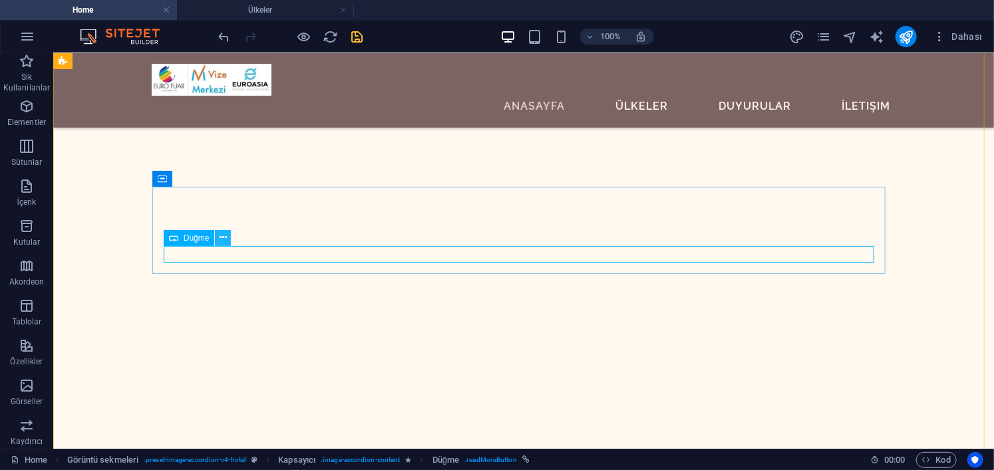
click at [217, 241] on button at bounding box center [223, 238] width 16 height 16
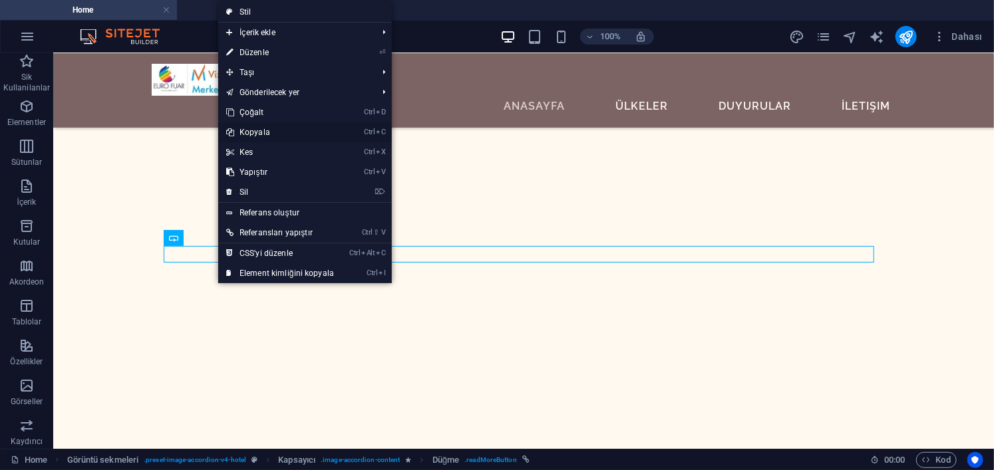
click at [277, 126] on link "Ctrl C Kopyala" at bounding box center [280, 132] width 124 height 20
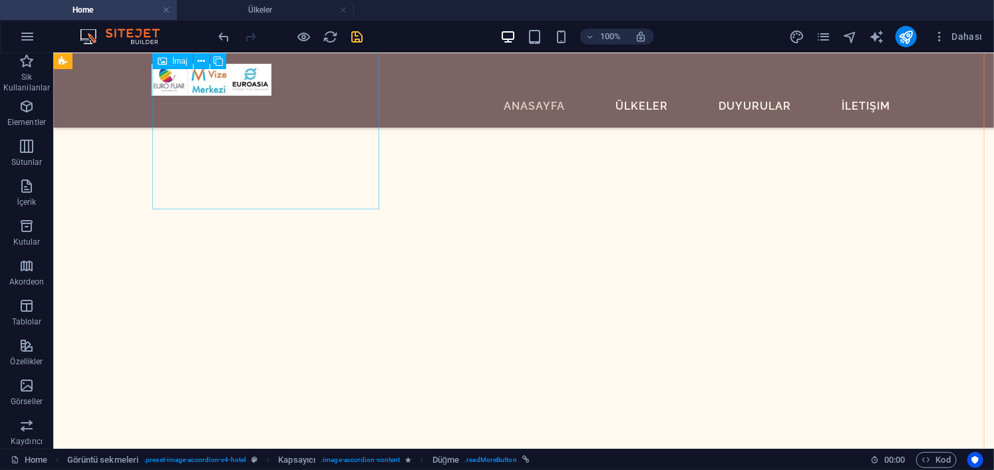
scroll to position [1418, 0]
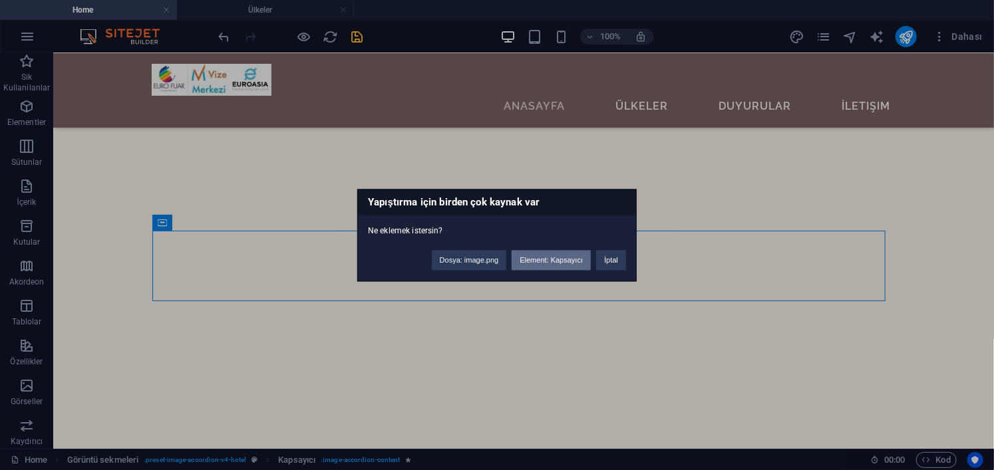
click at [553, 259] on button "Element: Kapsayıcı" at bounding box center [551, 260] width 79 height 20
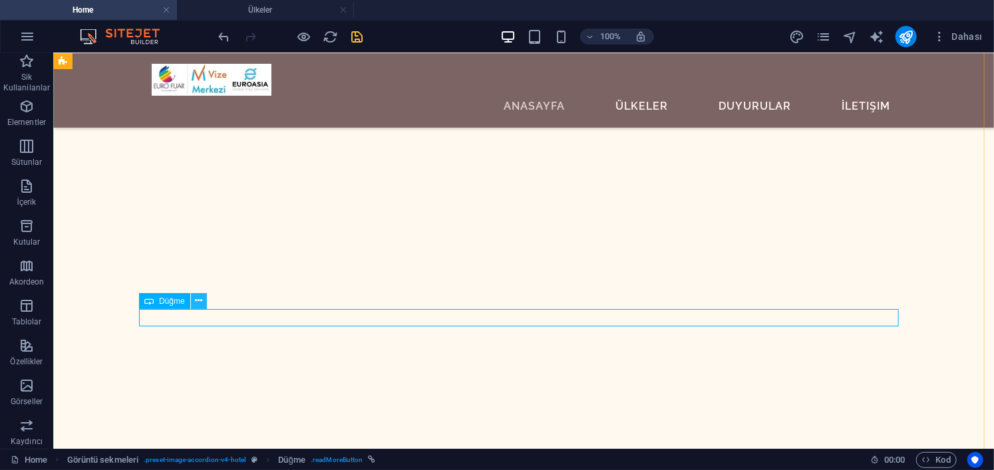
click at [198, 301] on icon at bounding box center [198, 301] width 7 height 14
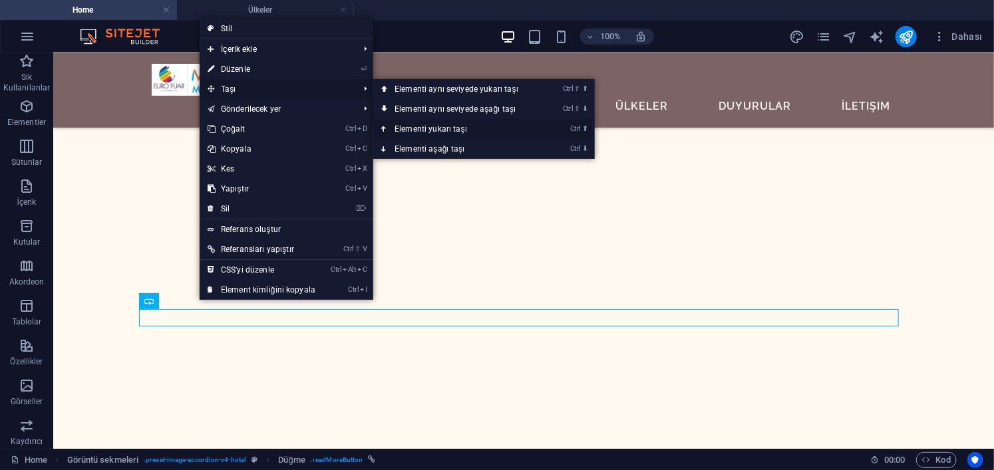
click at [450, 125] on link "Ctrl ⬆ Elementi yukarı taşı" at bounding box center [459, 129] width 172 height 20
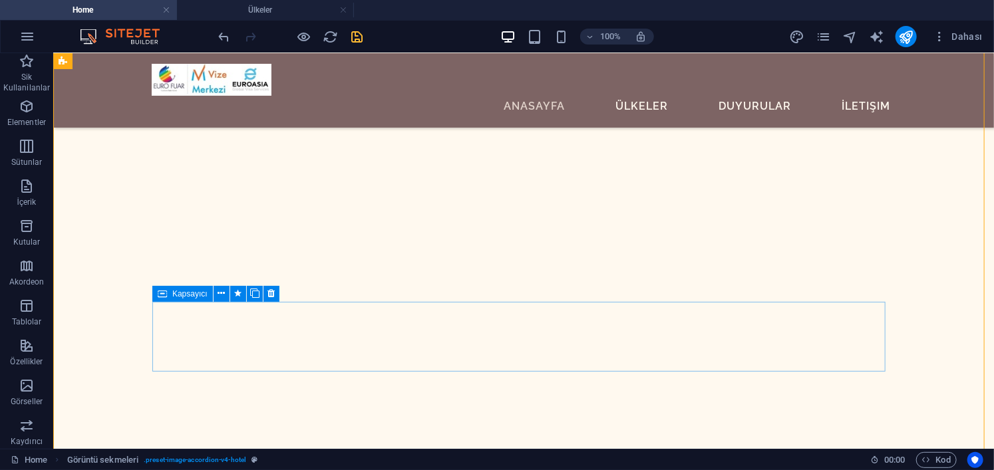
scroll to position [2016, 0]
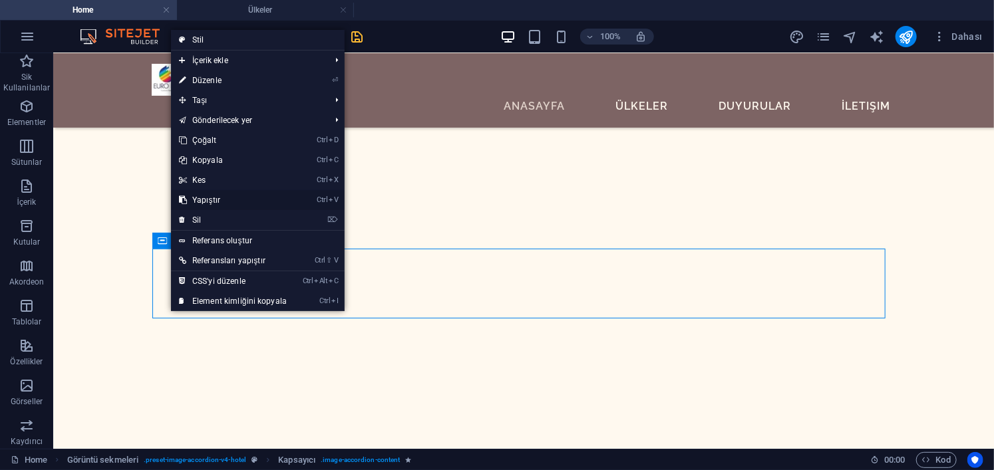
click at [225, 200] on link "Ctrl V Yapıştır" at bounding box center [233, 200] width 124 height 20
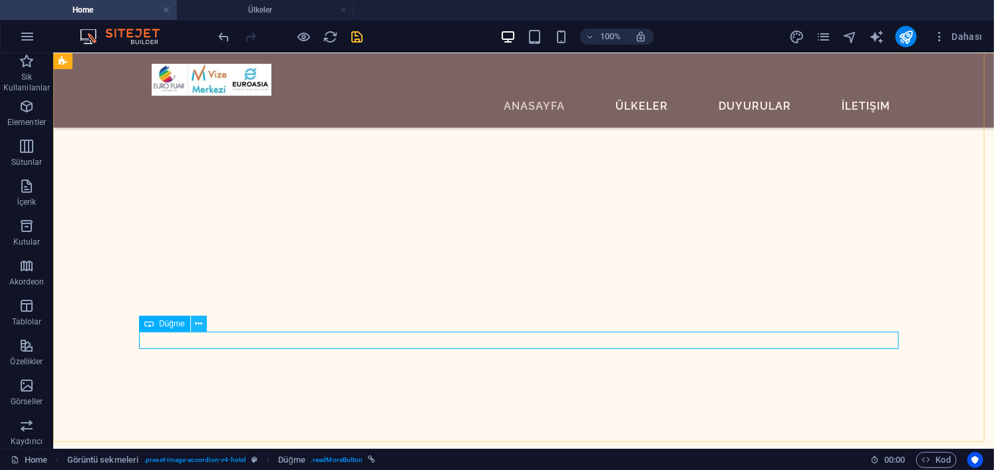
click at [198, 325] on icon at bounding box center [198, 324] width 7 height 14
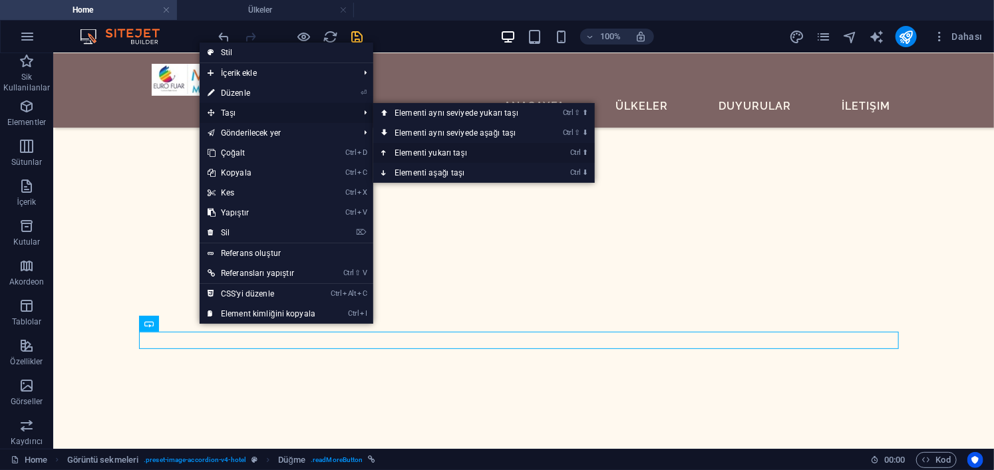
click at [432, 150] on link "Ctrl ⬆ Elementi yukarı taşı" at bounding box center [459, 153] width 172 height 20
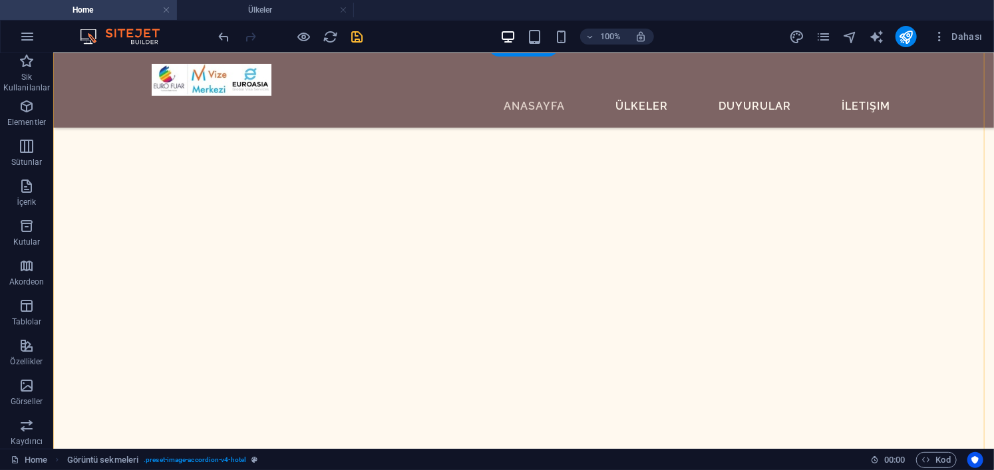
scroll to position [2349, 0]
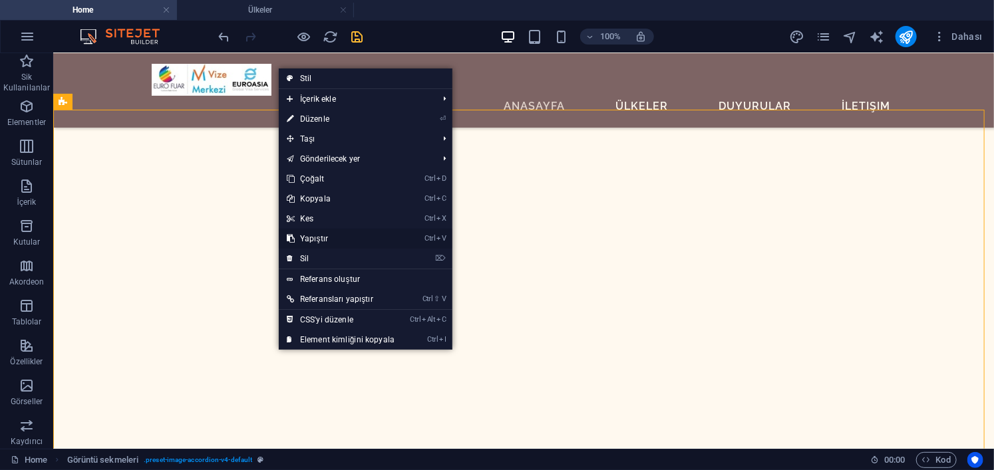
click at [337, 233] on link "Ctrl V Yapıştır" at bounding box center [341, 239] width 124 height 20
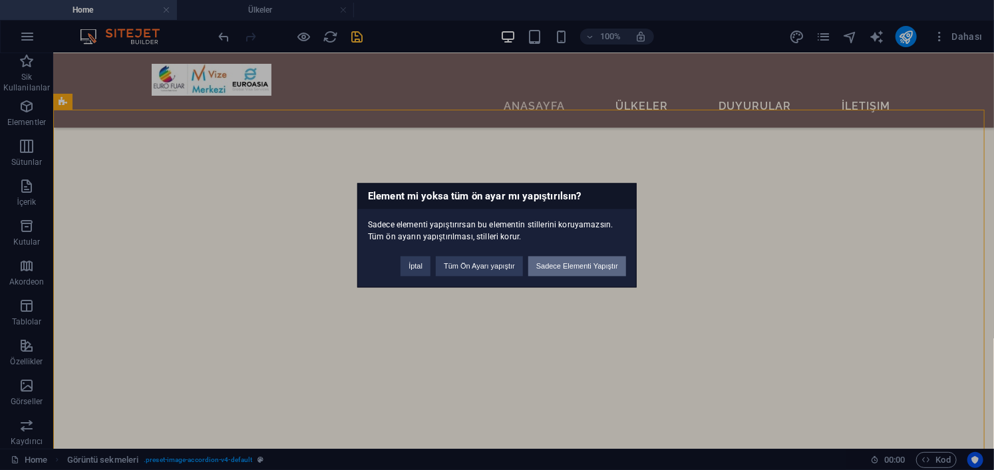
click at [565, 265] on button "Sadece Elementi Yapıştır" at bounding box center [577, 266] width 98 height 20
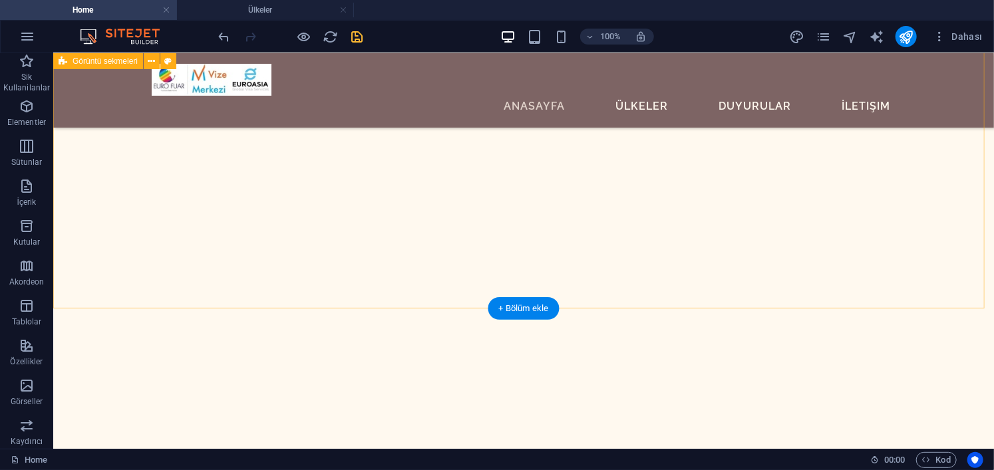
scroll to position [2858, 0]
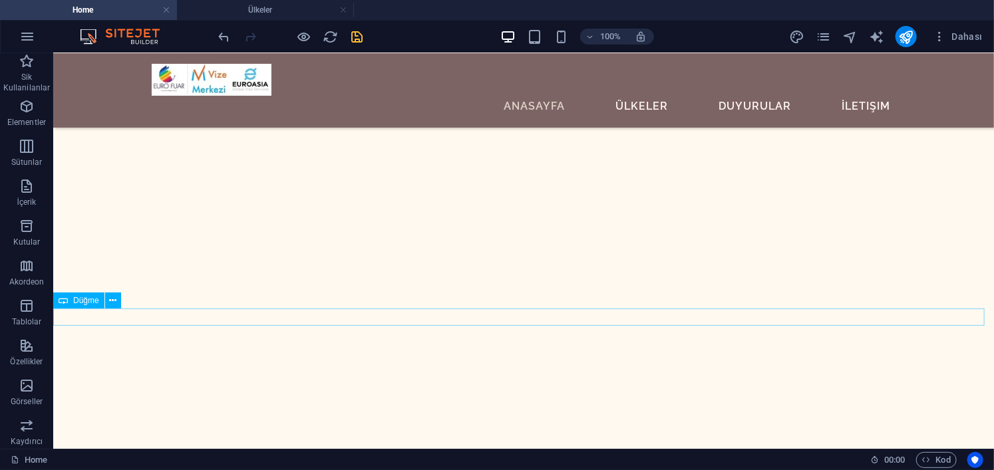
click at [113, 303] on icon at bounding box center [112, 301] width 7 height 14
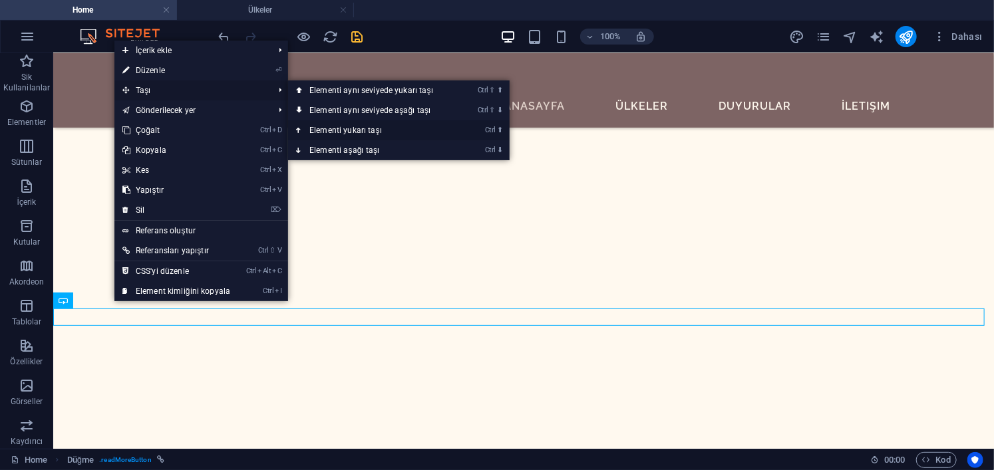
click at [369, 127] on link "Ctrl ⬆ Elementi yukarı taşı" at bounding box center [374, 130] width 172 height 20
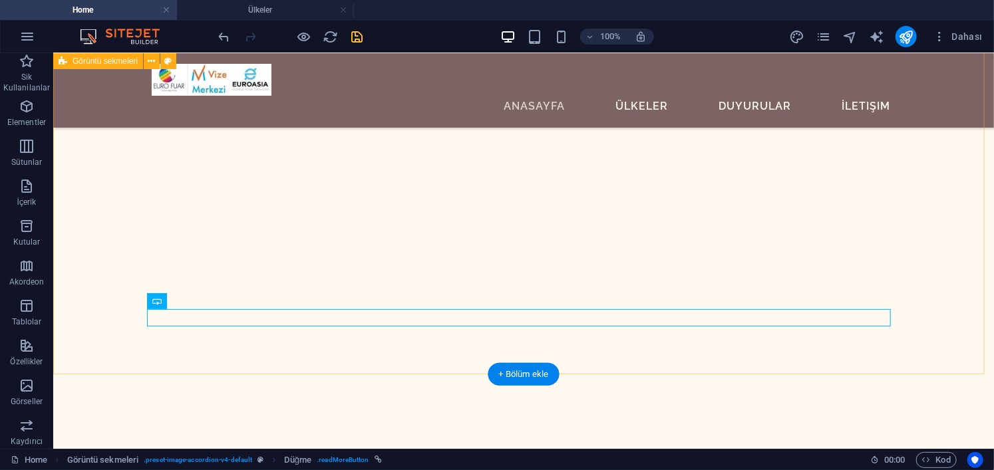
scroll to position [2792, 0]
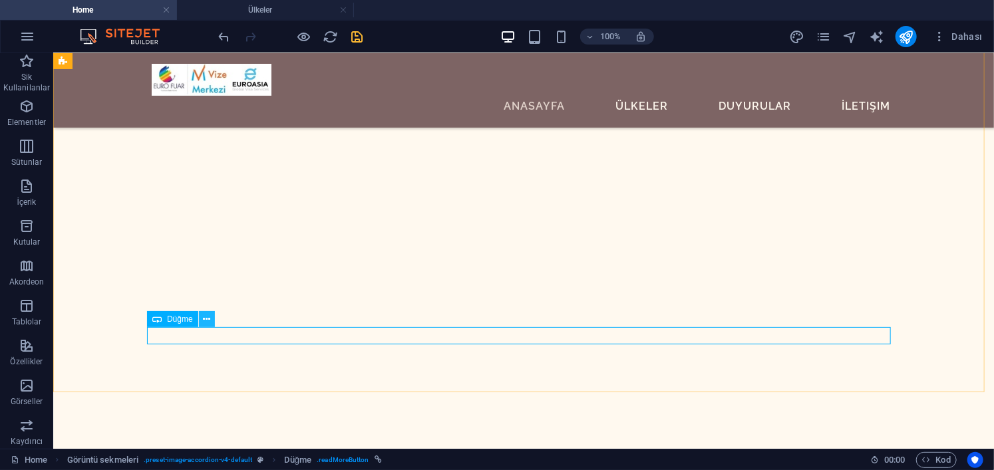
click at [211, 323] on button at bounding box center [207, 319] width 16 height 16
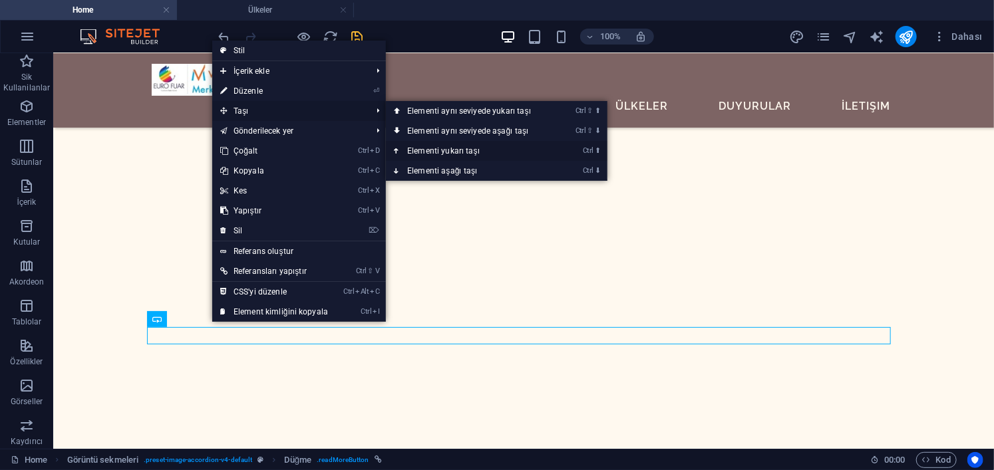
click at [519, 148] on link "Ctrl ⬆ Elementi yukarı taşı" at bounding box center [472, 151] width 172 height 20
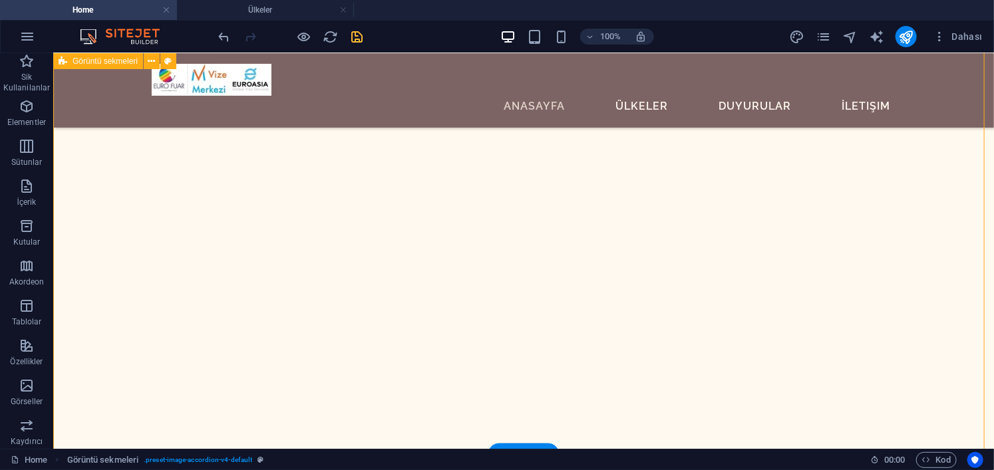
scroll to position [2725, 0]
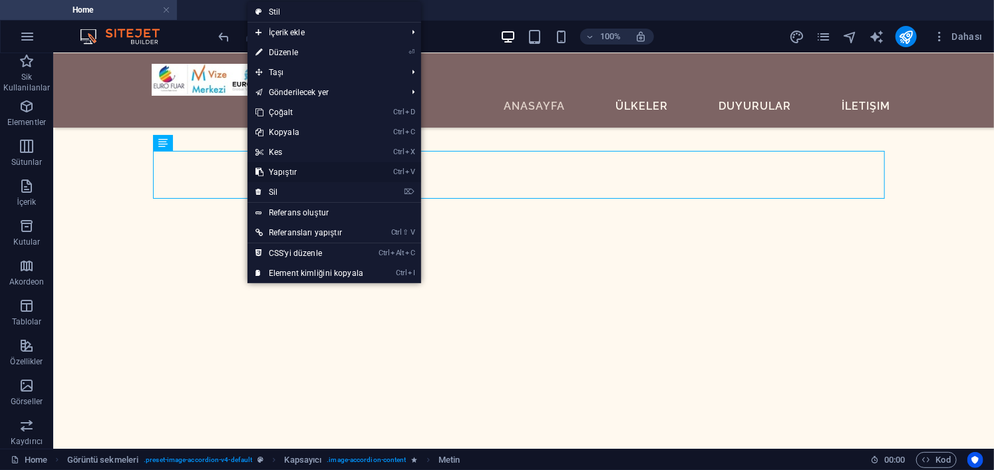
click at [309, 168] on link "Ctrl V Yapıştır" at bounding box center [309, 172] width 124 height 20
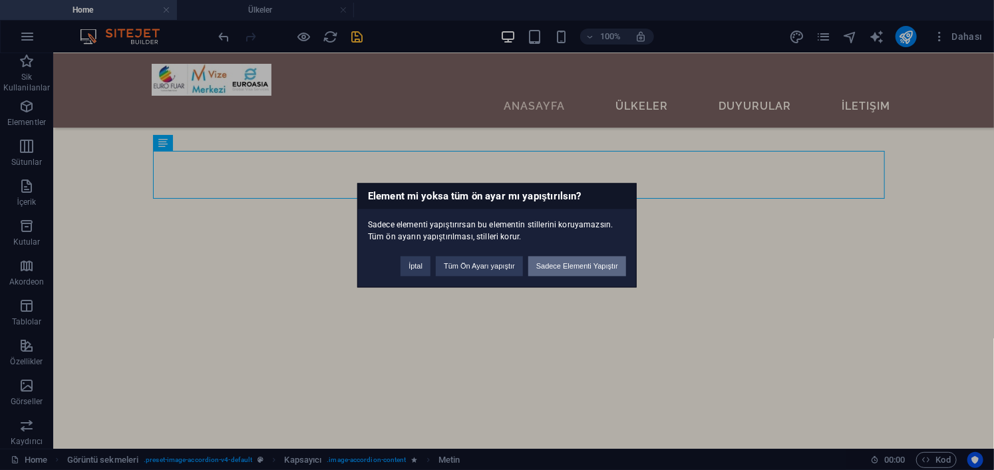
click at [585, 265] on button "Sadece Elementi Yapıştır" at bounding box center [577, 266] width 98 height 20
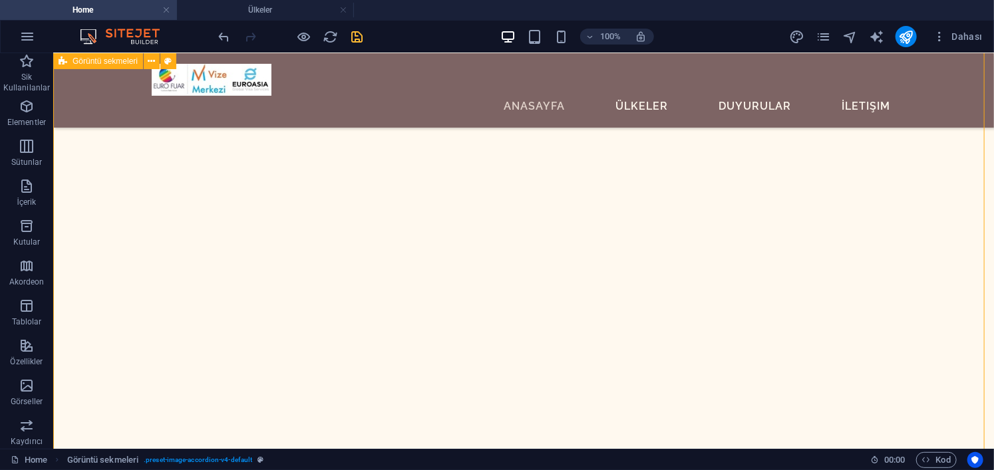
scroll to position [2459, 0]
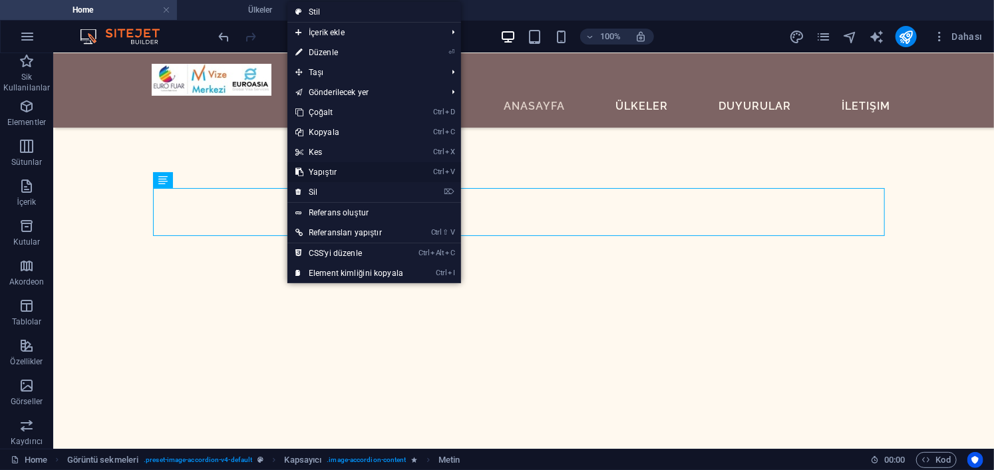
click at [347, 171] on link "Ctrl V Yapıştır" at bounding box center [349, 172] width 124 height 20
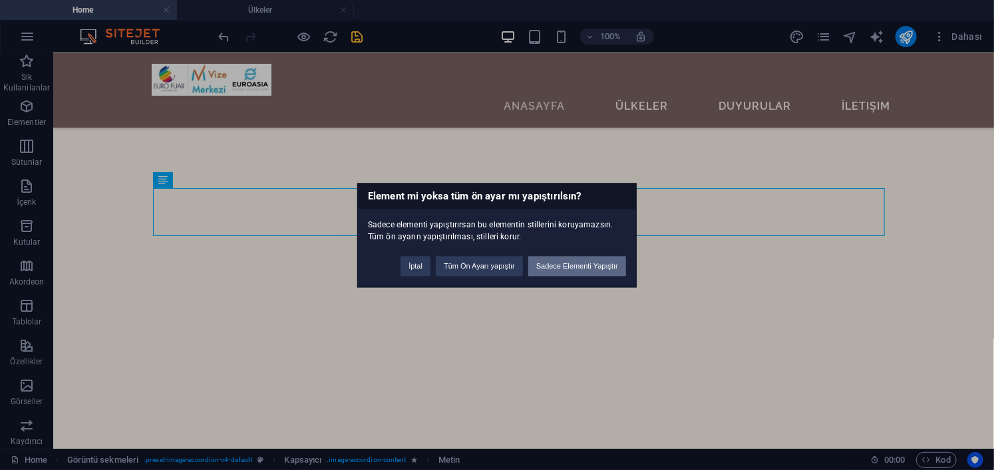
click at [571, 262] on button "Sadece Elementi Yapıştır" at bounding box center [577, 266] width 98 height 20
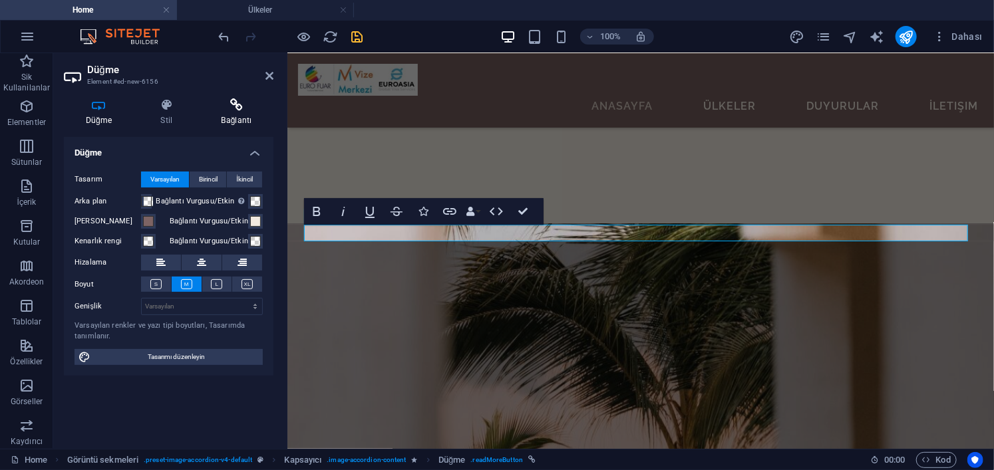
scroll to position [2366, 0]
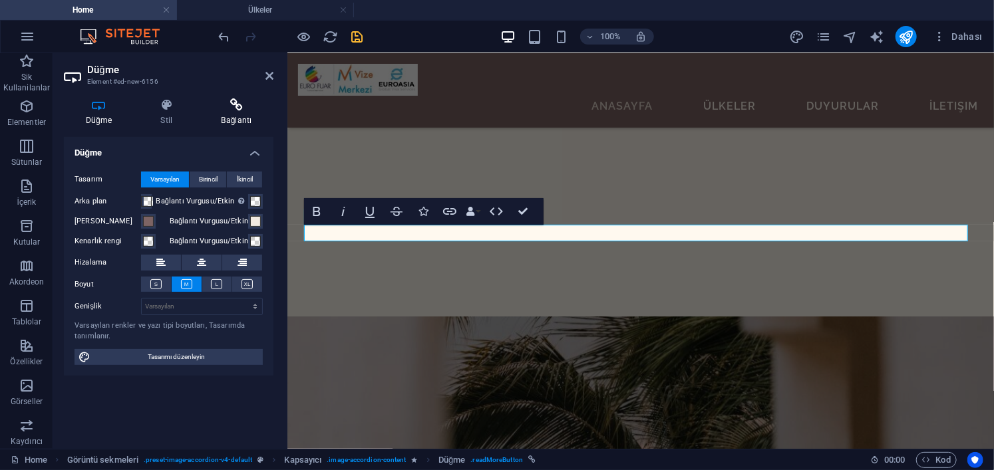
click at [227, 107] on icon at bounding box center [237, 104] width 74 height 13
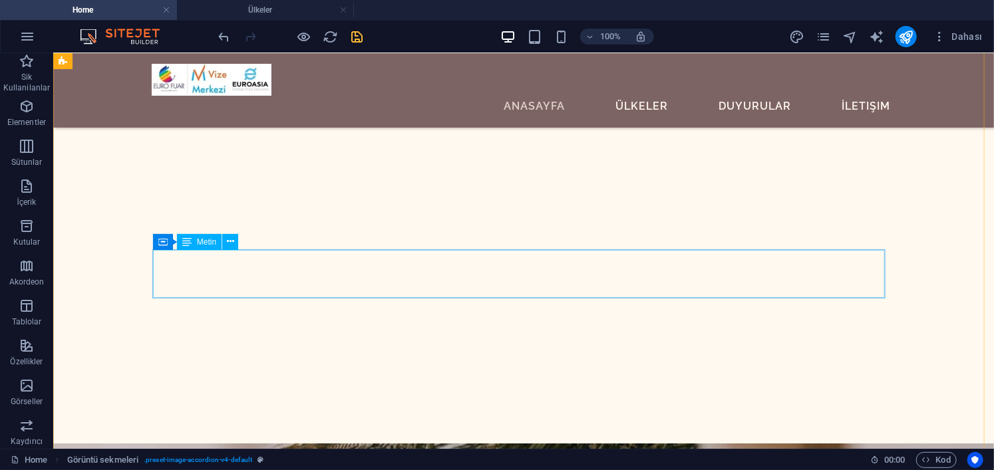
scroll to position [3191, 0]
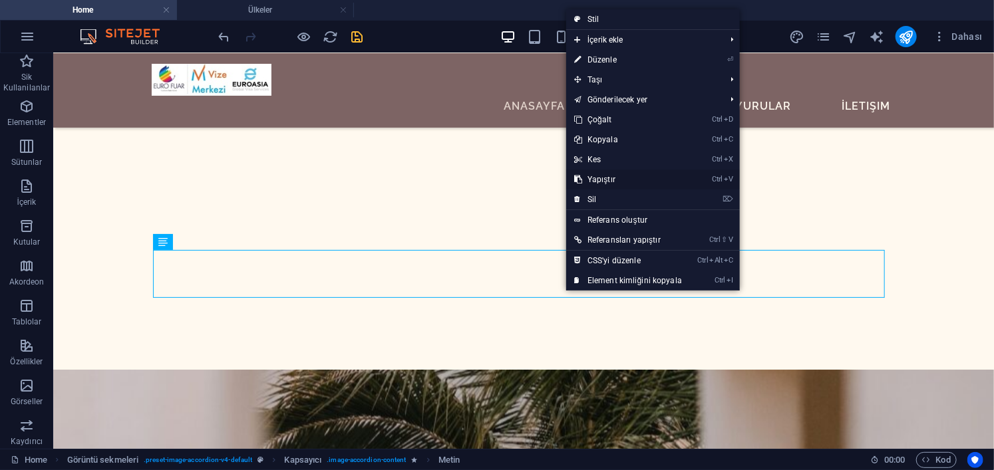
click at [616, 180] on link "Ctrl V Yapıştır" at bounding box center [628, 180] width 124 height 20
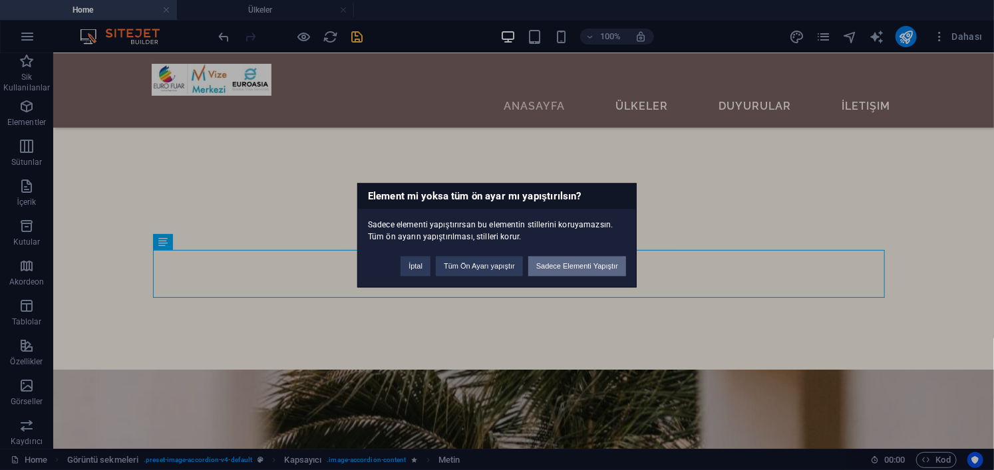
click at [585, 265] on button "Sadece Elementi Yapıştır" at bounding box center [577, 266] width 98 height 20
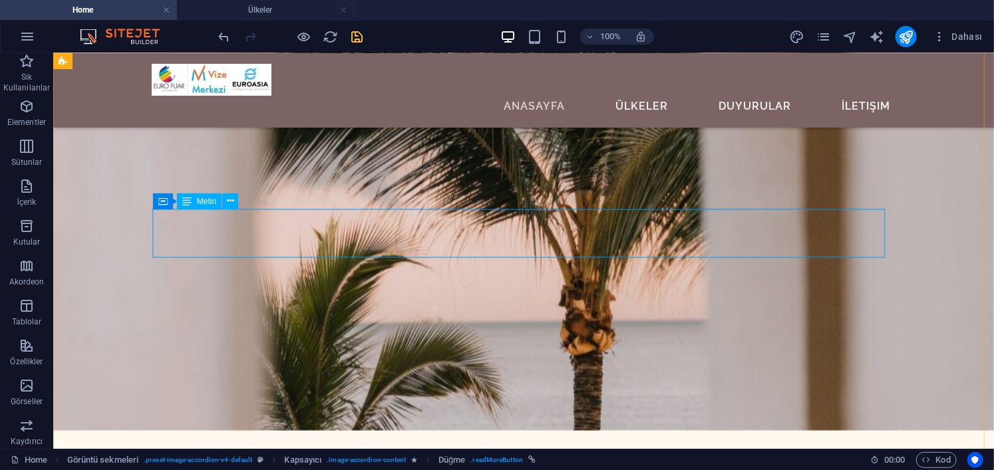
scroll to position [3524, 0]
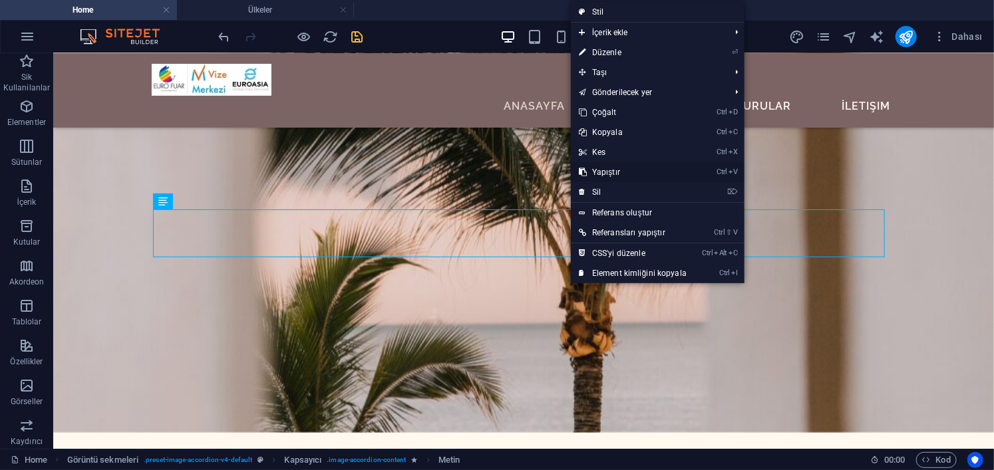
click at [654, 172] on link "Ctrl V Yapıştır" at bounding box center [633, 172] width 124 height 20
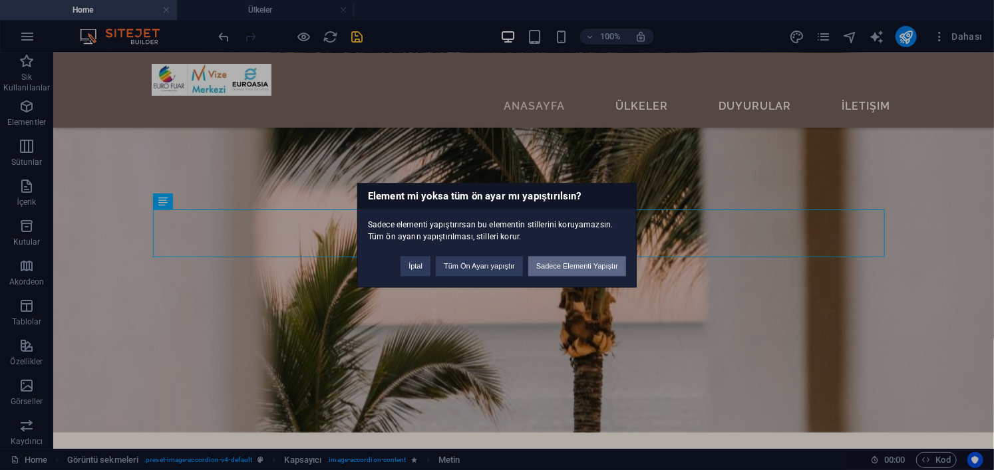
click at [551, 265] on button "Sadece Elementi Yapıştır" at bounding box center [577, 266] width 98 height 20
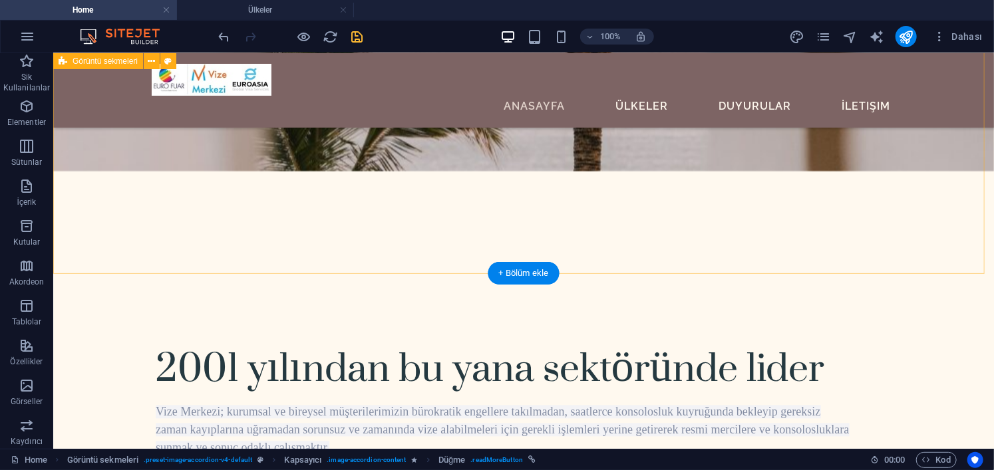
scroll to position [3790, 0]
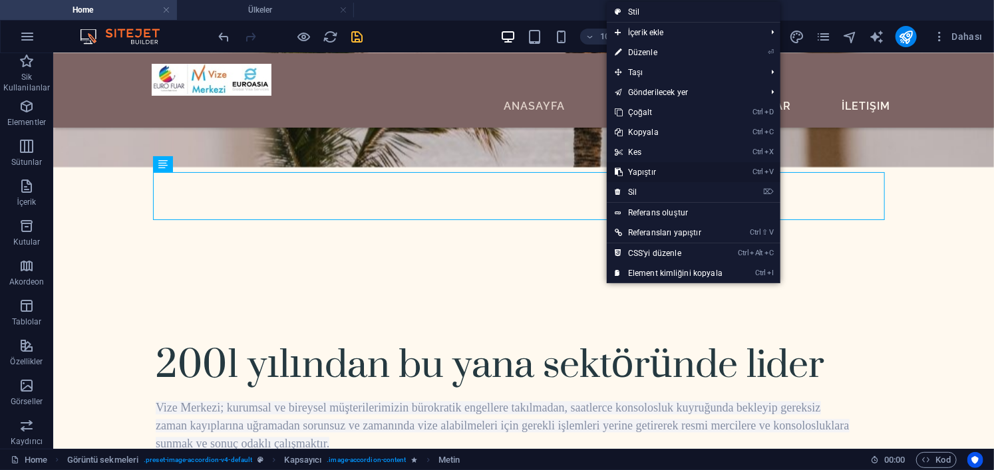
click at [680, 173] on link "Ctrl V Yapıştır" at bounding box center [669, 172] width 124 height 20
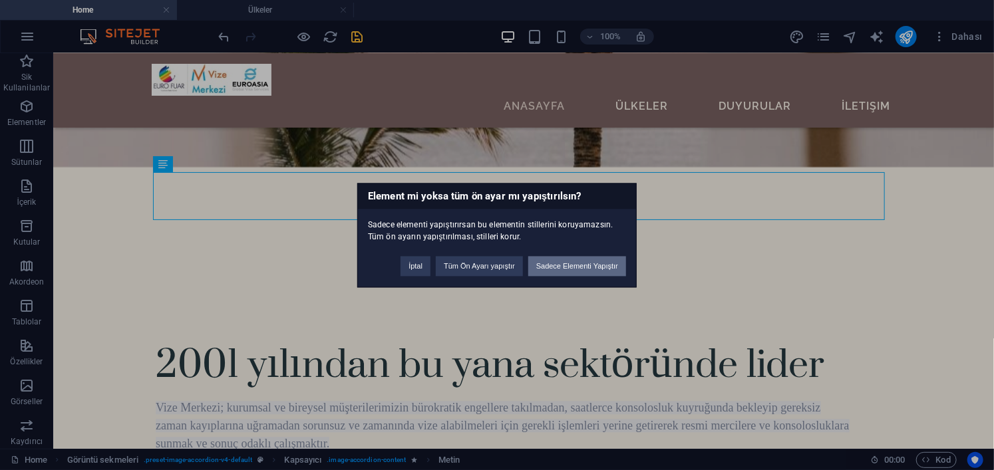
click at [594, 260] on button "Sadece Elementi Yapıştır" at bounding box center [577, 266] width 98 height 20
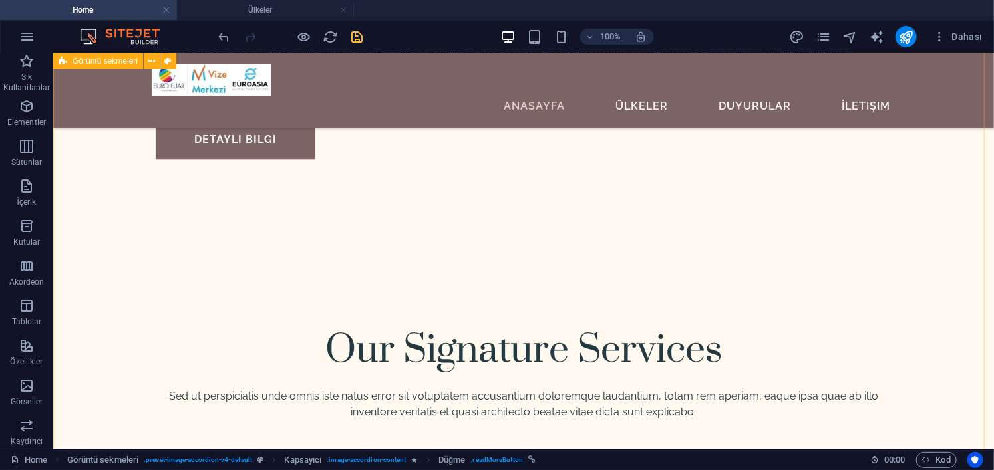
scroll to position [4189, 0]
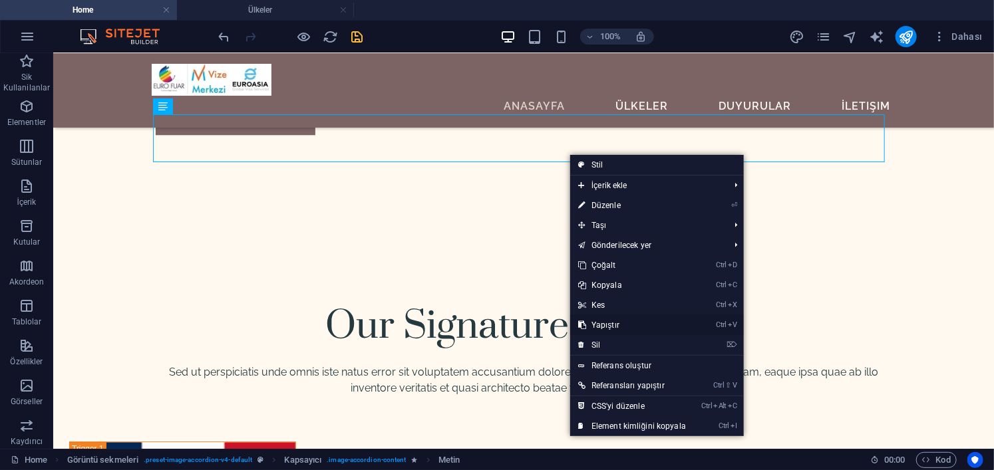
click at [643, 325] on link "Ctrl V Yapıştır" at bounding box center [632, 325] width 124 height 20
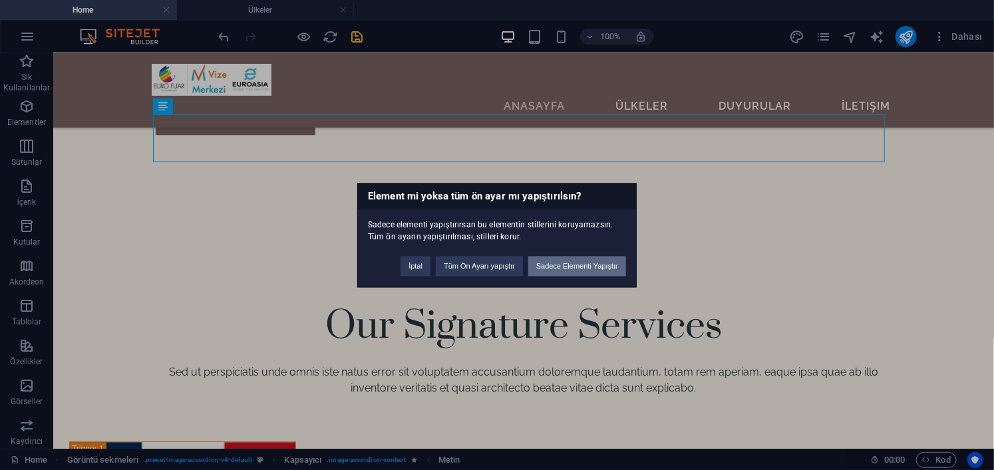
click at [575, 265] on button "Sadece Elementi Yapıştır" at bounding box center [577, 266] width 98 height 20
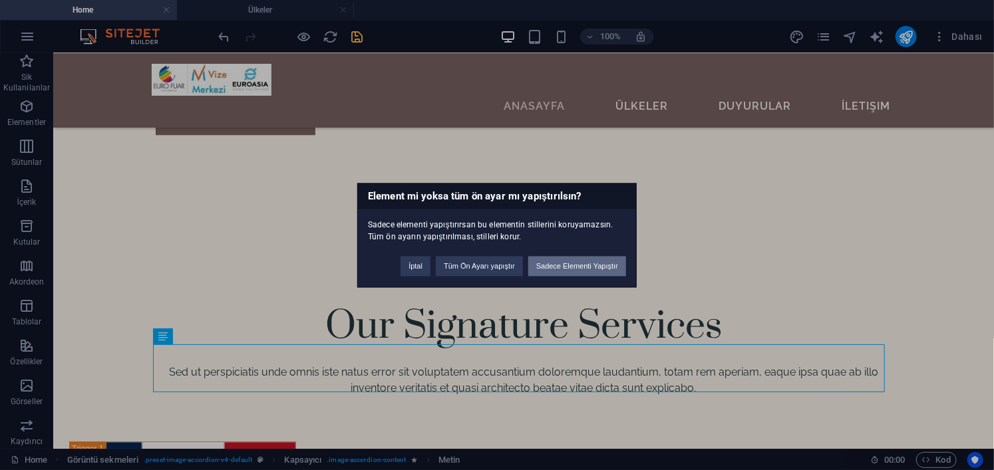
click at [585, 265] on button "Sadece Elementi Yapıştır" at bounding box center [577, 266] width 98 height 20
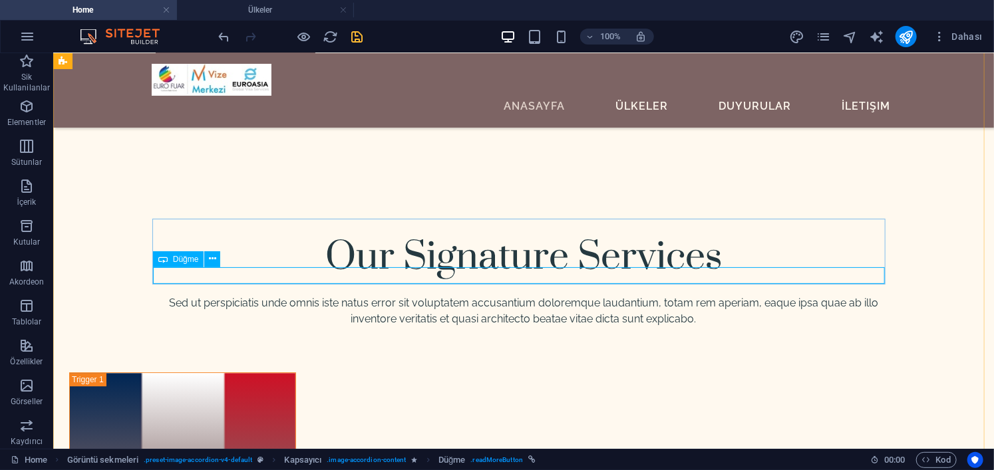
scroll to position [4521, 0]
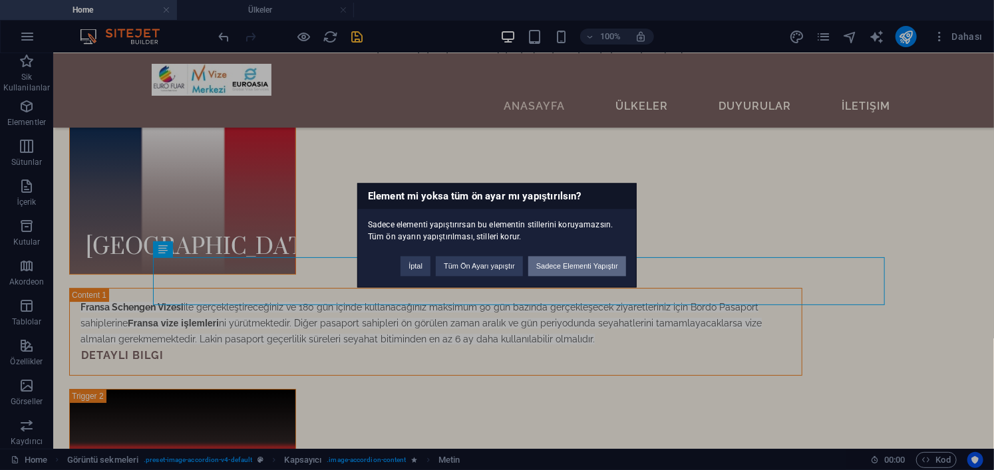
click at [600, 268] on button "Sadece Elementi Yapıştır" at bounding box center [577, 266] width 98 height 20
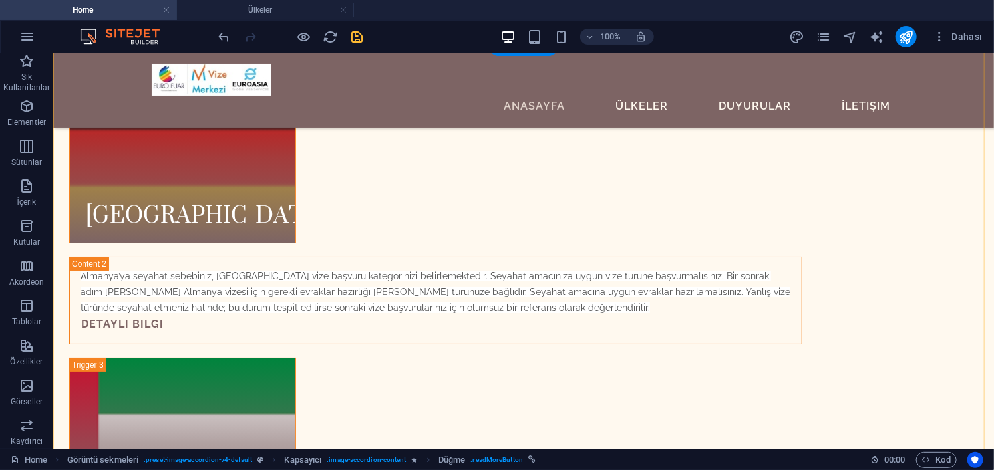
scroll to position [4854, 0]
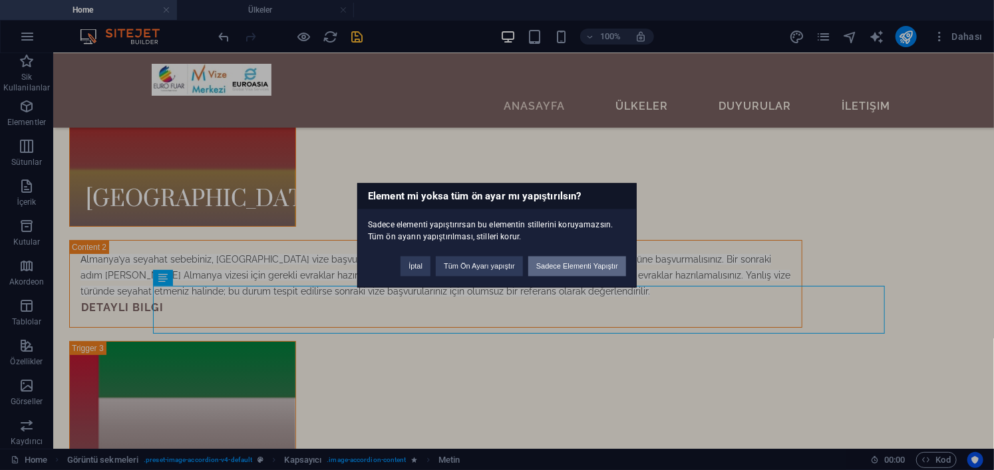
click at [579, 264] on button "Sadece Elementi Yapıştır" at bounding box center [577, 266] width 98 height 20
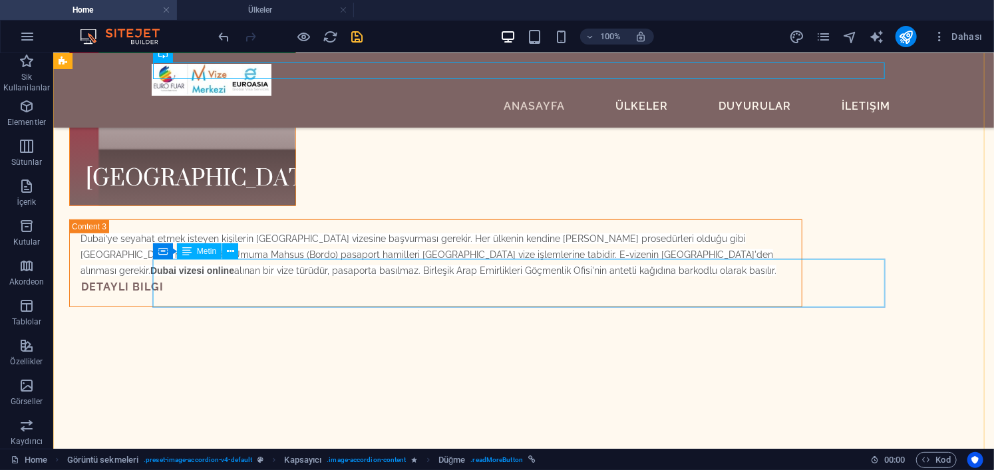
scroll to position [5186, 0]
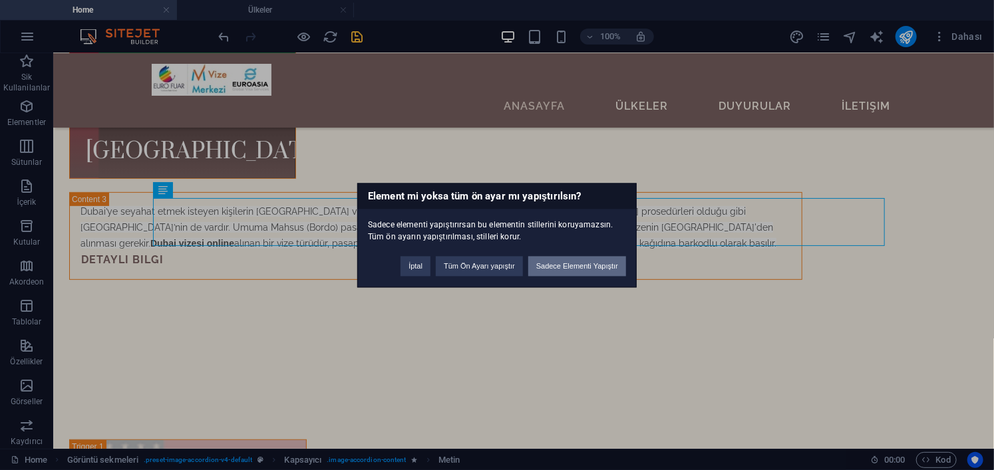
click at [589, 264] on button "Sadece Elementi Yapıştır" at bounding box center [577, 266] width 98 height 20
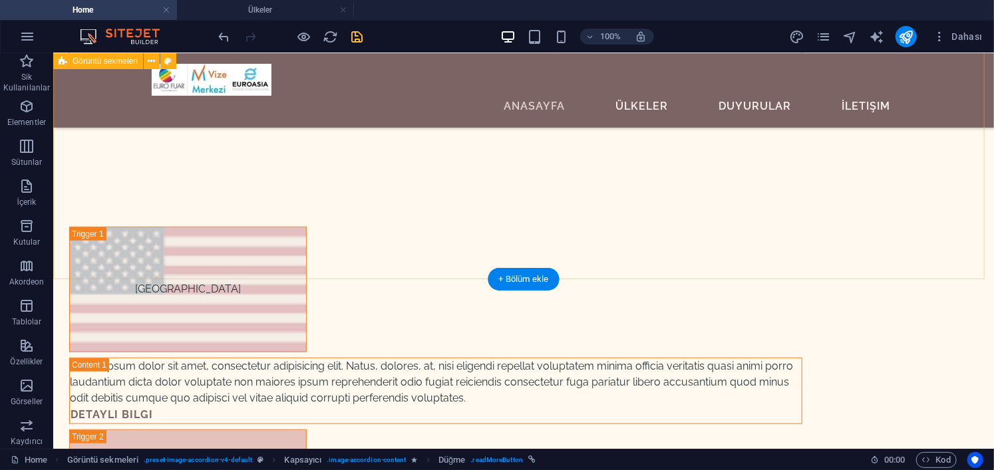
scroll to position [5453, 0]
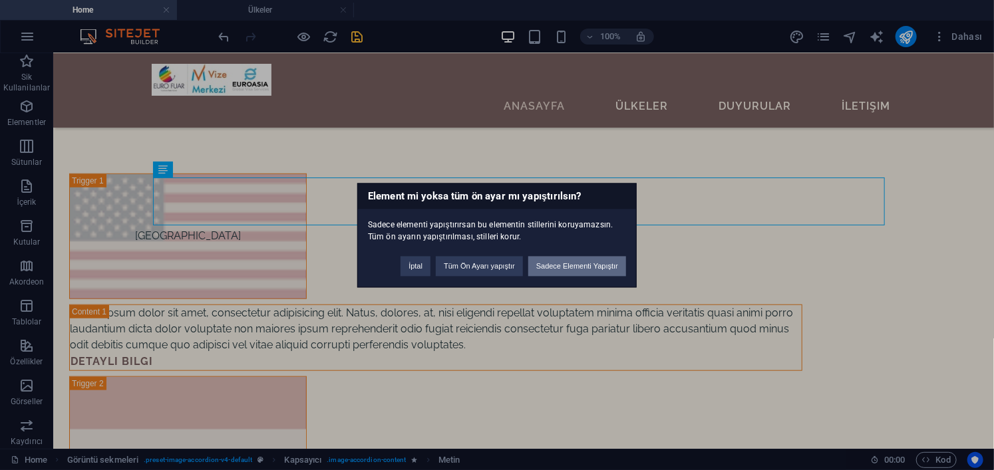
click at [564, 265] on button "Sadece Elementi Yapıştır" at bounding box center [577, 266] width 98 height 20
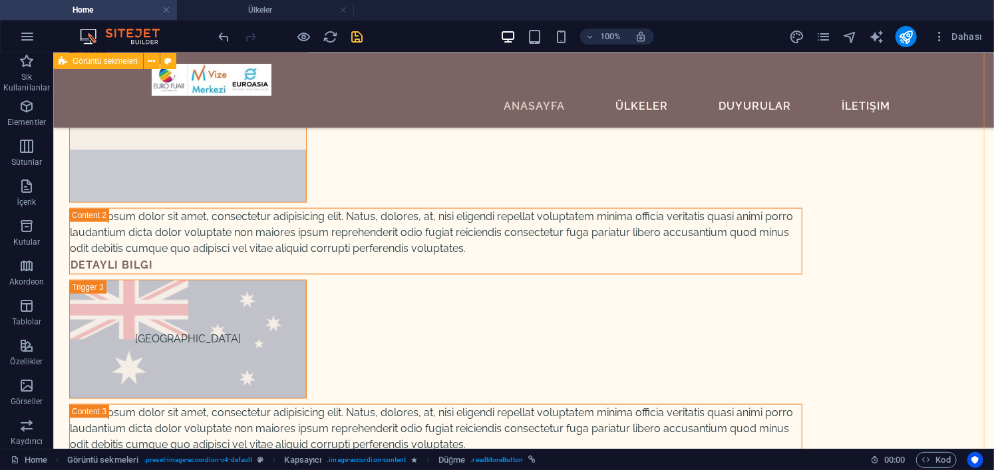
scroll to position [5785, 0]
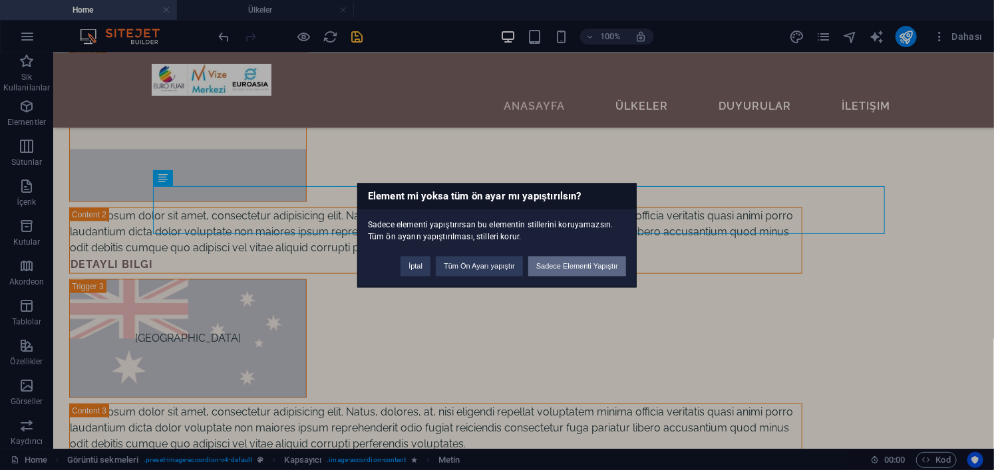
click at [579, 265] on button "Sadece Elementi Yapıştır" at bounding box center [577, 266] width 98 height 20
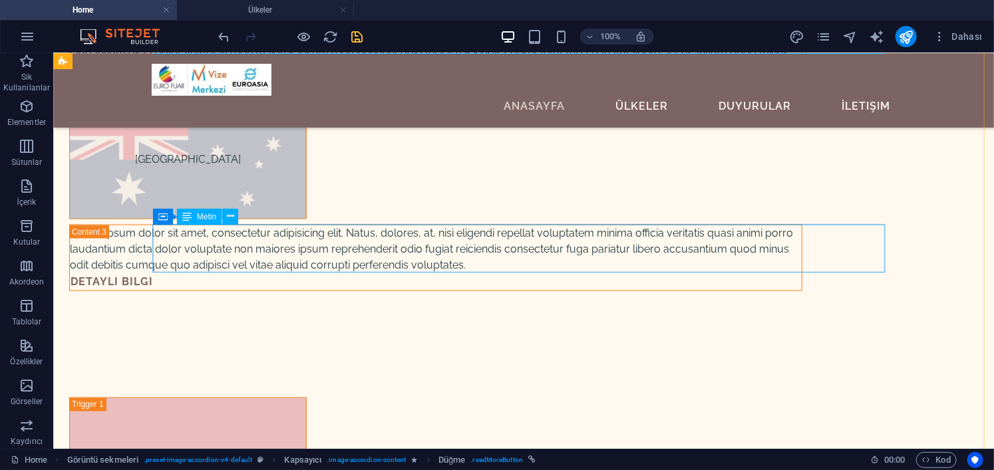
scroll to position [5985, 0]
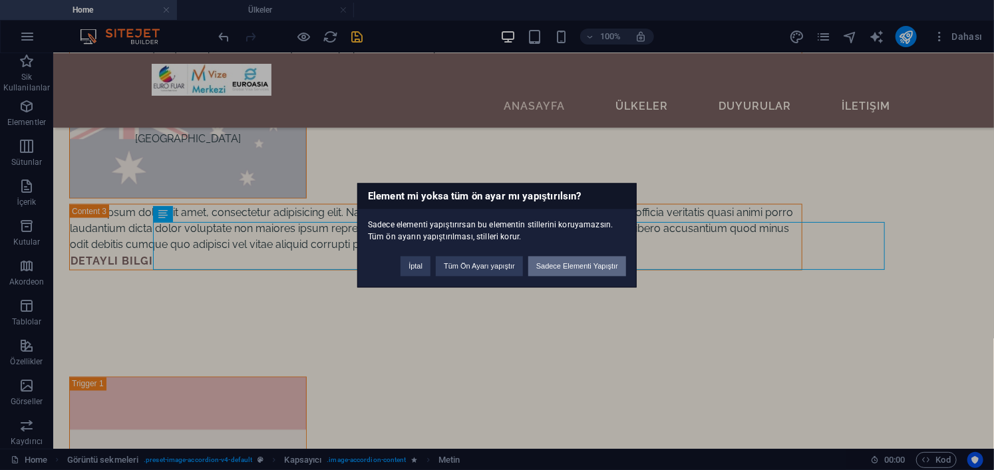
click at [592, 263] on button "Sadece Elementi Yapıştır" at bounding box center [577, 266] width 98 height 20
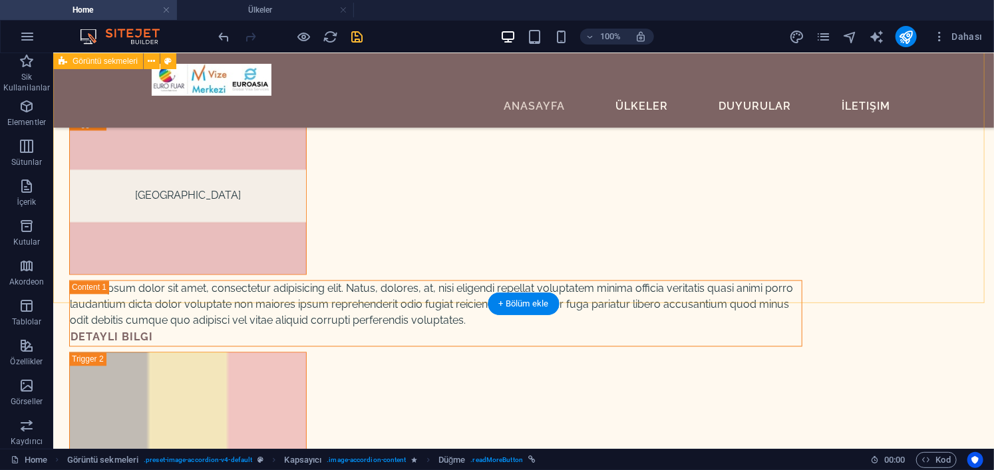
scroll to position [6251, 0]
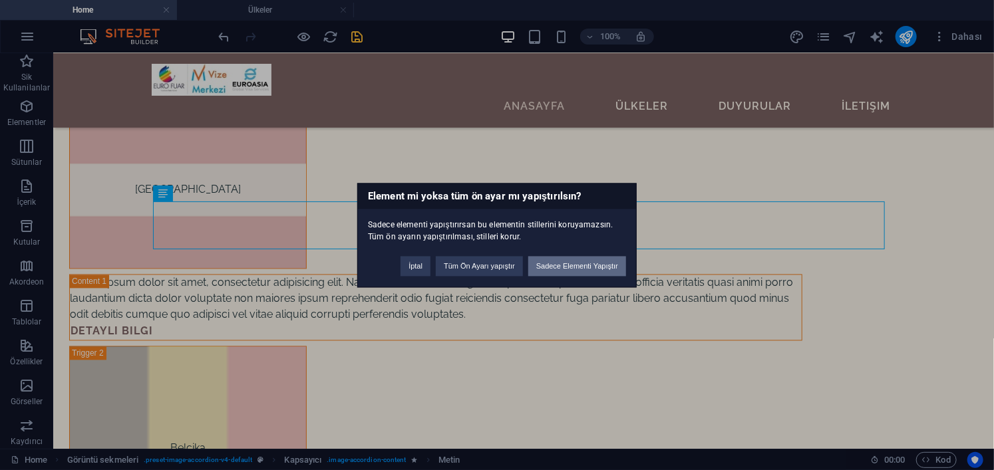
click at [587, 267] on button "Sadece Elementi Yapıştır" at bounding box center [577, 266] width 98 height 20
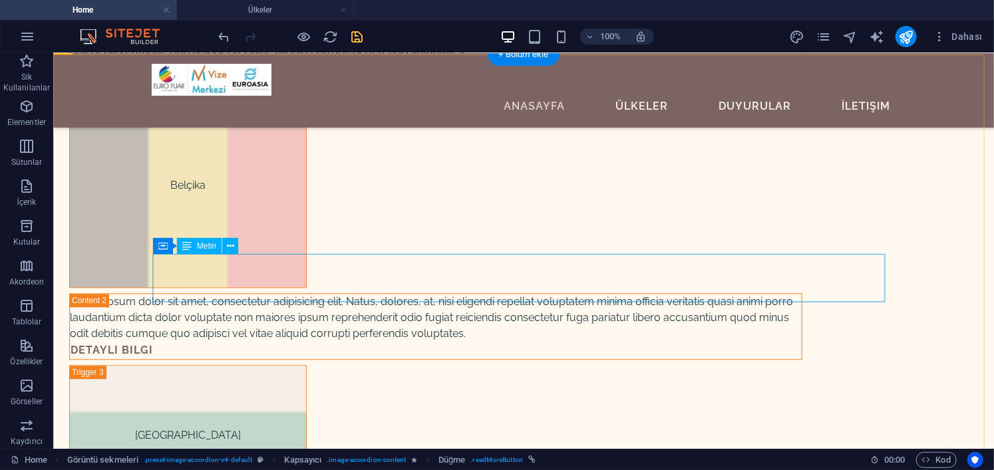
scroll to position [6517, 0]
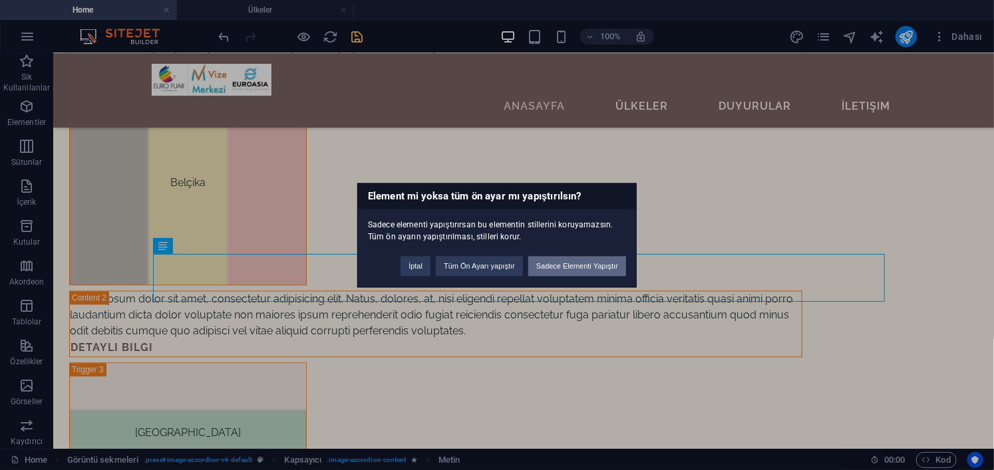
click at [599, 271] on button "Sadece Elementi Yapıştır" at bounding box center [577, 266] width 98 height 20
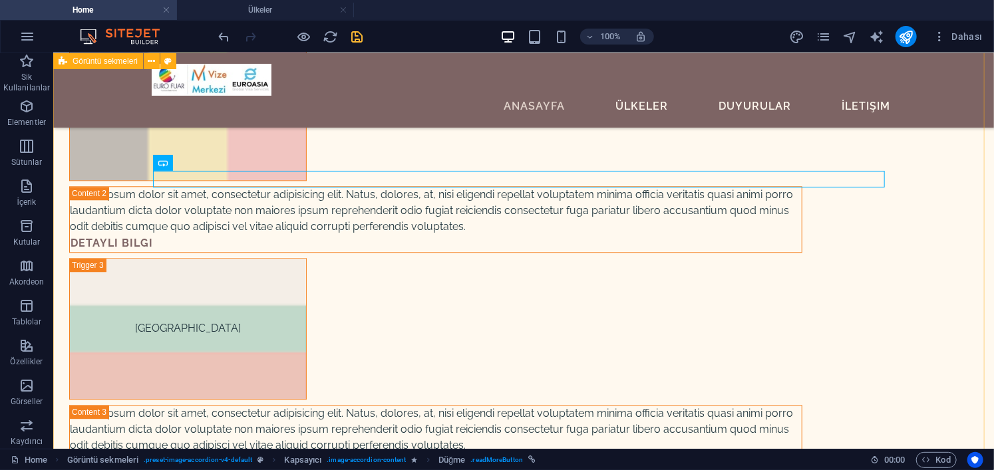
scroll to position [6783, 0]
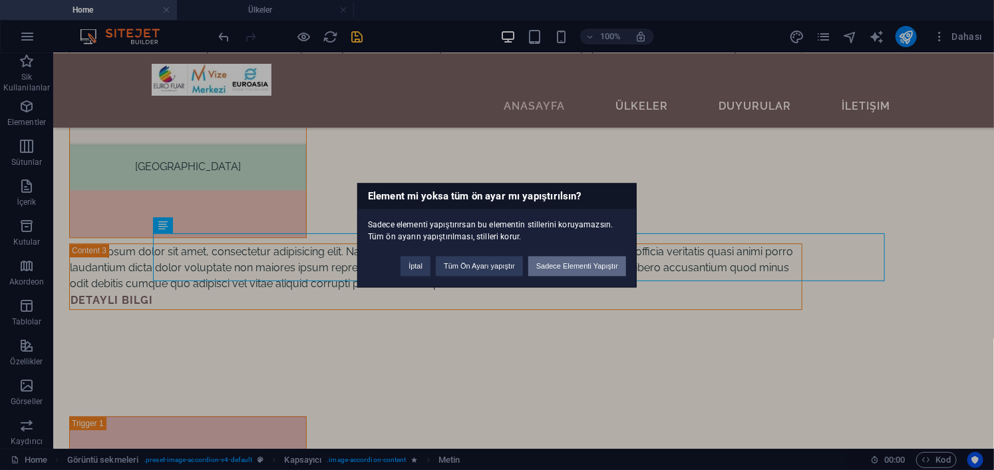
click at [608, 267] on button "Sadece Elementi Yapıştır" at bounding box center [577, 266] width 98 height 20
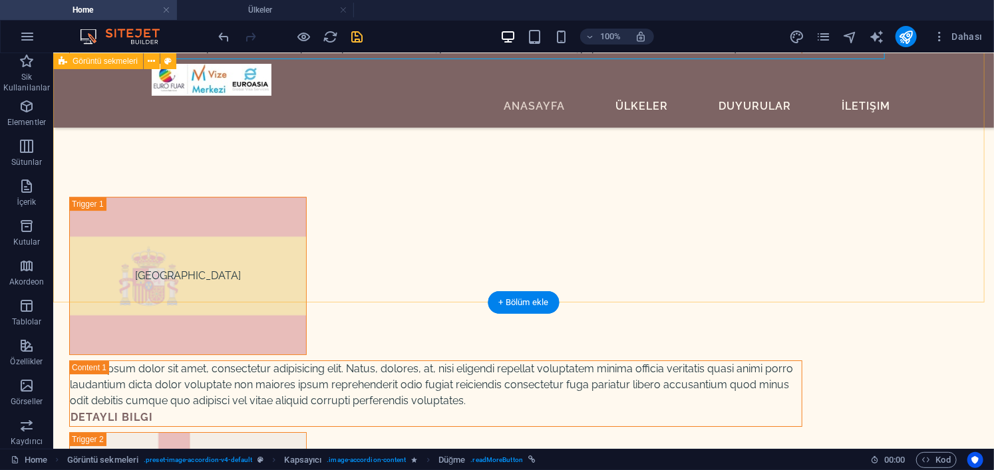
scroll to position [7049, 0]
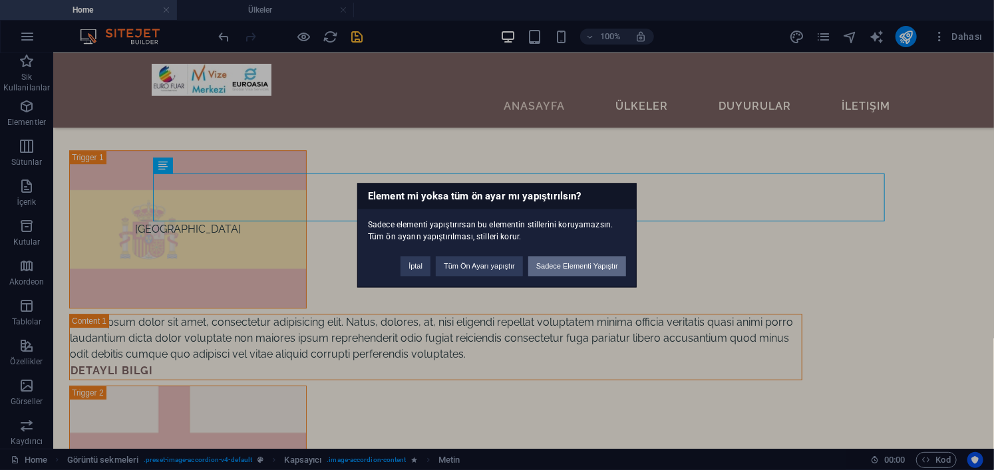
click at [595, 263] on button "Sadece Elementi Yapıştır" at bounding box center [577, 266] width 98 height 20
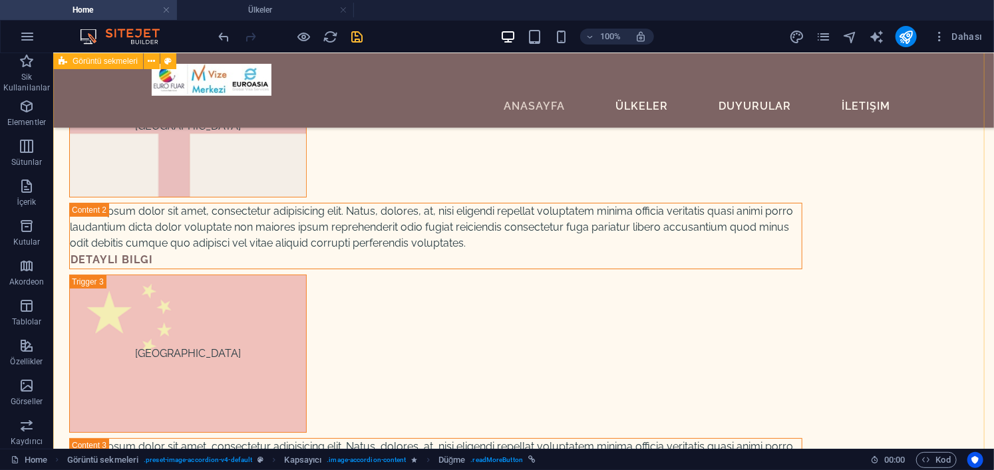
scroll to position [7382, 0]
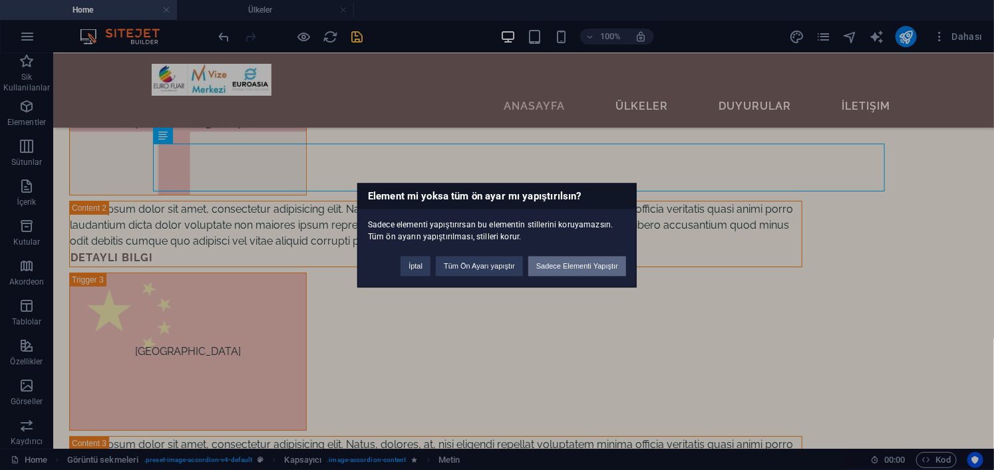
drag, startPoint x: 587, startPoint y: 260, endPoint x: 535, endPoint y: 210, distance: 72.0
click at [587, 260] on button "Sadece Elementi Yapıştır" at bounding box center [577, 266] width 98 height 20
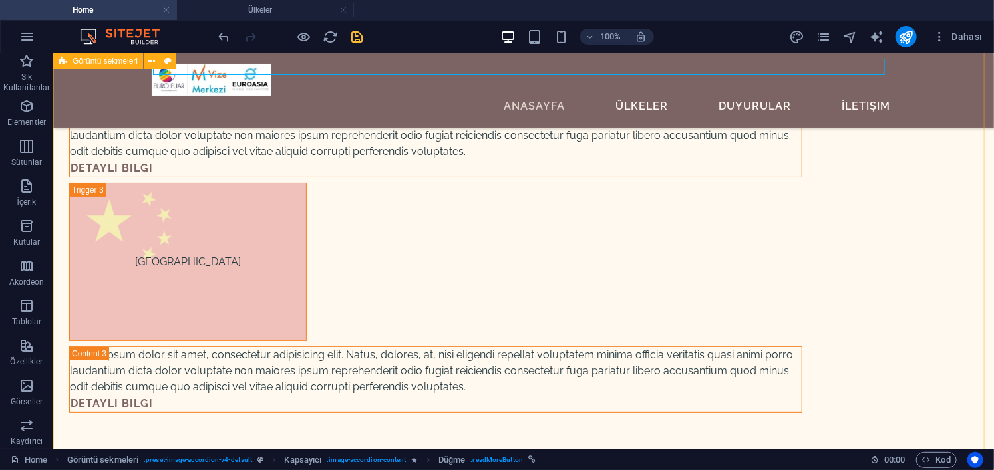
scroll to position [7515, 0]
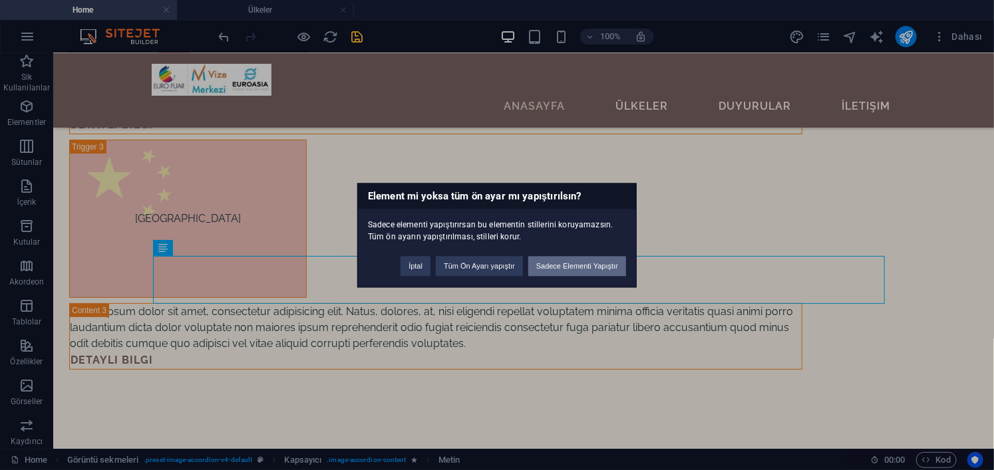
click at [577, 272] on button "Sadece Elementi Yapıştır" at bounding box center [577, 266] width 98 height 20
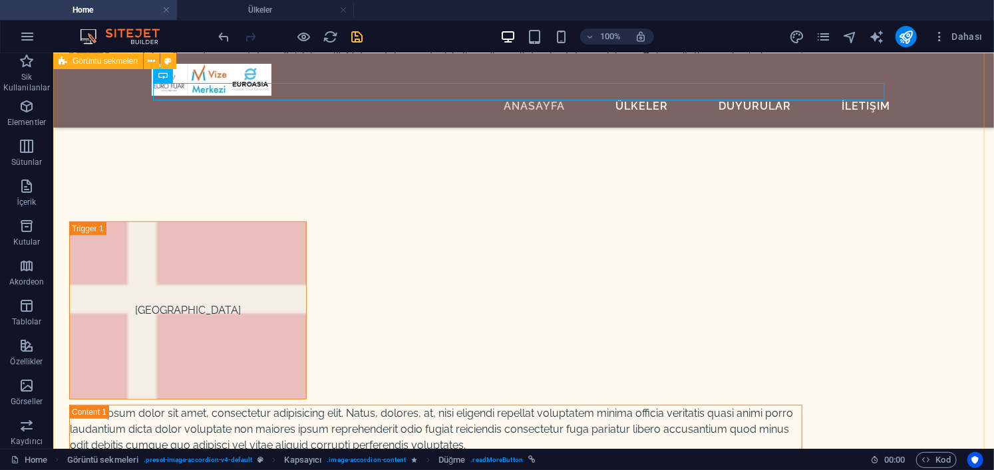
scroll to position [7847, 0]
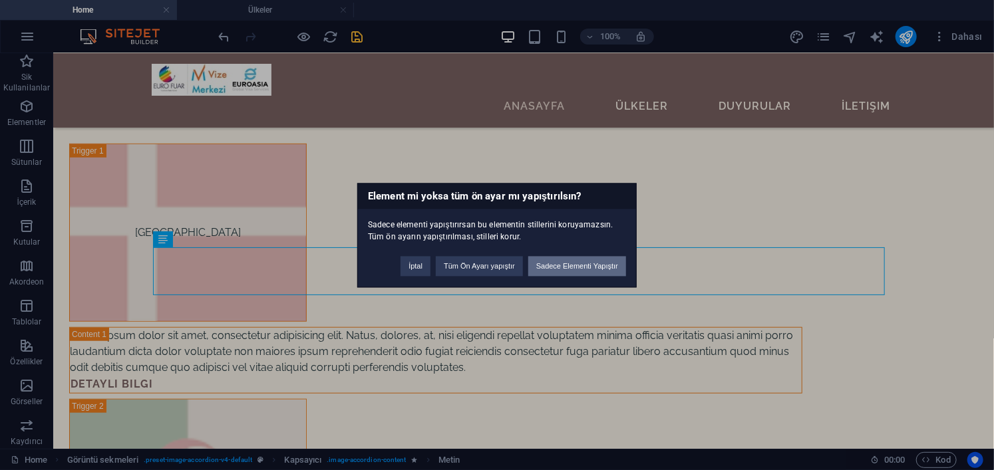
click at [575, 267] on button "Sadece Elementi Yapıştır" at bounding box center [577, 266] width 98 height 20
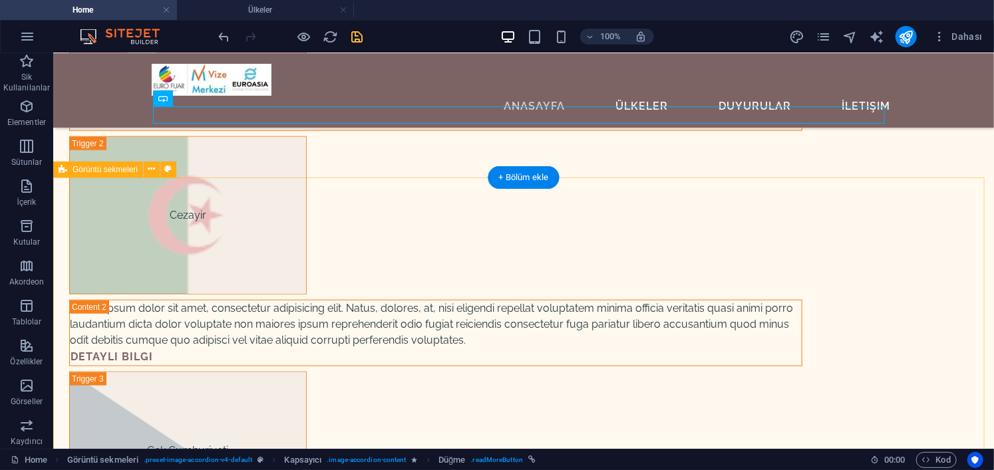
scroll to position [8113, 0]
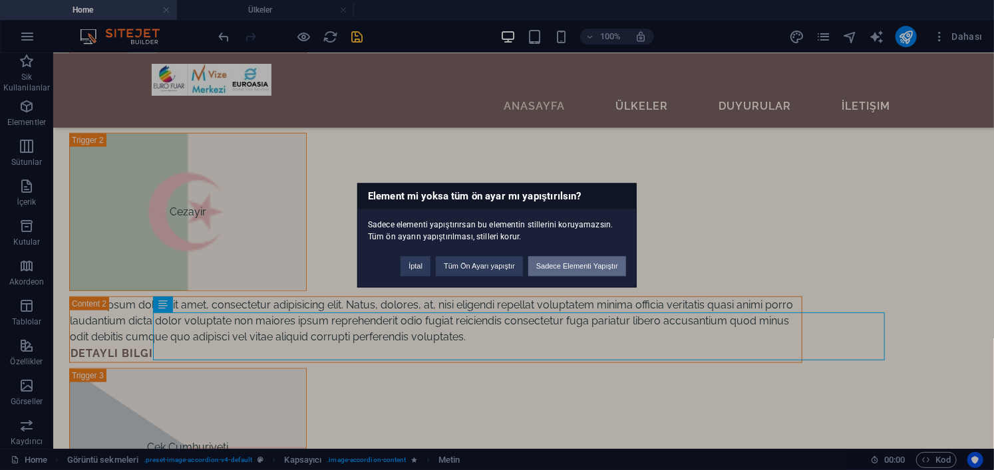
click at [587, 263] on button "Sadece Elementi Yapıştır" at bounding box center [577, 266] width 98 height 20
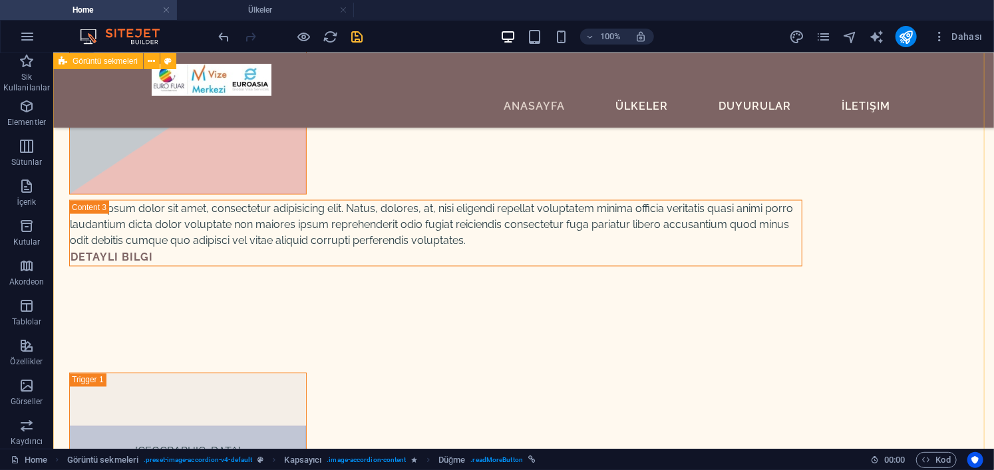
scroll to position [8446, 0]
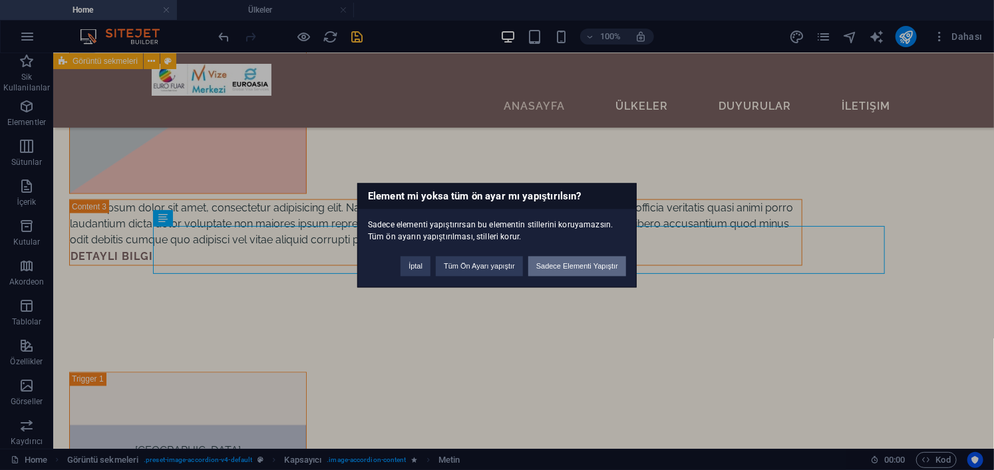
click at [569, 267] on button "Sadece Elementi Yapıştır" at bounding box center [577, 266] width 98 height 20
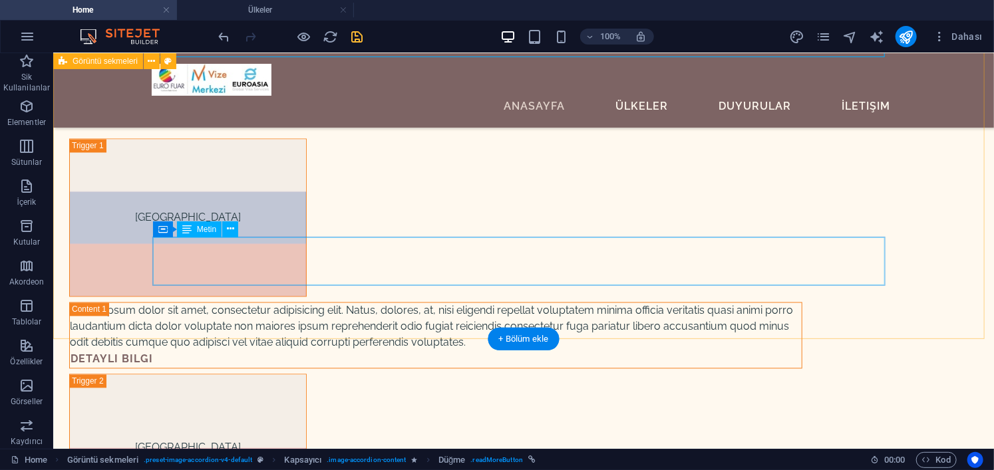
scroll to position [8712, 0]
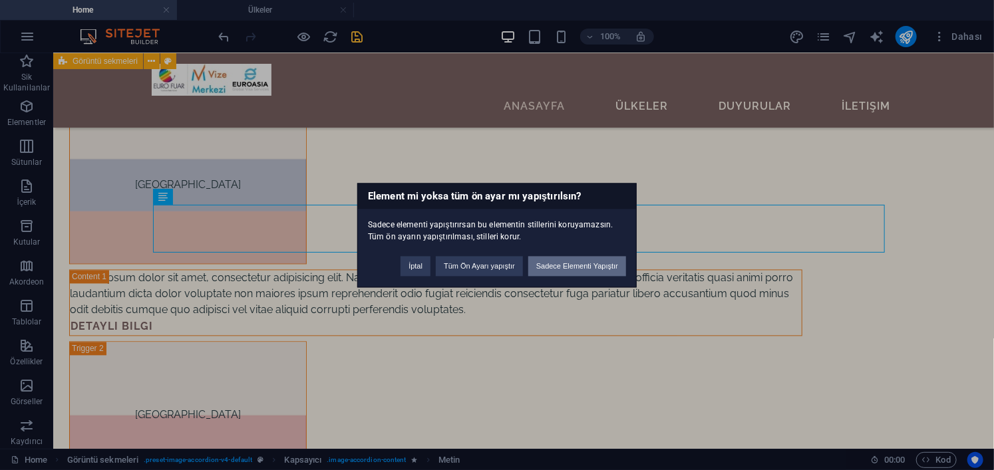
click at [582, 270] on button "Sadece Elementi Yapıştır" at bounding box center [577, 266] width 98 height 20
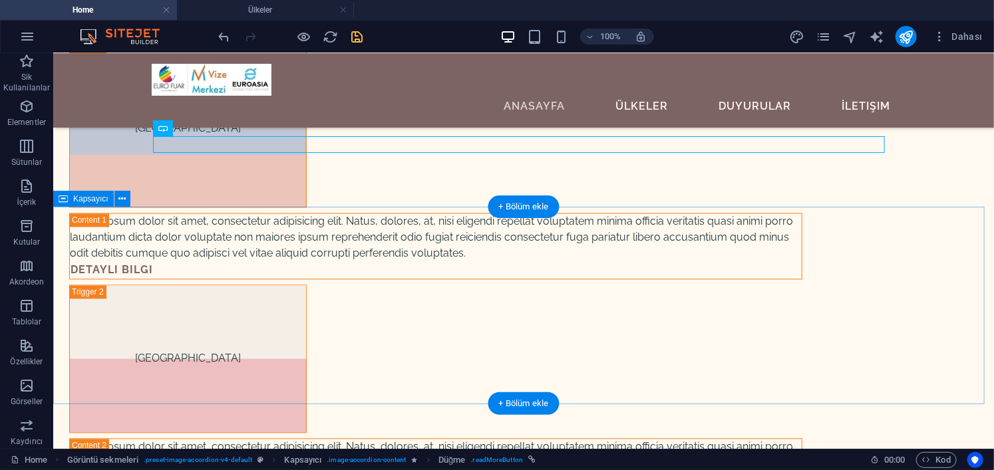
scroll to position [8845, 0]
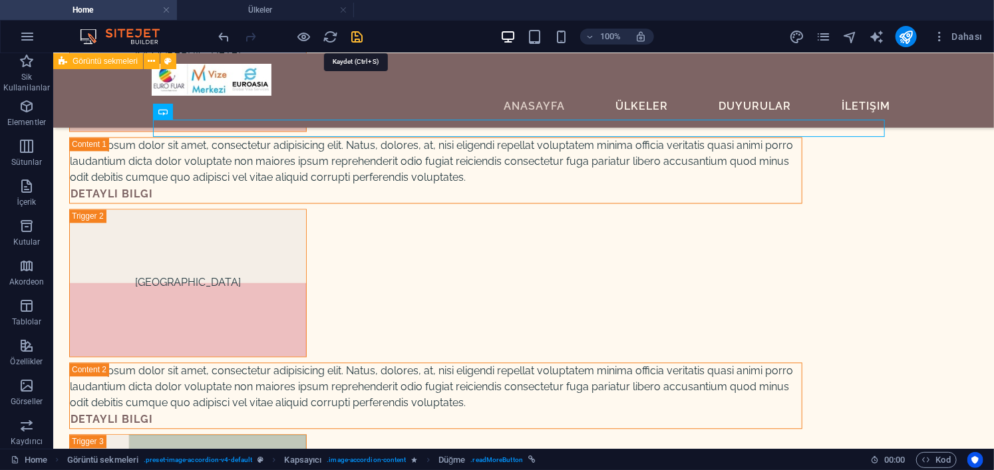
click at [355, 37] on icon "save" at bounding box center [357, 36] width 15 height 15
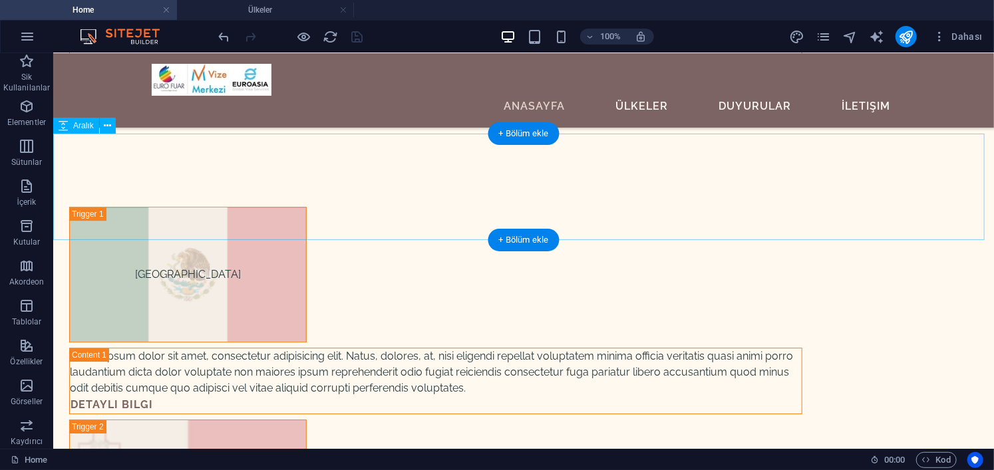
scroll to position [9510, 0]
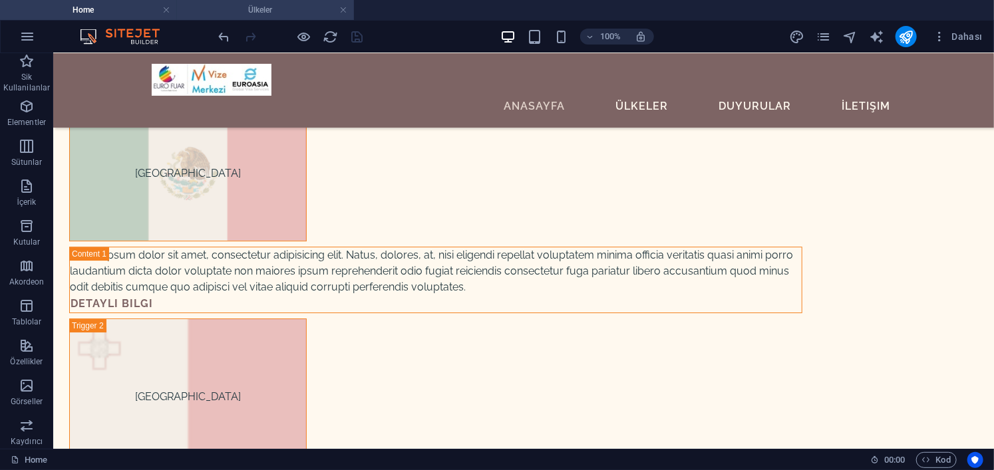
click at [249, 3] on h4 "Ülkeler" at bounding box center [265, 10] width 177 height 15
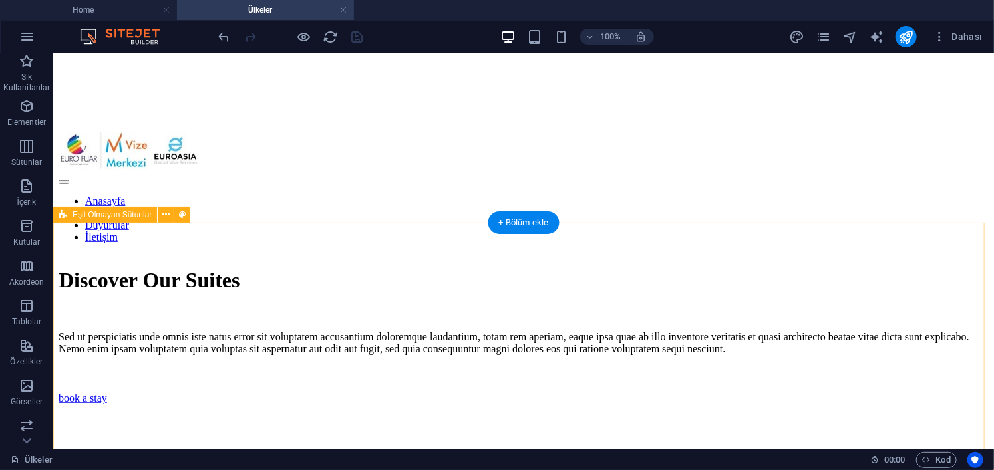
scroll to position [466, 0]
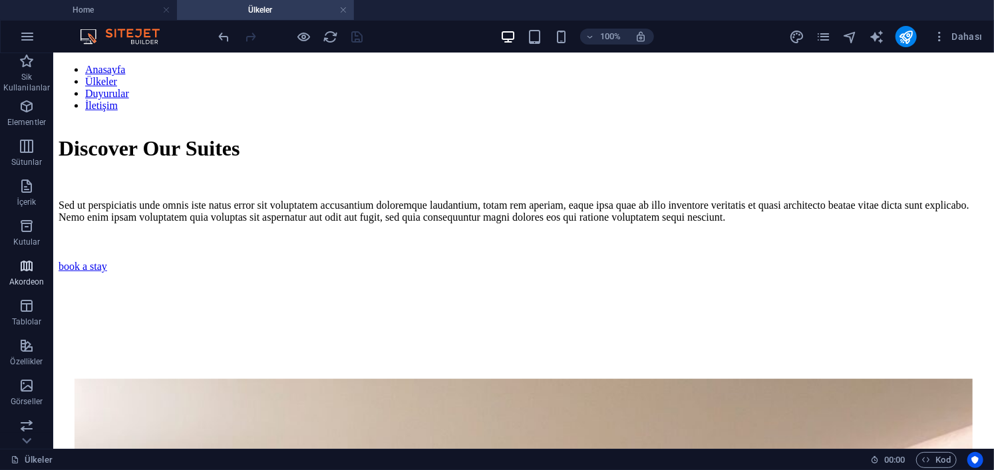
click at [23, 258] on icon "button" at bounding box center [27, 266] width 16 height 16
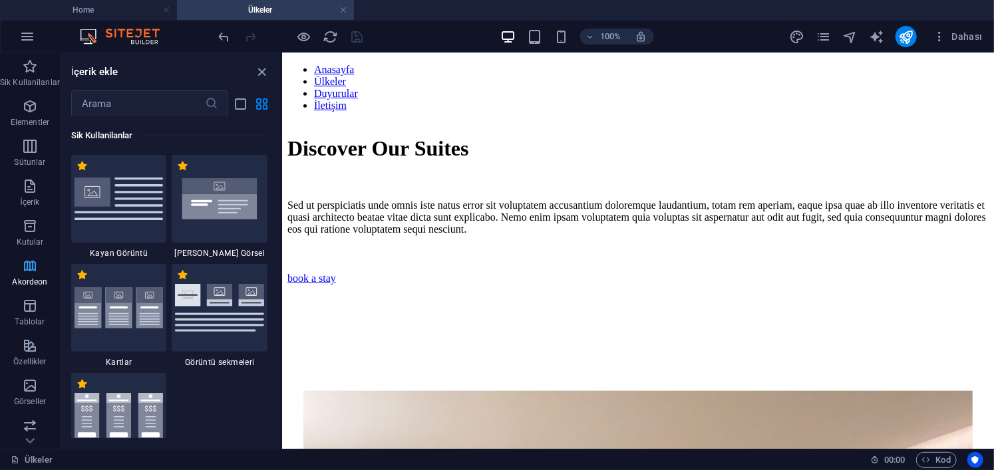
click at [31, 276] on span "Akordeon" at bounding box center [30, 274] width 60 height 32
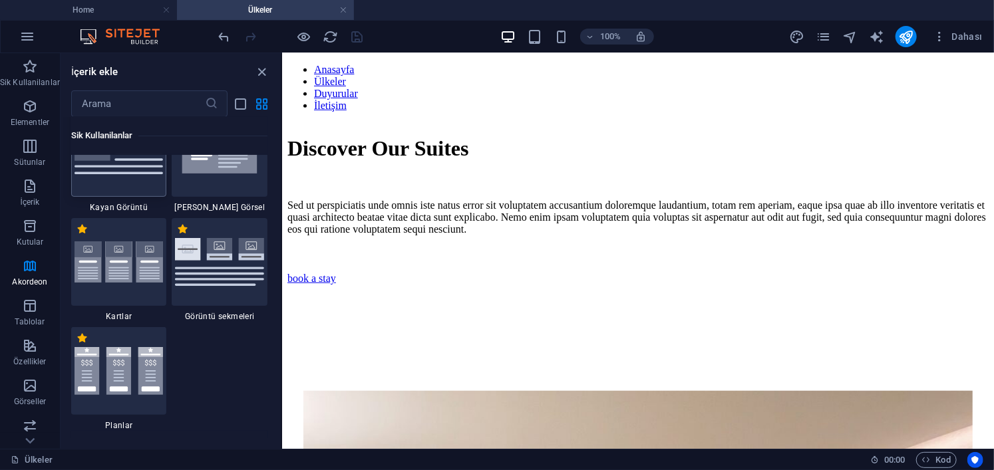
scroll to position [67, 0]
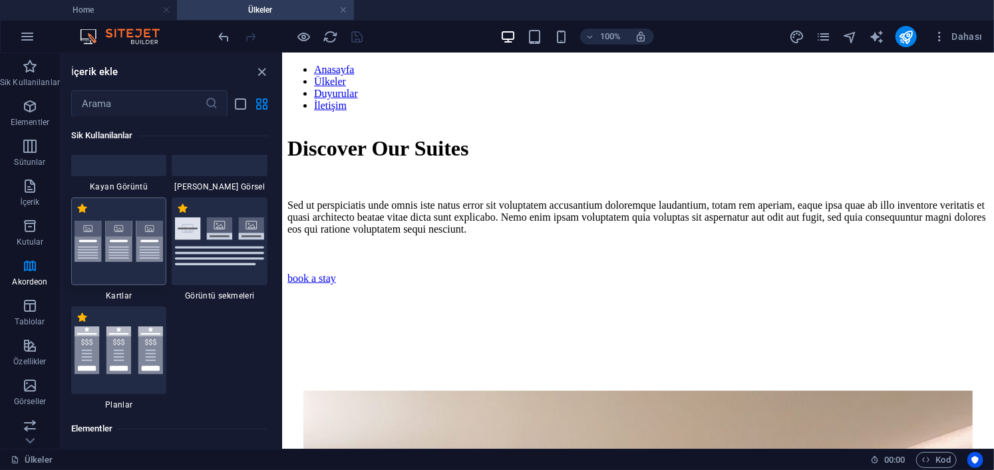
click at [118, 229] on img at bounding box center [119, 241] width 89 height 41
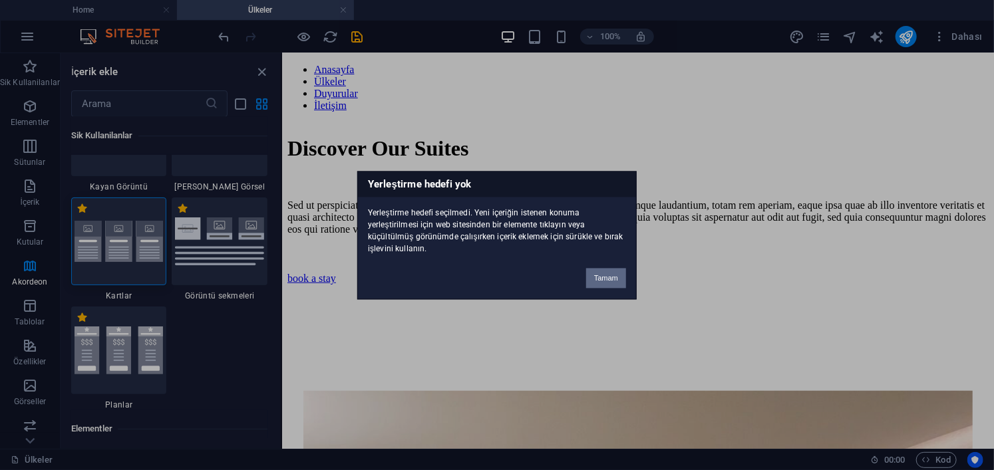
click at [592, 277] on button "Tamam" at bounding box center [606, 278] width 40 height 20
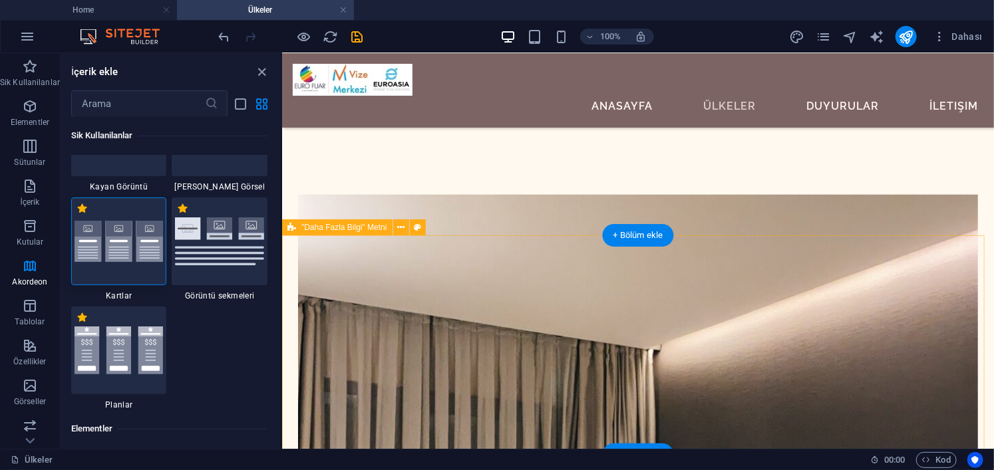
scroll to position [732, 0]
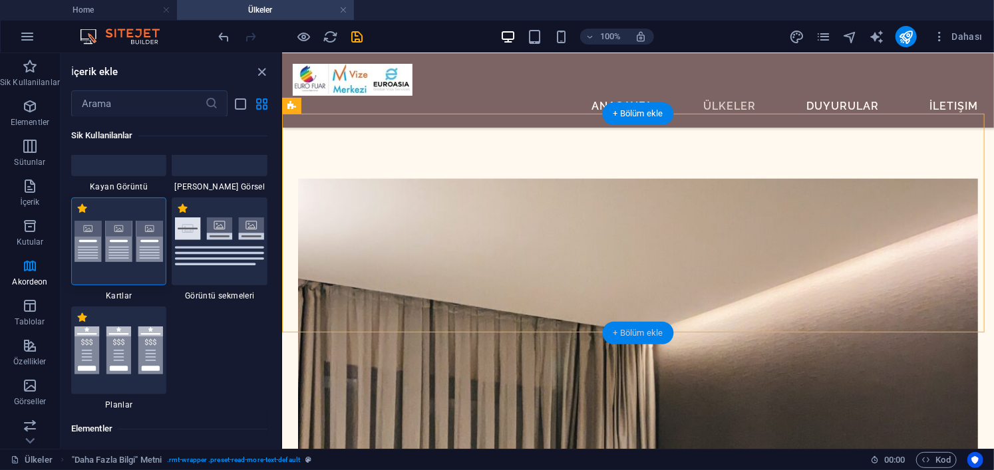
click at [643, 329] on div "+ Bölüm ekle" at bounding box center [638, 333] width 71 height 23
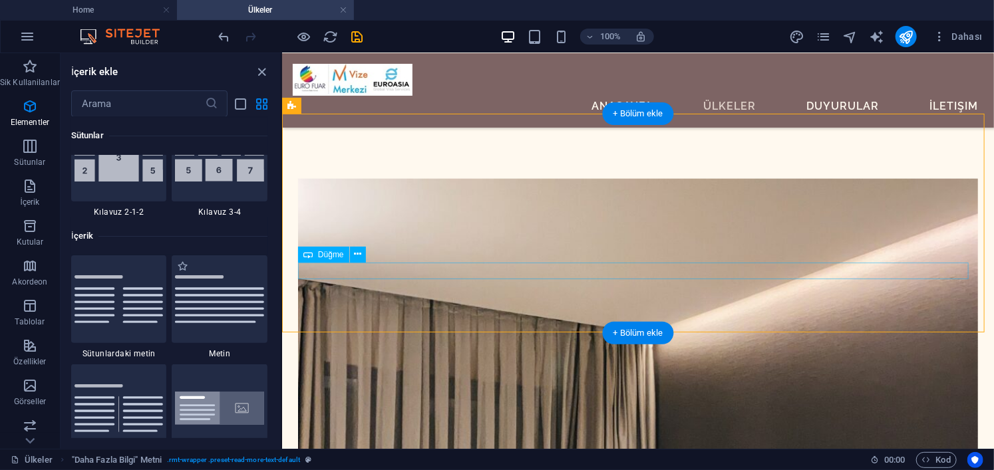
scroll to position [2546, 0]
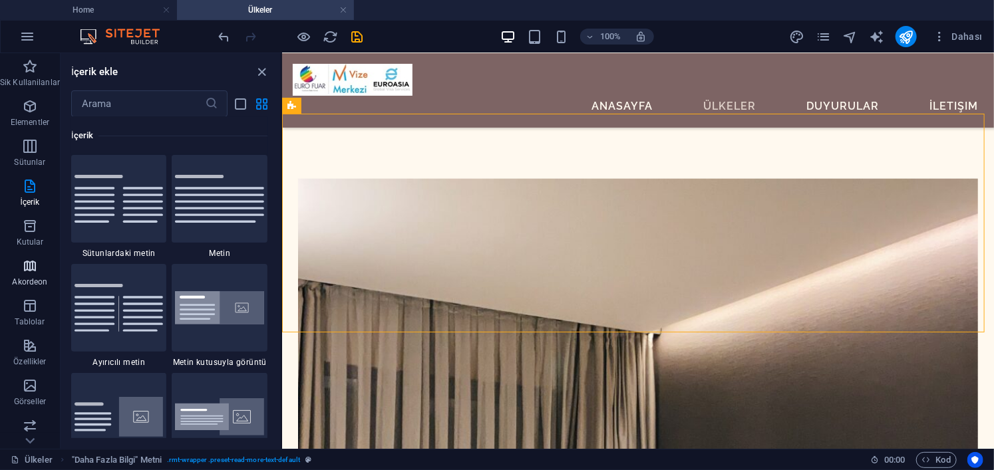
click at [29, 265] on icon "button" at bounding box center [30, 266] width 16 height 16
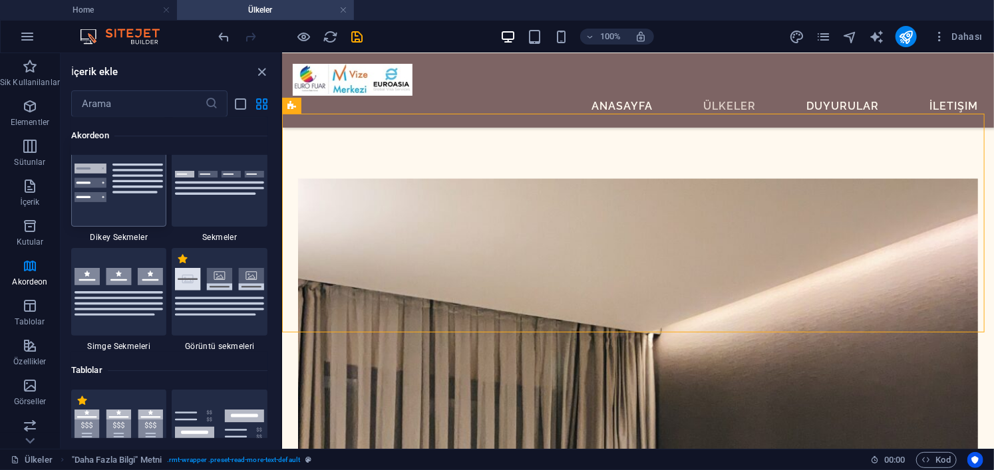
scroll to position [4598, 0]
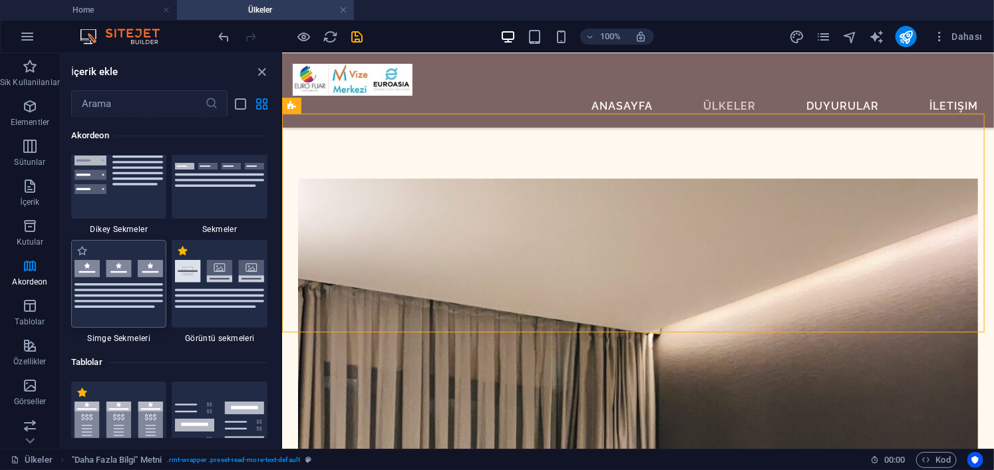
click at [130, 286] on img at bounding box center [119, 283] width 89 height 47
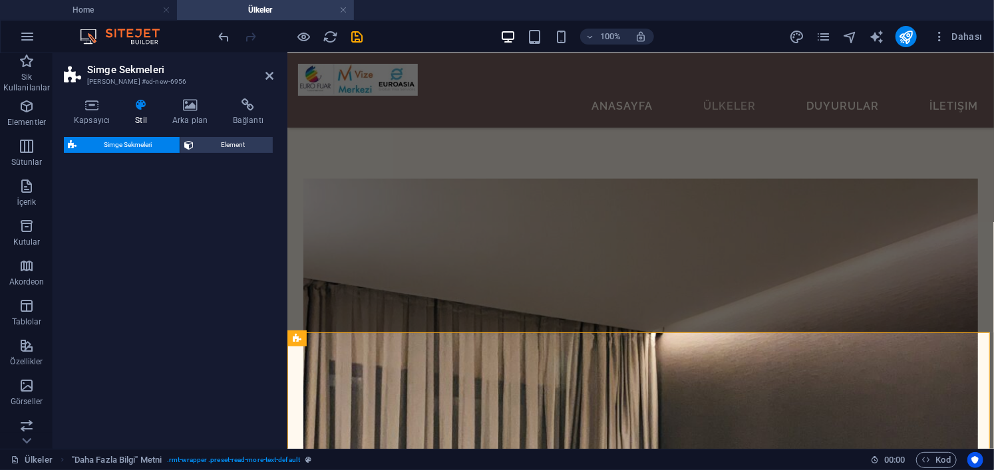
select select "rem"
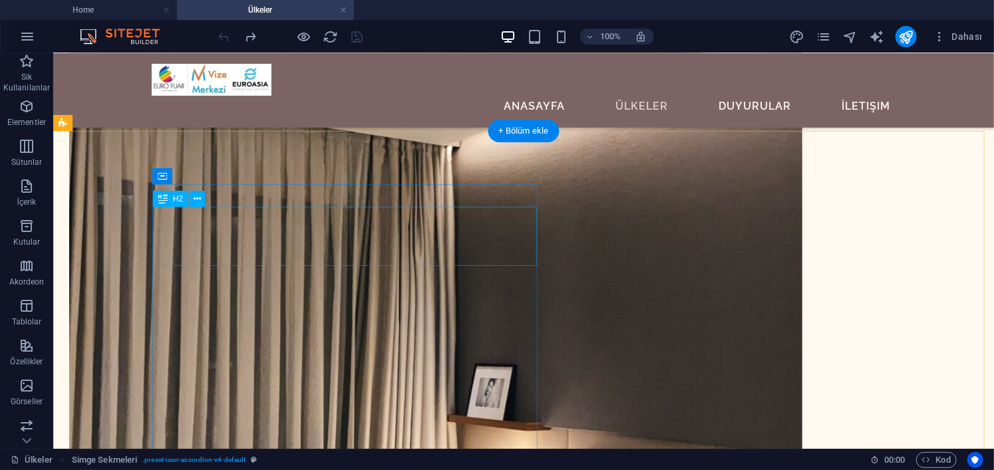
scroll to position [961, 0]
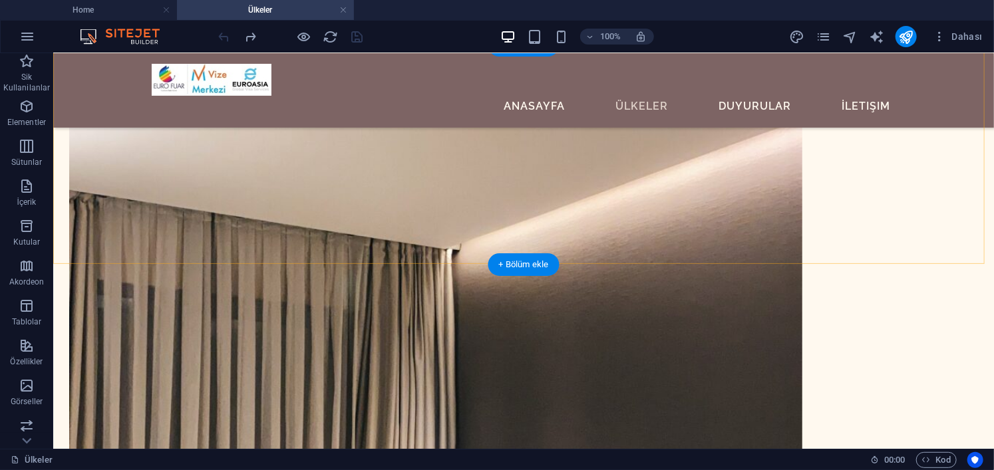
click at [527, 258] on div "+ Bölüm ekle" at bounding box center [523, 264] width 71 height 23
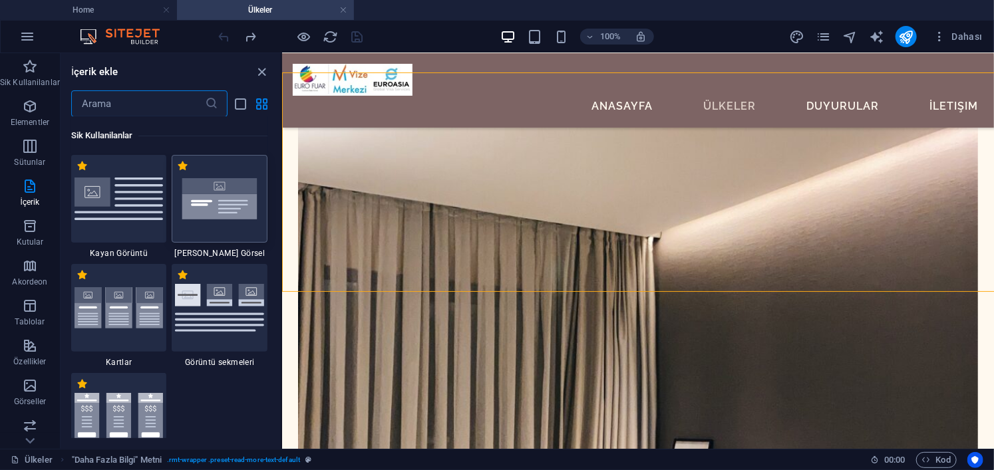
scroll to position [801, 0]
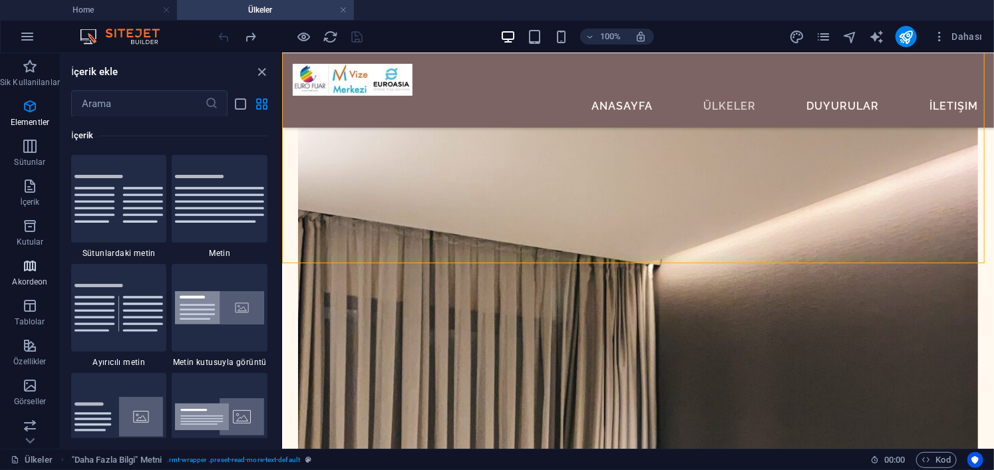
click at [31, 263] on icon "button" at bounding box center [30, 266] width 16 height 16
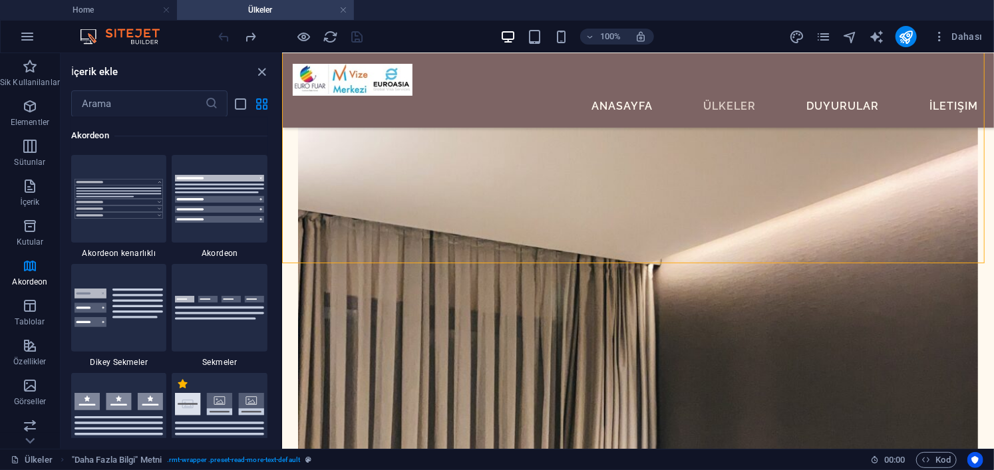
scroll to position [4532, 0]
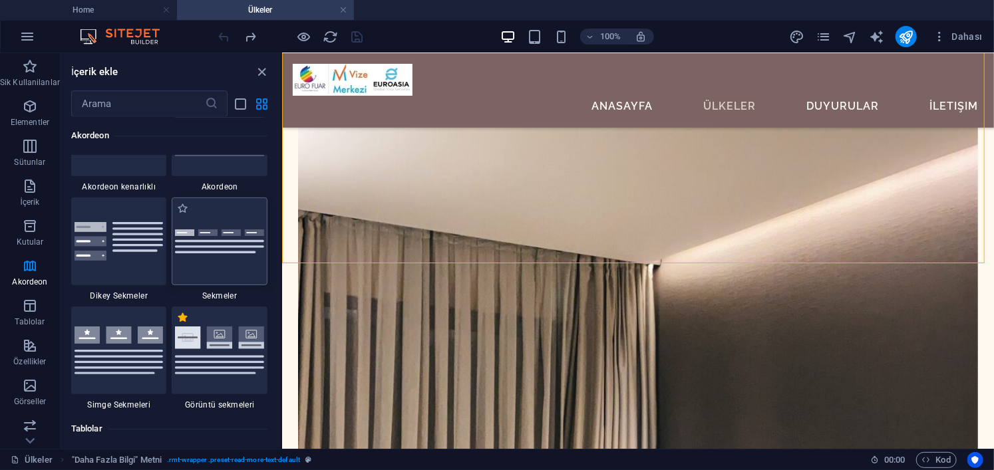
click at [224, 267] on div at bounding box center [220, 242] width 96 height 88
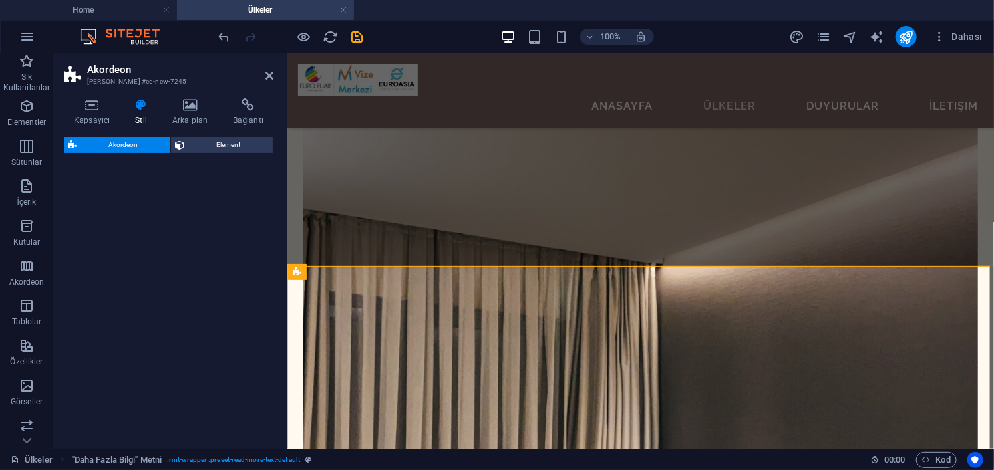
select select "rem"
select select "preset-accordion-v3-tabs"
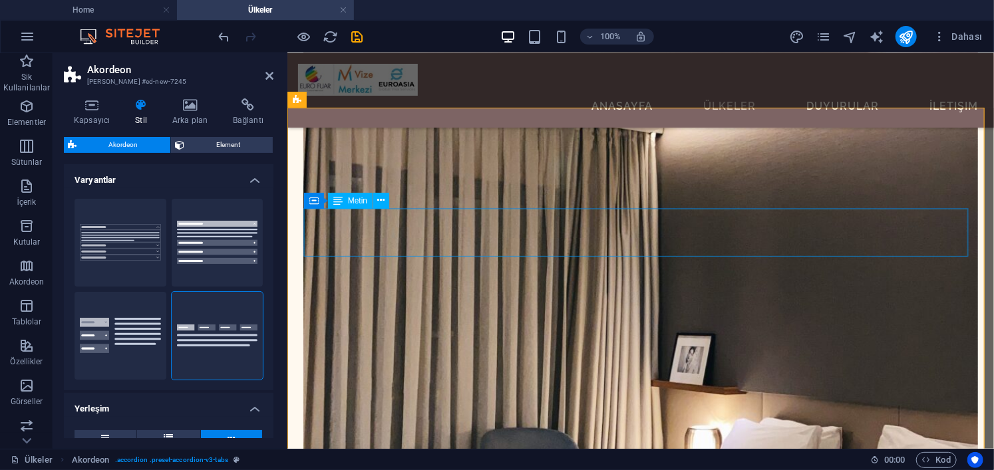
scroll to position [1061, 0]
